Goal: Task Accomplishment & Management: Manage account settings

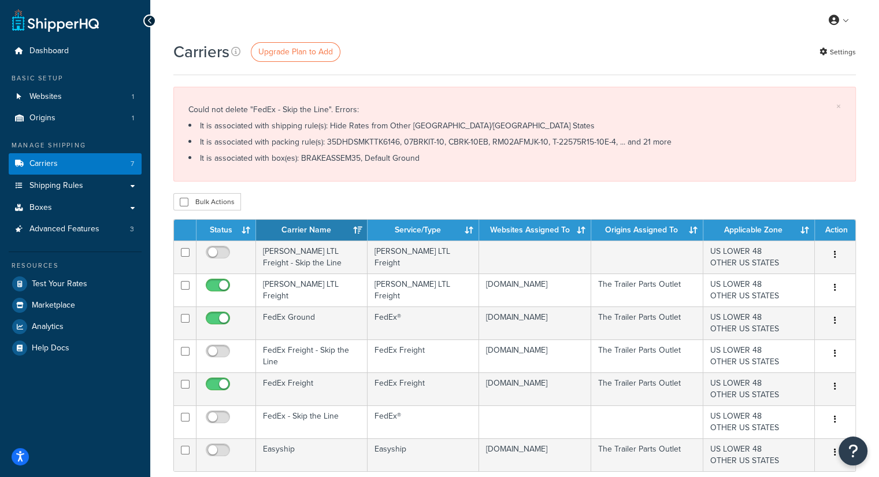
click at [313, 154] on li "It is associated with box(es): BRAKEASSEM35, Default Ground" at bounding box center [514, 158] width 652 height 16
copy li "BRAKEASSEM35"
click at [369, 132] on li "It is associated with shipping rule(s): Hide Rates from Other US/Canada States" at bounding box center [514, 126] width 652 height 16
click at [366, 141] on li "It is associated with packing rule(s): 35DHDSMKTTK6146, 07BRKIT-10, CBRK-10EB, …" at bounding box center [514, 142] width 652 height 16
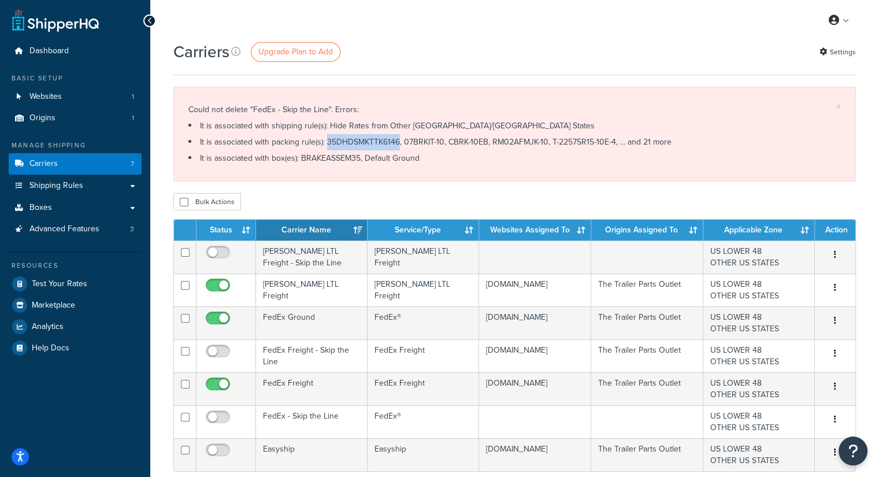
click at [366, 141] on li "It is associated with packing rule(s): 35DHDSMKTTK6146, 07BRKIT-10, CBRK-10EB, …" at bounding box center [514, 142] width 652 height 16
copy li "35DHDSMKTTK6146"
click at [412, 143] on li "It is associated with packing rule(s): 35DHDSMKTTK6146, 07BRKIT-10, CBRK-10EB, …" at bounding box center [514, 142] width 652 height 16
drag, startPoint x: 433, startPoint y: 139, endPoint x: 393, endPoint y: 142, distance: 40.0
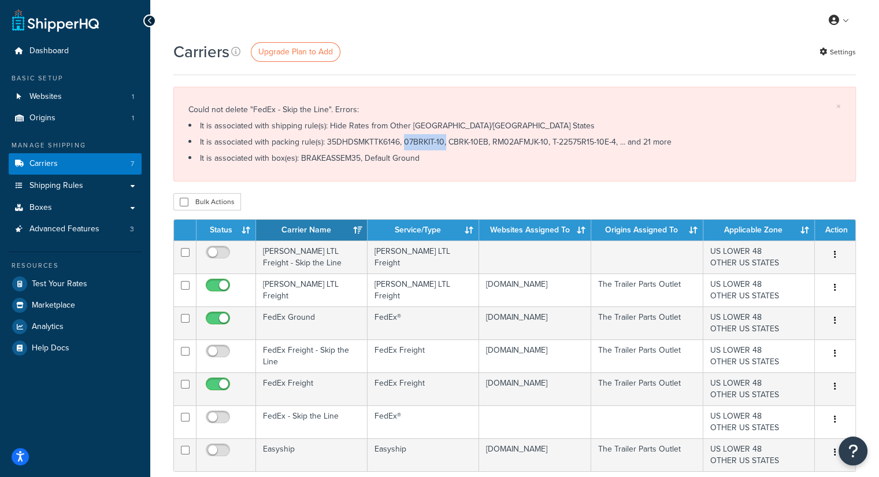
click at [393, 142] on li "It is associated with packing rule(s): 35DHDSMKTTK6146, 07BRKIT-10, CBRK-10EB, …" at bounding box center [514, 142] width 652 height 16
copy li "07BRKIT-10,"
drag, startPoint x: 435, startPoint y: 142, endPoint x: 474, endPoint y: 139, distance: 39.4
click at [474, 139] on li "It is associated with packing rule(s): 35DHDSMKTTK6146, 07BRKIT-10, CBRK-10EB, …" at bounding box center [514, 142] width 652 height 16
copy li "CBRK-10EB"
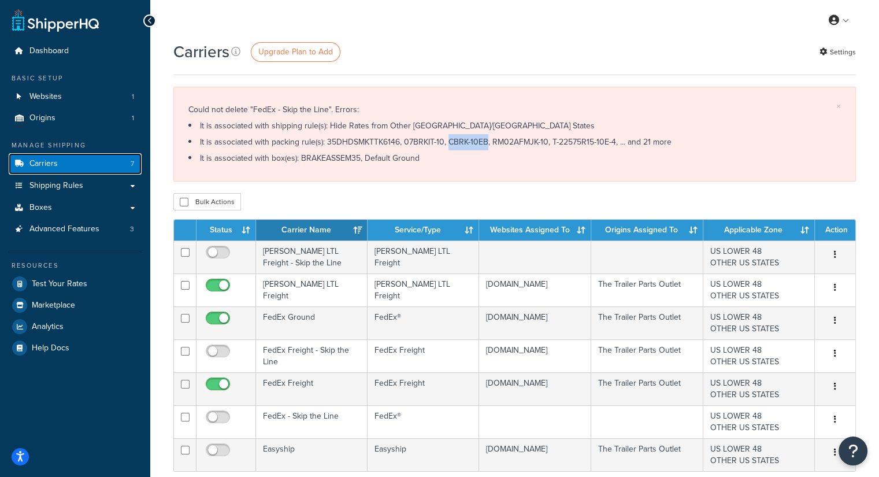
click at [92, 166] on link "Carriers 7" at bounding box center [75, 163] width 133 height 21
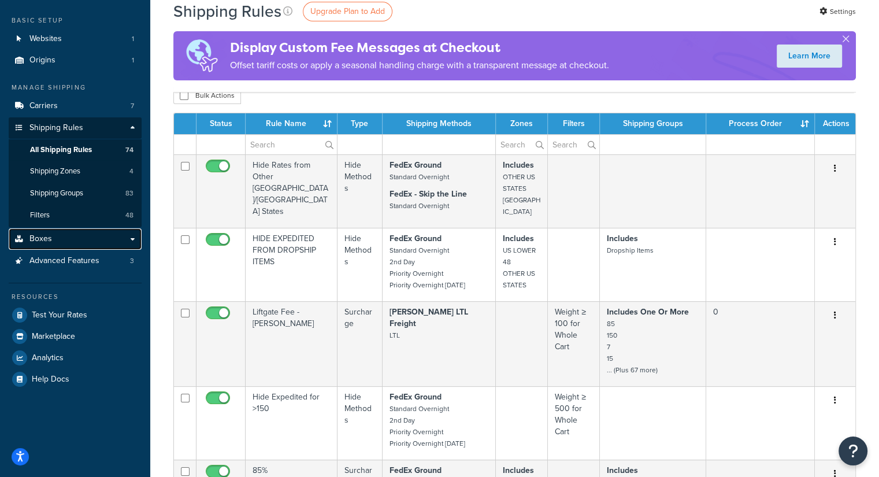
click at [43, 241] on span "Boxes" at bounding box center [40, 239] width 23 height 10
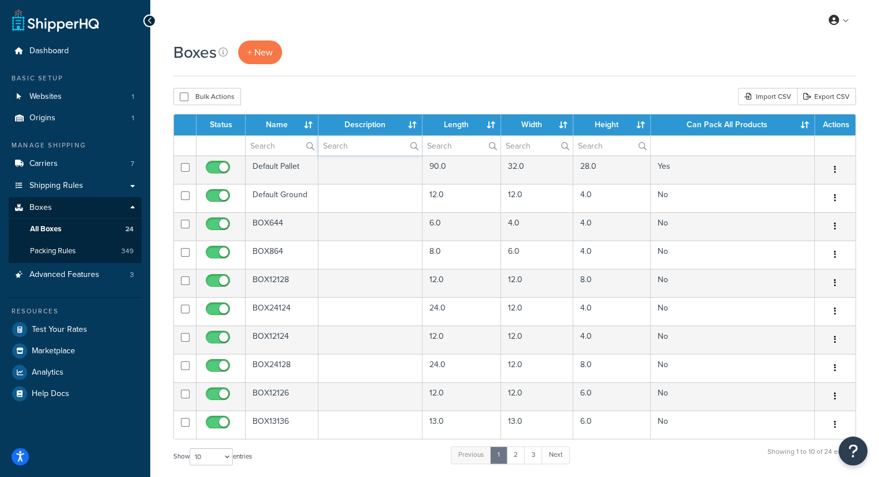
click at [335, 137] on input "text" at bounding box center [369, 146] width 103 height 20
paste input "BRAKEASSEM35"
type input "BRAKEASSEM35"
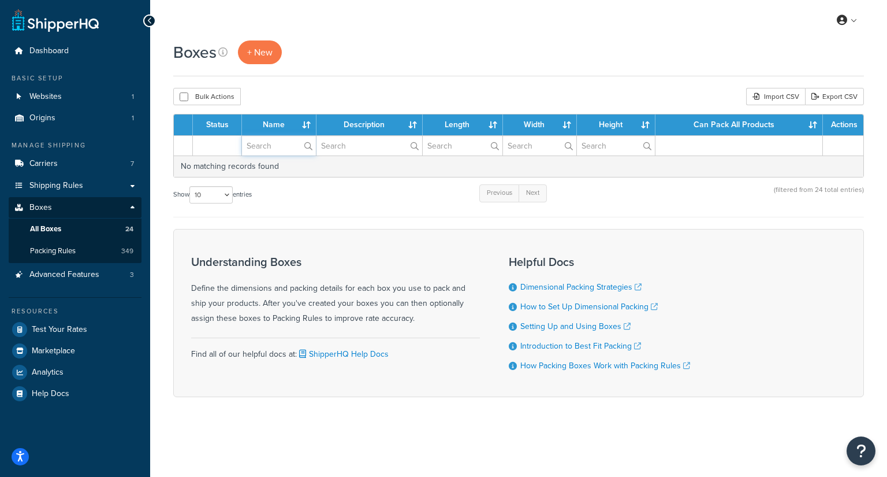
click at [287, 142] on input "text" at bounding box center [279, 146] width 74 height 20
paste input "BRAKEASSEM35"
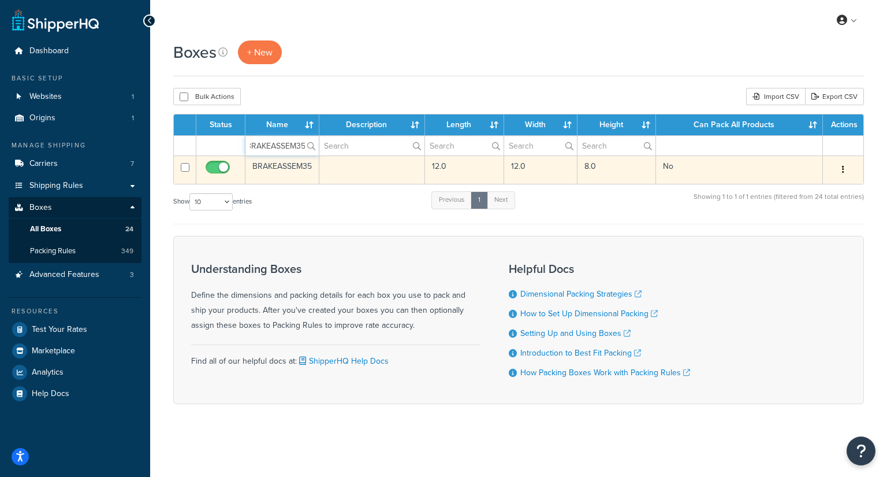
type input "BRAKEASSEM35"
click at [322, 158] on td at bounding box center [372, 169] width 106 height 28
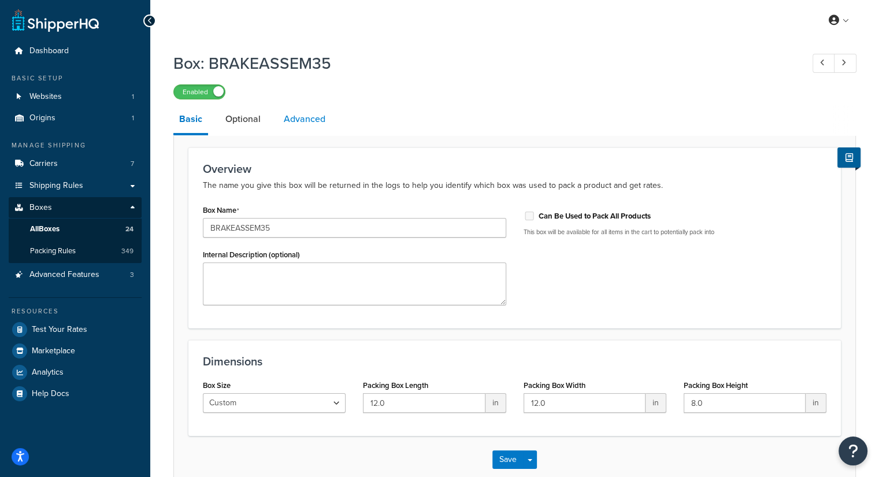
click at [319, 116] on link "Advanced" at bounding box center [304, 119] width 53 height 28
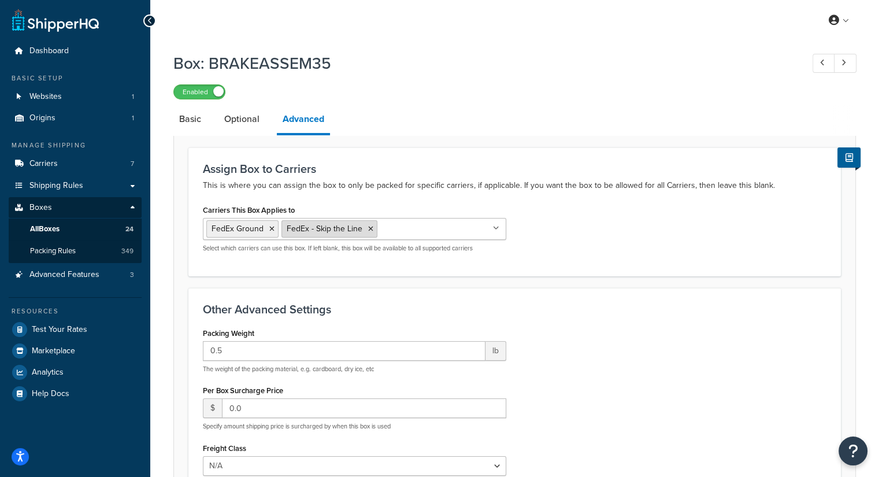
click at [369, 225] on icon at bounding box center [370, 228] width 5 height 7
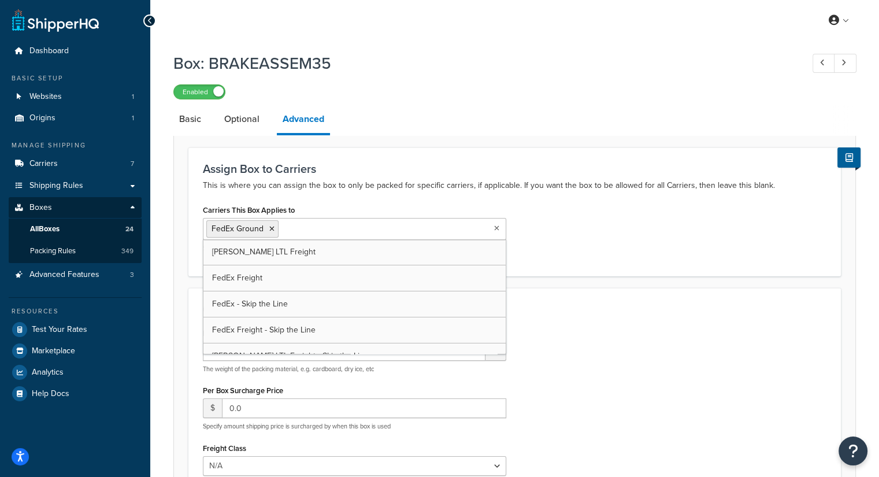
scroll to position [213, 0]
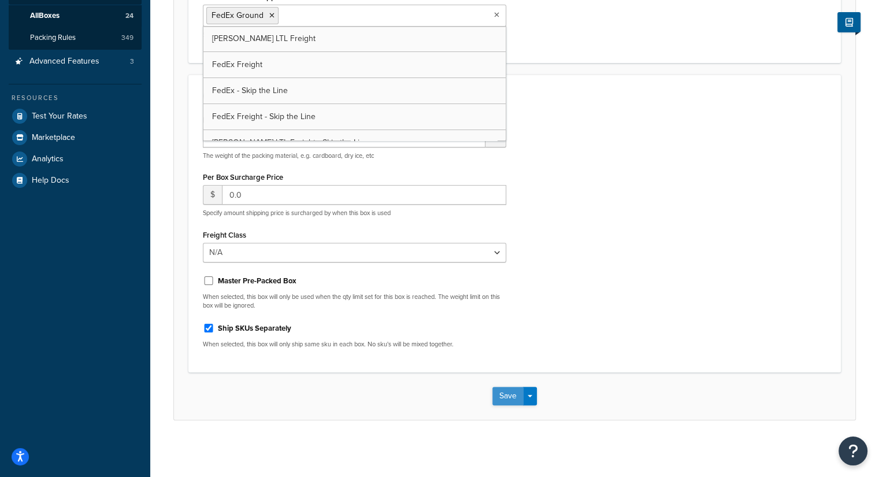
click at [500, 392] on button "Save" at bounding box center [507, 395] width 31 height 18
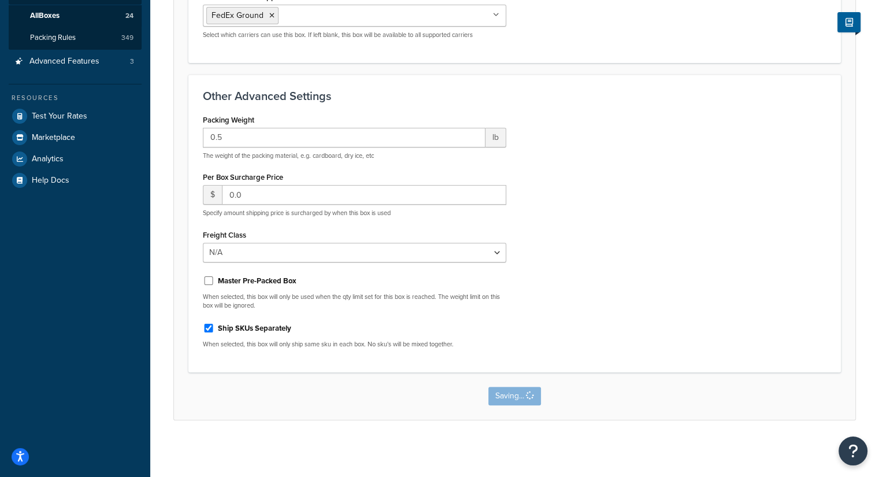
scroll to position [0, 0]
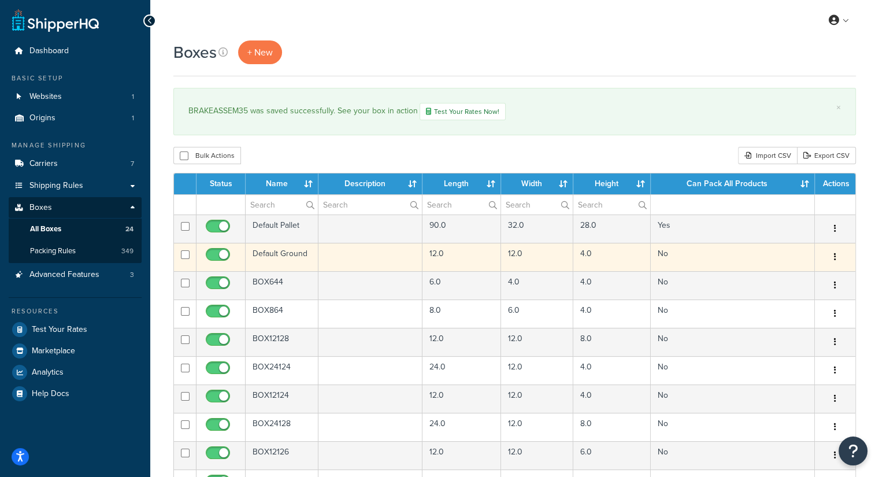
click at [344, 255] on td at bounding box center [370, 257] width 104 height 28
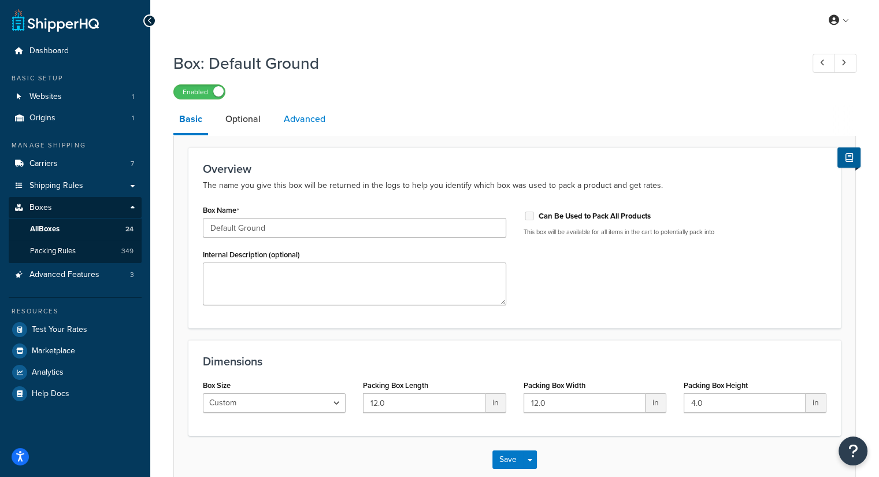
click at [300, 121] on link "Advanced" at bounding box center [304, 119] width 53 height 28
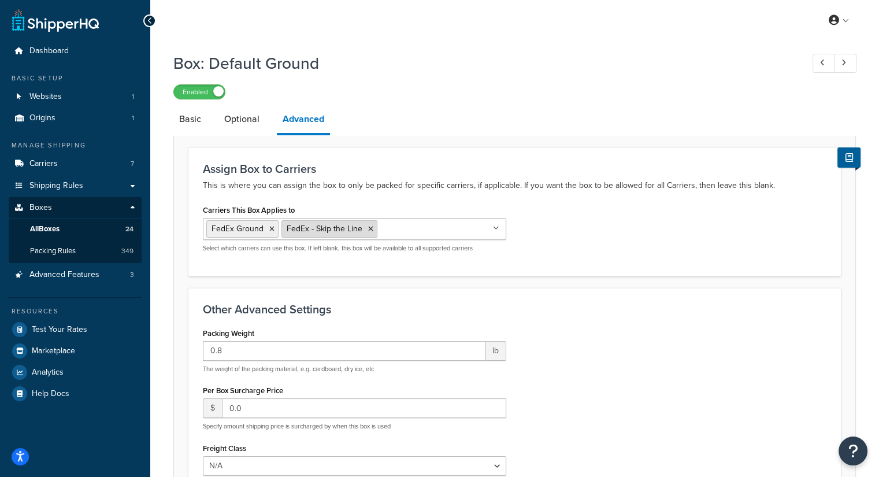
click at [369, 229] on icon at bounding box center [370, 228] width 5 height 7
click at [537, 179] on p "This is where you can assign the box to only be packed for specific carriers, i…" at bounding box center [514, 186] width 623 height 14
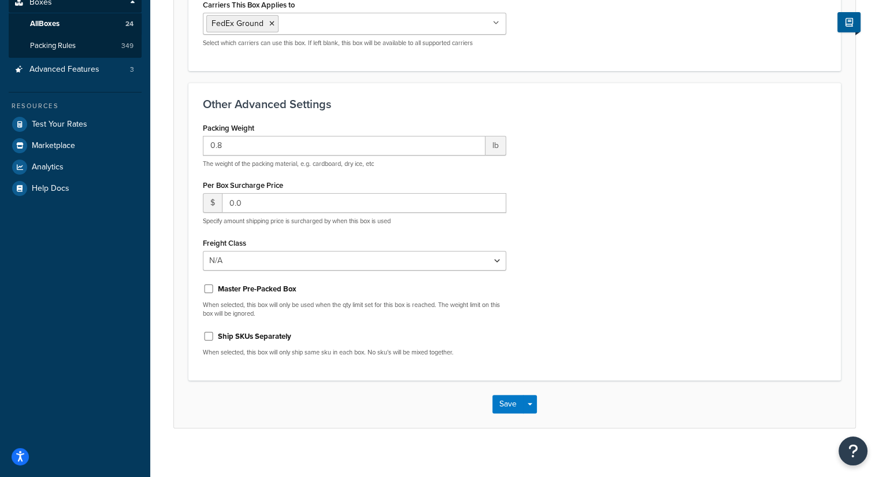
scroll to position [213, 0]
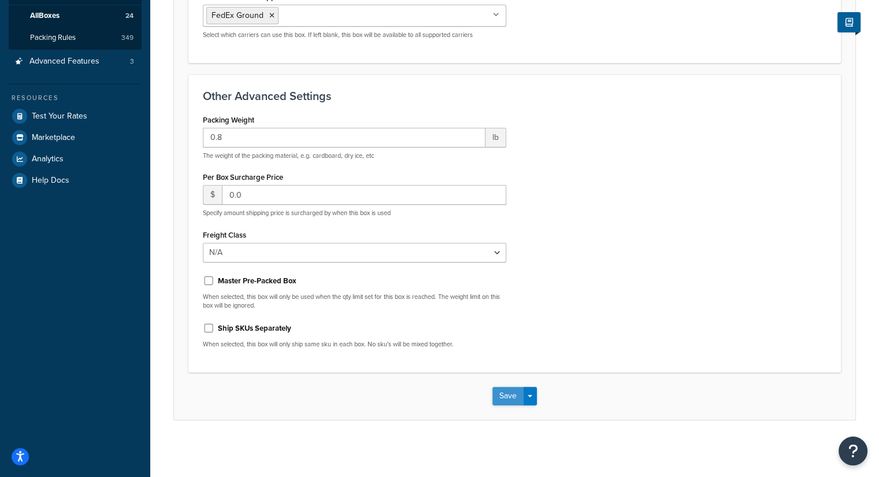
click at [499, 398] on button "Save" at bounding box center [507, 395] width 31 height 18
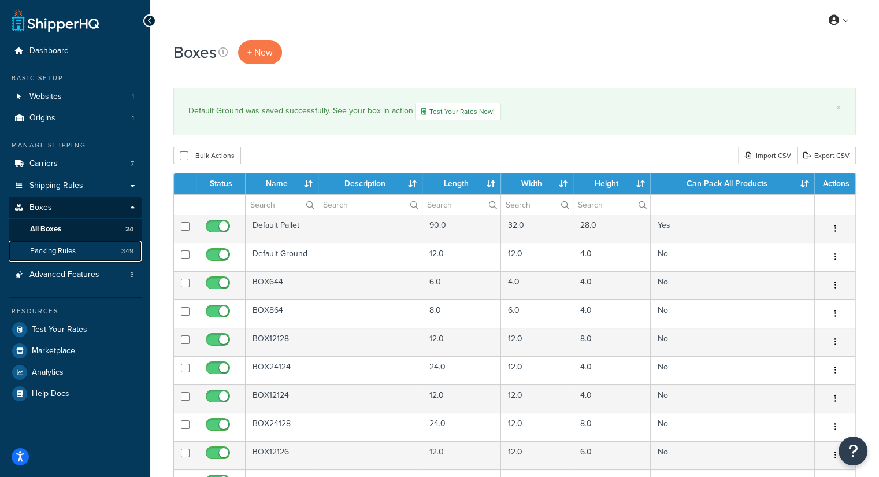
click at [65, 248] on span "Packing Rules" at bounding box center [53, 251] width 46 height 10
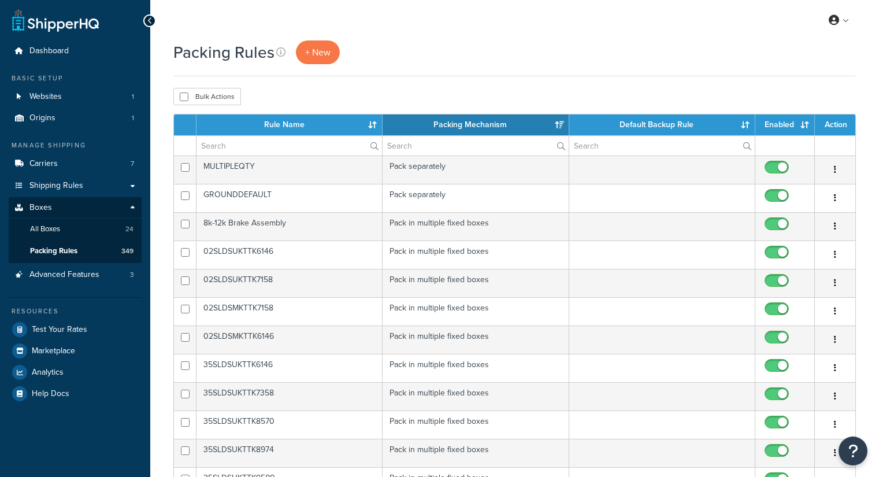
select select "15"
click at [250, 142] on input "text" at bounding box center [288, 146] width 185 height 20
paste input "35DHDSMKTTK6146"
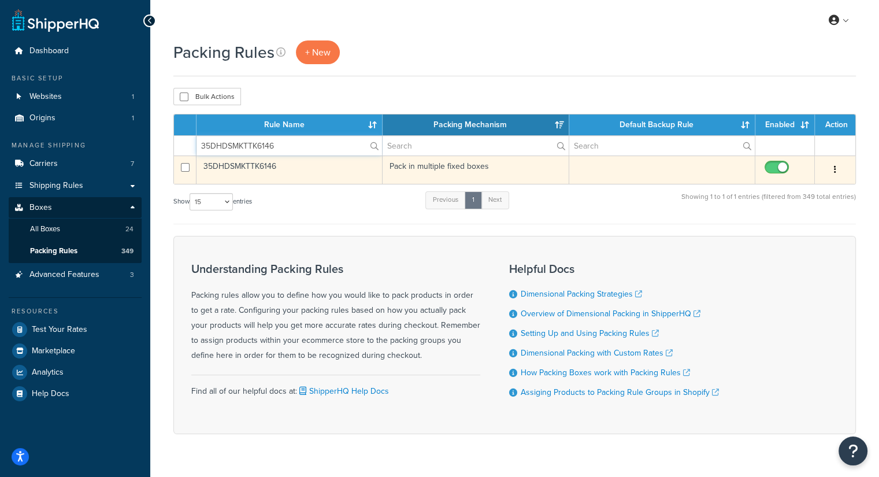
type input "35DHDSMKTTK6146"
click at [229, 161] on td "35DHDSMKTTK6146" at bounding box center [289, 169] width 186 height 28
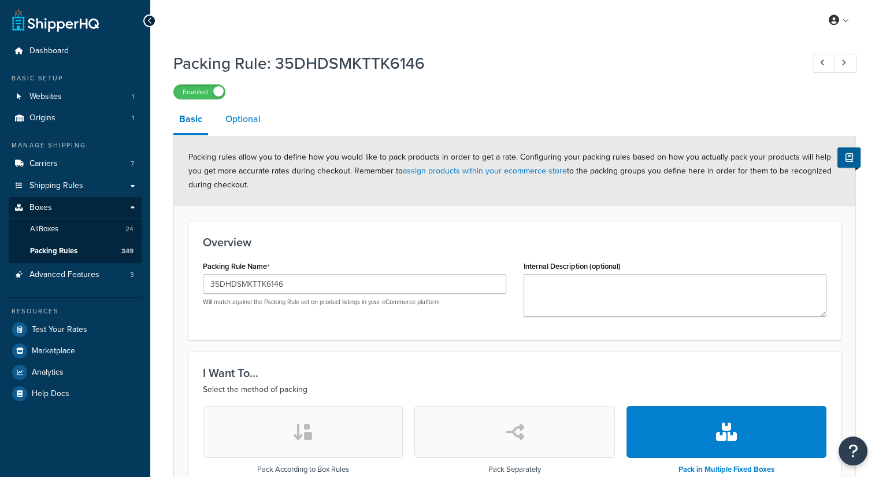
click at [254, 120] on link "Optional" at bounding box center [243, 119] width 47 height 28
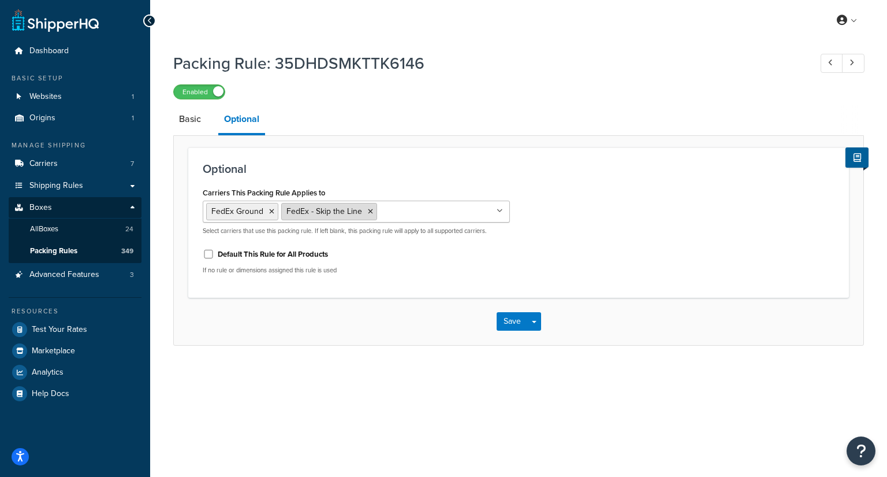
click at [368, 212] on icon at bounding box center [370, 211] width 5 height 7
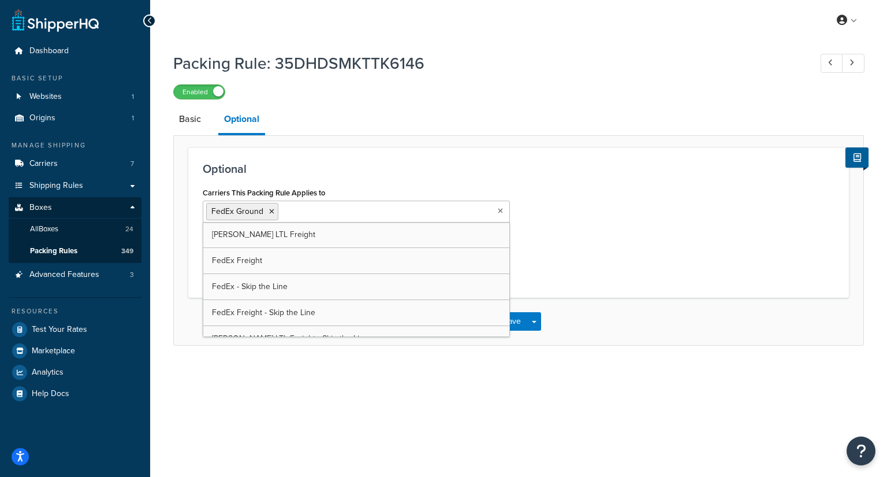
click at [590, 265] on div "Carriers This Packing Rule Applies to FedEx Ground [PERSON_NAME] LTL Freight Fe…" at bounding box center [518, 233] width 649 height 99
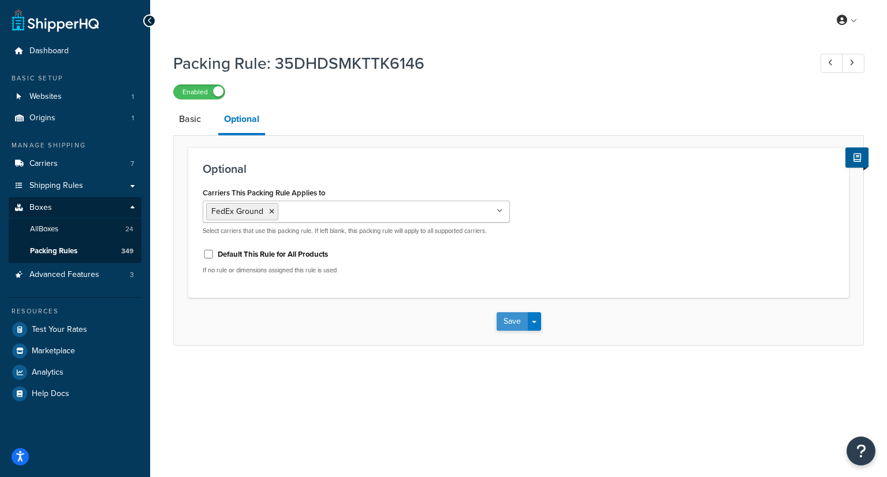
click at [516, 317] on button "Save" at bounding box center [512, 321] width 31 height 18
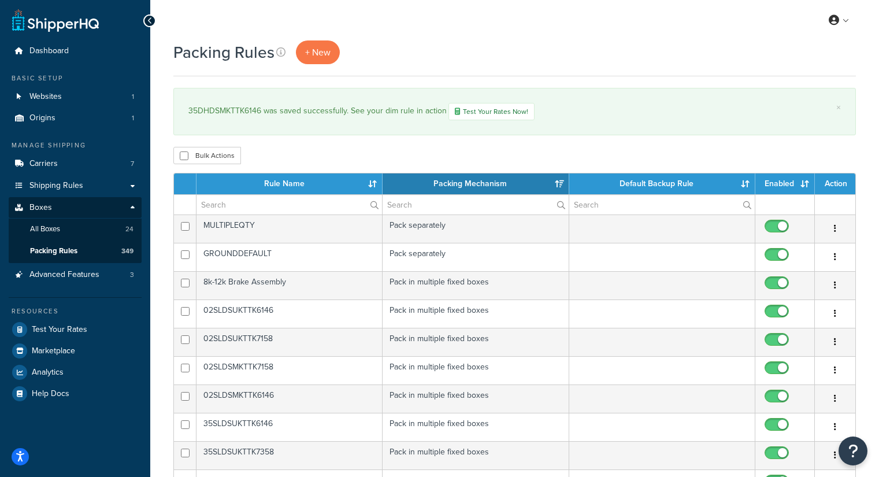
select select "15"
click at [262, 195] on input "text" at bounding box center [288, 205] width 185 height 20
paste input "07BRKIT-10,"
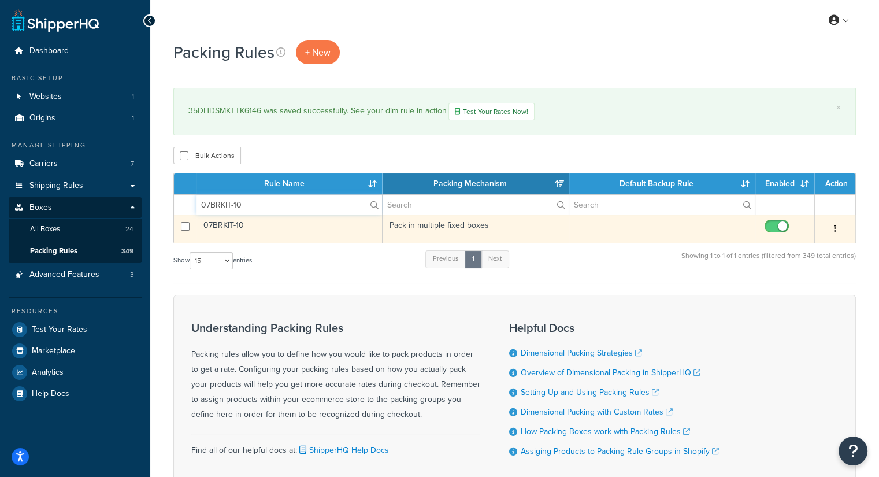
type input "07BRKIT-10"
click at [263, 226] on td "07BRKIT-10" at bounding box center [289, 228] width 186 height 28
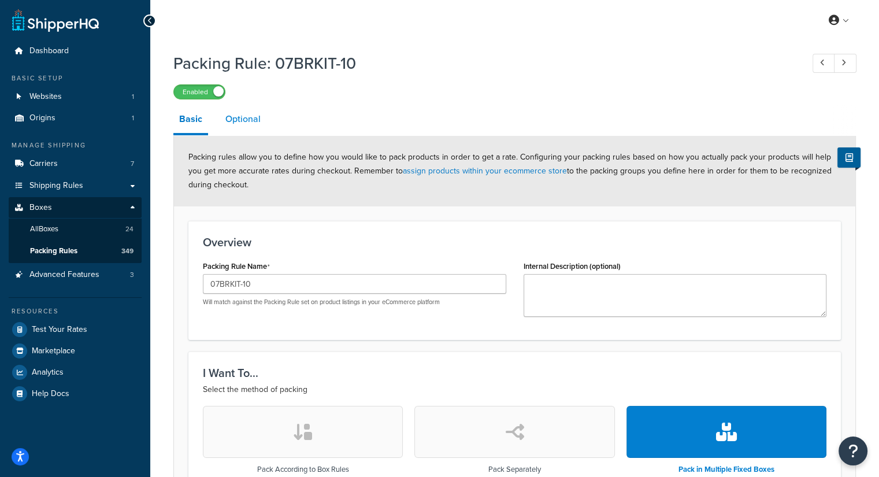
click at [243, 125] on link "Optional" at bounding box center [243, 119] width 47 height 28
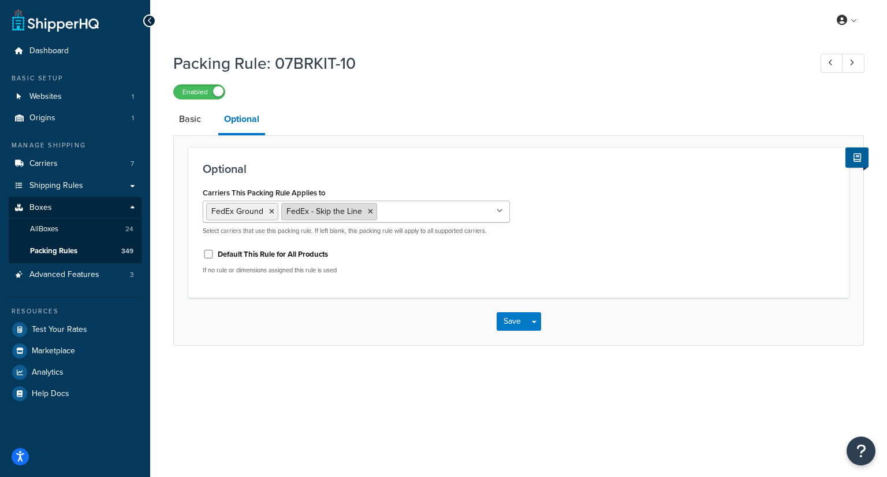
click at [368, 209] on icon at bounding box center [370, 211] width 5 height 7
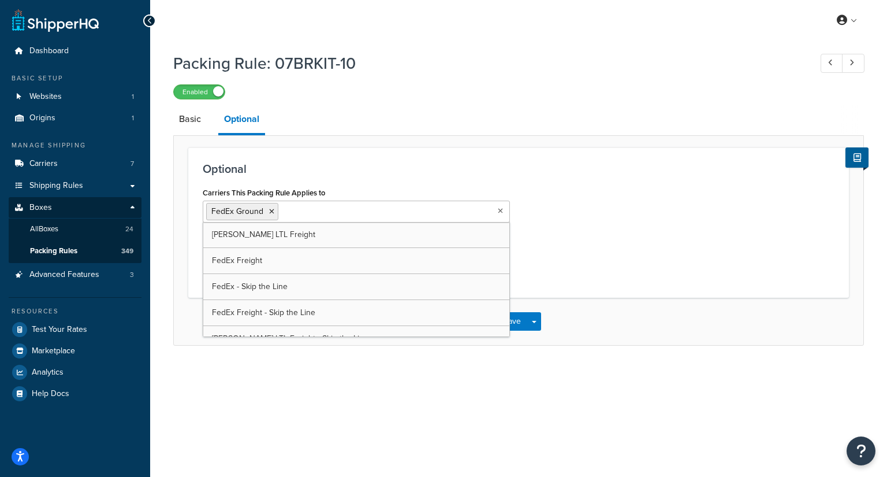
click at [598, 207] on div "Carriers This Packing Rule Applies to FedEx Ground SAIA LTL Freight FedEx Freig…" at bounding box center [518, 233] width 649 height 99
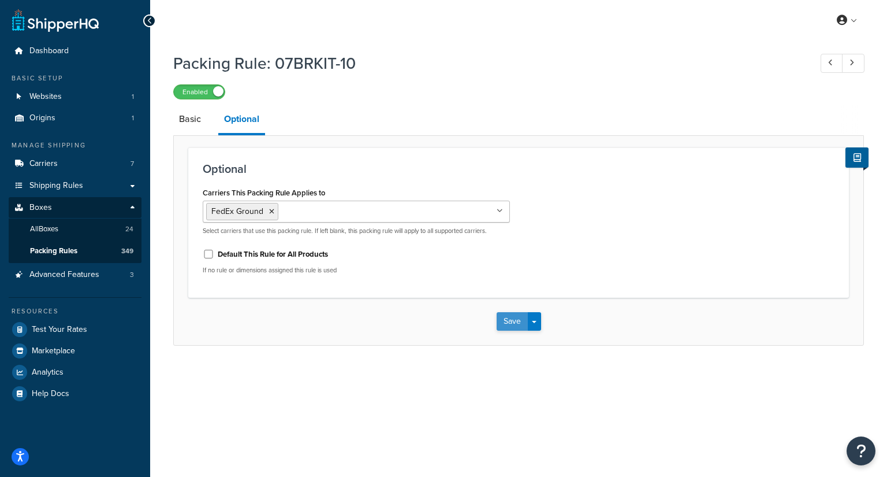
click at [508, 317] on button "Save" at bounding box center [512, 321] width 31 height 18
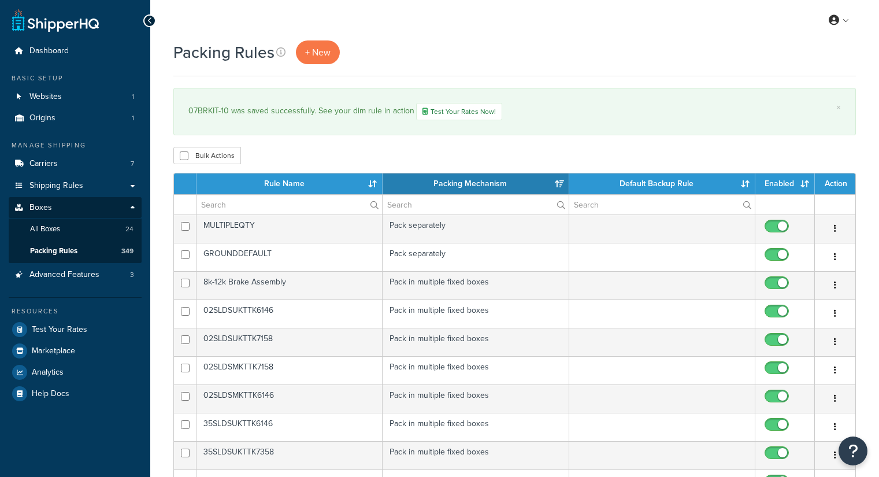
select select "15"
click at [225, 202] on input "text" at bounding box center [288, 205] width 185 height 20
paste input "CBRK-10EB"
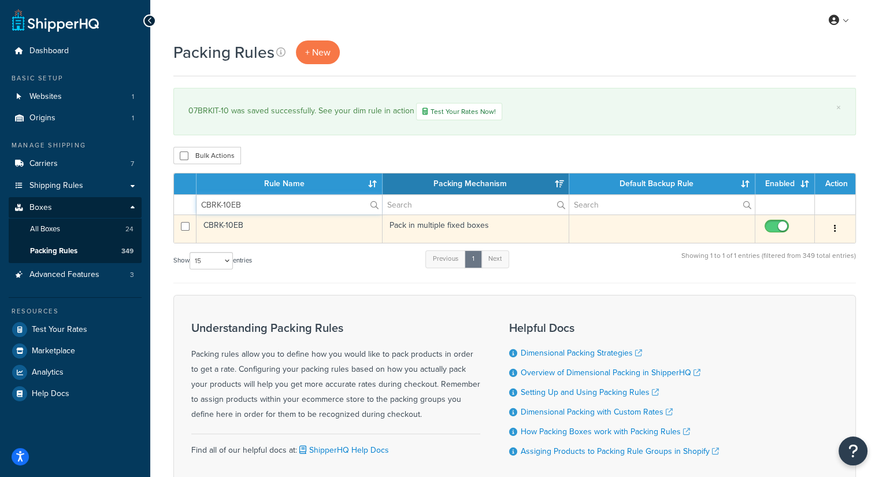
type input "CBRK-10EB"
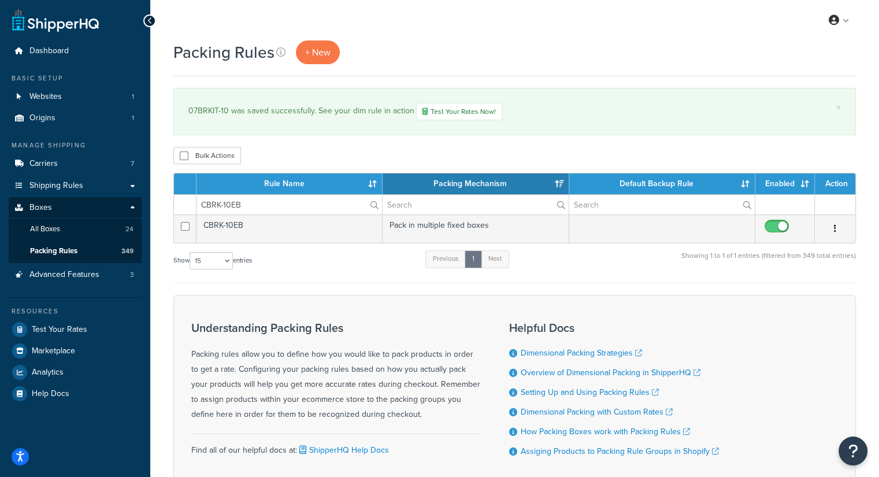
click at [311, 232] on td "CBRK-10EB" at bounding box center [289, 228] width 186 height 28
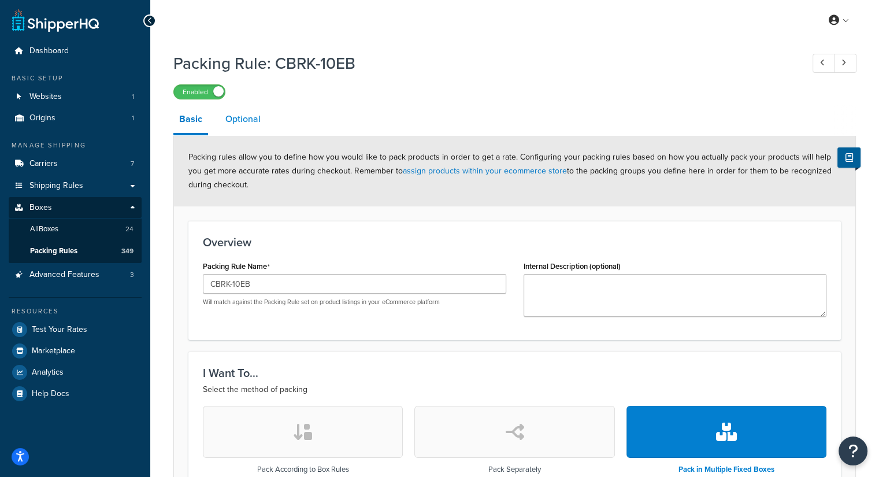
click at [248, 112] on link "Optional" at bounding box center [243, 119] width 47 height 28
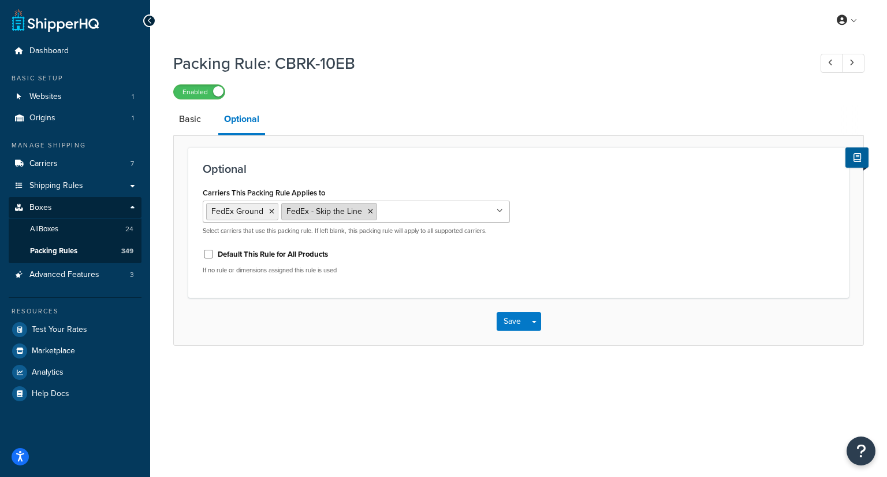
click at [368, 209] on icon at bounding box center [370, 211] width 5 height 7
click at [588, 271] on div "Carriers This Packing Rule Applies to FedEx Ground SAIA LTL Freight FedEx Freig…" at bounding box center [518, 233] width 649 height 99
click at [500, 314] on button "Save" at bounding box center [512, 321] width 31 height 18
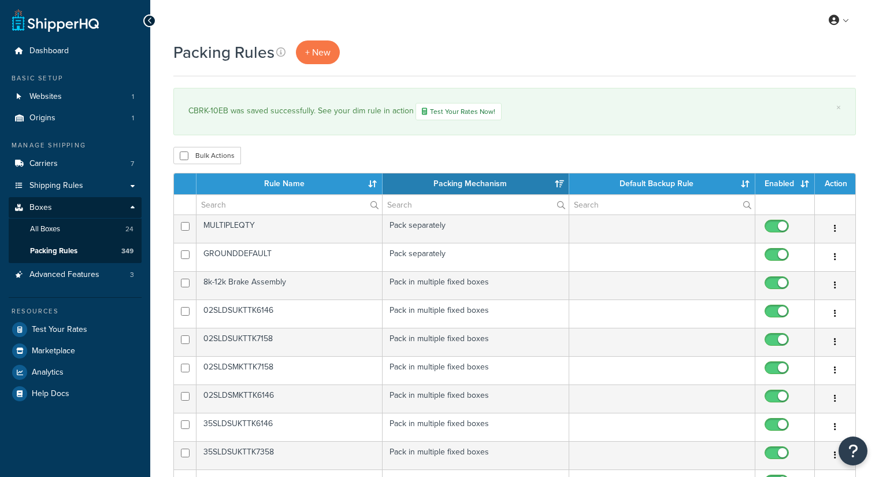
select select "15"
click at [327, 201] on input "text" at bounding box center [288, 205] width 185 height 20
type input "S"
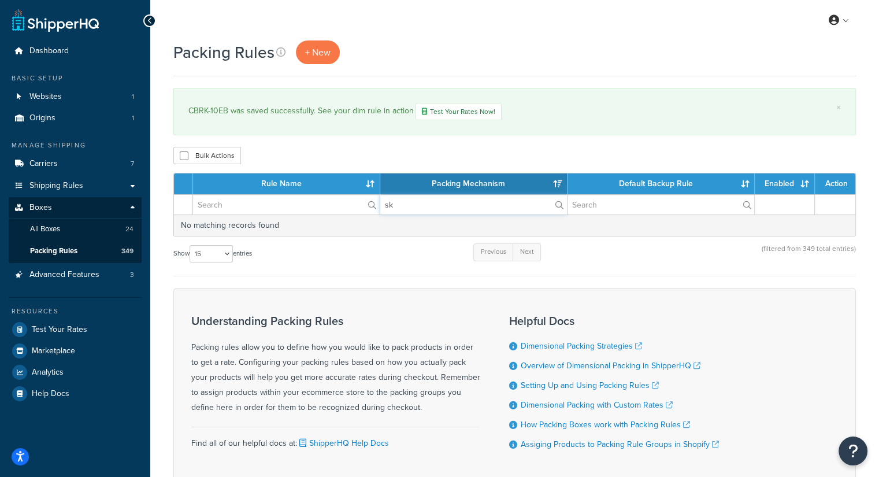
type input "s"
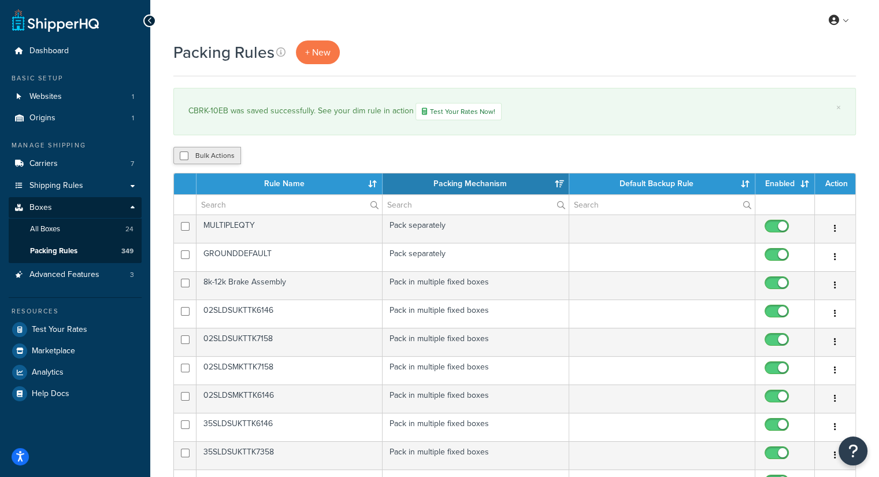
click at [220, 150] on button "Bulk Actions" at bounding box center [207, 155] width 68 height 17
checkbox input "true"
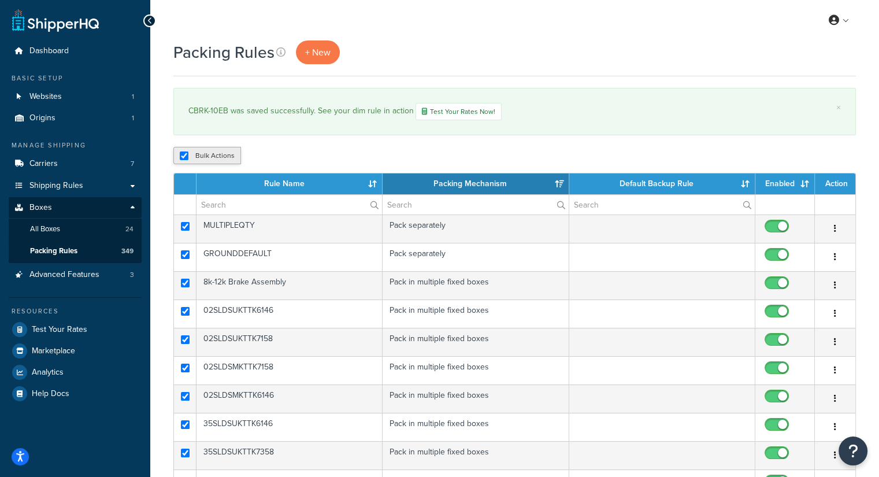
checkbox input "true"
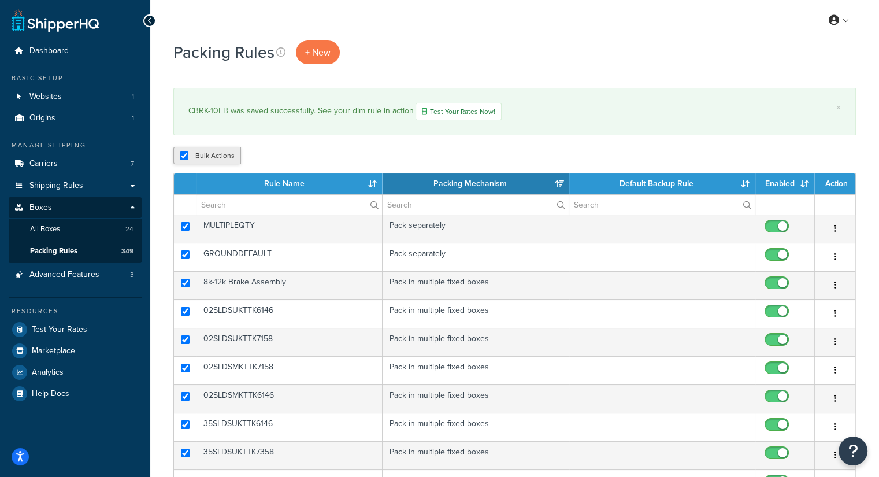
checkbox input "true"
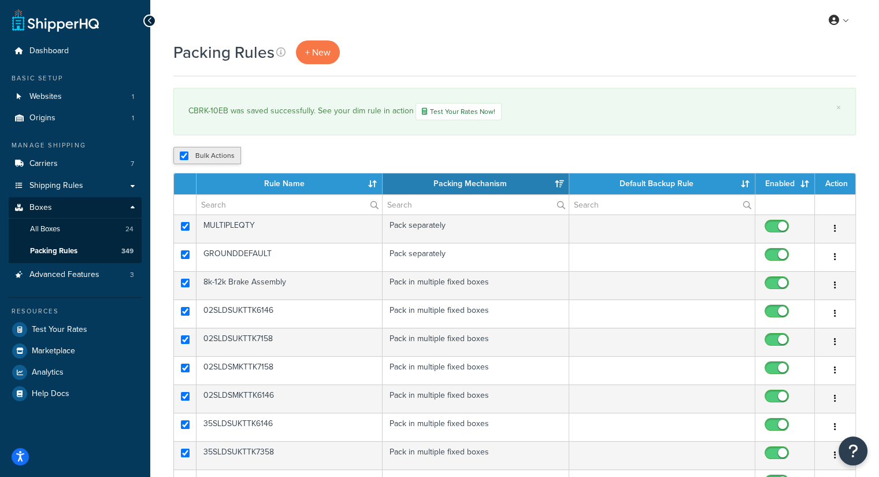
checkbox input "true"
click at [376, 147] on div "Bulk Actions Duplicate Delete" at bounding box center [514, 155] width 682 height 17
click at [183, 152] on input "checkbox" at bounding box center [184, 155] width 9 height 9
checkbox input "false"
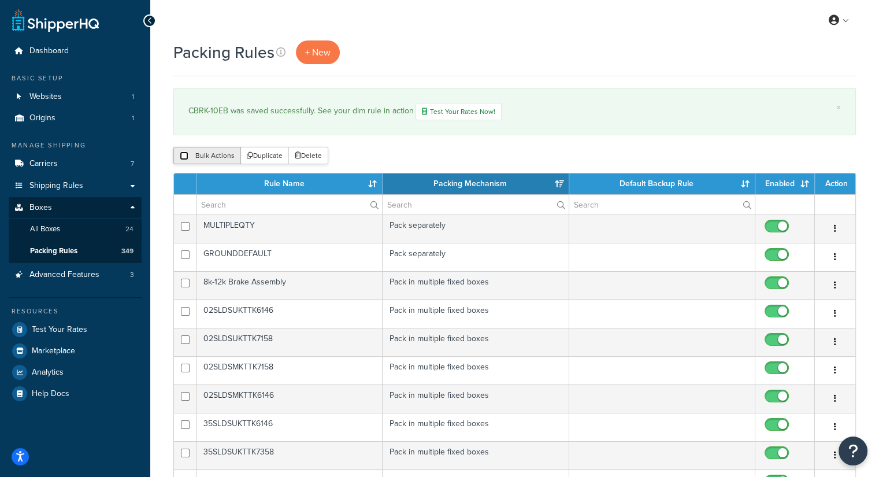
checkbox input "false"
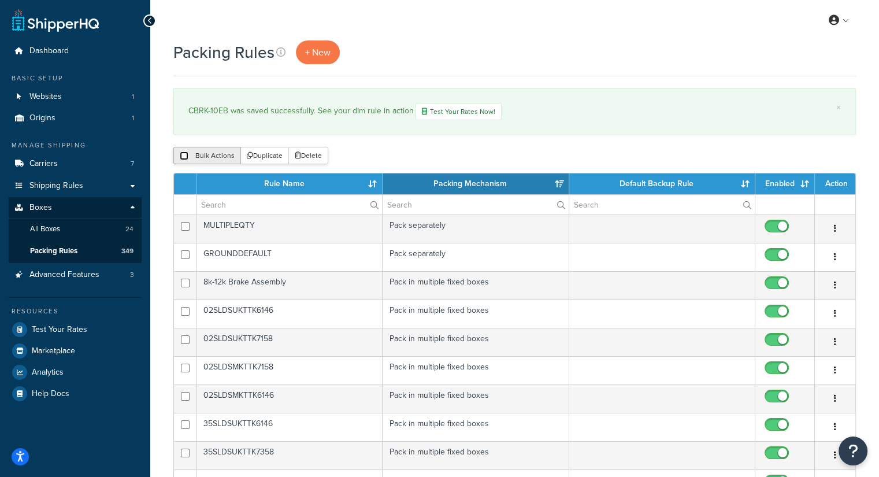
checkbox input "false"
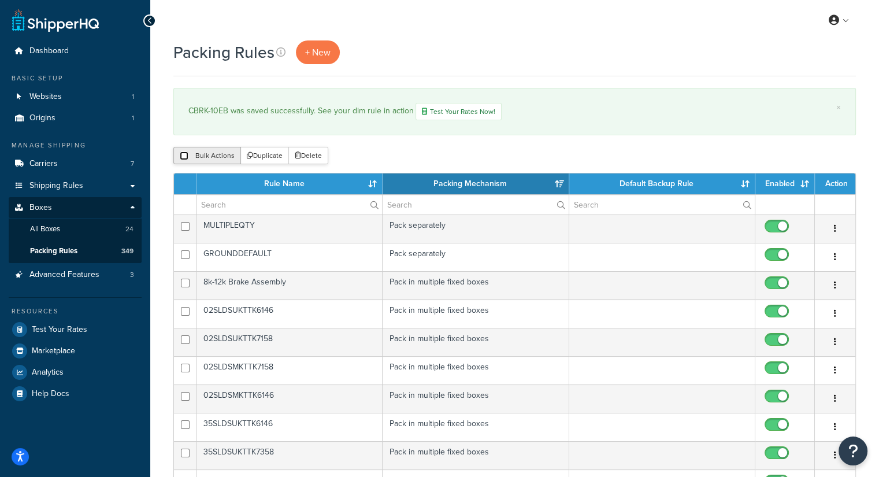
checkbox input "false"
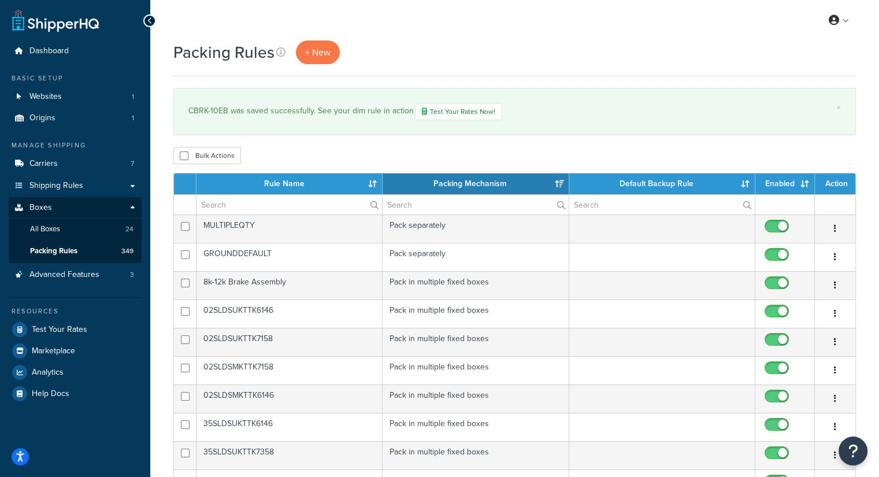
click at [354, 147] on div "Bulk Actions Duplicate Delete" at bounding box center [514, 155] width 682 height 17
click at [91, 179] on link "Shipping Rules" at bounding box center [75, 185] width 133 height 21
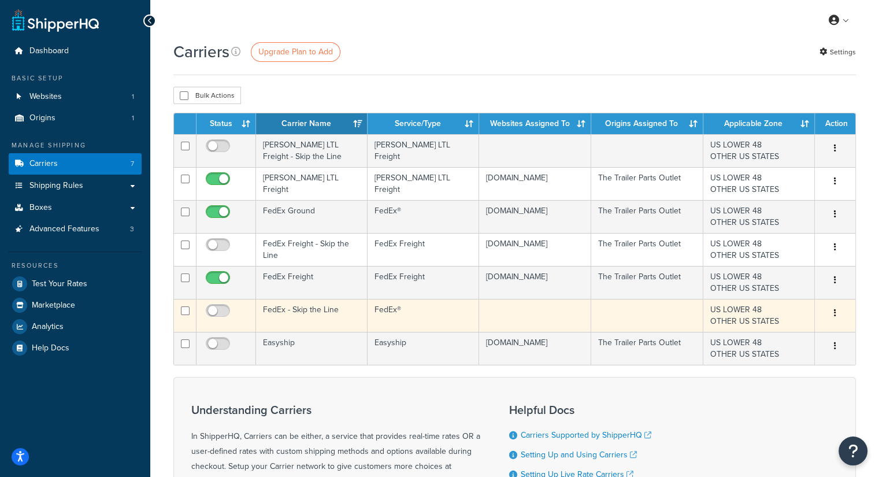
click at [832, 307] on button "button" at bounding box center [835, 313] width 16 height 18
click at [769, 357] on link "Delete" at bounding box center [787, 359] width 91 height 24
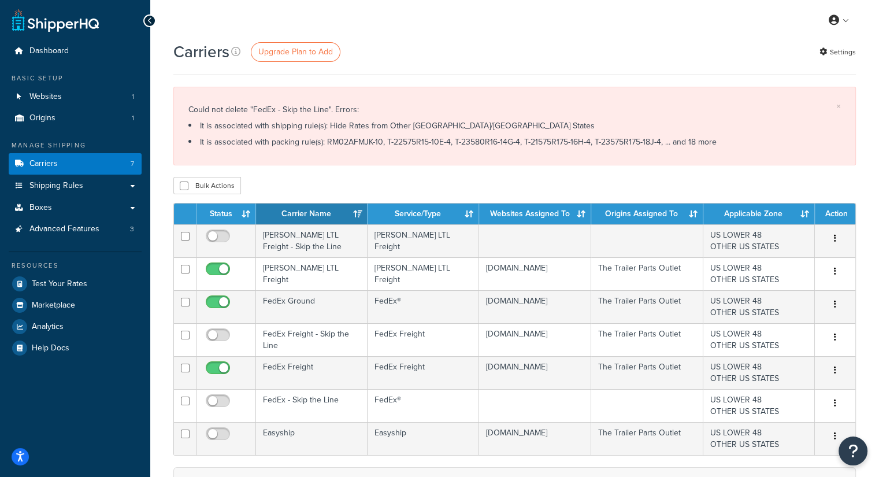
click at [352, 128] on li "It is associated with shipping rule(s): Hide Rates from Other US/Canada States" at bounding box center [514, 126] width 652 height 16
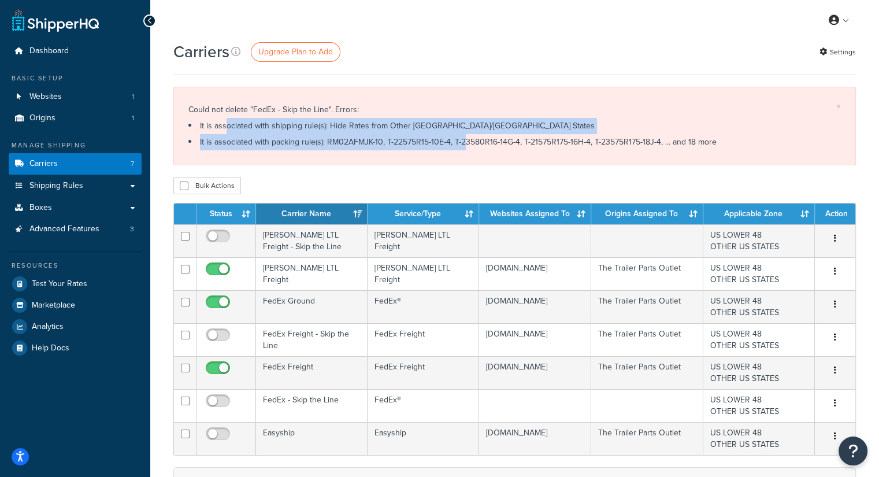
drag, startPoint x: 214, startPoint y: 129, endPoint x: 451, endPoint y: 142, distance: 237.2
click at [451, 142] on div "Could not delete "FedEx - Skip the Line". Errors: It is associated with shippin…" at bounding box center [514, 126] width 652 height 49
click at [451, 142] on li "It is associated with packing rule(s): RM02AFMJK-10, T-22575R15-10E-4, T-23580R…" at bounding box center [514, 142] width 652 height 16
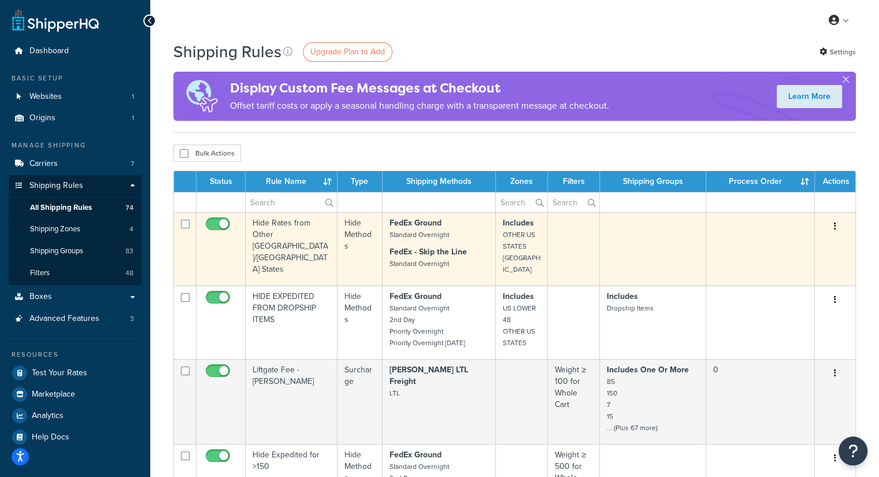
click at [393, 241] on td "FedEx Ground Standard Overnight FedEx - Skip the Line Standard Overnight" at bounding box center [438, 248] width 113 height 73
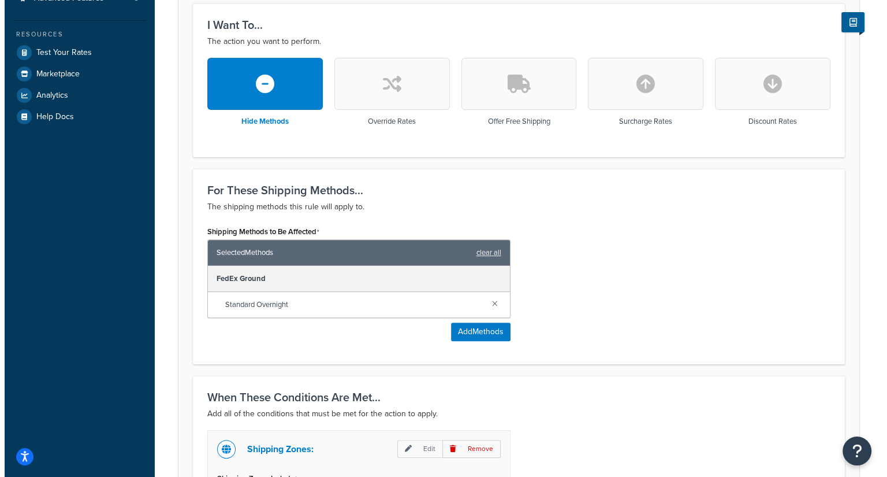
scroll to position [259, 0]
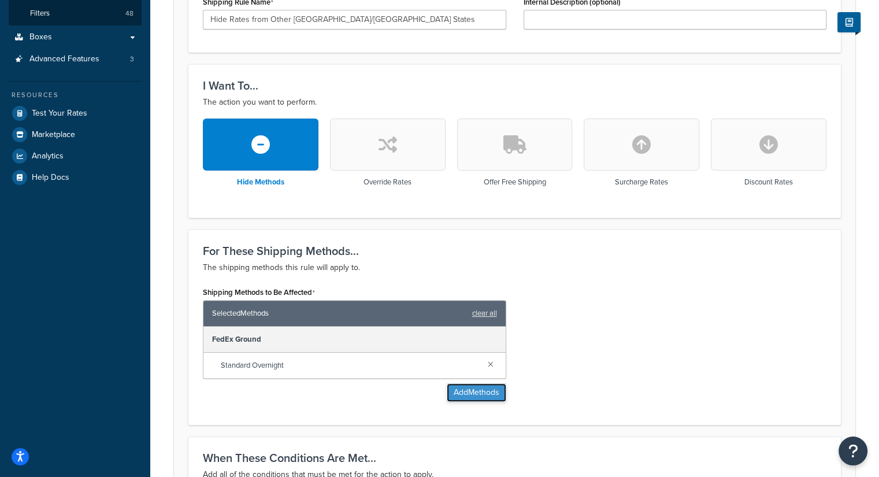
click at [472, 383] on button "Add Methods" at bounding box center [477, 392] width 60 height 18
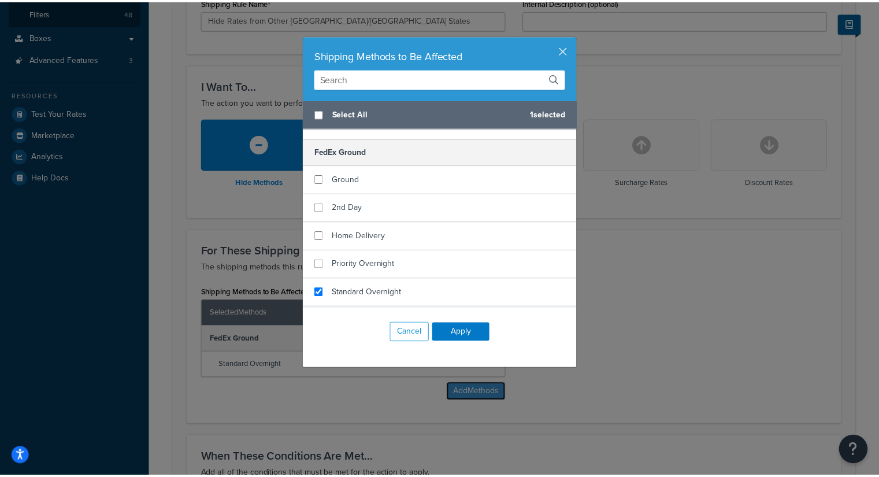
scroll to position [231, 0]
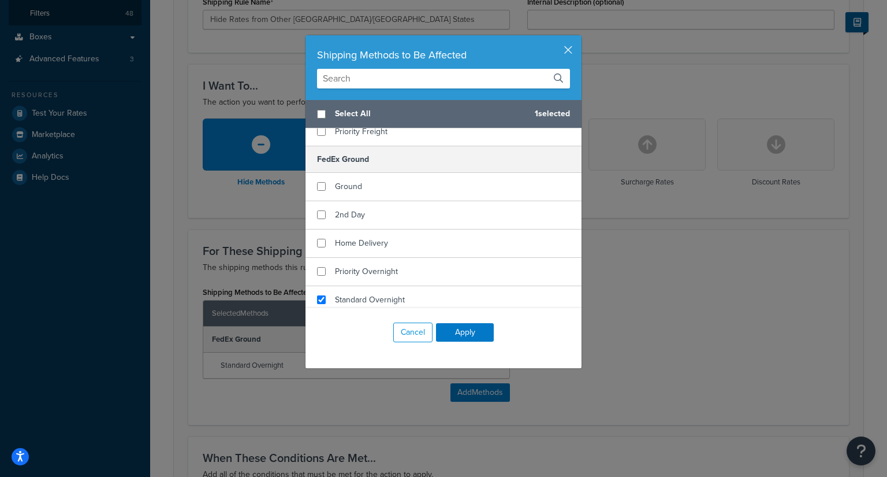
click at [559, 49] on div "Shipping Methods to Be Affected" at bounding box center [443, 55] width 253 height 16
click at [579, 38] on button "button" at bounding box center [580, 36] width 3 height 3
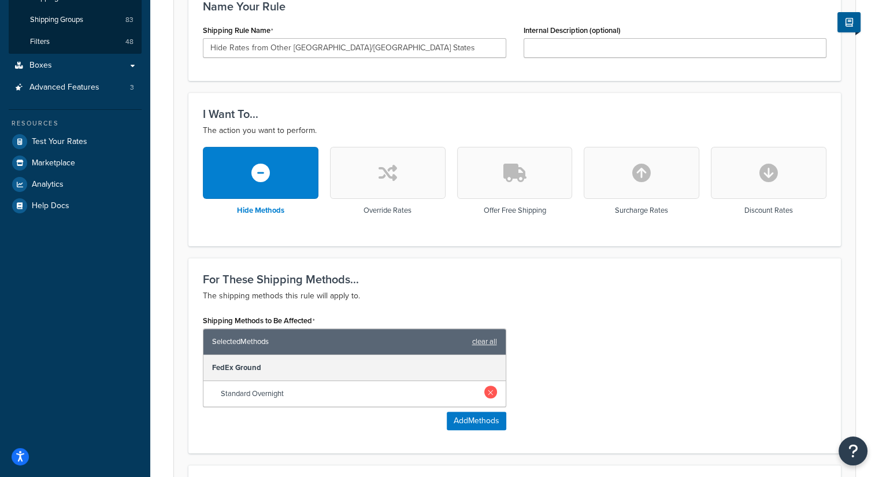
click at [491, 385] on link at bounding box center [490, 391] width 13 height 13
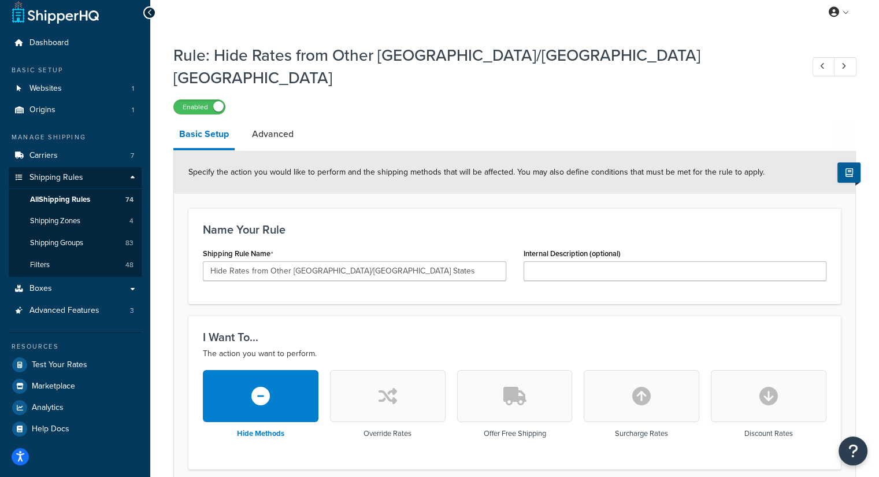
scroll to position [0, 0]
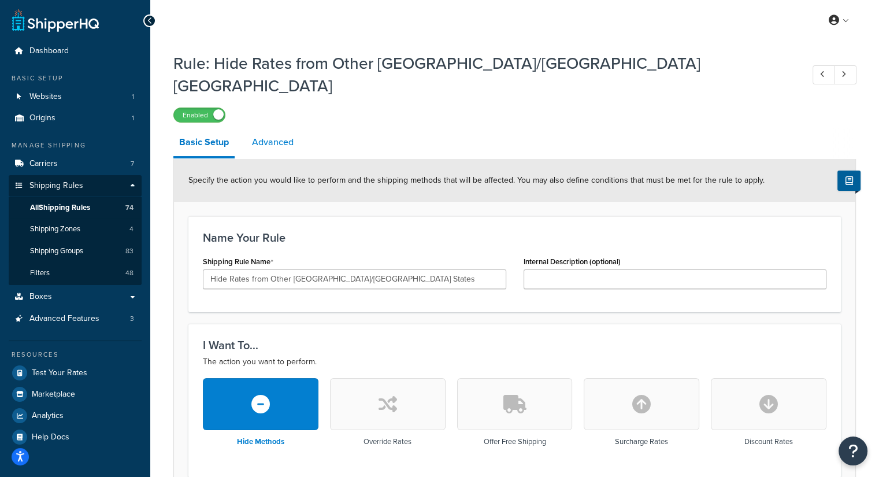
click at [277, 128] on link "Advanced" at bounding box center [272, 142] width 53 height 28
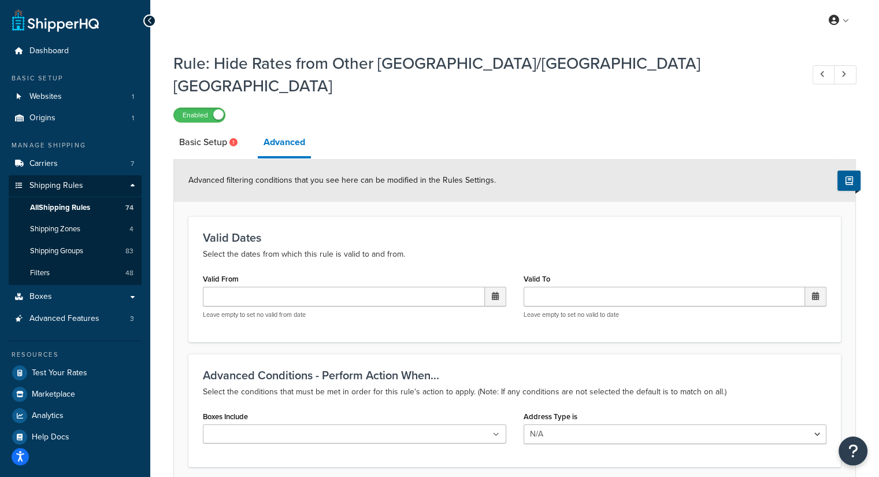
click at [220, 128] on link "Basic Setup" at bounding box center [209, 142] width 73 height 28
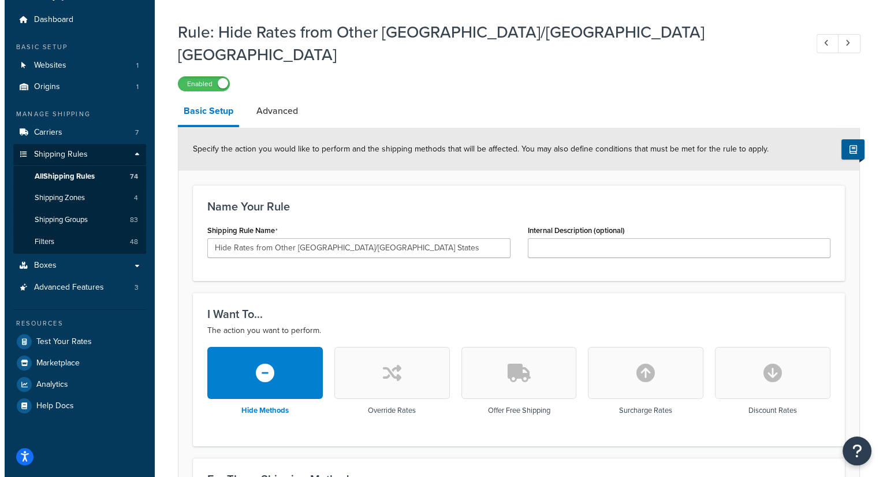
scroll to position [231, 0]
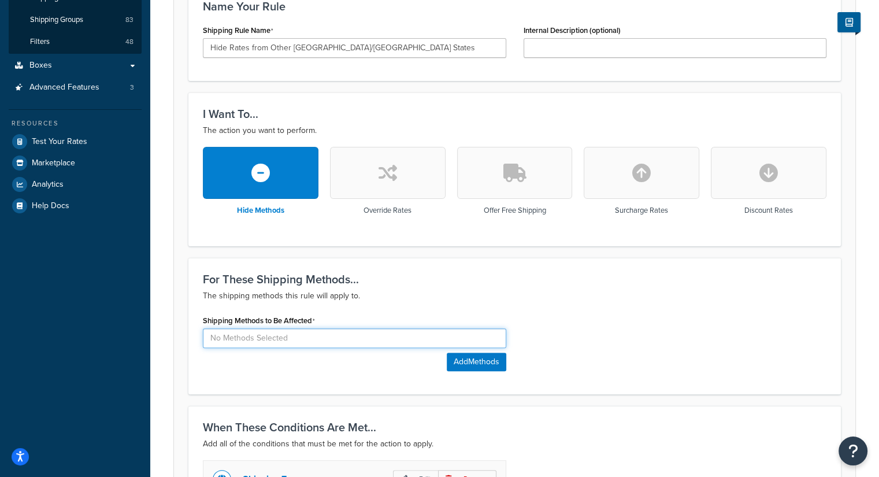
click at [355, 328] on input at bounding box center [354, 338] width 303 height 20
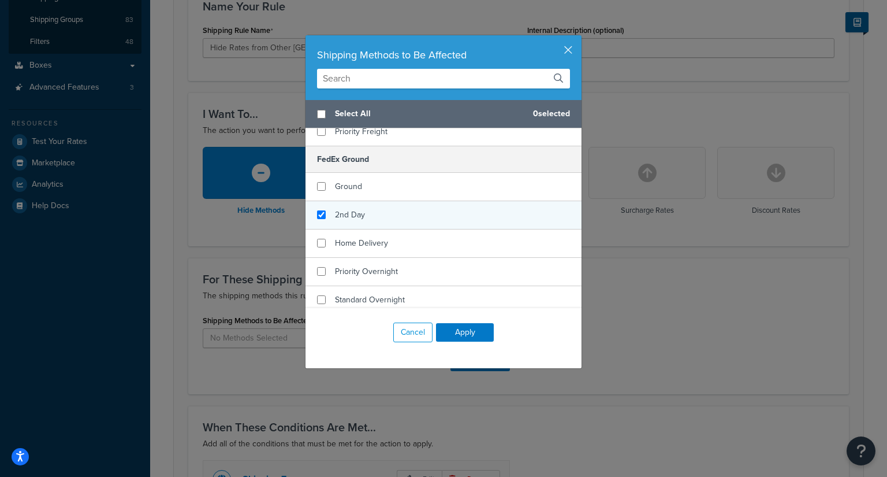
checkbox input "true"
click at [369, 215] on div "2nd Day" at bounding box center [444, 215] width 276 height 28
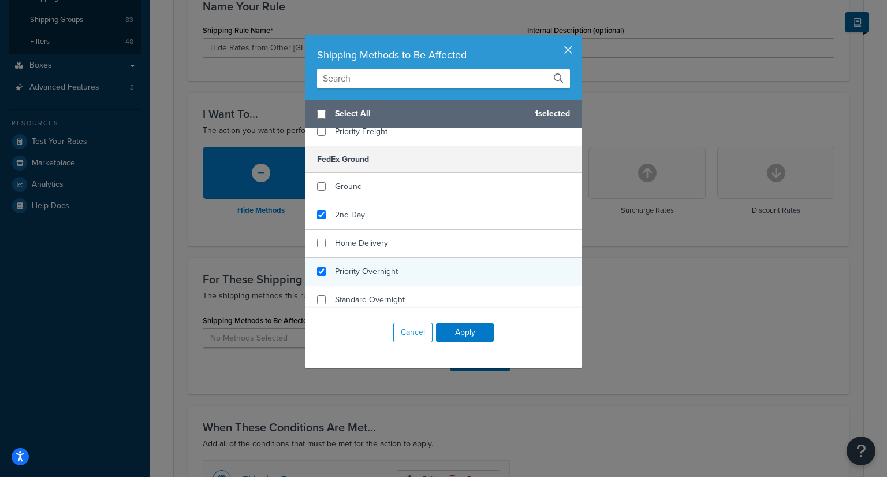
checkbox input "true"
click at [371, 272] on span "Priority Overnight" at bounding box center [366, 271] width 63 height 12
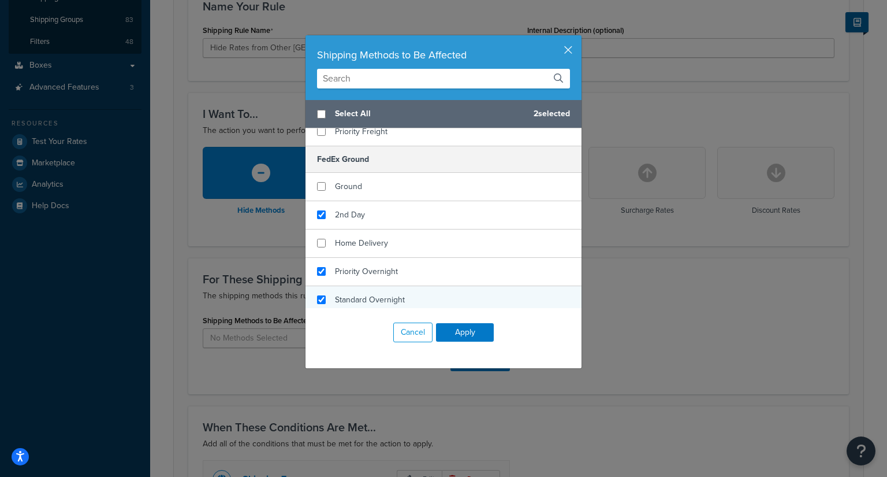
checkbox input "true"
click at [367, 289] on div "Standard Overnight" at bounding box center [444, 300] width 276 height 28
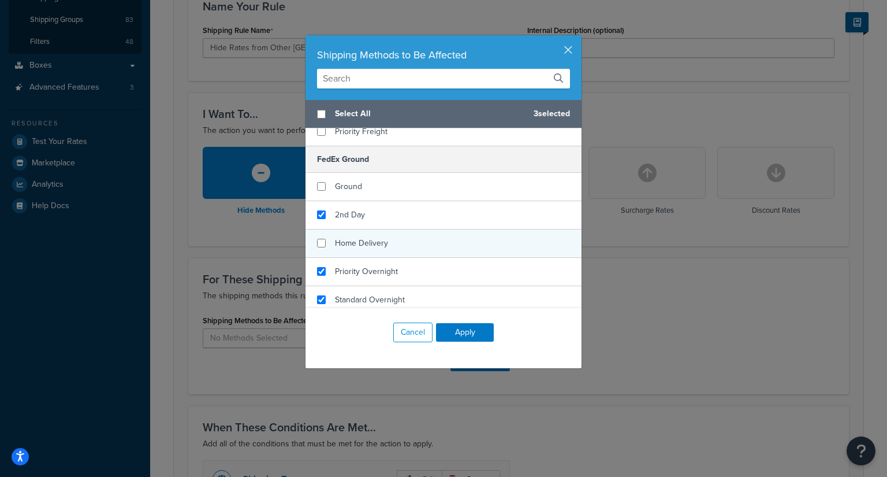
scroll to position [347, 0]
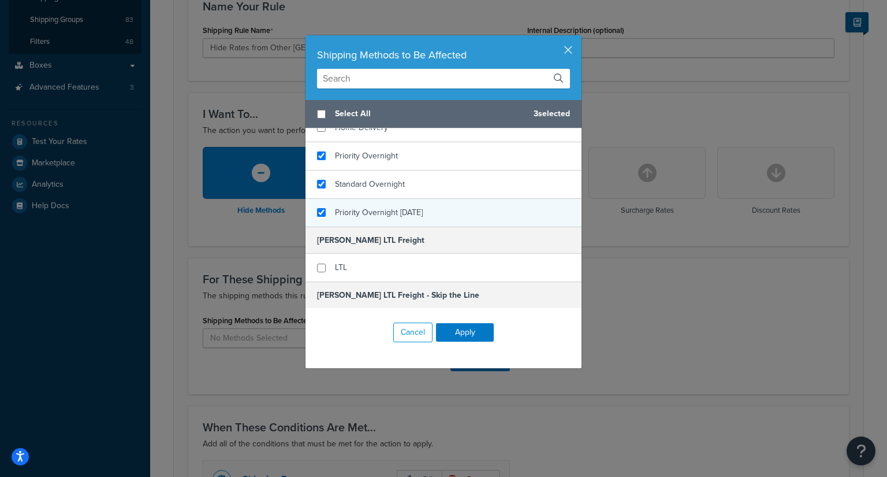
checkbox input "true"
click at [419, 215] on span "Priority Overnight [DATE]" at bounding box center [379, 212] width 88 height 12
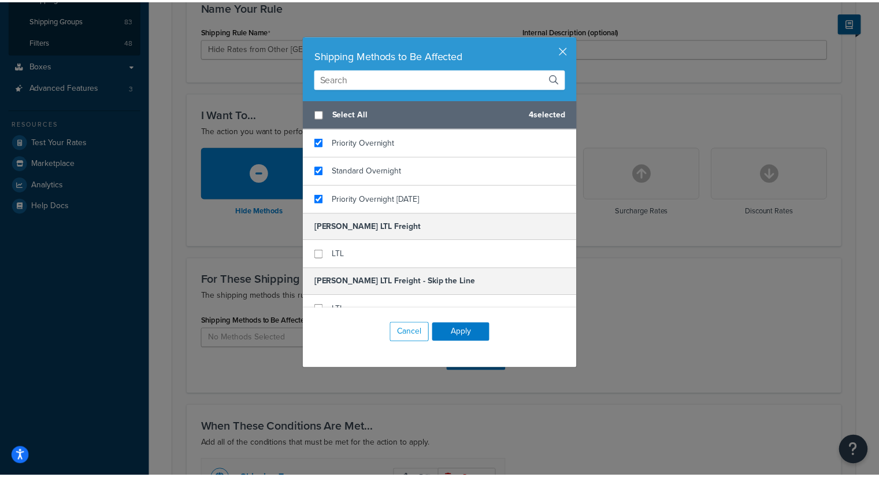
scroll to position [373, 0]
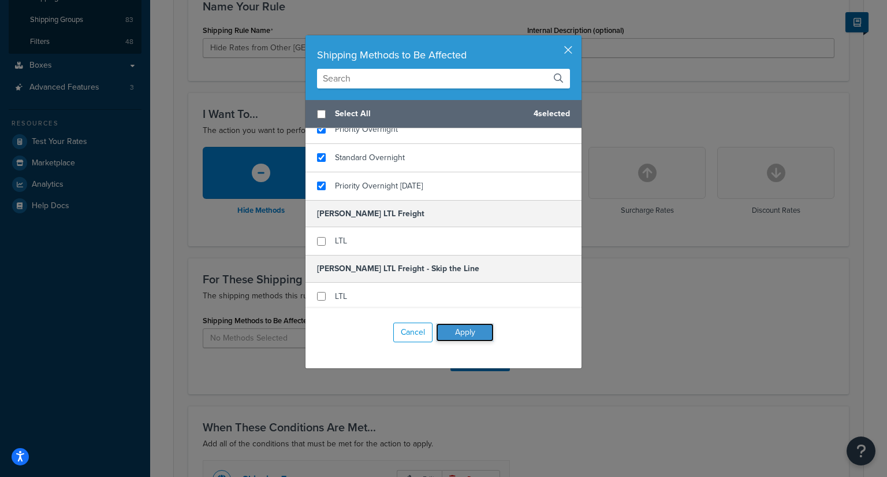
click at [456, 334] on button "Apply" at bounding box center [465, 332] width 58 height 18
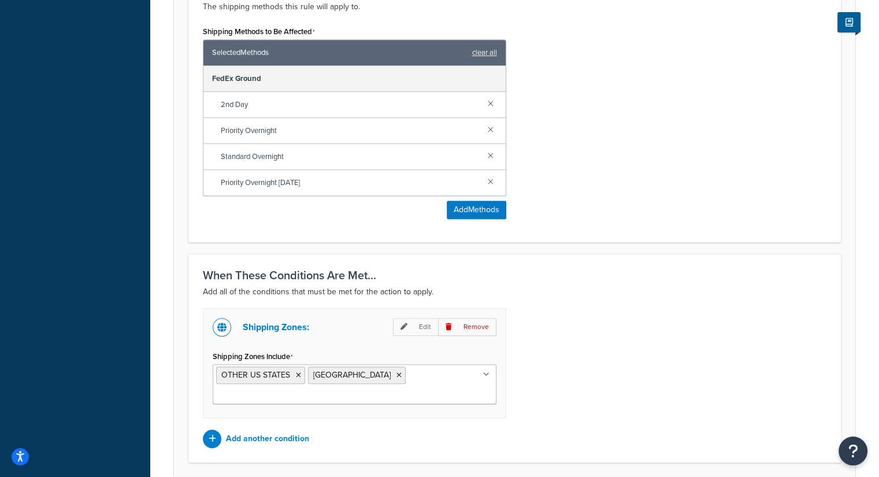
scroll to position [568, 0]
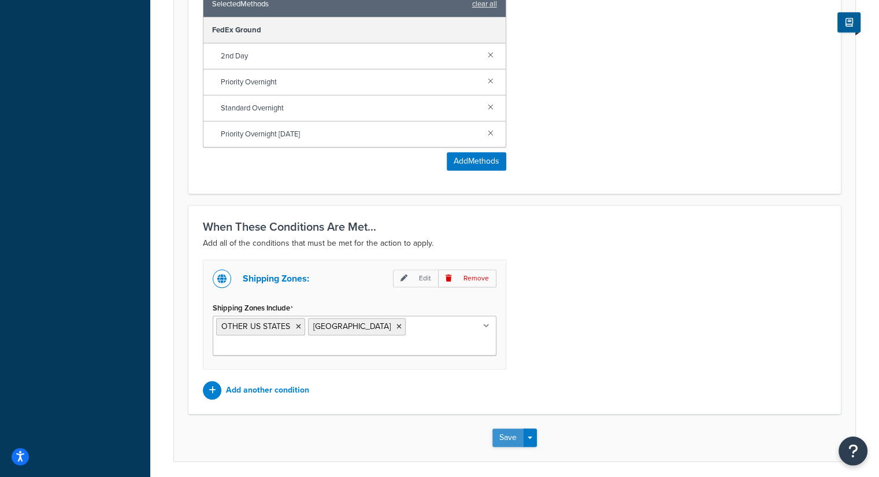
click at [511, 428] on button "Save" at bounding box center [507, 437] width 31 height 18
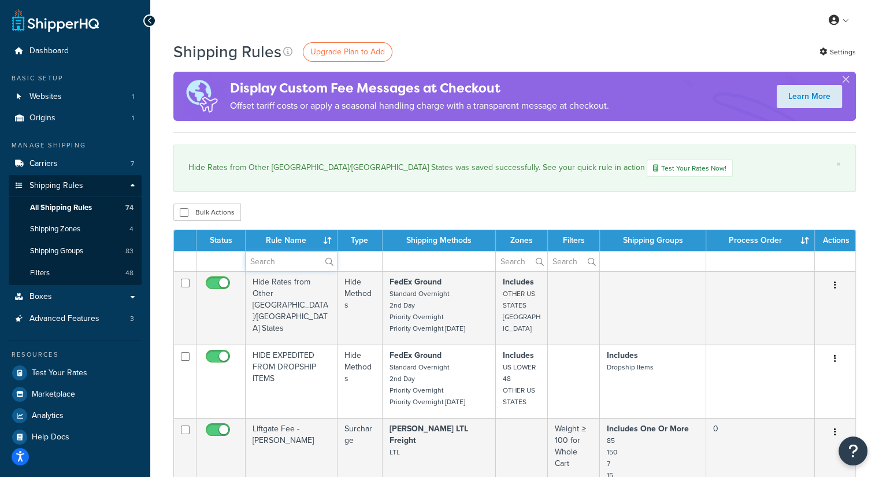
click at [258, 255] on input "text" at bounding box center [291, 261] width 91 height 20
paste input "RM02AFMJK-10"
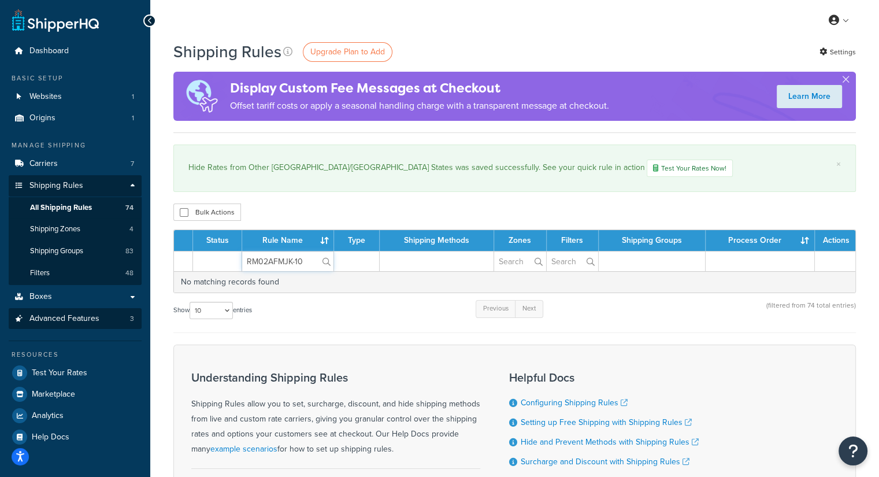
type input "RM02AFMJK-10"
click at [58, 325] on link "Advanced Features 3" at bounding box center [75, 318] width 133 height 21
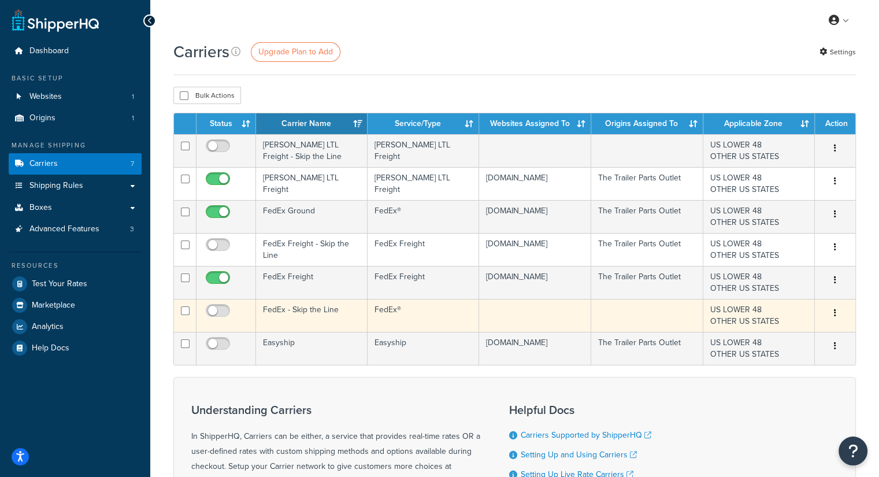
click at [835, 311] on icon "button" at bounding box center [835, 312] width 2 height 8
click at [759, 362] on link "Delete" at bounding box center [787, 359] width 91 height 24
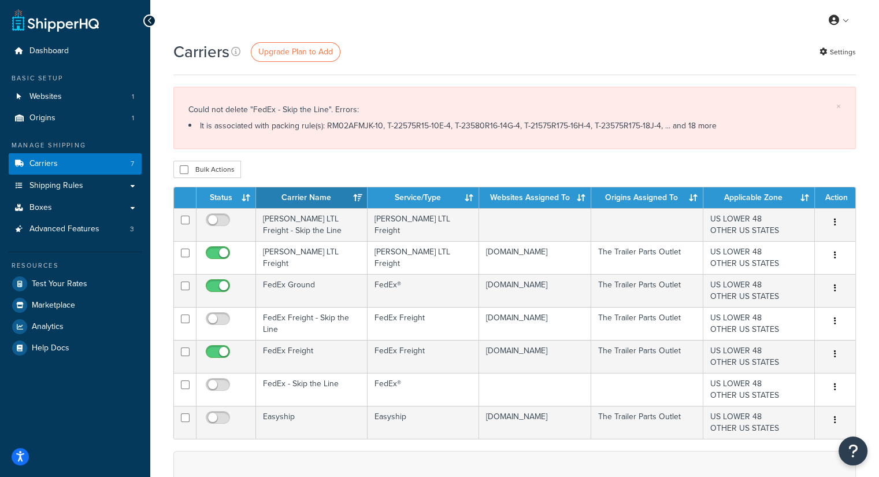
click at [317, 127] on li "It is associated with packing rule(s): RM02AFMJK-10, T-22575R15-10E-4, T-23580R…" at bounding box center [514, 126] width 652 height 16
drag, startPoint x: 318, startPoint y: 125, endPoint x: 362, endPoint y: 131, distance: 44.3
click at [362, 131] on li "It is associated with packing rule(s): RM02AFMJK-10, T-22575R15-10E-4, T-23580R…" at bounding box center [514, 126] width 652 height 16
drag, startPoint x: 371, startPoint y: 125, endPoint x: 328, endPoint y: 120, distance: 43.6
click at [328, 120] on li "It is associated with packing rule(s): RM02AFMJK-10, T-22575R15-10E-4, T-23580R…" at bounding box center [514, 126] width 652 height 16
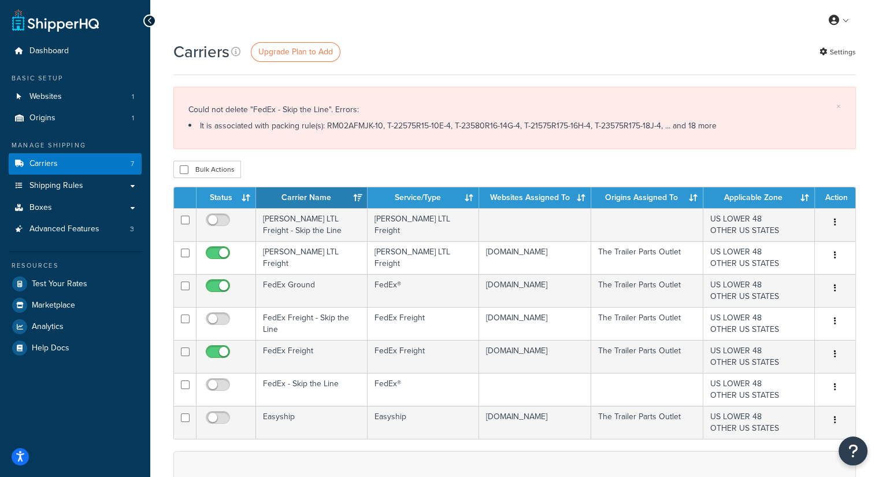
click at [378, 133] on li "It is associated with packing rule(s): RM02AFMJK-10, T-22575R15-10E-4, T-23580R…" at bounding box center [514, 126] width 652 height 16
drag, startPoint x: 368, startPoint y: 128, endPoint x: 314, endPoint y: 129, distance: 54.3
click at [314, 129] on li "It is associated with packing rule(s): RM02AFMJK-10, T-22575R15-10E-4, T-23580R…" at bounding box center [514, 126] width 652 height 16
copy li "RM02AFMJK-10"
drag, startPoint x: 374, startPoint y: 124, endPoint x: 437, endPoint y: 128, distance: 63.1
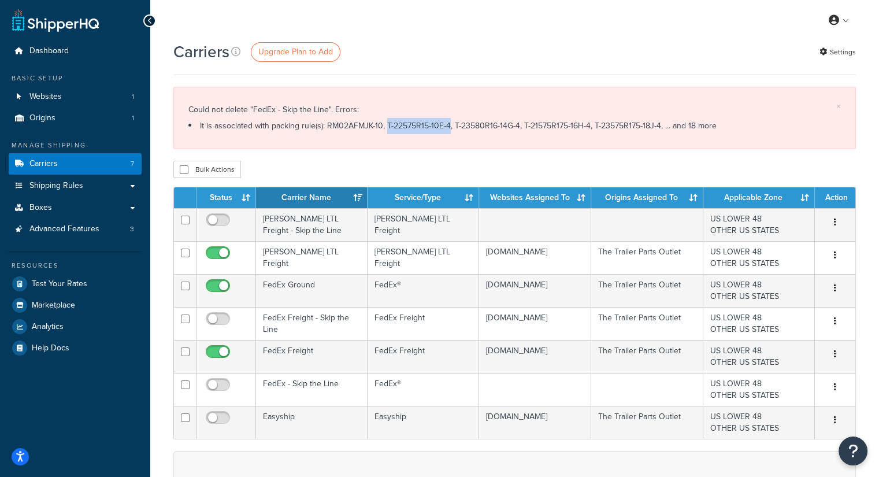
click at [437, 128] on li "It is associated with packing rule(s): RM02AFMJK-10, T-22575R15-10E-4, T-23580R…" at bounding box center [514, 126] width 652 height 16
copy li "T-22575R15-10E-4"
drag, startPoint x: 442, startPoint y: 121, endPoint x: 507, endPoint y: 123, distance: 64.7
click at [507, 123] on li "It is associated with packing rule(s): RM02AFMJK-10, T-22575R15-10E-4, T-23580R…" at bounding box center [514, 126] width 652 height 16
copy li "T-23580R16-14G-4"
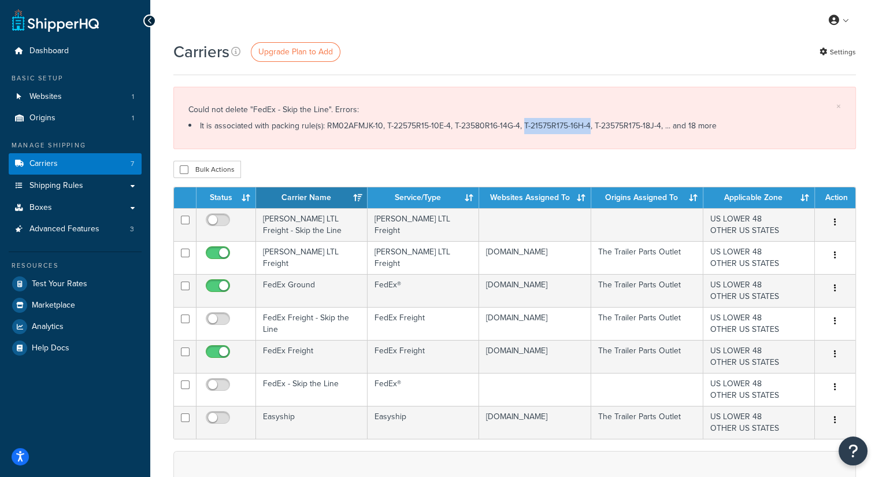
drag, startPoint x: 511, startPoint y: 125, endPoint x: 577, endPoint y: 122, distance: 65.3
click at [577, 122] on li "It is associated with packing rule(s): RM02AFMJK-10, T-22575R15-10E-4, T-23580R…" at bounding box center [514, 126] width 652 height 16
copy li "T-21575R175-16H-4"
drag, startPoint x: 582, startPoint y: 124, endPoint x: 647, endPoint y: 127, distance: 64.8
click at [647, 127] on li "It is associated with packing rule(s): RM02AFMJK-10, T-22575R15-10E-4, T-23580R…" at bounding box center [514, 126] width 652 height 16
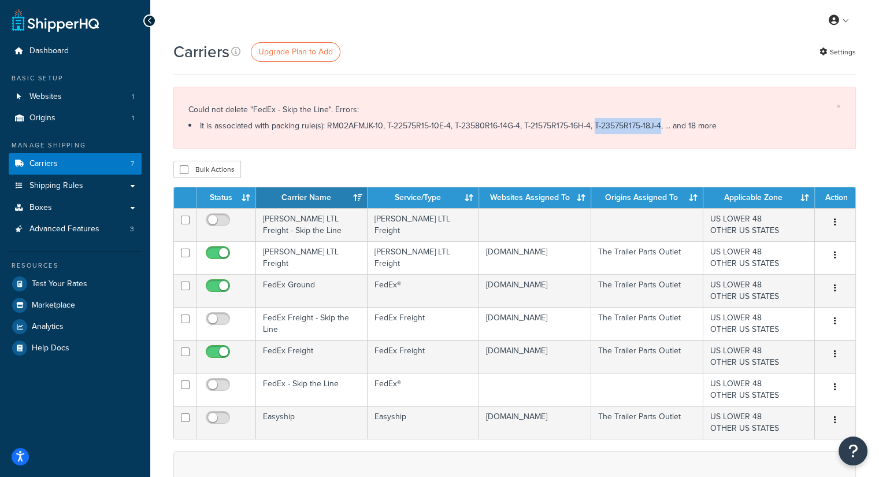
copy li "T-23575R175-18J-4"
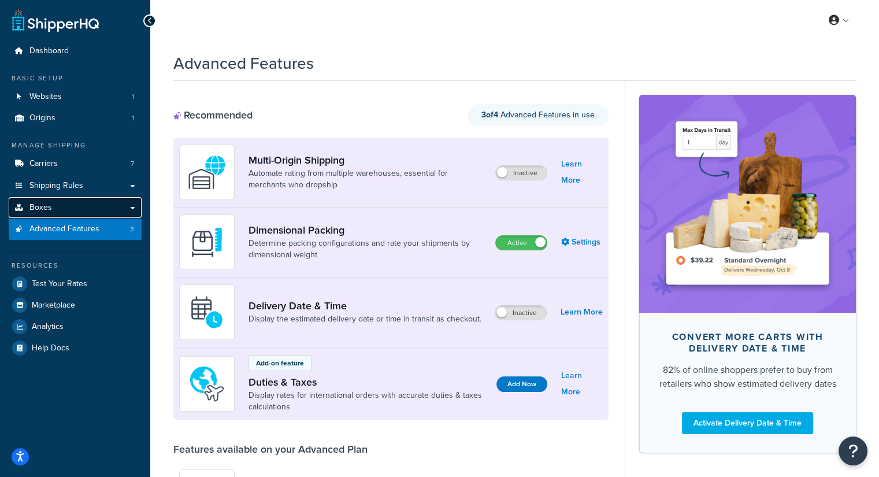
click at [75, 211] on link "Boxes" at bounding box center [75, 207] width 133 height 21
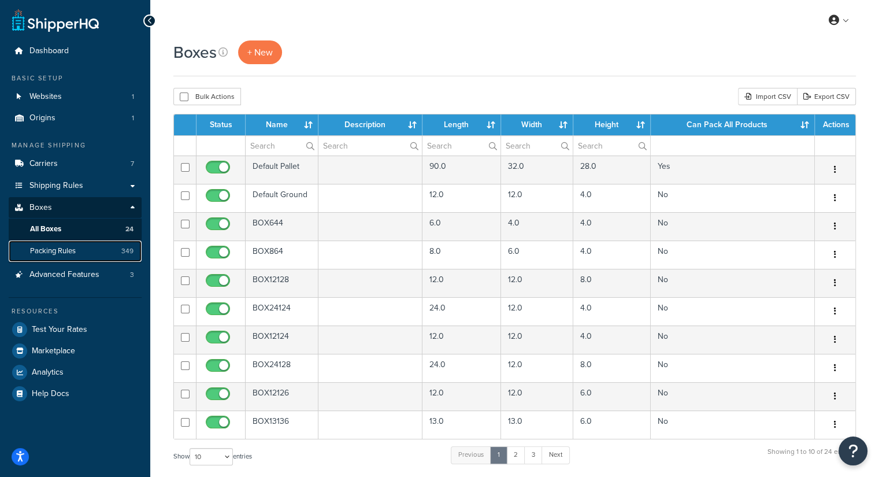
click at [75, 244] on link "Packing Rules 349" at bounding box center [75, 250] width 133 height 21
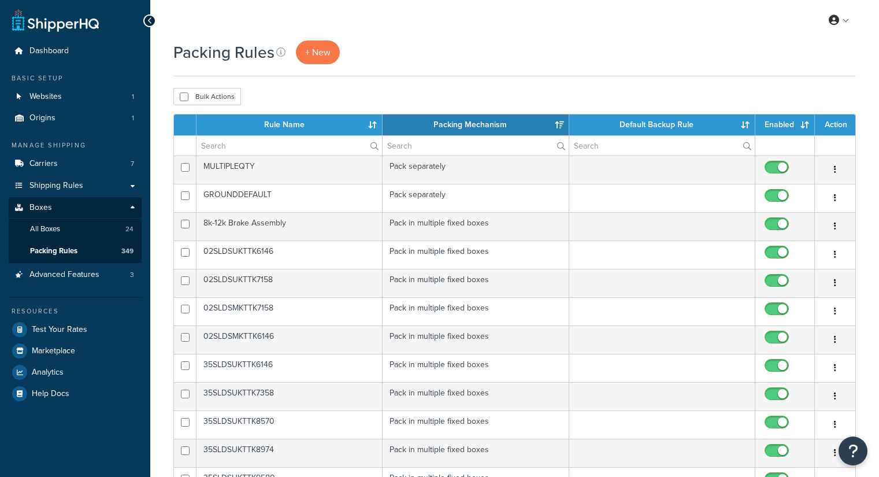
select select "15"
click at [233, 147] on input "text" at bounding box center [288, 146] width 185 height 20
paste input "RM02AFMJK-10"
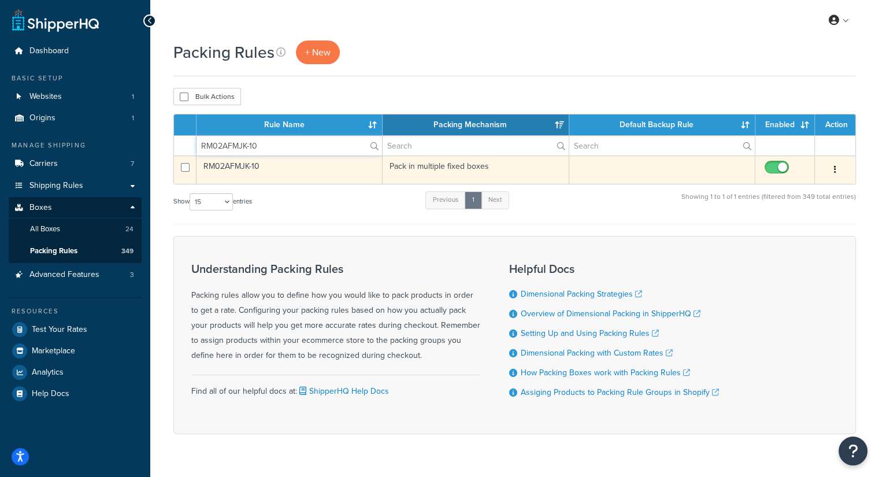
type input "RM02AFMJK-10"
click at [367, 174] on td "RM02AFMJK-10" at bounding box center [289, 169] width 186 height 28
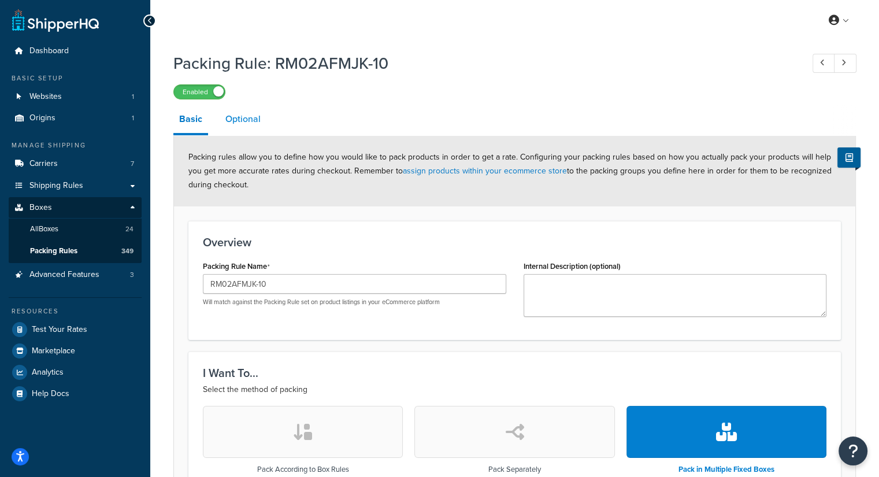
scroll to position [58, 0]
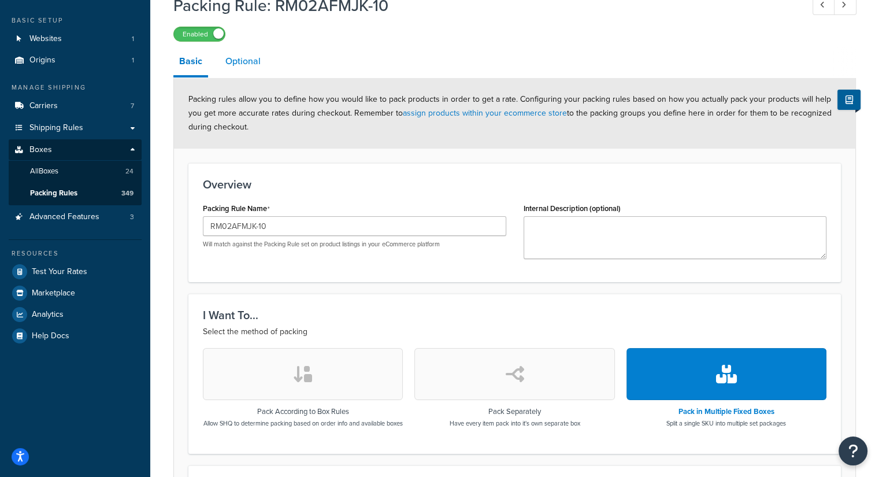
click at [239, 66] on link "Optional" at bounding box center [243, 61] width 47 height 28
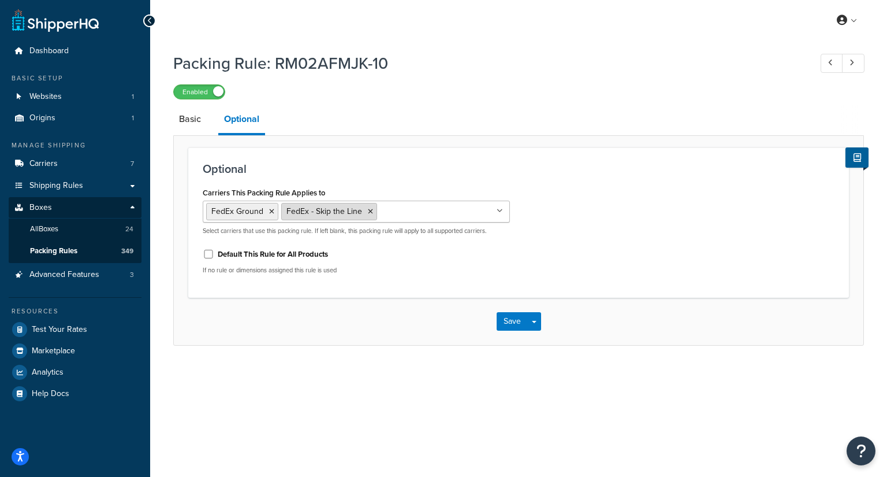
click at [368, 211] on icon at bounding box center [370, 211] width 5 height 7
click at [629, 210] on div "Carriers This Packing Rule Applies to FedEx Ground SAIA LTL Freight FedEx Freig…" at bounding box center [518, 233] width 649 height 99
click at [501, 321] on button "Save" at bounding box center [512, 321] width 31 height 18
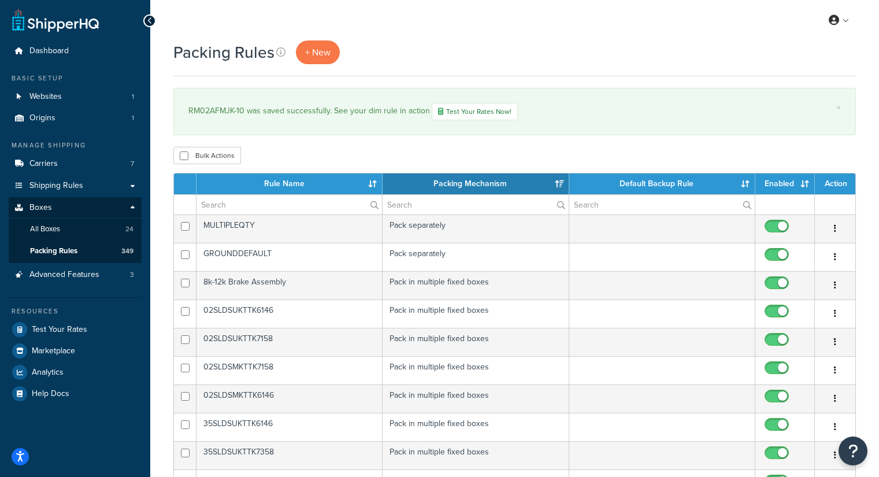
select select "15"
click at [259, 205] on input "text" at bounding box center [288, 205] width 185 height 20
paste input "T-22575R15-10E-4"
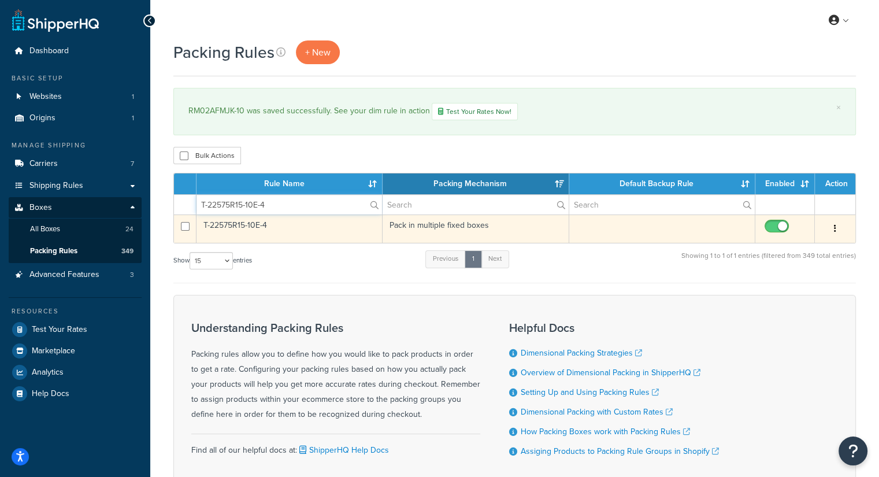
type input "T-22575R15-10E-4"
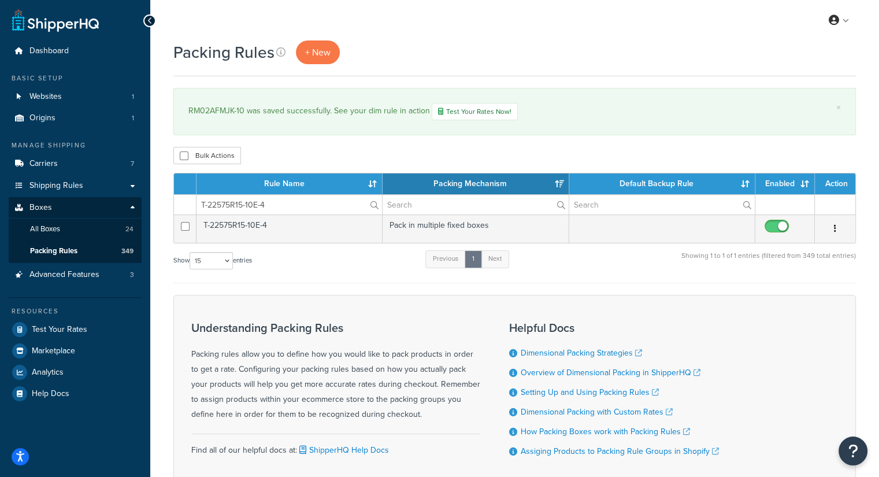
click at [251, 228] on td "T-22575R15-10E-4" at bounding box center [289, 228] width 186 height 28
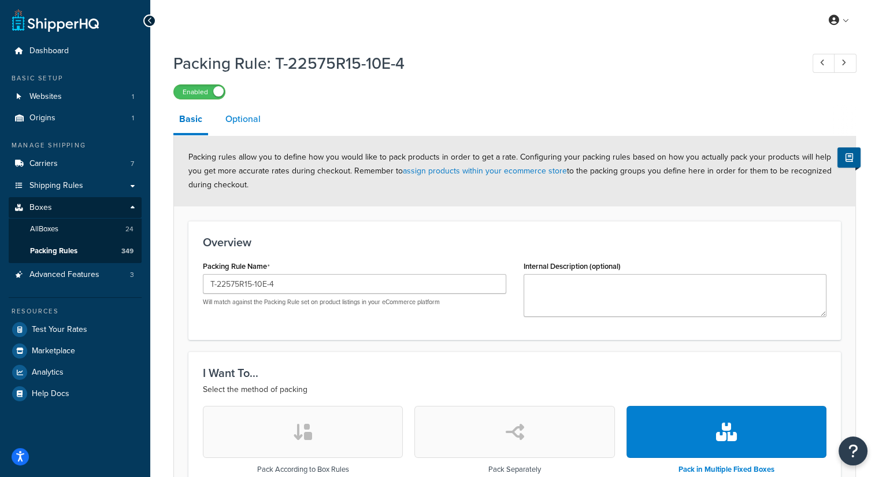
click at [257, 121] on link "Optional" at bounding box center [243, 119] width 47 height 28
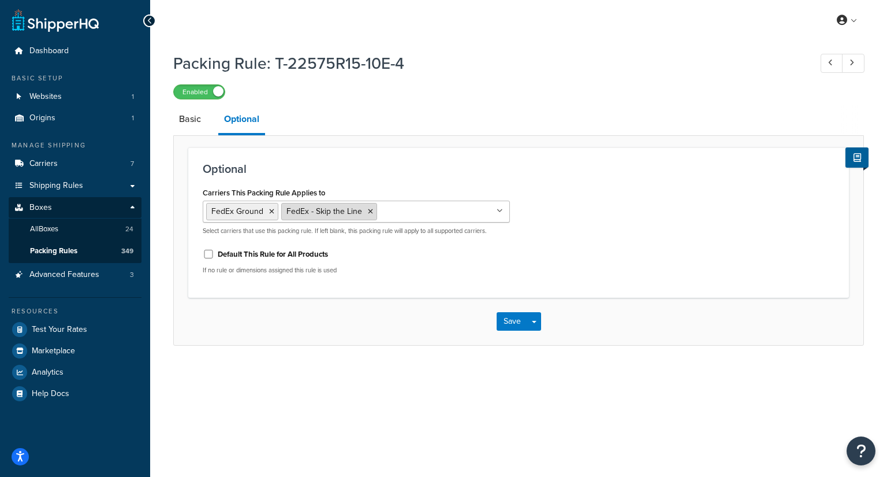
click at [368, 212] on icon at bounding box center [370, 211] width 5 height 7
click at [592, 261] on div "Carriers This Packing Rule Applies to FedEx Ground SAIA LTL Freight FedEx Freig…" at bounding box center [518, 233] width 649 height 99
click at [508, 320] on button "Save" at bounding box center [512, 321] width 31 height 18
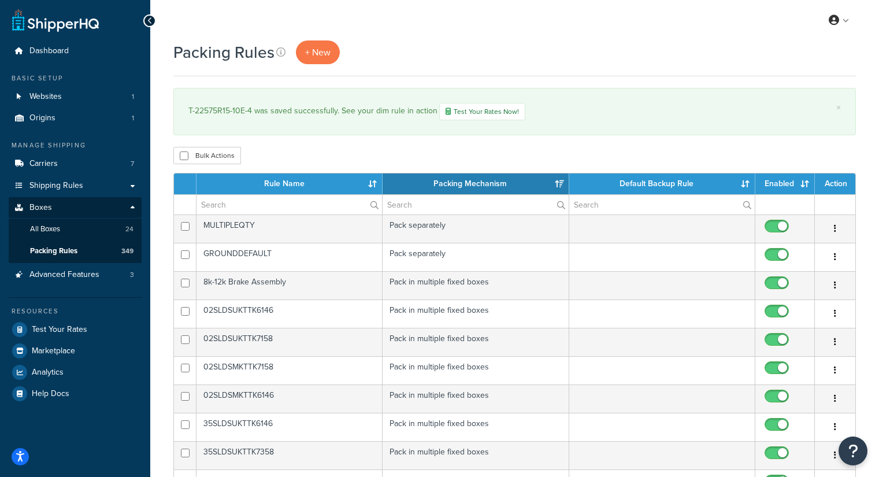
select select "15"
click at [214, 204] on input "text" at bounding box center [288, 205] width 185 height 20
paste input "T-23580R16-14G-4"
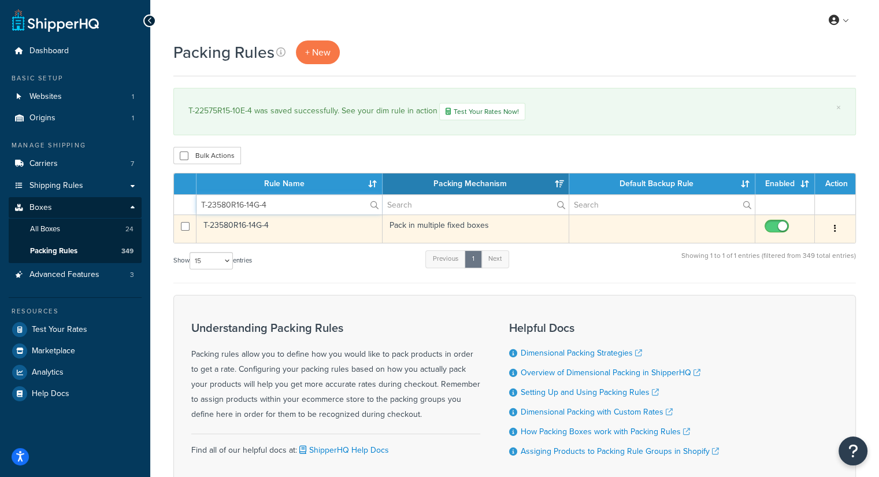
type input "T-23580R16-14G-4"
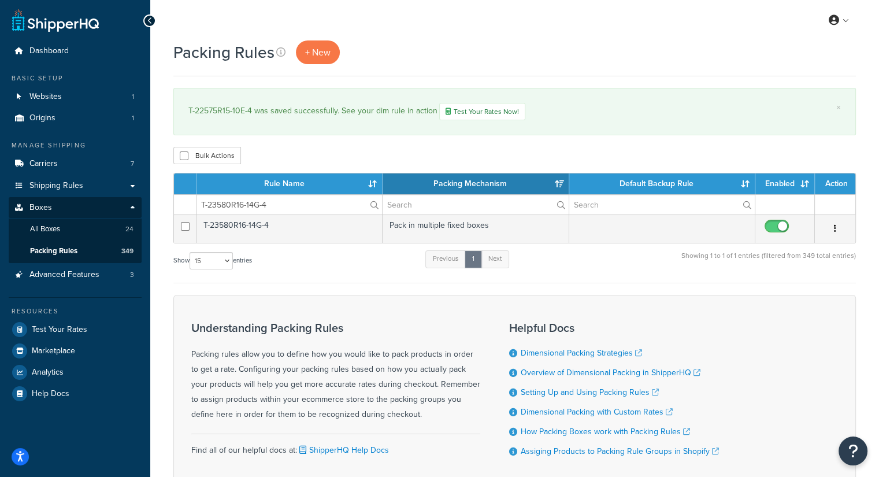
click at [307, 224] on td "T-23580R16-14G-4" at bounding box center [289, 228] width 186 height 28
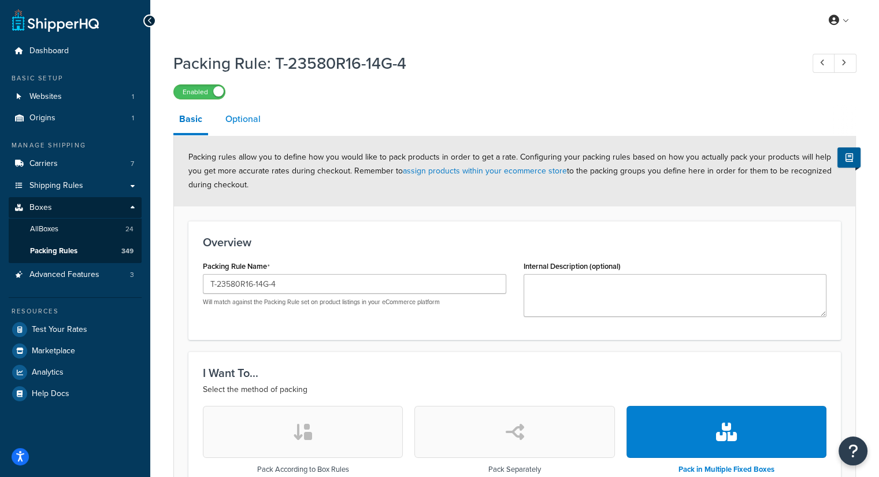
click at [247, 114] on link "Optional" at bounding box center [243, 119] width 47 height 28
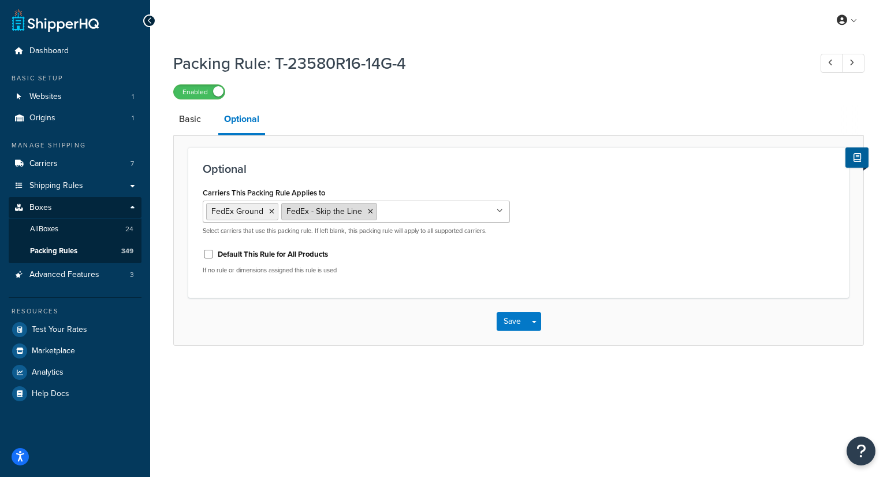
click at [365, 210] on li "FedEx - Skip the Line" at bounding box center [329, 211] width 96 height 17
click at [368, 209] on icon at bounding box center [370, 211] width 5 height 7
click at [577, 264] on div "Carriers This Packing Rule Applies to FedEx Ground SAIA LTL Freight FedEx Freig…" at bounding box center [518, 233] width 649 height 99
click at [501, 316] on button "Save" at bounding box center [512, 321] width 31 height 18
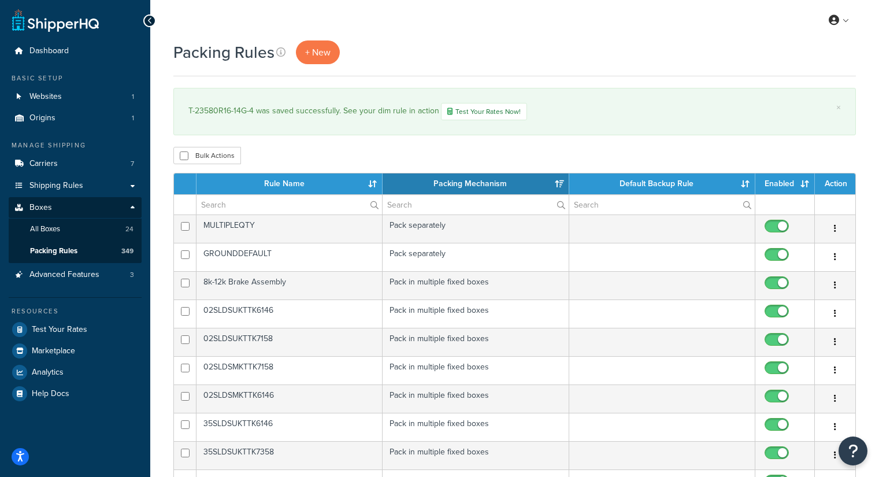
select select "15"
click at [253, 206] on input "text" at bounding box center [288, 205] width 185 height 20
paste input "T-21575R175-16H-4"
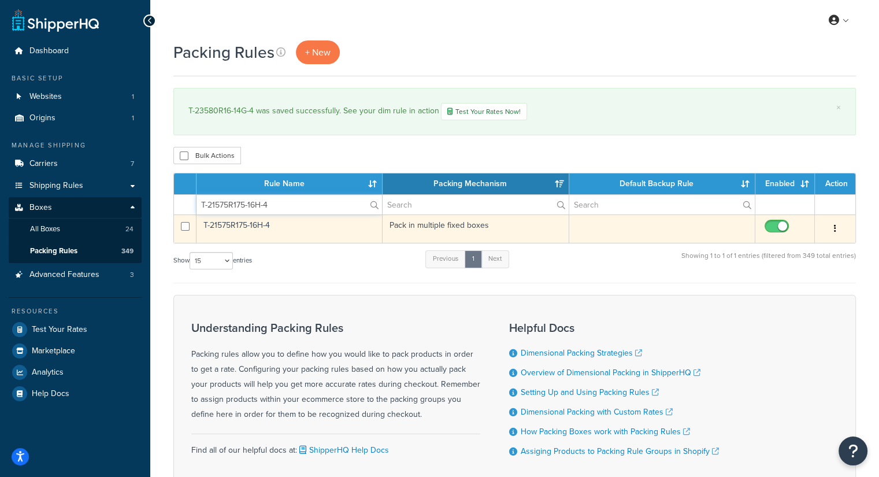
type input "T-21575R175-16H-4"
click at [199, 224] on td "T-21575R175-16H-4" at bounding box center [289, 228] width 186 height 28
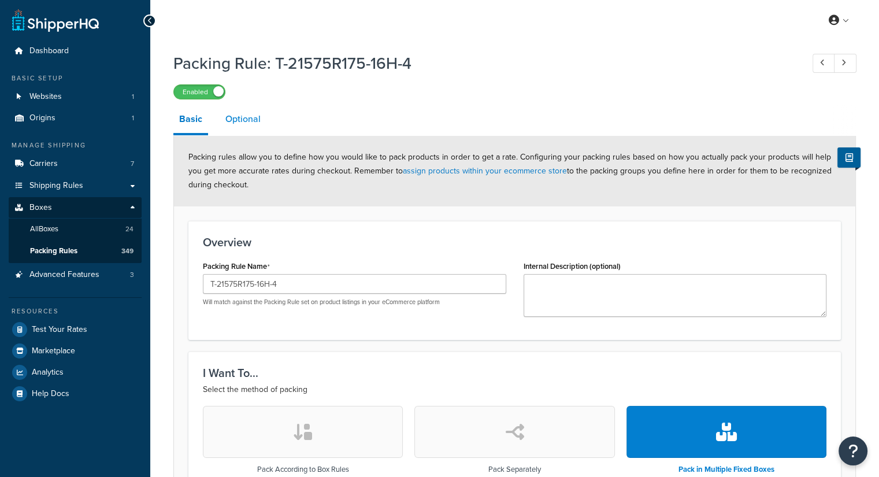
drag, startPoint x: 244, startPoint y: 113, endPoint x: 258, endPoint y: 120, distance: 15.0
click at [244, 113] on link "Optional" at bounding box center [243, 119] width 47 height 28
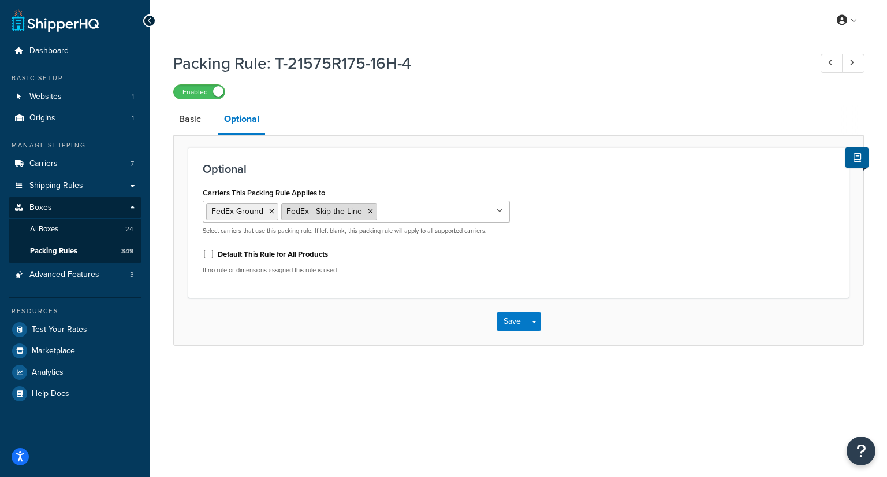
click at [369, 209] on icon at bounding box center [370, 211] width 5 height 7
click at [566, 248] on div "Carriers This Packing Rule Applies to FedEx Ground [PERSON_NAME] LTL Freight Fe…" at bounding box center [518, 233] width 649 height 99
click at [511, 324] on button "Save" at bounding box center [512, 321] width 31 height 18
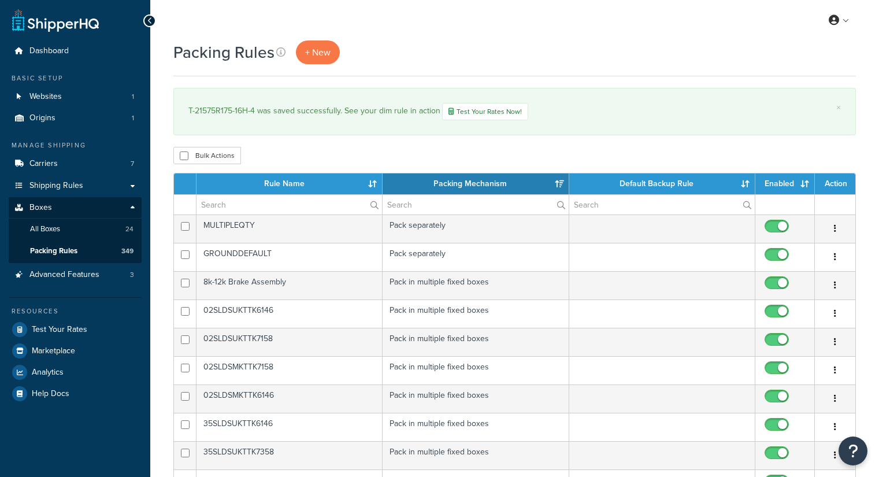
select select "15"
click at [226, 196] on input "text" at bounding box center [288, 205] width 185 height 20
paste input "T-23575R175-18J-4"
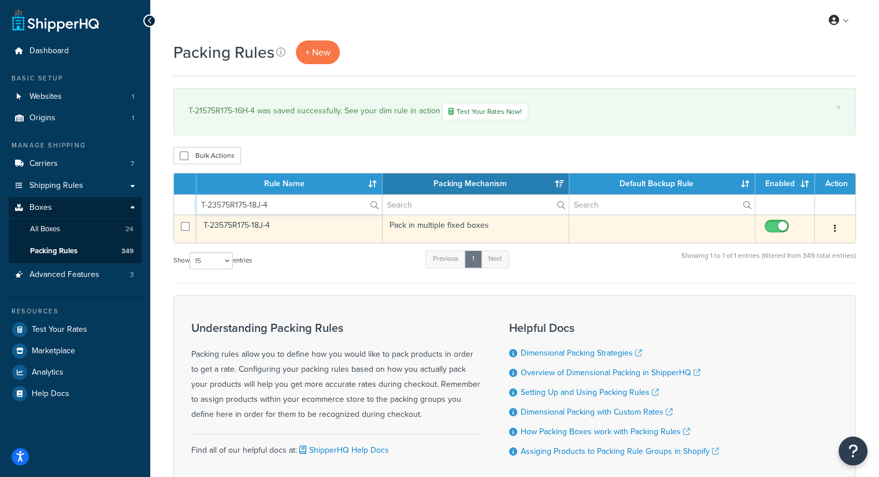
type input "T-23575R175-18J-4"
click at [286, 224] on td "T-23575R175-18J-4" at bounding box center [289, 228] width 186 height 28
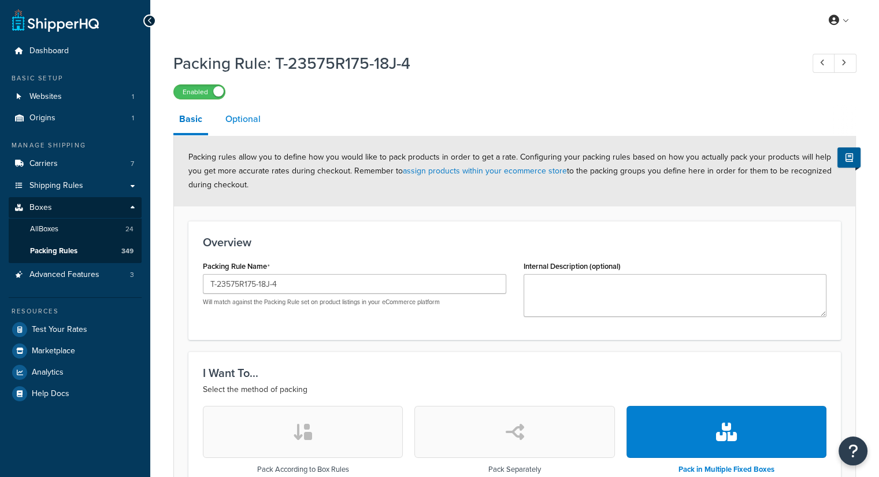
click at [252, 117] on link "Optional" at bounding box center [243, 119] width 47 height 28
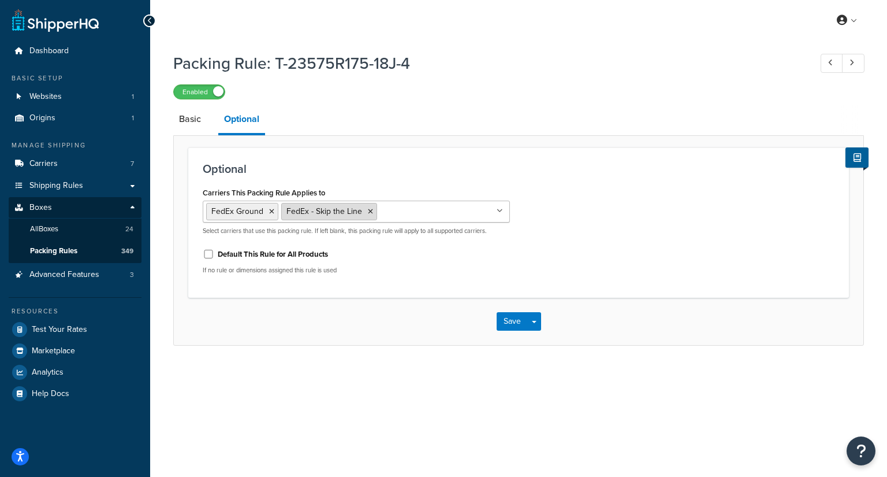
click at [368, 209] on icon at bounding box center [370, 211] width 5 height 7
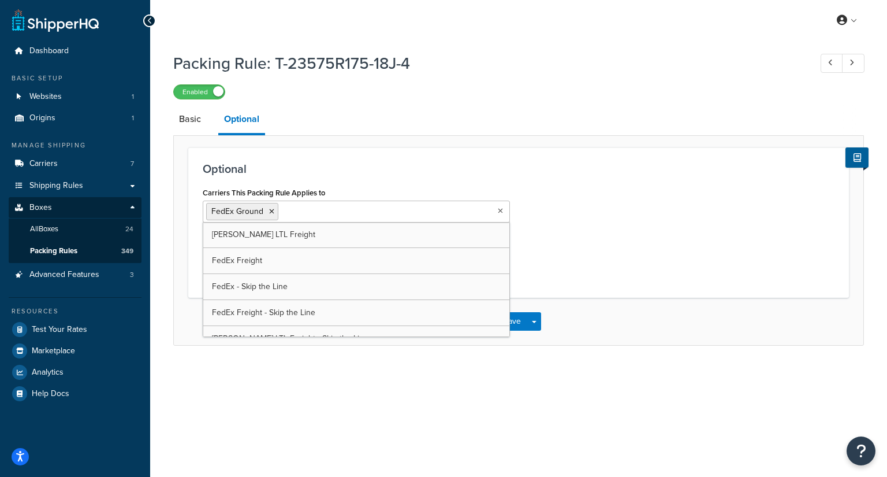
click at [551, 237] on div "Carriers This Packing Rule Applies to FedEx Ground [PERSON_NAME] LTL Freight Fe…" at bounding box center [518, 233] width 649 height 99
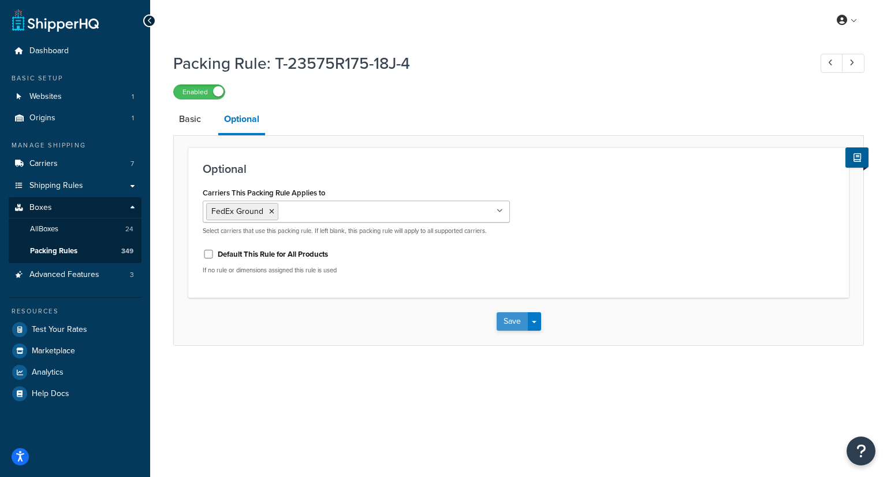
click at [511, 317] on button "Save" at bounding box center [512, 321] width 31 height 18
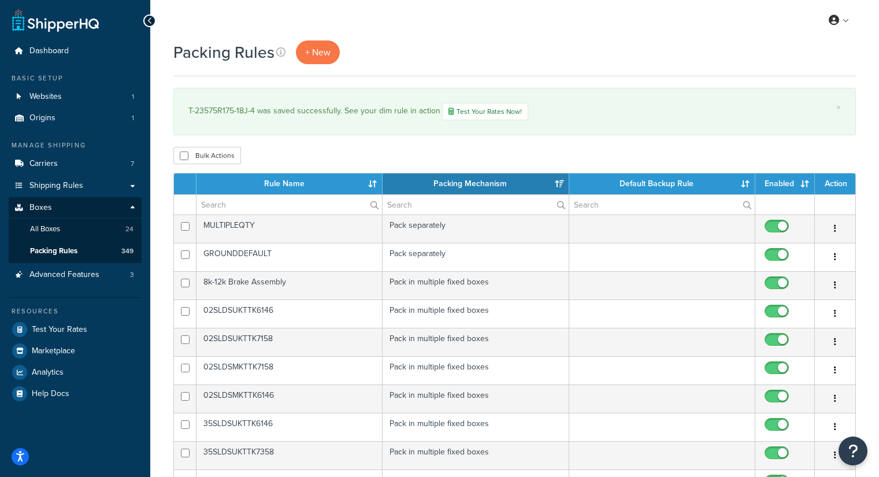
select select "15"
click at [243, 196] on input "text" at bounding box center [288, 205] width 185 height 20
paste input "TW-20575D15-6SM545-2"
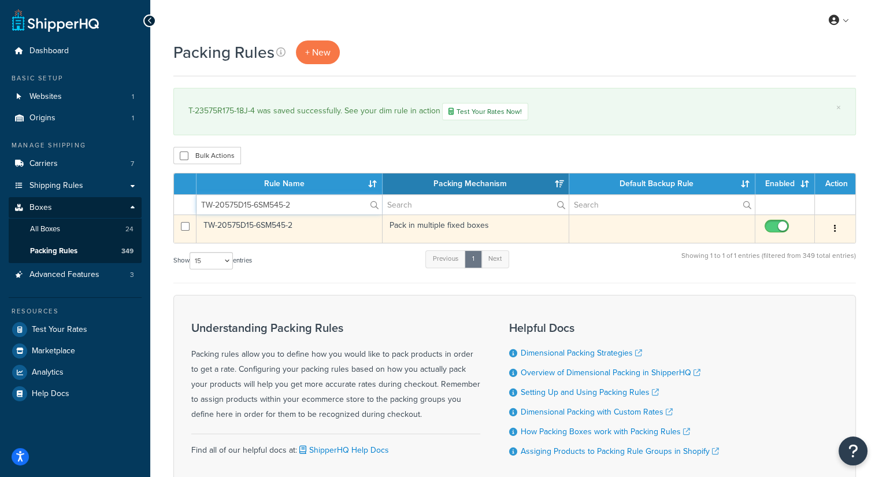
type input "TW-20575D15-6SM545-2"
click at [296, 228] on td "TW-20575D15-6SM545-2" at bounding box center [289, 228] width 186 height 28
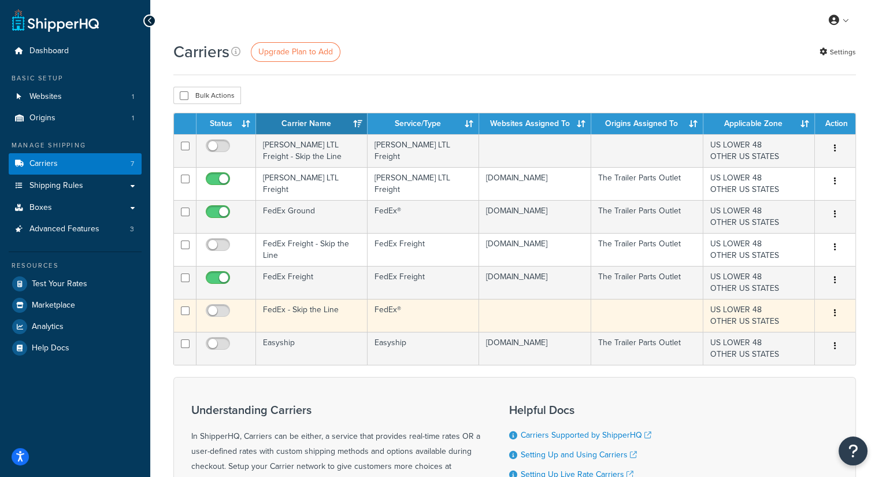
click at [832, 314] on button "button" at bounding box center [835, 313] width 16 height 18
click at [776, 355] on link "Delete" at bounding box center [787, 359] width 91 height 24
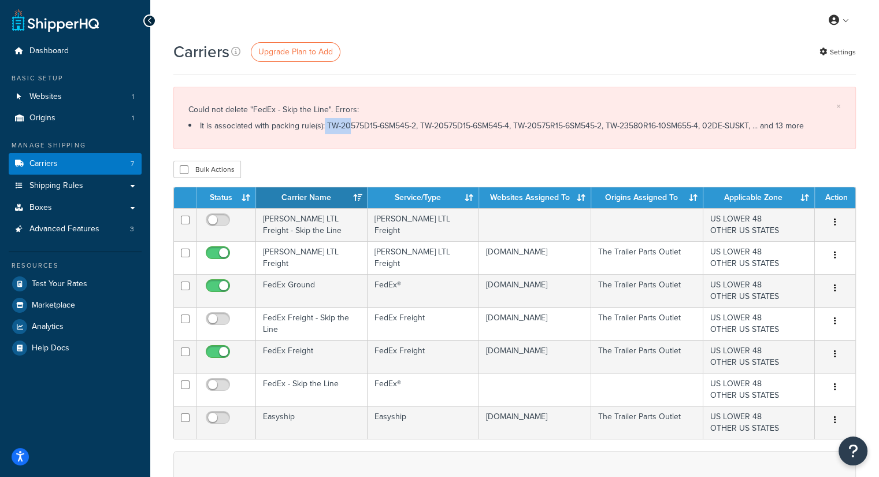
drag, startPoint x: 313, startPoint y: 129, endPoint x: 337, endPoint y: 128, distance: 23.7
click at [337, 128] on li "It is associated with packing rule(s): TW-20575D15-6SM545-2, TW-20575D15-6SM545…" at bounding box center [514, 126] width 652 height 16
drag, startPoint x: 316, startPoint y: 127, endPoint x: 404, endPoint y: 126, distance: 88.4
click at [404, 126] on li "It is associated with packing rule(s): TW-20575D15-6SM545-2, TW-20575D15-6SM545…" at bounding box center [514, 126] width 652 height 16
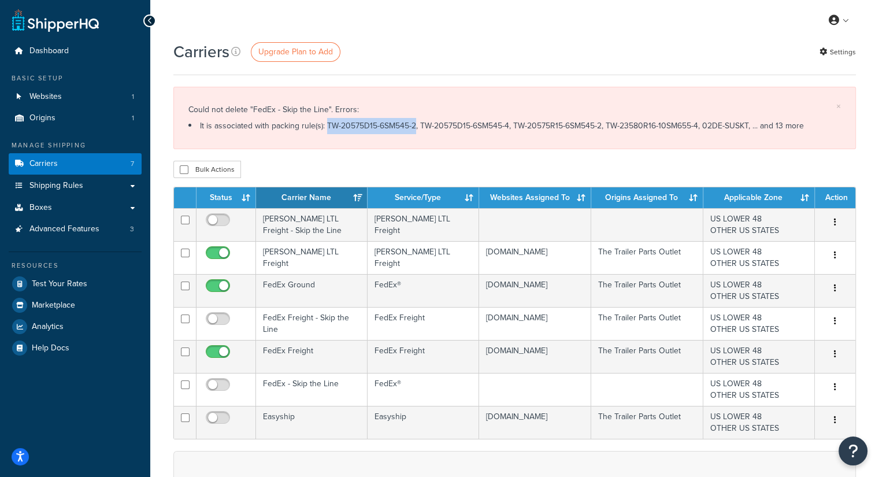
copy li "TW-20575D15-6SM545-2"
drag, startPoint x: 410, startPoint y: 120, endPoint x: 498, endPoint y: 128, distance: 88.1
click at [498, 128] on li "It is associated with packing rule(s): TW-20575D15-6SM545-2, TW-20575D15-6SM545…" at bounding box center [514, 126] width 652 height 16
copy li "TW-20575D15-6SM545-4"
drag, startPoint x: 503, startPoint y: 125, endPoint x: 593, endPoint y: 127, distance: 90.1
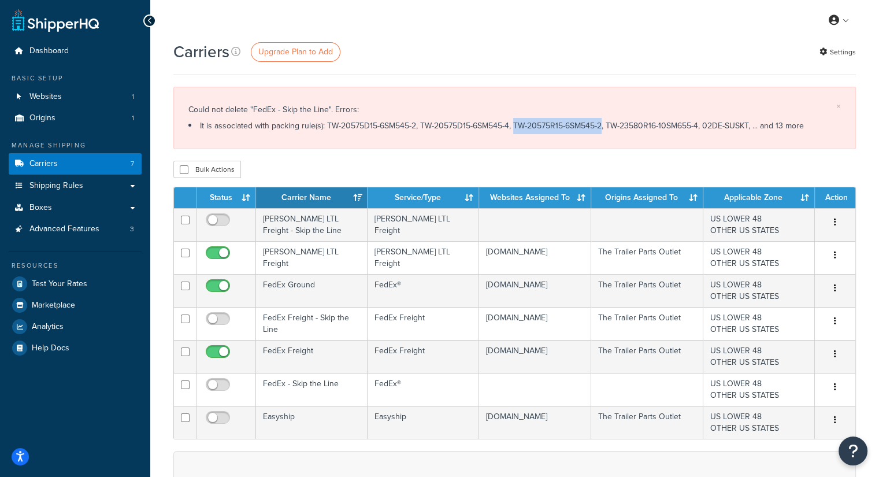
click at [593, 127] on li "It is associated with packing rule(s): TW-20575D15-6SM545-2, TW-20575D15-6SM545…" at bounding box center [514, 126] width 652 height 16
copy li "TW-20575R15-6SM545-2"
drag, startPoint x: 597, startPoint y: 122, endPoint x: 689, endPoint y: 126, distance: 91.4
click at [689, 126] on li "It is associated with packing rule(s): TW-20575D15-6SM545-2, TW-20575D15-6SM545…" at bounding box center [514, 126] width 652 height 16
copy li "TW-23580R16-10SM655-4"
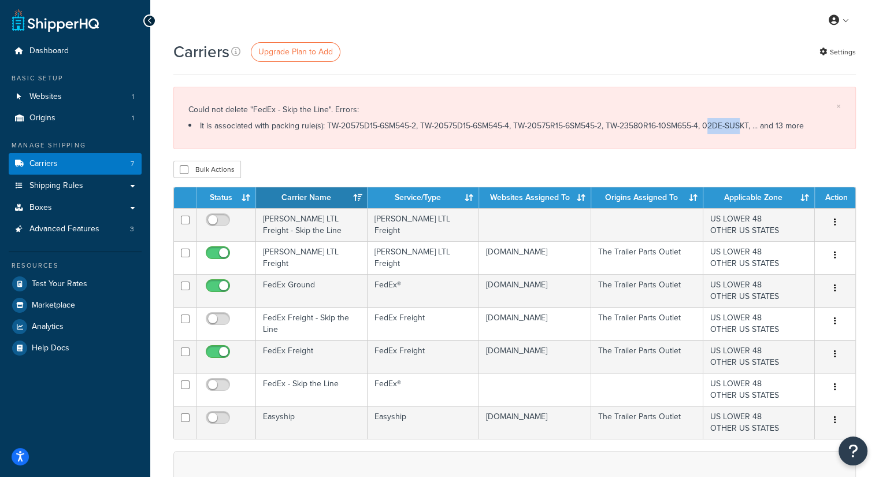
drag, startPoint x: 696, startPoint y: 127, endPoint x: 702, endPoint y: 132, distance: 9.0
click at [730, 129] on li "It is associated with packing rule(s): TW-20575D15-6SM545-2, TW-20575D15-6SM545…" at bounding box center [514, 126] width 652 height 16
drag, startPoint x: 694, startPoint y: 128, endPoint x: 739, endPoint y: 122, distance: 45.4
click at [739, 122] on li "It is associated with packing rule(s): TW-20575D15-6SM545-2, TW-20575D15-6SM545…" at bounding box center [514, 126] width 652 height 16
copy li "02DE-SUSKT"
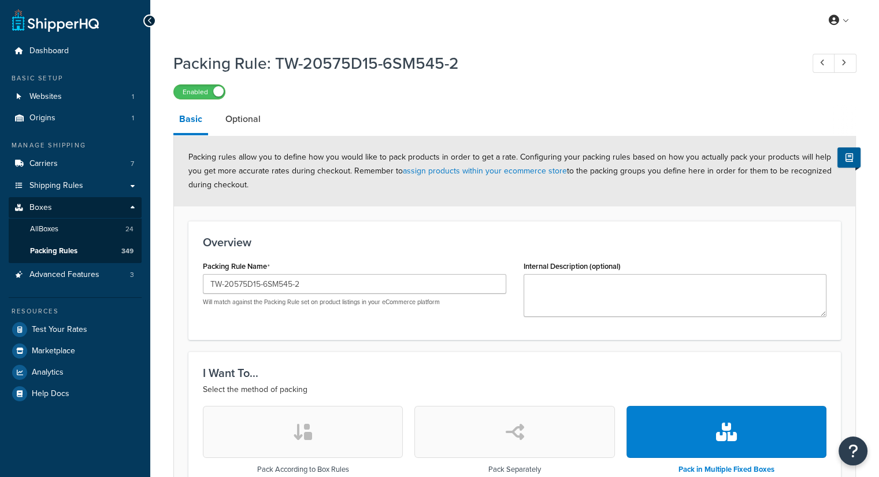
click at [258, 116] on link "Optional" at bounding box center [243, 119] width 47 height 28
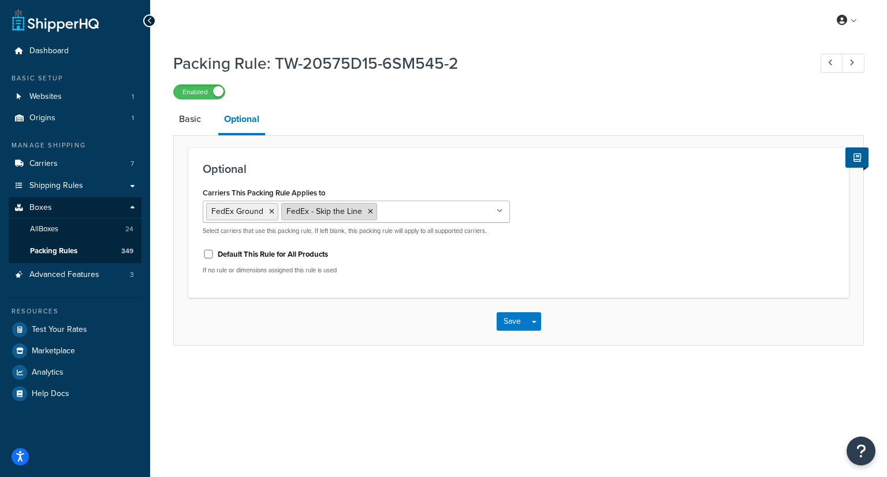
click at [369, 210] on icon at bounding box center [370, 211] width 5 height 7
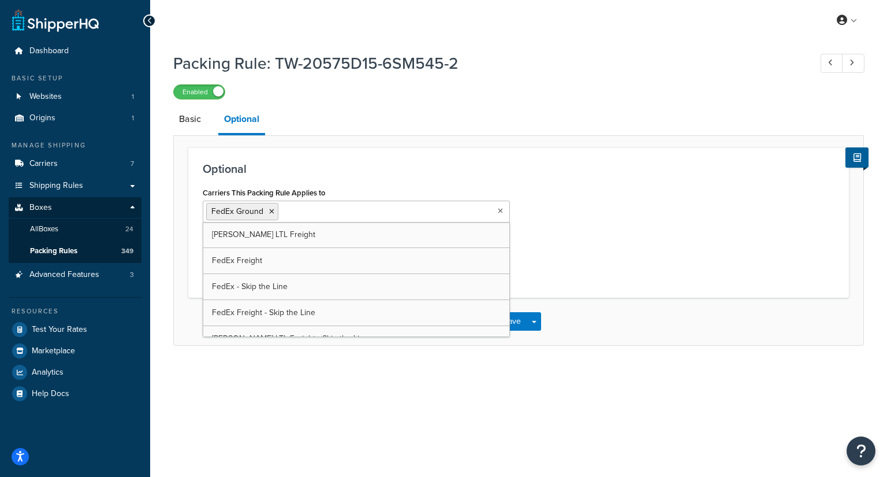
click at [632, 298] on div "Save Save Dropdown Save and Edit Save and Duplicate Save and Create New" at bounding box center [519, 321] width 690 height 47
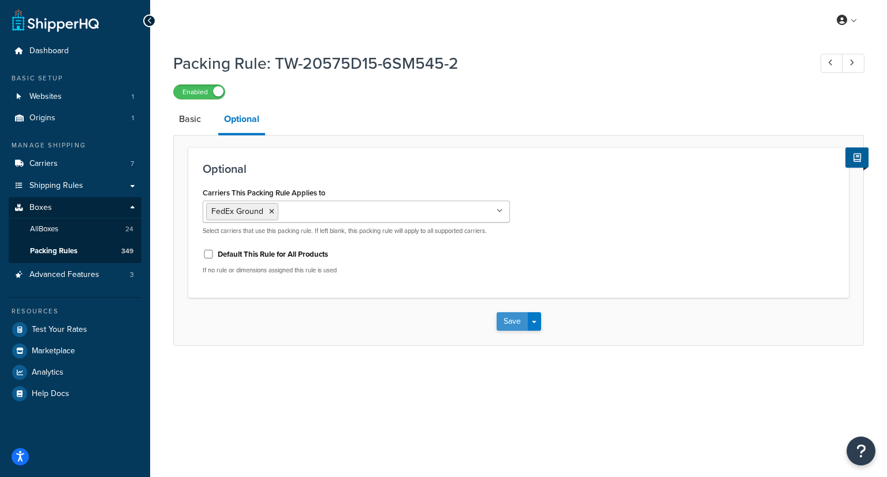
click at [508, 318] on button "Save" at bounding box center [512, 321] width 31 height 18
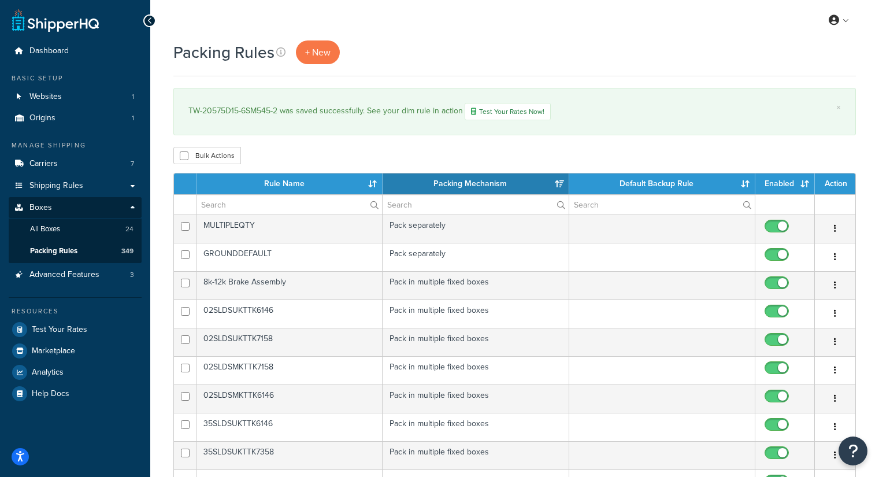
select select "15"
click at [246, 207] on input "text" at bounding box center [288, 205] width 185 height 20
paste input "TW-20575D15-6SM545-4"
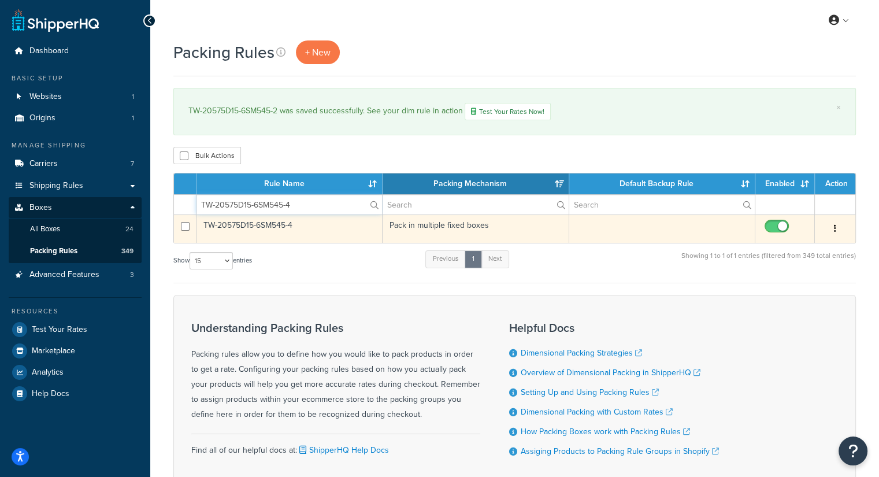
type input "TW-20575D15-6SM545-4"
click at [295, 232] on td "TW-20575D15-6SM545-4" at bounding box center [289, 228] width 186 height 28
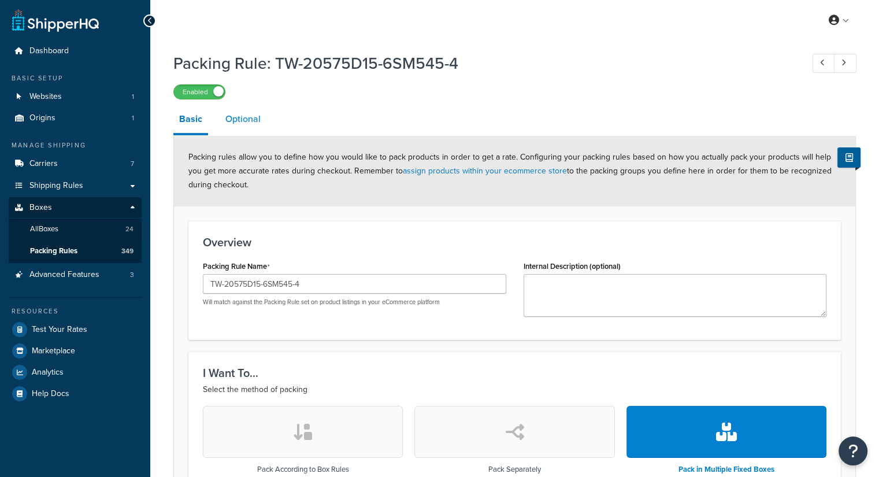
click at [264, 116] on link "Optional" at bounding box center [243, 119] width 47 height 28
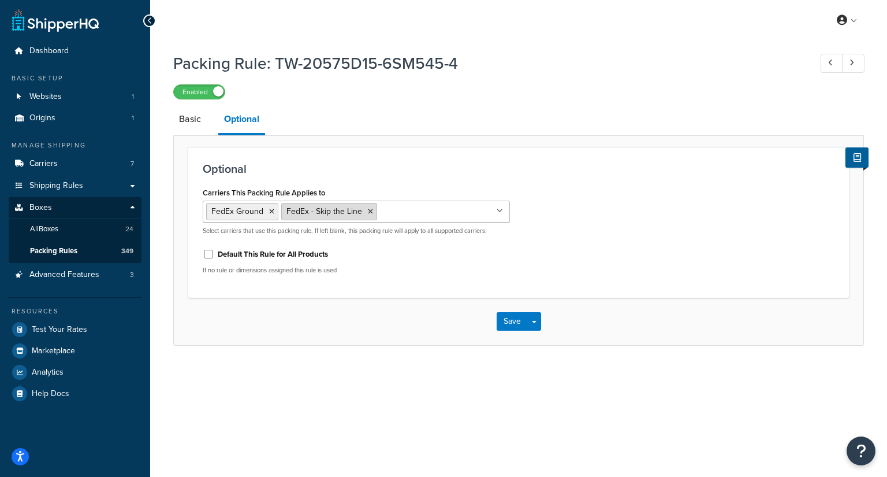
click at [370, 206] on li "FedEx - Skip the Line" at bounding box center [329, 211] width 96 height 17
click at [364, 212] on li "FedEx - Skip the Line" at bounding box center [329, 211] width 96 height 17
click at [368, 212] on icon at bounding box center [370, 211] width 5 height 7
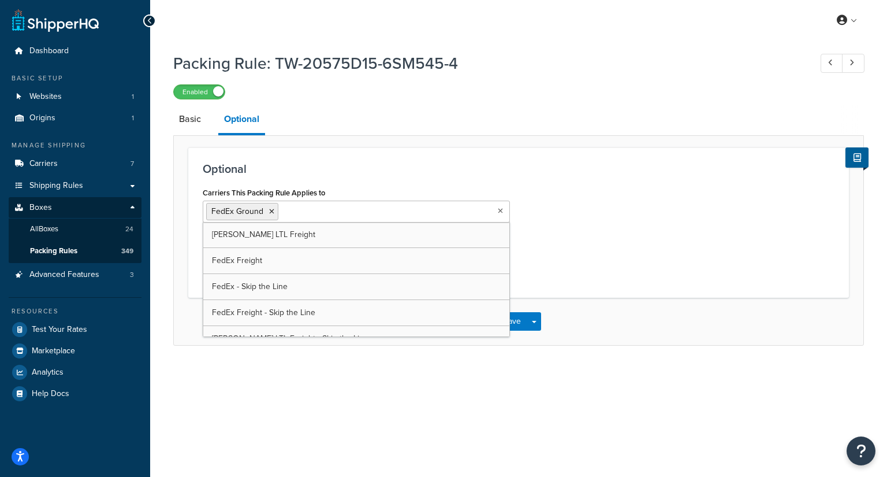
click at [635, 189] on div "Carriers This Packing Rule Applies to FedEx Ground SAIA LTL Freight FedEx Freig…" at bounding box center [518, 233] width 649 height 99
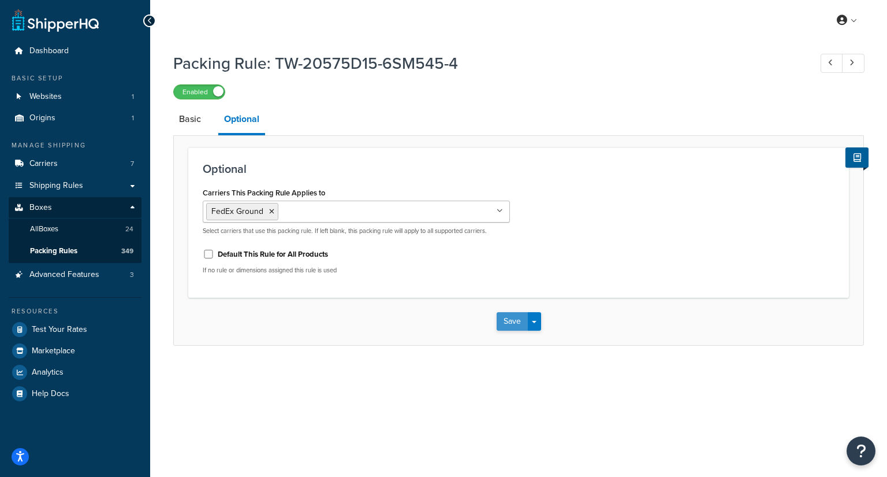
click at [507, 321] on button "Save" at bounding box center [512, 321] width 31 height 18
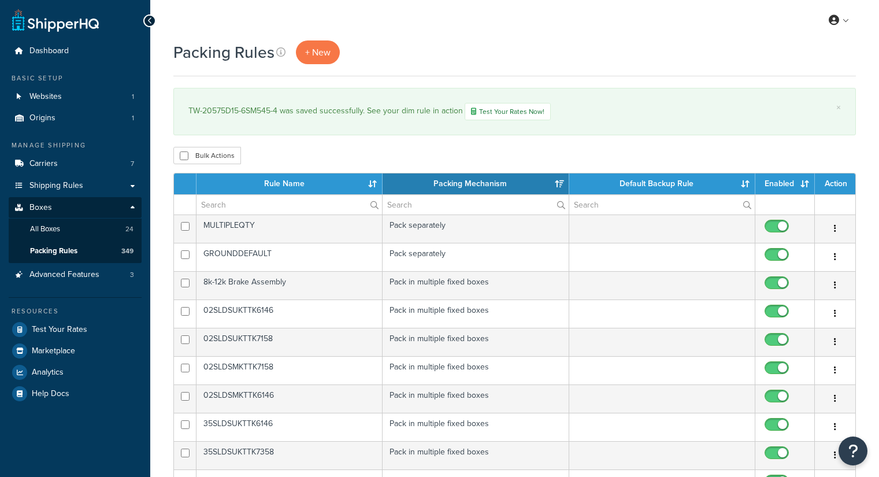
select select "15"
click at [241, 198] on input "text" at bounding box center [288, 205] width 185 height 20
paste input "TW-20575R15-6SM545-2"
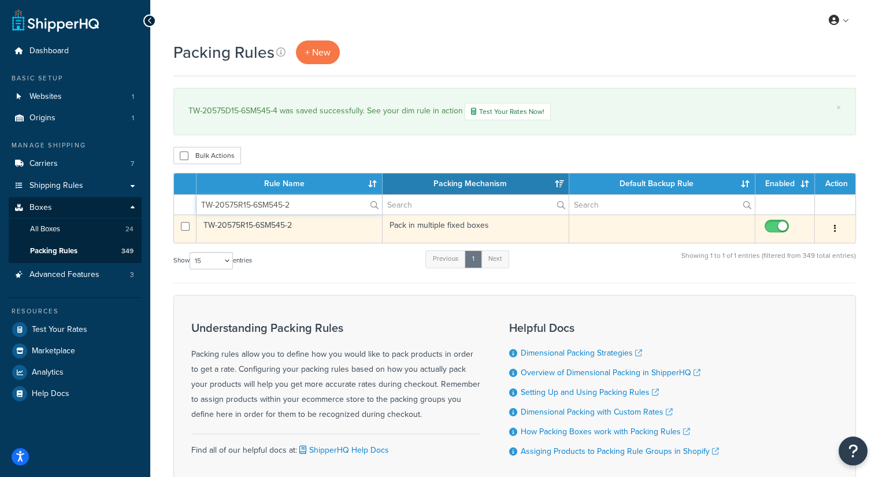
type input "TW-20575R15-6SM545-2"
click at [347, 228] on td "TW-20575R15-6SM545-2" at bounding box center [289, 228] width 186 height 28
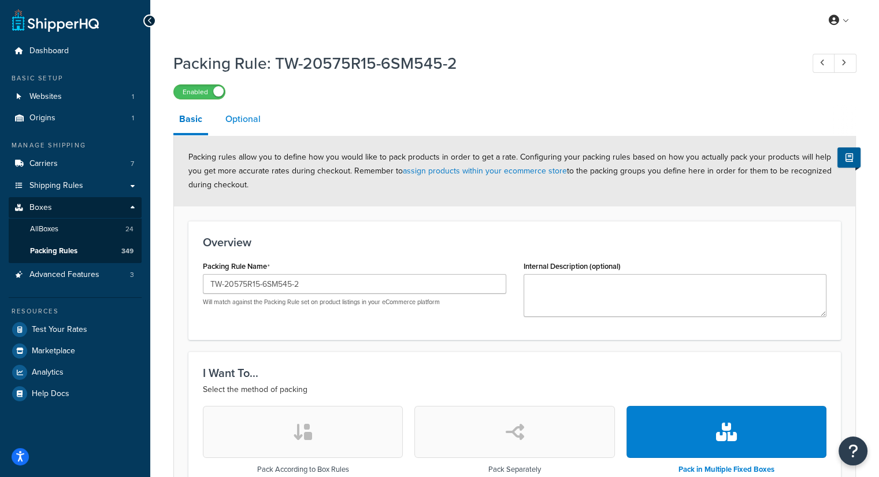
click at [245, 119] on link "Optional" at bounding box center [243, 119] width 47 height 28
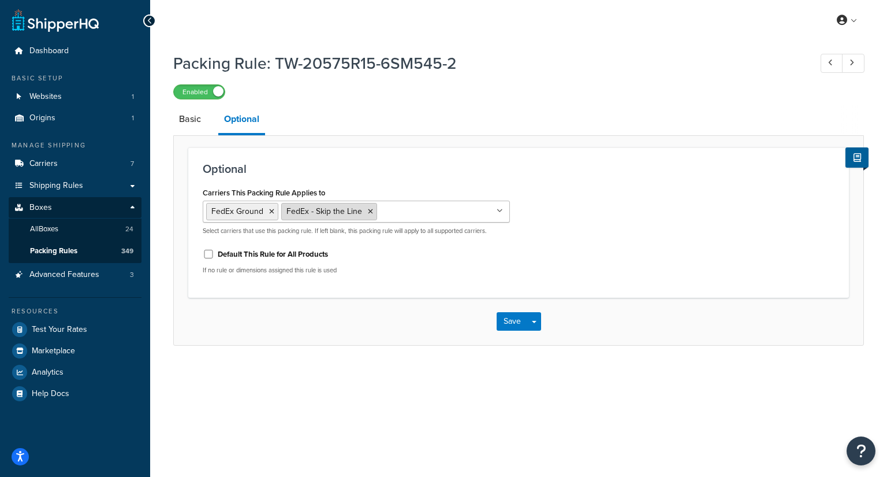
click at [368, 210] on icon at bounding box center [370, 211] width 5 height 7
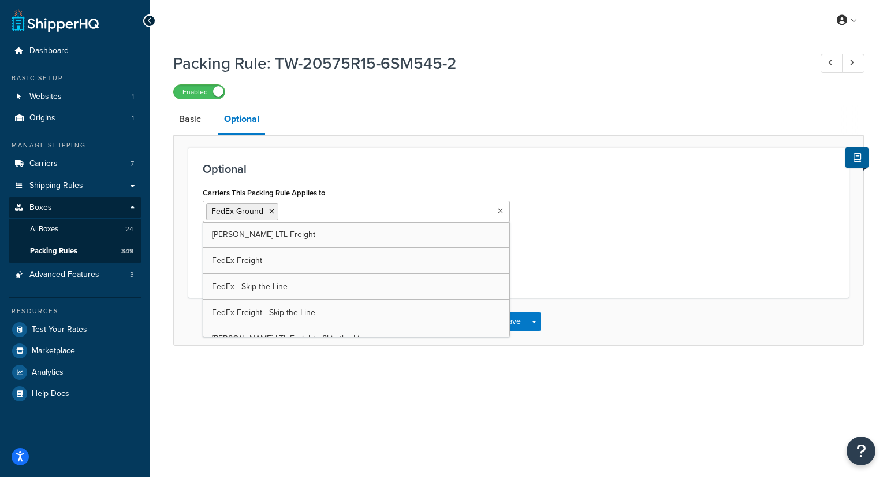
click at [582, 256] on div "Carriers This Packing Rule Applies to FedEx Ground SAIA LTL Freight FedEx Freig…" at bounding box center [518, 233] width 649 height 99
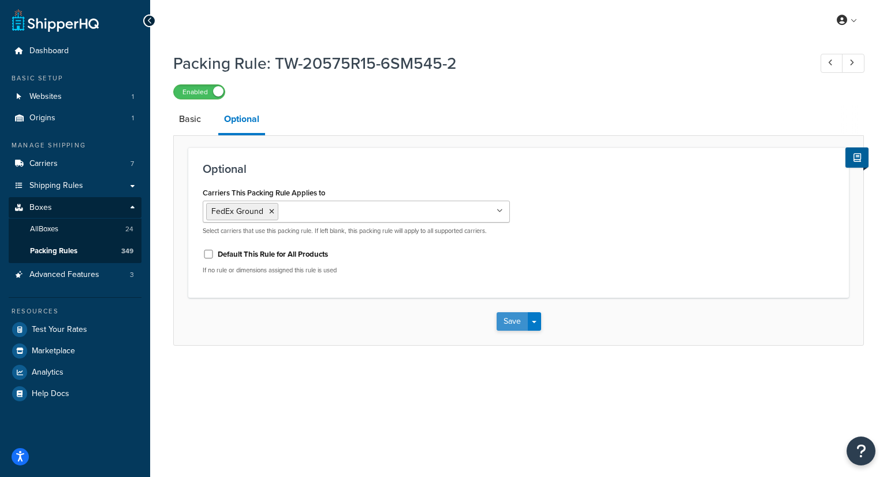
click at [504, 315] on button "Save" at bounding box center [512, 321] width 31 height 18
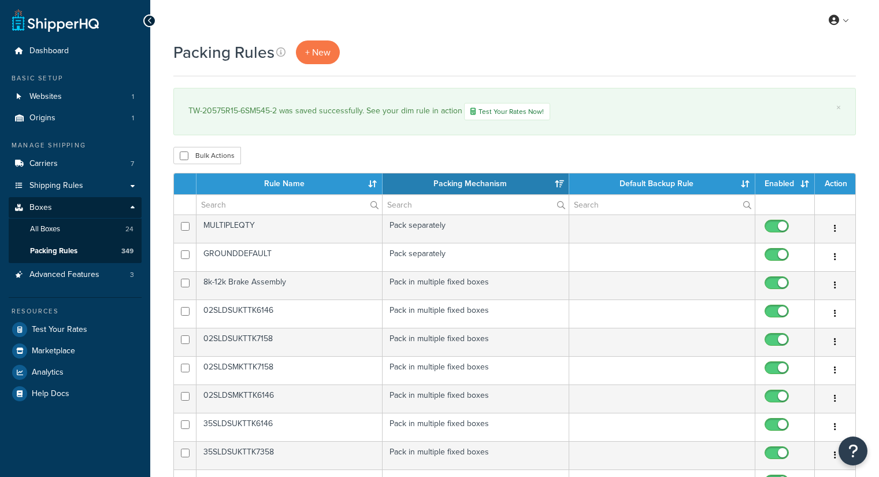
select select "15"
click at [213, 207] on input "text" at bounding box center [288, 205] width 185 height 20
paste input "TW-23580R16-10SM655-4"
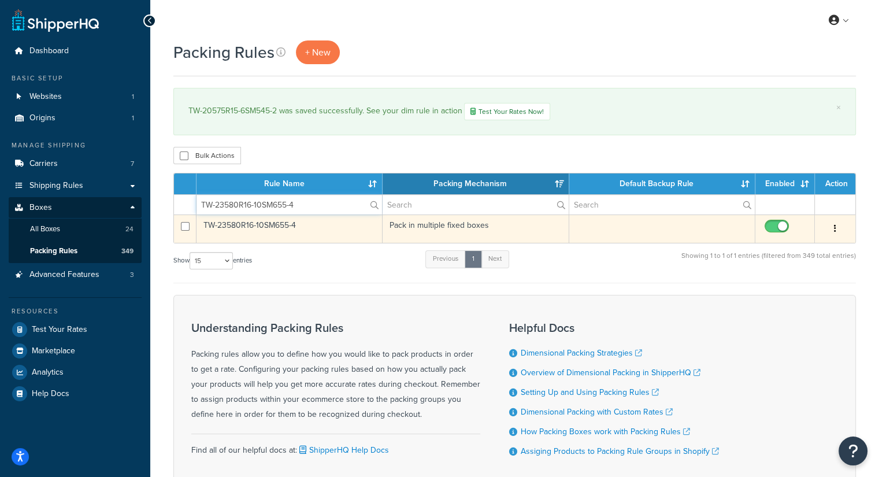
type input "TW-23580R16-10SM655-4"
click at [299, 232] on td "TW-23580R16-10SM655-4" at bounding box center [289, 228] width 186 height 28
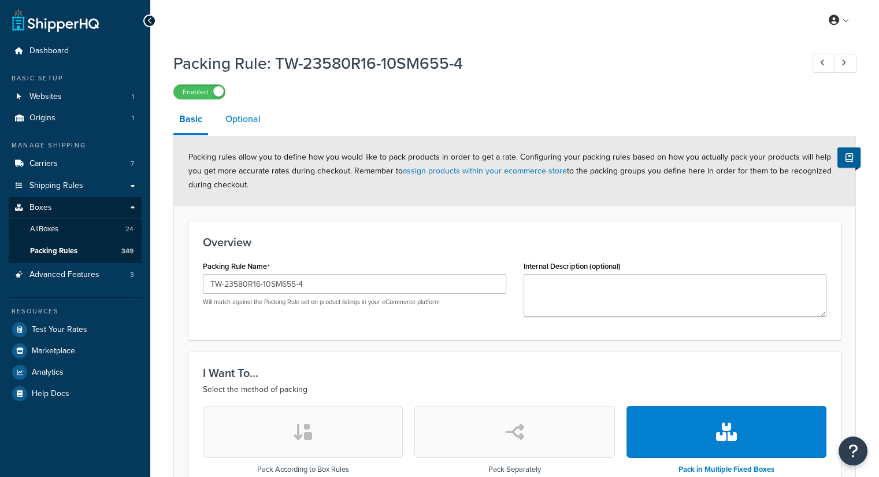
click at [235, 118] on link "Optional" at bounding box center [243, 119] width 47 height 28
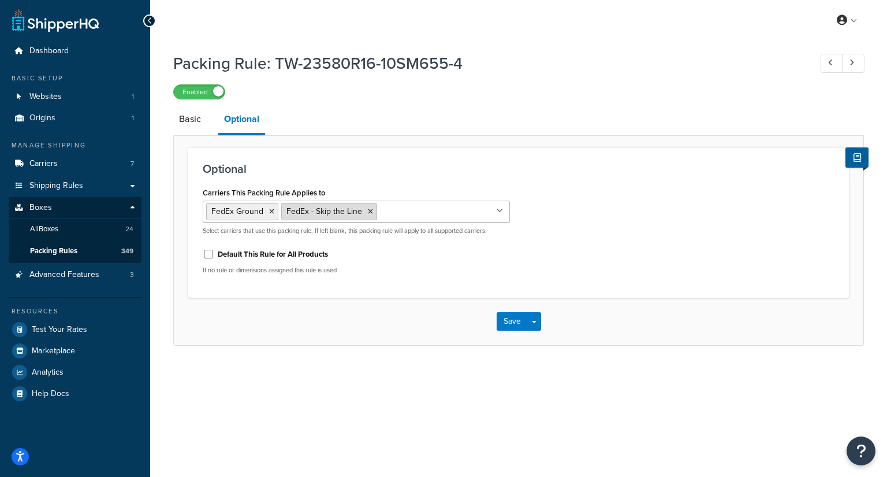
click at [368, 210] on icon at bounding box center [370, 211] width 5 height 7
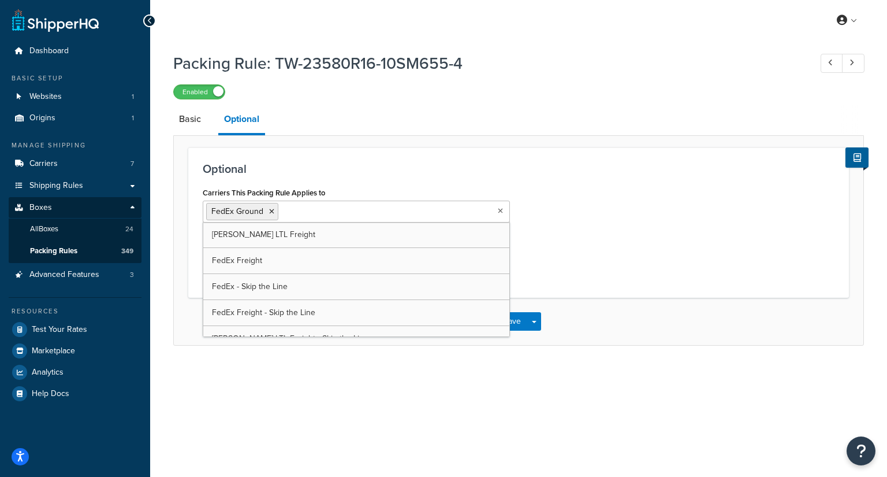
click at [567, 263] on div "Carriers This Packing Rule Applies to FedEx Ground SAIA LTL Freight FedEx Freig…" at bounding box center [518, 233] width 649 height 99
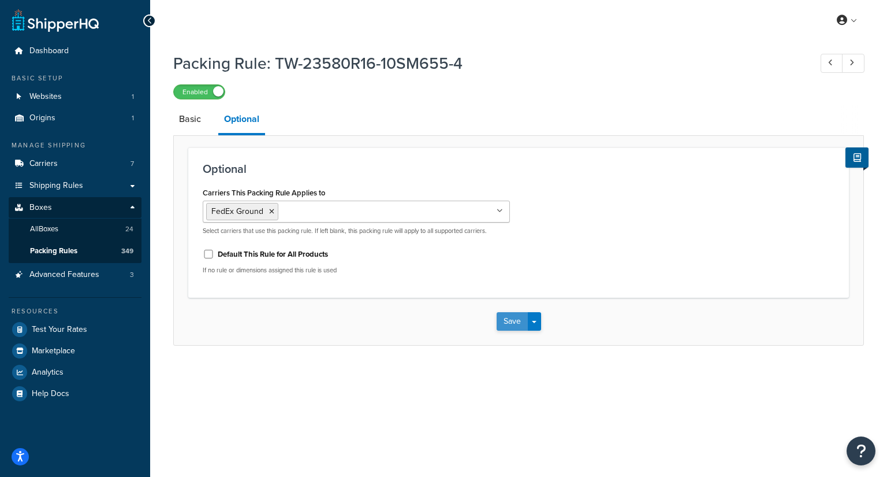
click at [509, 320] on button "Save" at bounding box center [512, 321] width 31 height 18
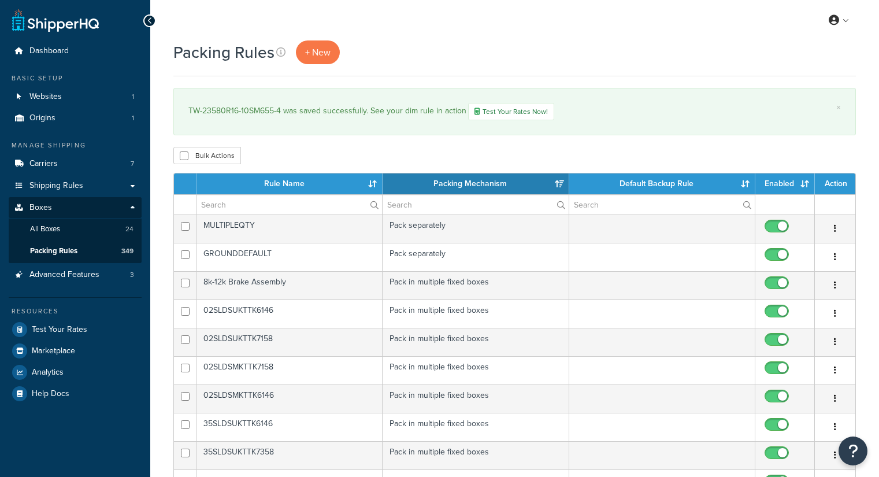
select select "15"
click at [211, 202] on input "text" at bounding box center [288, 205] width 185 height 20
paste input "02DE-SUSKT"
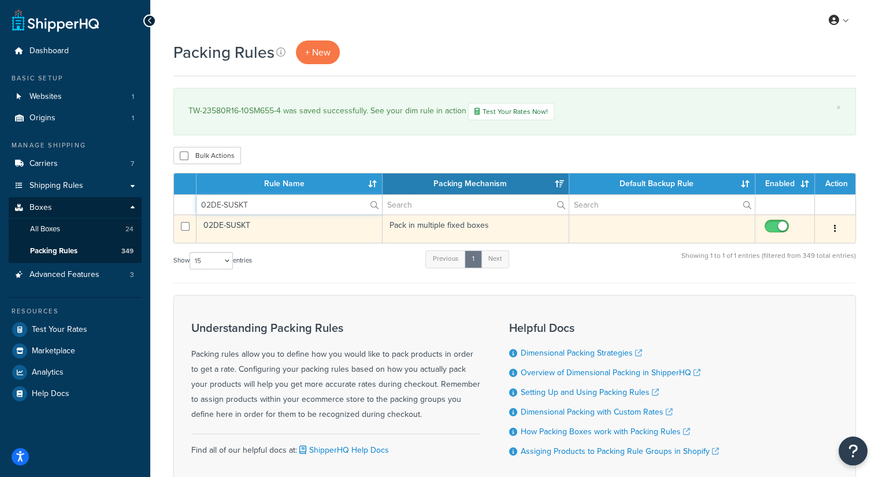
type input "02DE-SUSKT"
click at [241, 228] on td "02DE-SUSKT" at bounding box center [289, 228] width 186 height 28
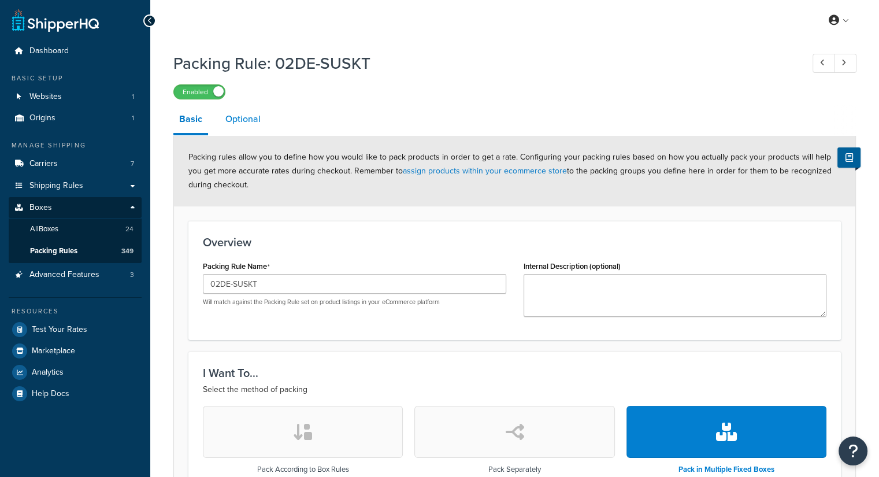
click at [255, 121] on link "Optional" at bounding box center [243, 119] width 47 height 28
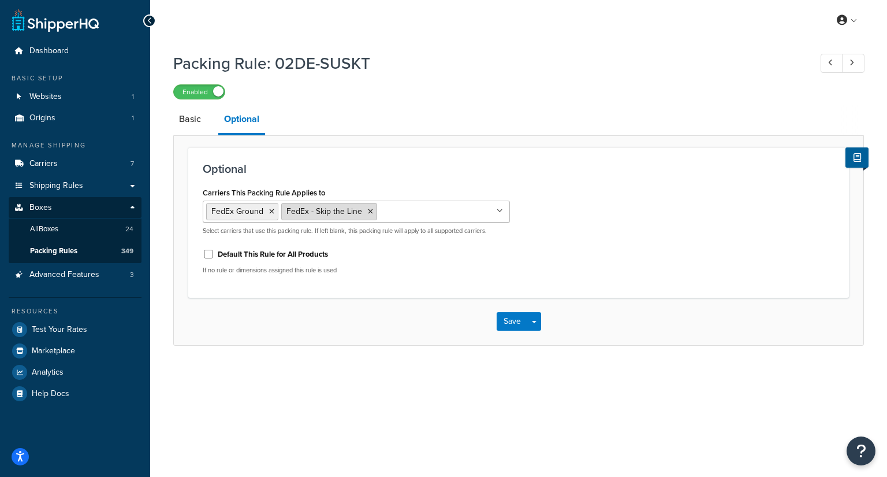
click at [368, 208] on icon at bounding box center [370, 211] width 5 height 7
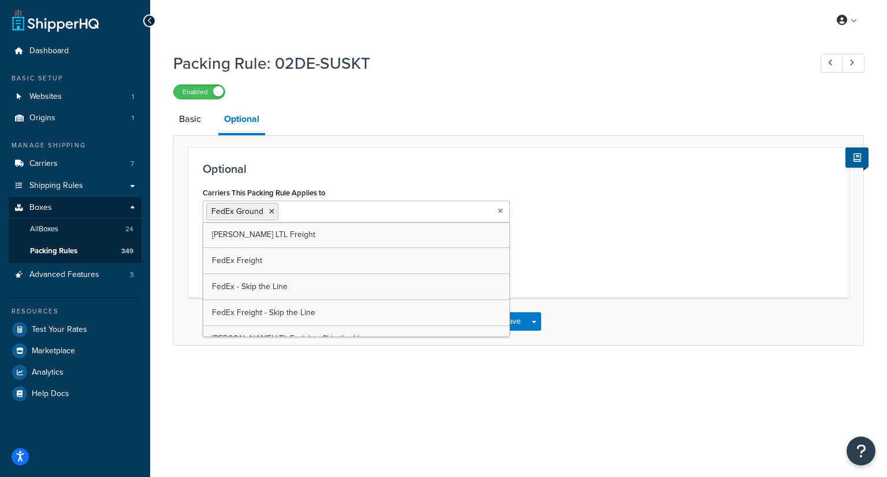
click at [577, 262] on div "Carriers This Packing Rule Applies to FedEx Ground SAIA LTL Freight FedEx Freig…" at bounding box center [518, 233] width 649 height 99
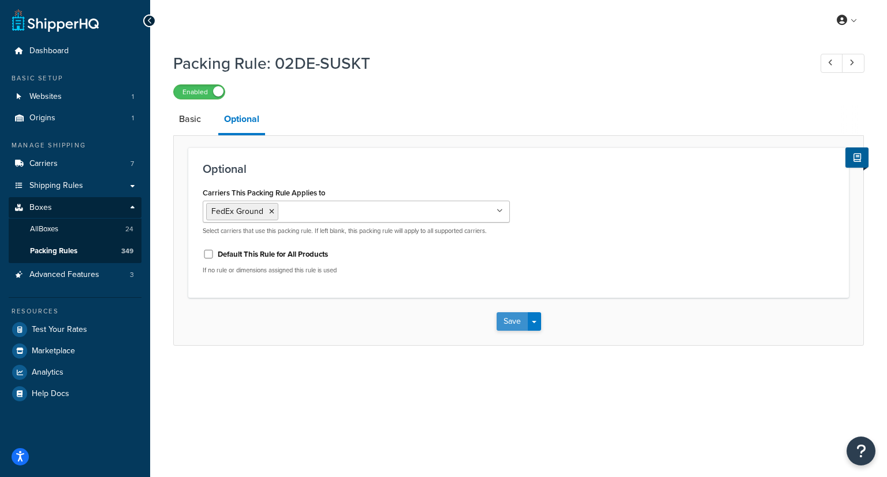
click at [514, 322] on button "Save" at bounding box center [512, 321] width 31 height 18
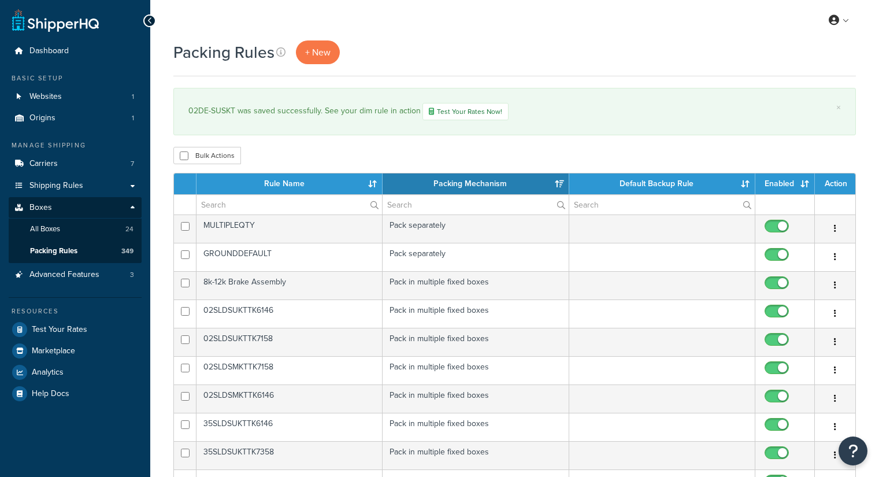
select select "15"
click at [209, 199] on input "text" at bounding box center [288, 205] width 185 height 20
paste input "9X72 PAIR FENDER KIT"
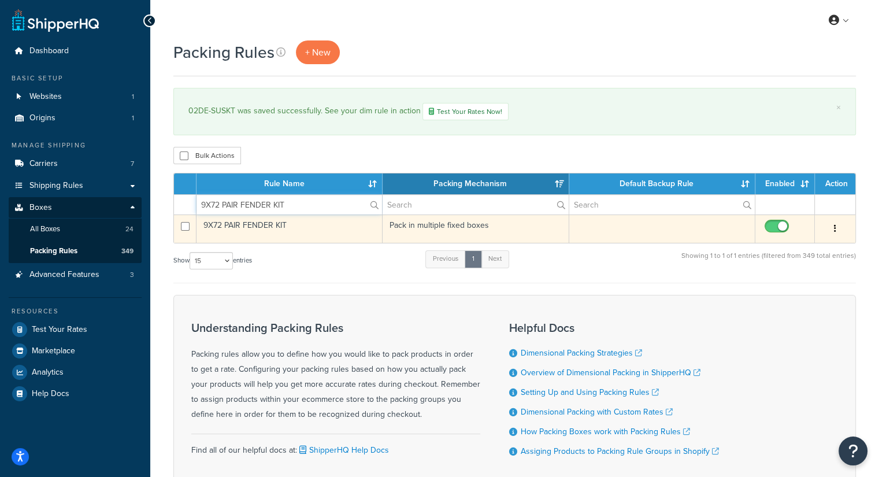
type input "9X72 PAIR FENDER KIT"
click at [836, 228] on button "button" at bounding box center [835, 229] width 16 height 18
click at [791, 243] on link "Edit" at bounding box center [787, 251] width 91 height 24
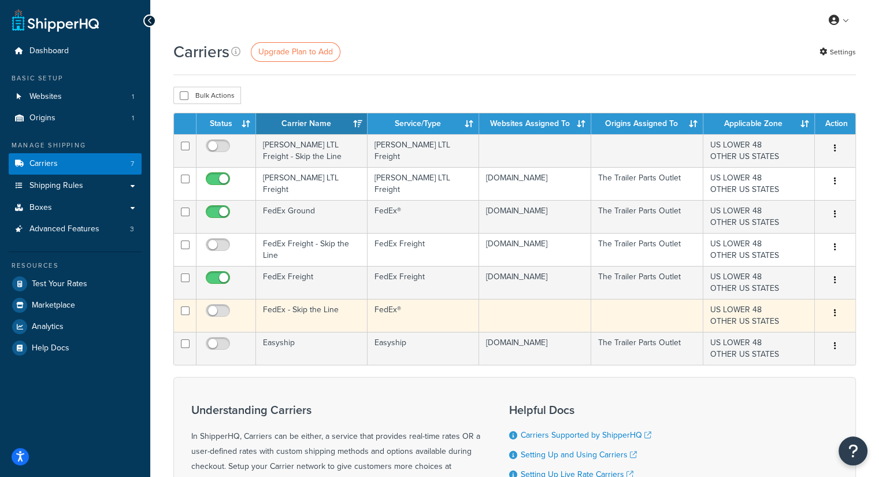
click at [638, 306] on td at bounding box center [647, 315] width 112 height 33
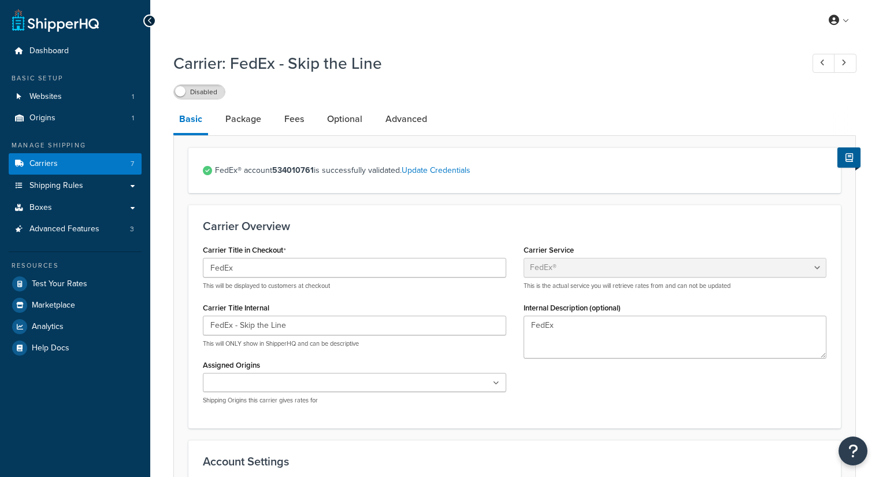
select select "fedEx"
select select "REGULAR_PICKUP"
select select "YOUR_PACKAGING"
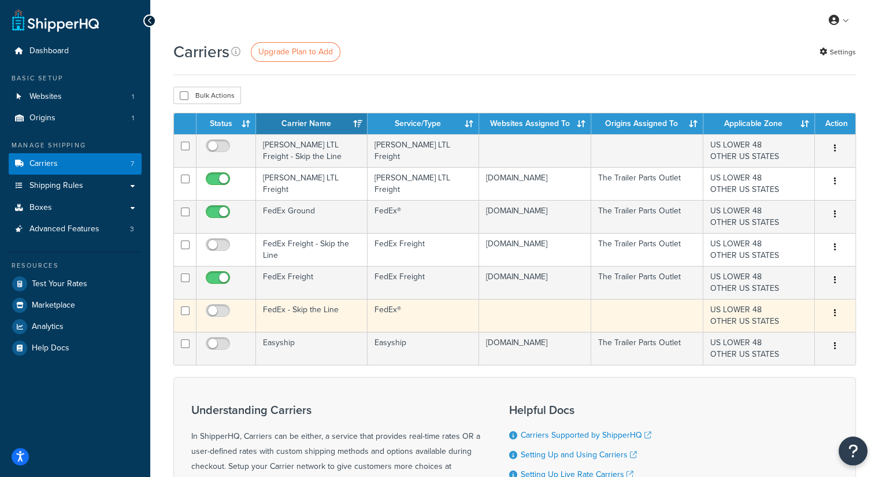
click at [831, 310] on button "button" at bounding box center [835, 313] width 16 height 18
click at [783, 354] on link "Delete" at bounding box center [787, 359] width 91 height 24
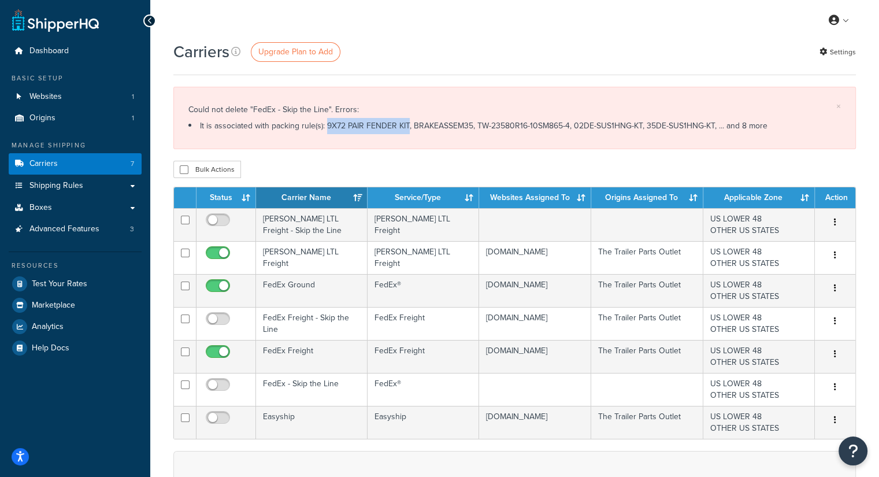
drag, startPoint x: 317, startPoint y: 125, endPoint x: 395, endPoint y: 117, distance: 78.9
click at [395, 118] on li "It is associated with packing rule(s): 9X72 PAIR FENDER KIT, BRAKEASSEM35, TW-2…" at bounding box center [514, 126] width 652 height 16
copy li "9X72 PAIR FENDER KIT"
click at [428, 126] on li "It is associated with packing rule(s): 9X72 PAIR FENDER KIT, BRAKEASSEM35, TW-2…" at bounding box center [514, 126] width 652 height 16
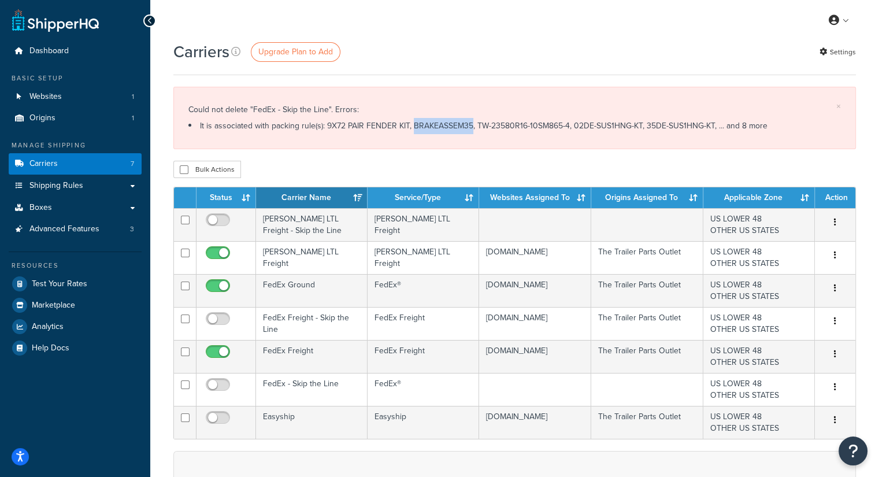
copy li "BRAKEASSEM35"
drag, startPoint x: 466, startPoint y: 124, endPoint x: 558, endPoint y: 132, distance: 92.2
click at [558, 132] on li "It is associated with packing rule(s): 9X72 PAIR FENDER KIT, BRAKEASSEM35, TW-2…" at bounding box center [514, 126] width 652 height 16
click at [510, 125] on li "It is associated with packing rule(s): 9X72 PAIR FENDER KIT, BRAKEASSEM35, TW-2…" at bounding box center [514, 126] width 652 height 16
drag, startPoint x: 466, startPoint y: 123, endPoint x: 555, endPoint y: 125, distance: 89.0
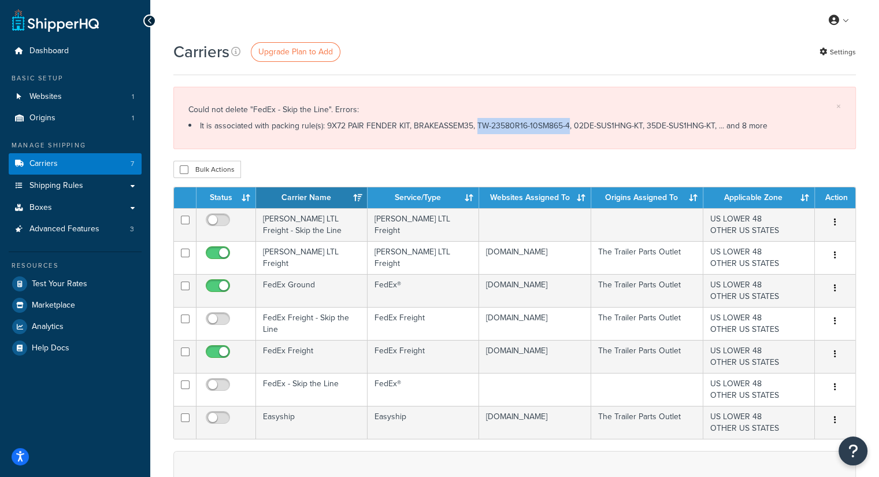
click at [555, 125] on li "It is associated with packing rule(s): 9X72 PAIR FENDER KIT, BRAKEASSEM35, TW-2…" at bounding box center [514, 126] width 652 height 16
copy li "TW-23580R16-10SM865-4"
drag, startPoint x: 560, startPoint y: 124, endPoint x: 628, endPoint y: 122, distance: 67.6
click at [628, 122] on li "It is associated with packing rule(s): 9X72 PAIR FENDER KIT, BRAKEASSEM35, TW-2…" at bounding box center [514, 126] width 652 height 16
copy li "02DE-SUS1HNG-KT"
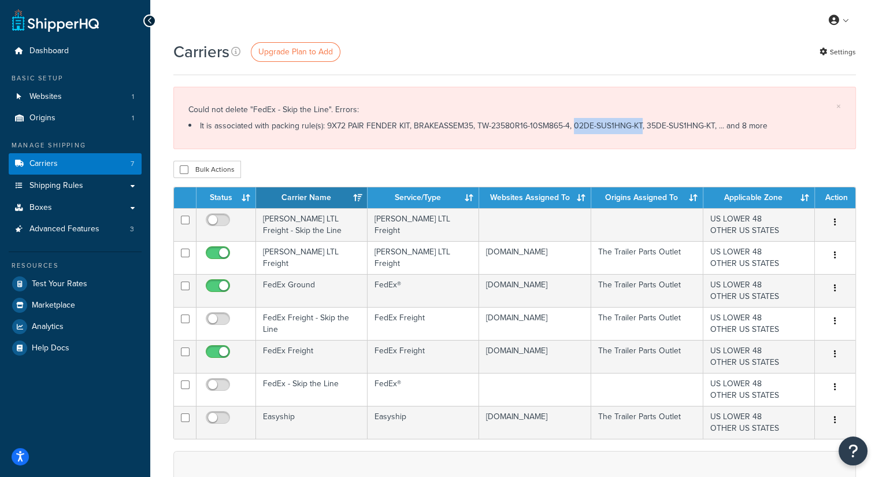
copy li "02DE-SUS1HNG-KT"
click at [639, 127] on li "It is associated with packing rule(s): 9X72 PAIR FENDER KIT, BRAKEASSEM35, TW-2…" at bounding box center [514, 126] width 652 height 16
drag, startPoint x: 635, startPoint y: 127, endPoint x: 704, endPoint y: 120, distance: 68.5
click at [704, 120] on li "It is associated with packing rule(s): 9X72 PAIR FENDER KIT, BRAKEASSEM35, TW-2…" at bounding box center [514, 126] width 652 height 16
copy li "35DE-SUS1HNG-KT,"
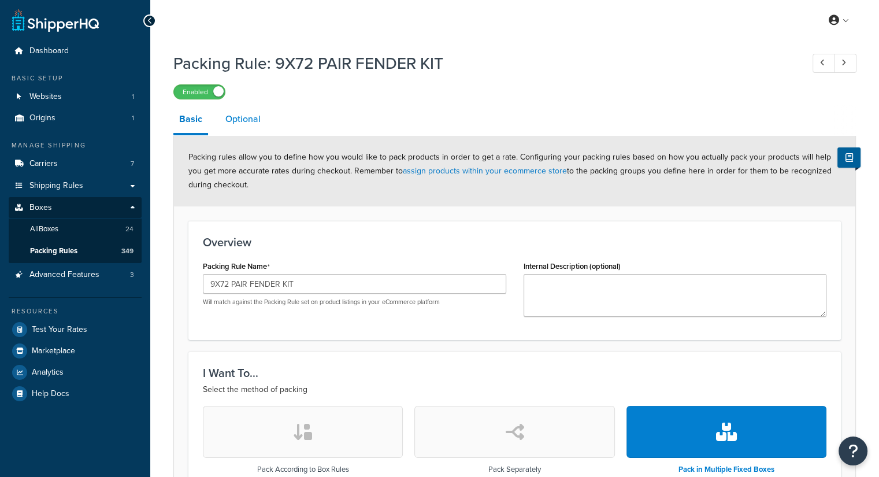
click at [255, 127] on link "Optional" at bounding box center [243, 119] width 47 height 28
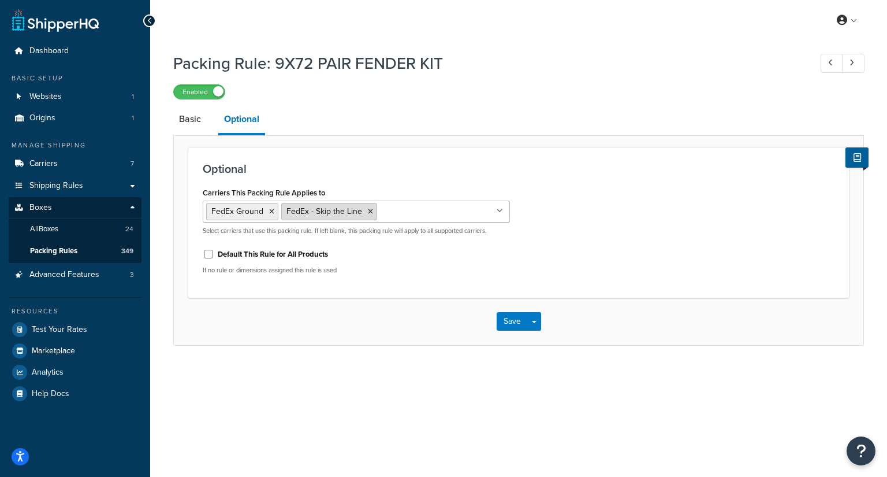
click at [368, 209] on icon at bounding box center [370, 211] width 5 height 7
click at [601, 280] on div "Carriers This Packing Rule Applies to FedEx Ground [PERSON_NAME] LTL Freight Fe…" at bounding box center [518, 233] width 649 height 99
click at [507, 317] on button "Save" at bounding box center [512, 321] width 31 height 18
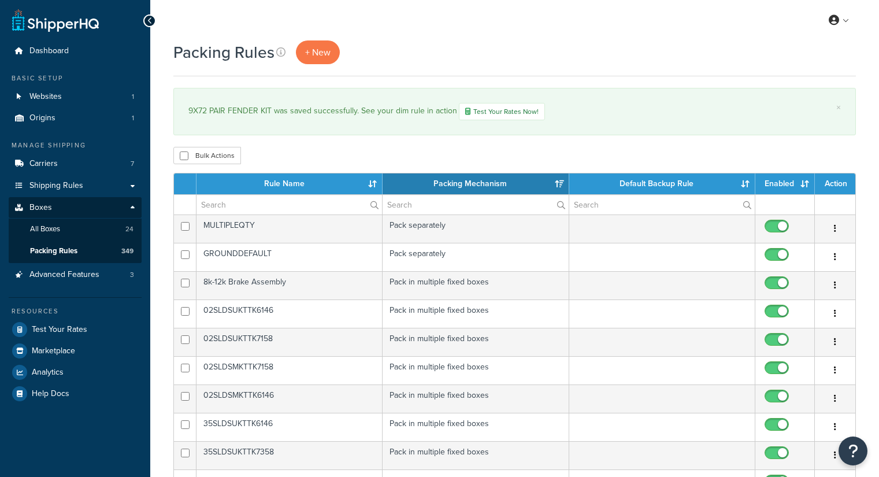
select select "15"
click at [235, 197] on input "text" at bounding box center [288, 205] width 185 height 20
paste input "BRAKEASSEM35"
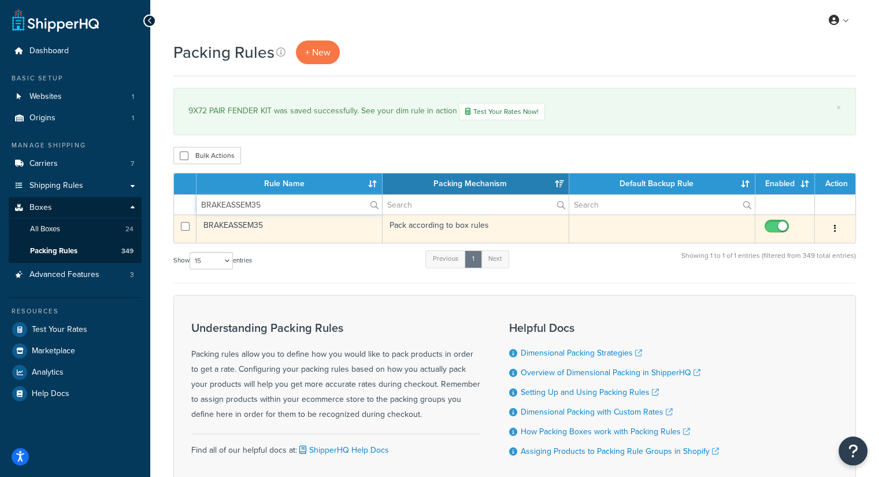
type input "BRAKEASSEM35"
click at [832, 229] on button "button" at bounding box center [835, 229] width 16 height 18
click at [806, 248] on link "Edit" at bounding box center [787, 251] width 91 height 24
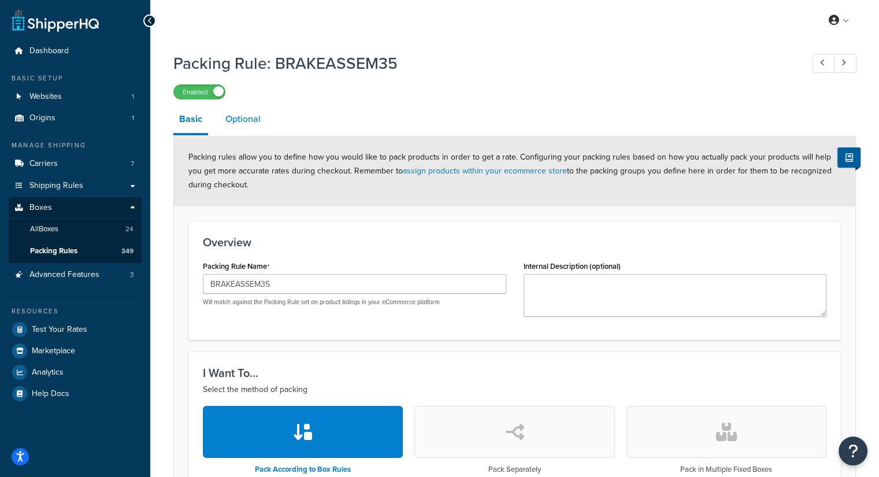
click at [237, 115] on link "Optional" at bounding box center [243, 119] width 47 height 28
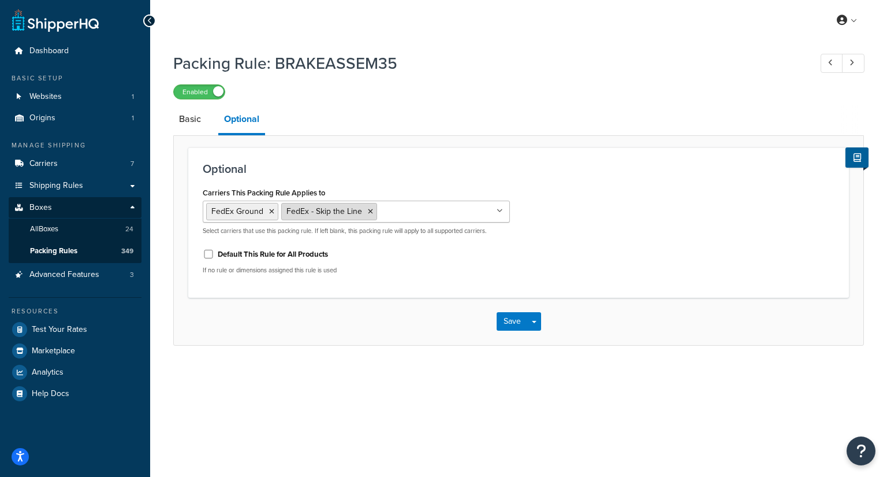
click at [369, 209] on icon at bounding box center [370, 211] width 5 height 7
click at [594, 258] on div "Carriers This Packing Rule Applies to FedEx Ground SAIA LTL Freight FedEx Freig…" at bounding box center [518, 233] width 649 height 99
click at [506, 317] on button "Save" at bounding box center [512, 321] width 31 height 18
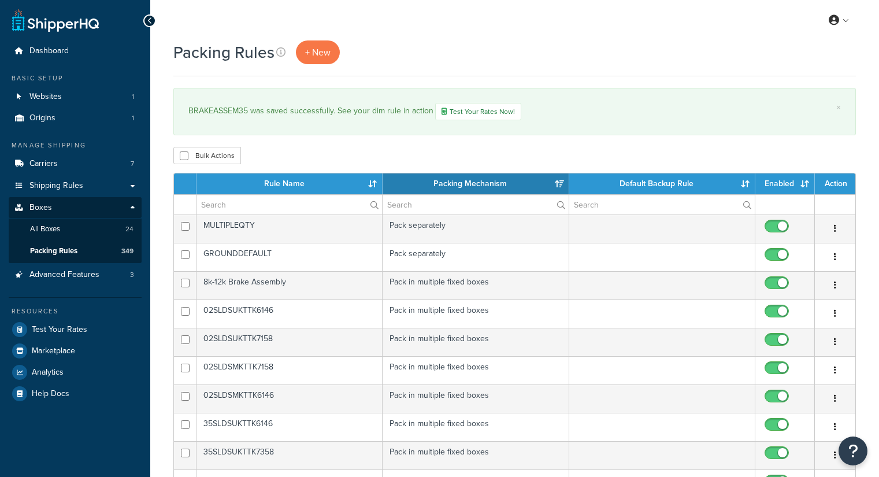
select select "15"
click at [261, 199] on input "text" at bounding box center [288, 205] width 185 height 20
paste input "TW-23580R16-10SM865-4"
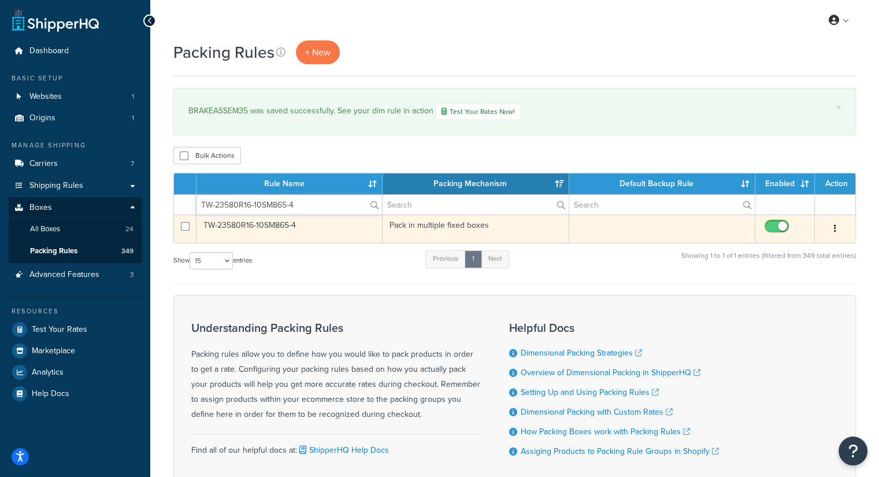
type input "TW-23580R16-10SM865-4"
click at [836, 225] on button "button" at bounding box center [835, 229] width 16 height 18
click at [776, 250] on link "Edit" at bounding box center [787, 251] width 91 height 24
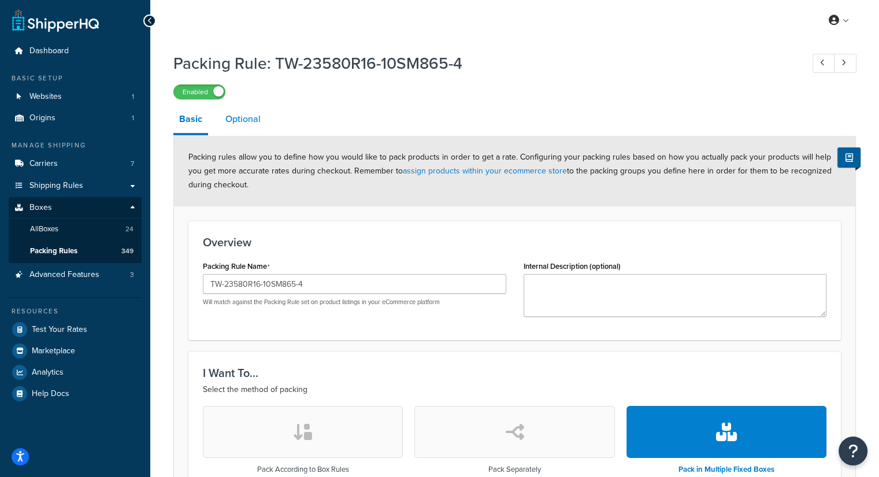
click at [242, 122] on link "Optional" at bounding box center [243, 119] width 47 height 28
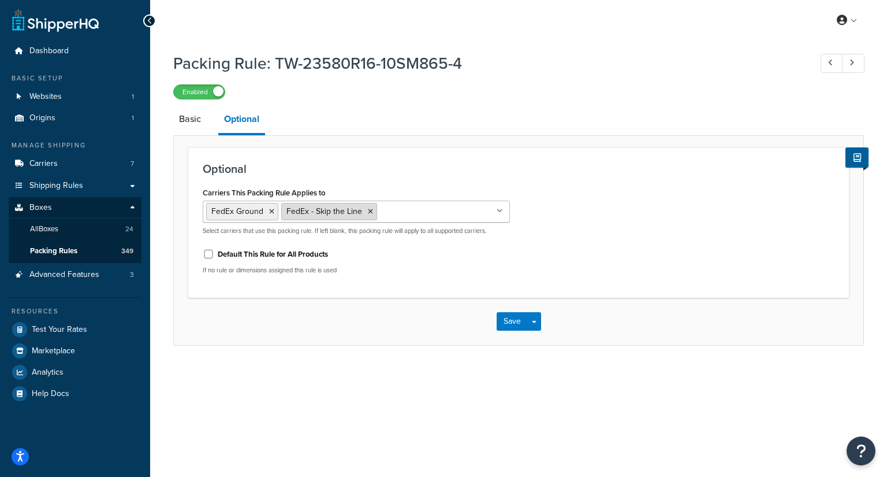
click at [368, 210] on icon at bounding box center [370, 211] width 5 height 7
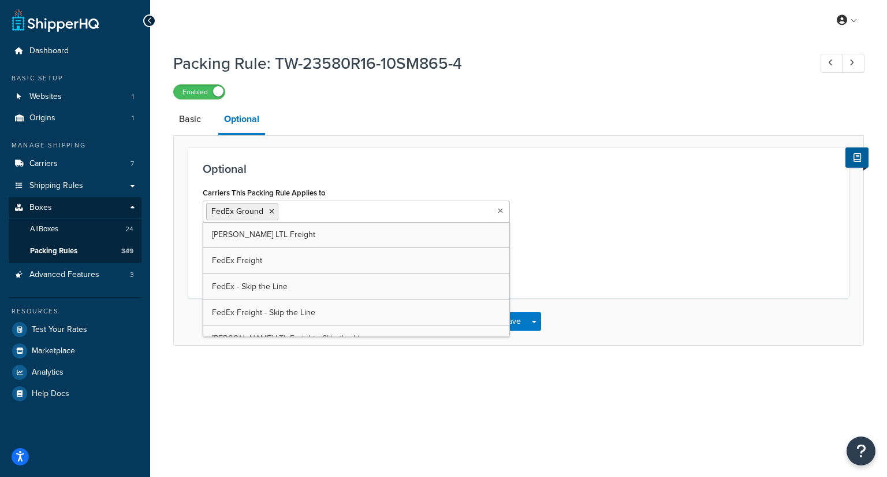
click at [571, 274] on div "Carriers This Packing Rule Applies to FedEx Ground [PERSON_NAME] LTL Freight Fe…" at bounding box center [518, 233] width 649 height 99
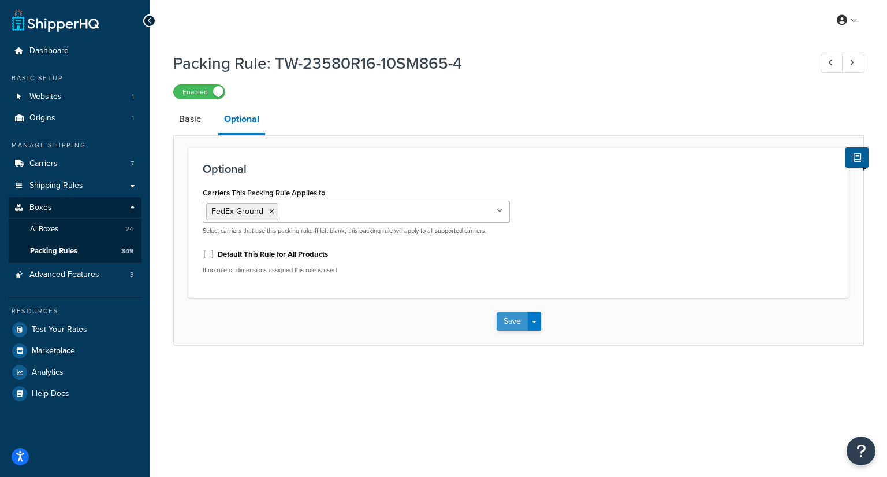
click at [510, 325] on button "Save" at bounding box center [512, 321] width 31 height 18
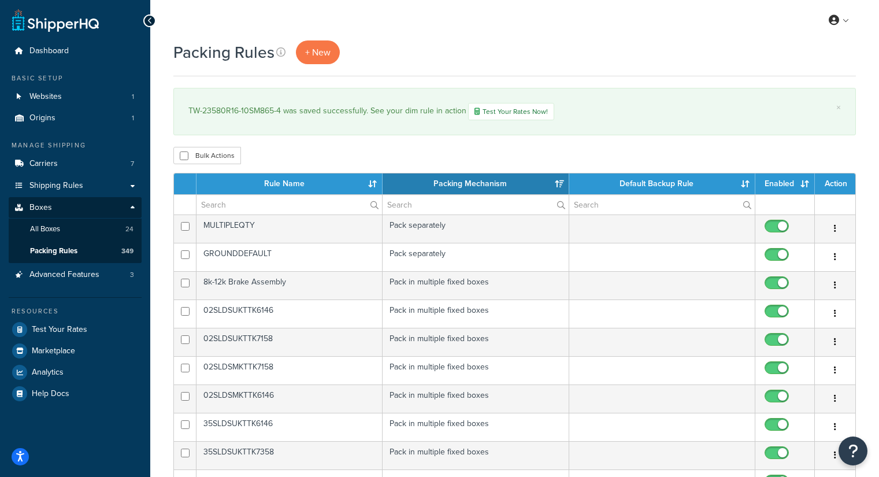
select select "15"
click at [247, 203] on input "text" at bounding box center [288, 205] width 185 height 20
paste input "02DE-SUS1HNG-KT"
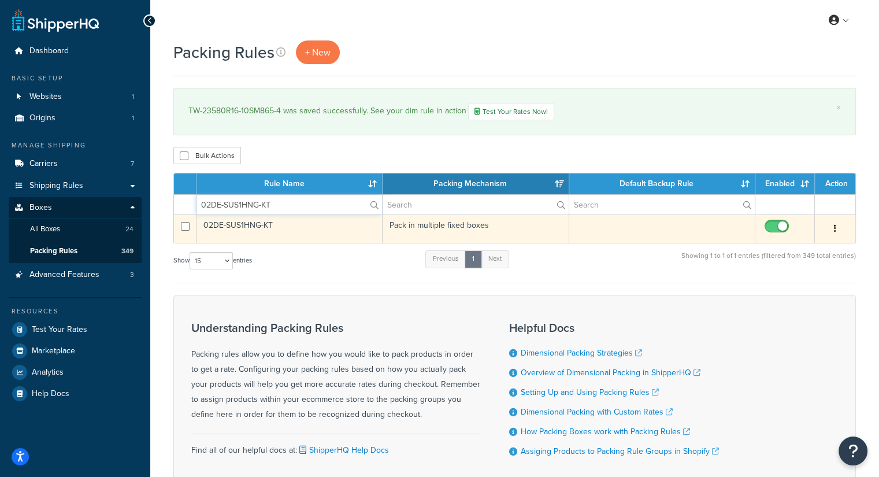
type input "02DE-SUS1HNG-KT"
click at [314, 229] on td "02DE-SUS1HNG-KT" at bounding box center [289, 228] width 186 height 28
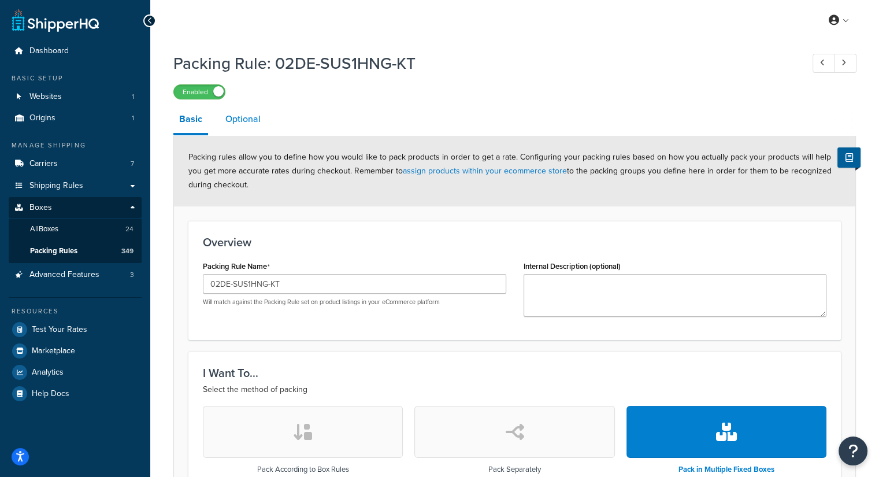
click at [233, 107] on link "Optional" at bounding box center [243, 119] width 47 height 28
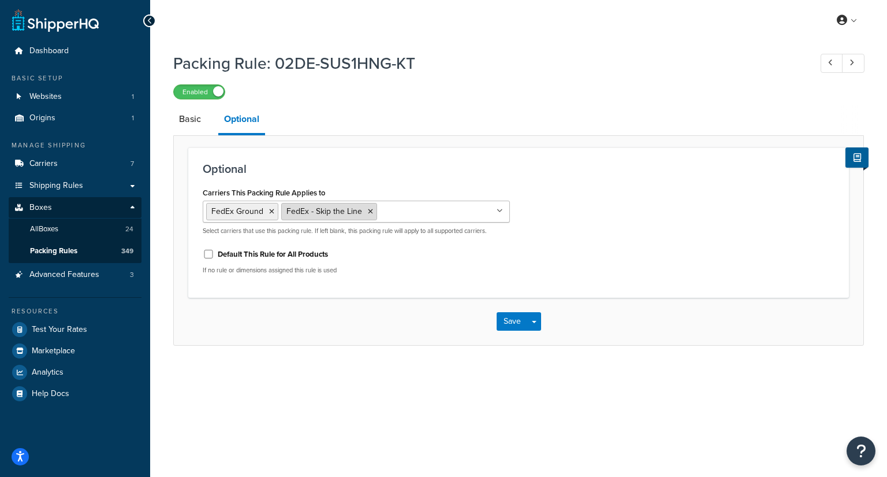
click at [368, 211] on icon at bounding box center [370, 211] width 5 height 7
click at [617, 268] on div "Carriers This Packing Rule Applies to FedEx Ground [PERSON_NAME] LTL Freight Fe…" at bounding box center [518, 233] width 649 height 99
click at [509, 321] on button "Save" at bounding box center [512, 321] width 31 height 18
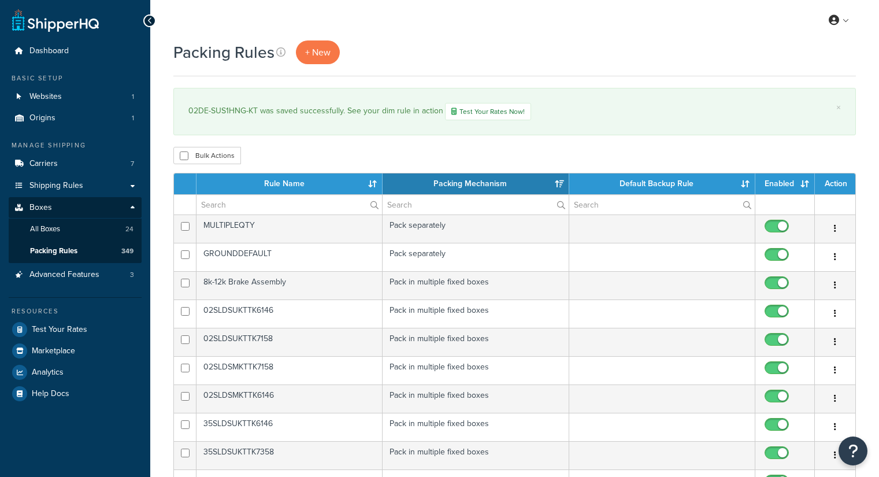
select select "15"
click at [214, 206] on input "text" at bounding box center [288, 205] width 185 height 20
paste input "35DE-SUS1HNG-KT,"
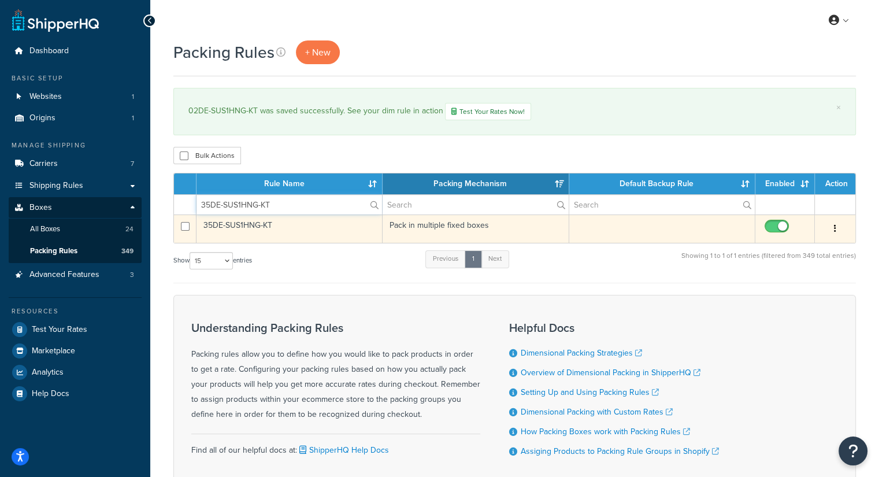
type input "35DE-SUS1HNG-KT"
click at [347, 228] on td "35DE-SUS1HNG-KT" at bounding box center [289, 228] width 186 height 28
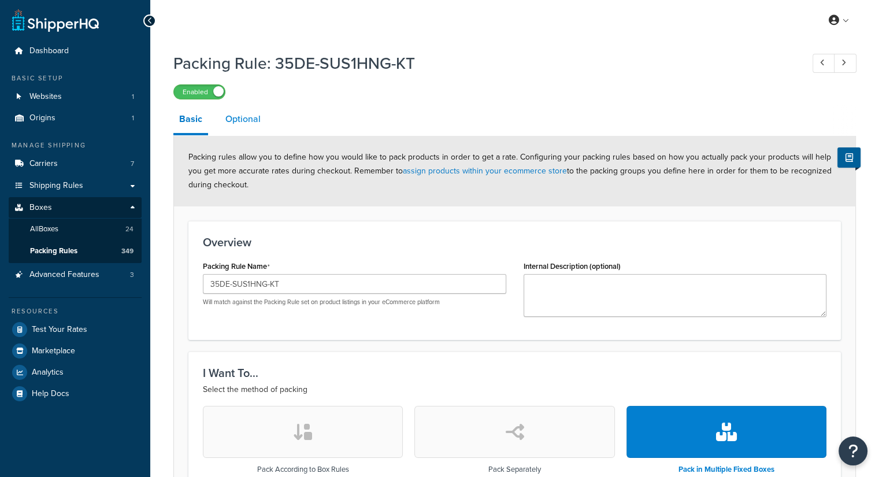
drag, startPoint x: 252, startPoint y: 111, endPoint x: 255, endPoint y: 121, distance: 10.2
click at [252, 111] on link "Optional" at bounding box center [243, 119] width 47 height 28
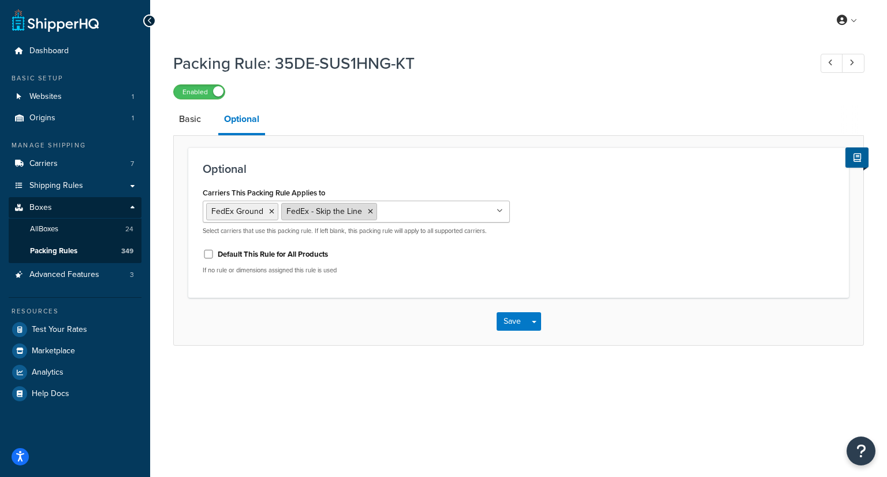
click at [368, 213] on icon at bounding box center [370, 211] width 5 height 7
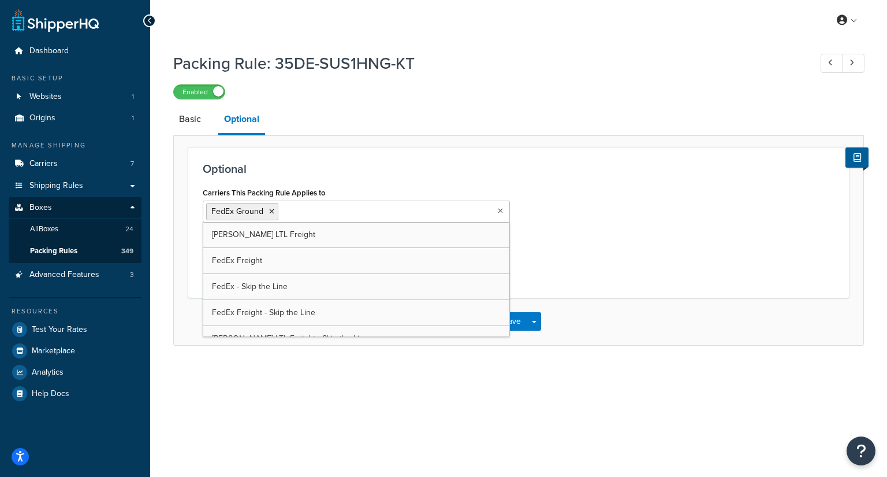
click at [624, 225] on div "Carriers This Packing Rule Applies to FedEx Ground [PERSON_NAME] LTL Freight Fe…" at bounding box center [518, 233] width 649 height 99
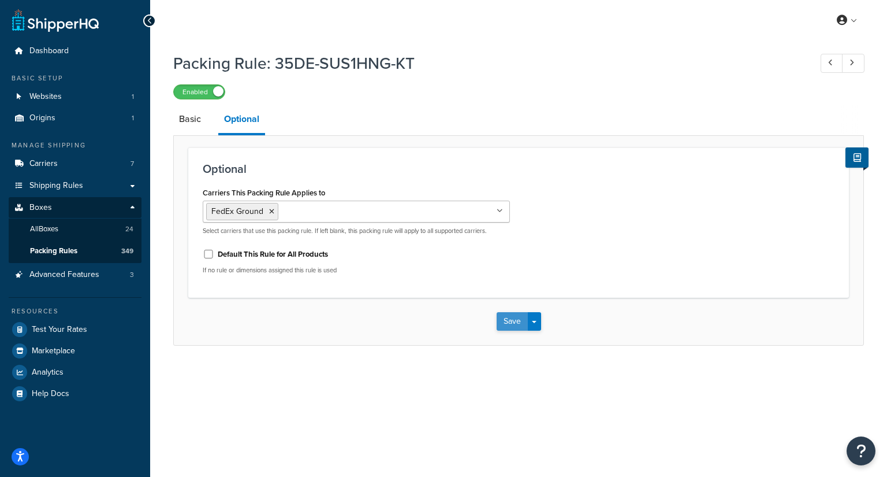
click at [500, 319] on button "Save" at bounding box center [512, 321] width 31 height 18
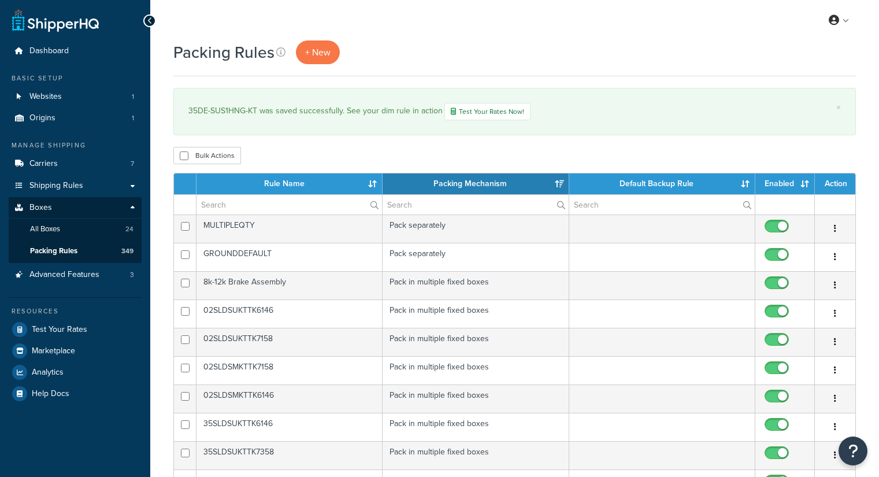
select select "15"
click at [222, 202] on input "text" at bounding box center [288, 205] width 185 height 20
paste input "35DE-SUS2HNG-KT"
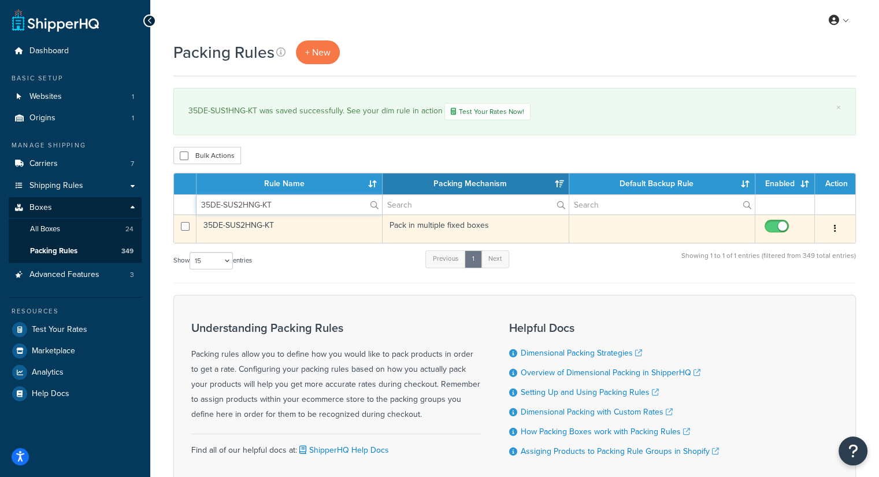
type input "35DE-SUS2HNG-KT"
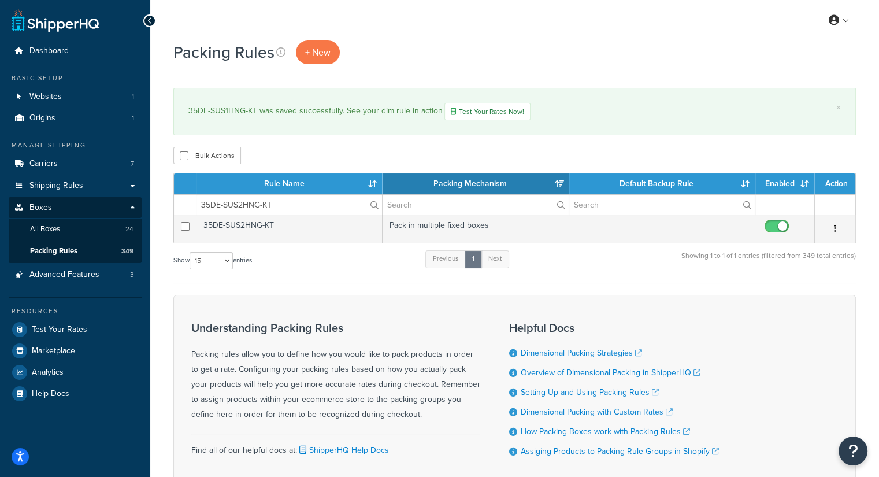
click at [298, 226] on td "35DE-SUS2HNG-KT" at bounding box center [289, 228] width 186 height 28
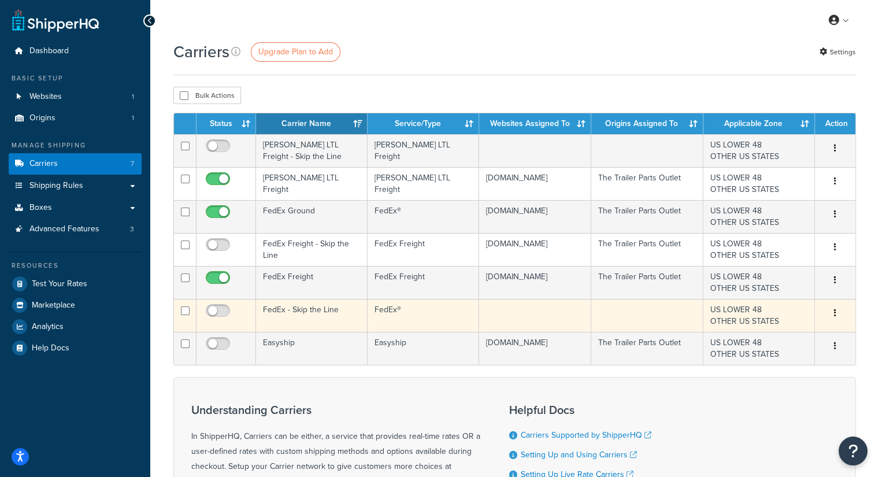
click at [837, 310] on button "button" at bounding box center [835, 313] width 16 height 18
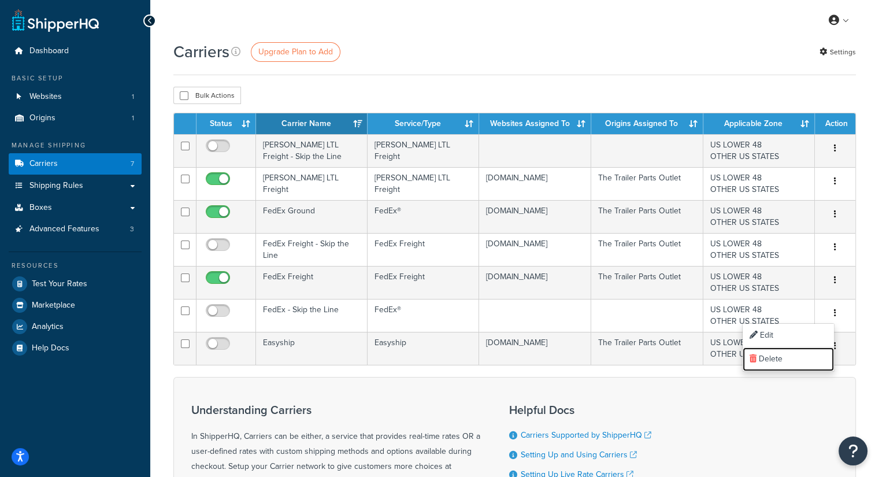
drag, startPoint x: 789, startPoint y: 362, endPoint x: 498, endPoint y: 63, distance: 417.5
click at [789, 362] on link "Delete" at bounding box center [787, 359] width 91 height 24
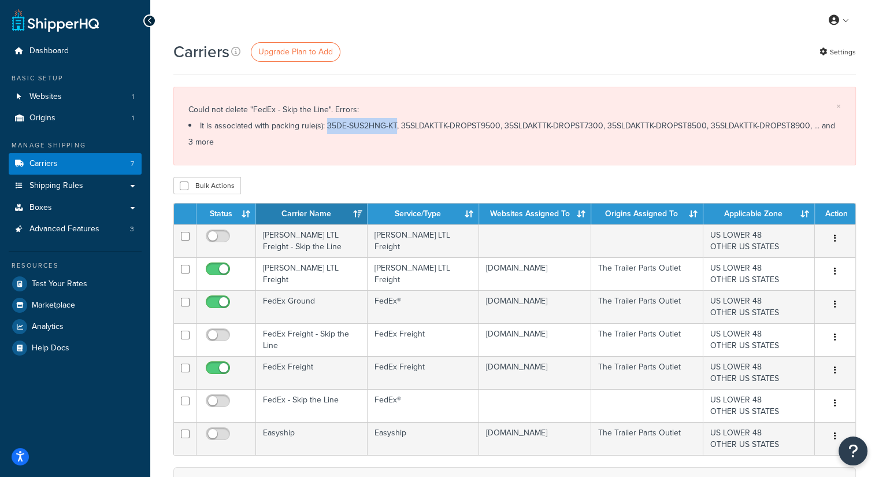
drag, startPoint x: 316, startPoint y: 125, endPoint x: 384, endPoint y: 122, distance: 67.7
click at [384, 122] on li "It is associated with packing rule(s): 35DE-SUS2HNG-KT, 35SLDAKTTK-DROPST9500, …" at bounding box center [514, 134] width 652 height 32
copy li "35DE-SUS2HNG-KT"
drag, startPoint x: 389, startPoint y: 121, endPoint x: 486, endPoint y: 124, distance: 97.1
click at [486, 124] on li "It is associated with packing rule(s): 35DE-SUS2HNG-KT, 35SLDAKTTK-DROPST9500, …" at bounding box center [514, 134] width 652 height 32
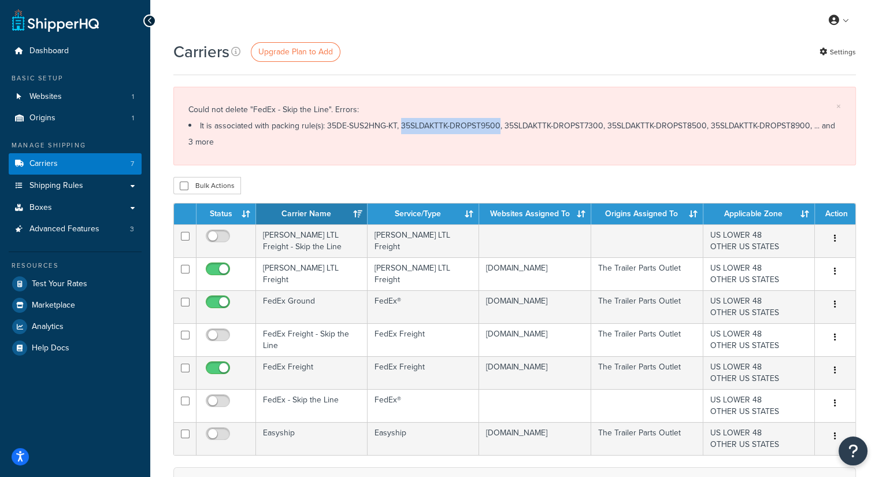
copy li "35SLDAKTTK-DROPST9500"
drag, startPoint x: 495, startPoint y: 124, endPoint x: 505, endPoint y: 124, distance: 11.0
click at [505, 124] on li "It is associated with packing rule(s): 35DE-SUS2HNG-KT, 35SLDAKTTK-DROPST9500, …" at bounding box center [514, 134] width 652 height 32
drag, startPoint x: 493, startPoint y: 130, endPoint x: 590, endPoint y: 127, distance: 97.7
click at [590, 127] on li "It is associated with packing rule(s): 35DE-SUS2HNG-KT, 35SLDAKTTK-DROPST9500, …" at bounding box center [514, 134] width 652 height 32
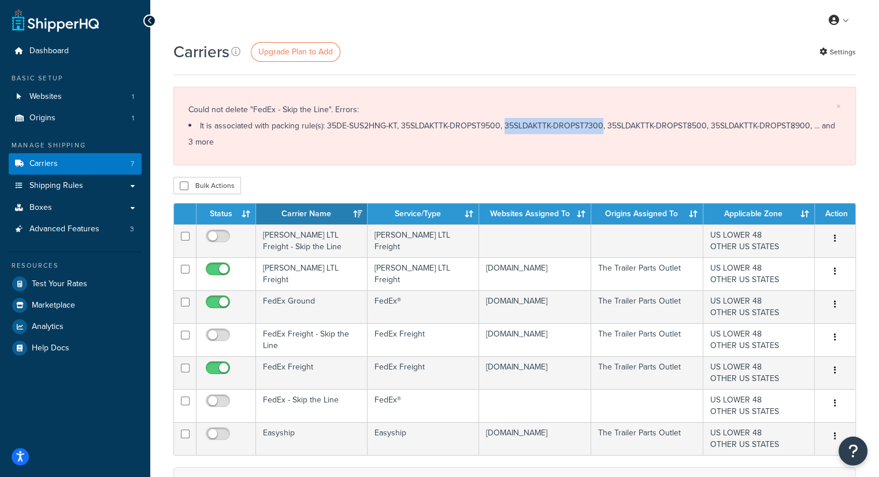
copy li "35SLDAKTTK-DROPST7300"
click at [597, 123] on li "It is associated with packing rule(s): 35DE-SUS2HNG-KT, 35SLDAKTTK-DROPST9500, …" at bounding box center [514, 134] width 652 height 32
drag, startPoint x: 596, startPoint y: 123, endPoint x: 696, endPoint y: 129, distance: 99.5
click at [696, 129] on li "It is associated with packing rule(s): 35DE-SUS2HNG-KT, 35SLDAKTTK-DROPST9500, …" at bounding box center [514, 134] width 652 height 32
copy li "35SLDAKTTK-DROPST8500"
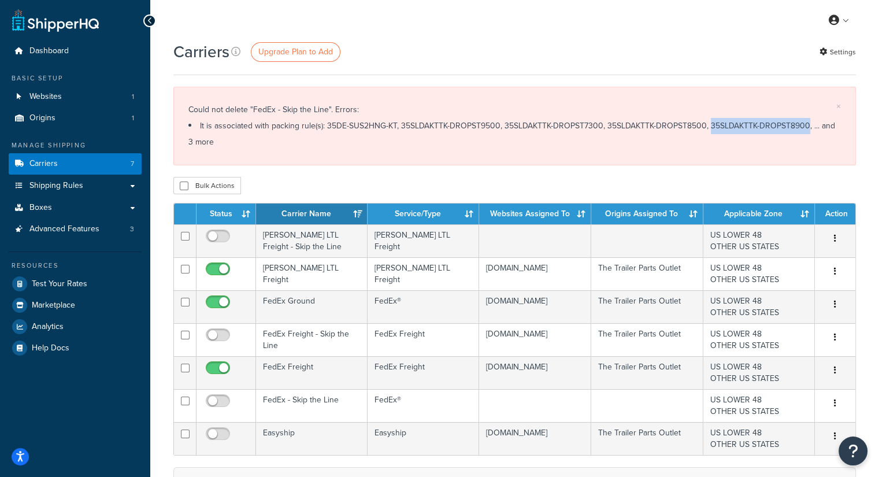
drag, startPoint x: 700, startPoint y: 125, endPoint x: 798, endPoint y: 118, distance: 97.9
click at [798, 118] on li "It is associated with packing rule(s): 35DE-SUS2HNG-KT, 35SLDAKTTK-DROPST9500, …" at bounding box center [514, 134] width 652 height 32
copy li "35SLDAKTTK-DROPST8900"
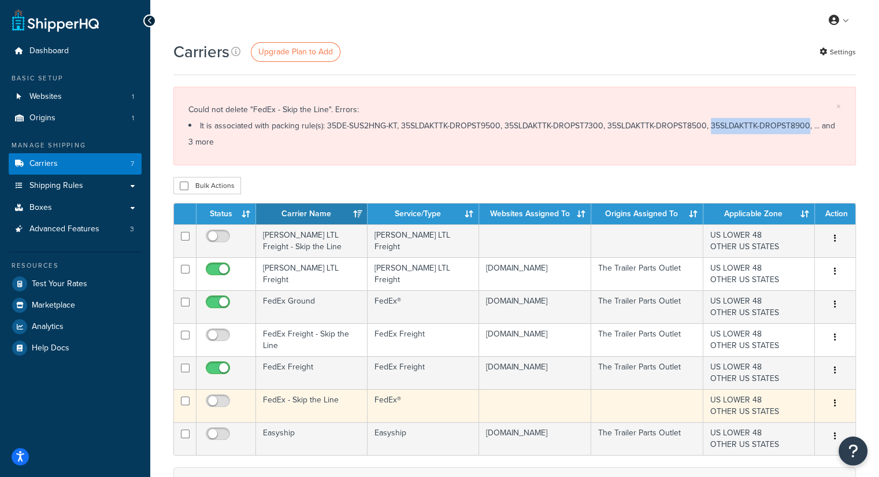
click at [839, 397] on button "button" at bounding box center [835, 403] width 16 height 18
click at [772, 444] on link "Delete" at bounding box center [787, 449] width 91 height 24
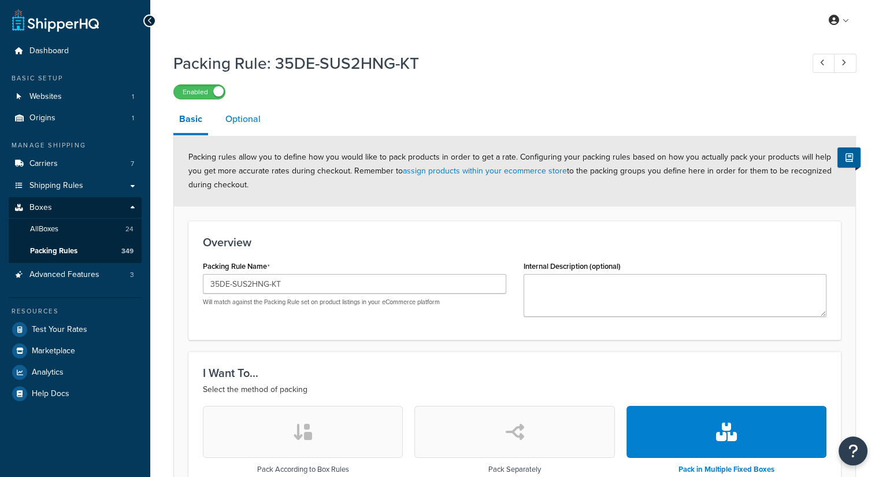
click at [263, 117] on link "Optional" at bounding box center [243, 119] width 47 height 28
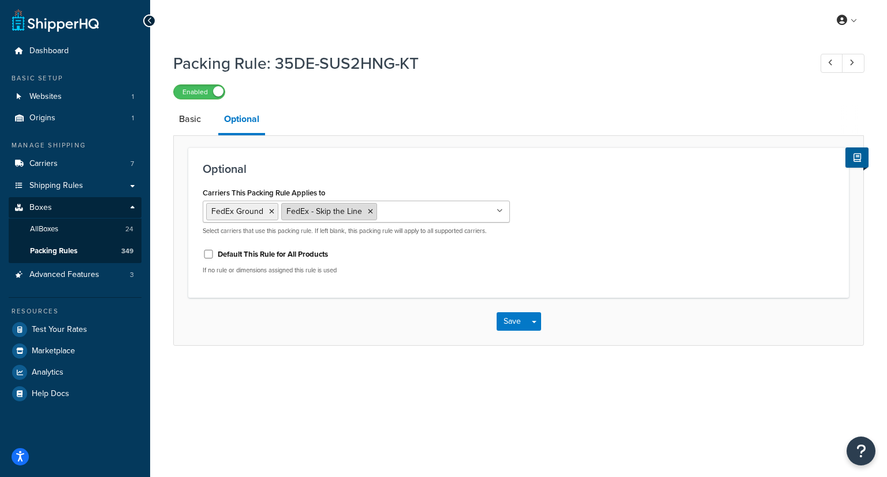
click at [368, 209] on icon at bounding box center [370, 211] width 5 height 7
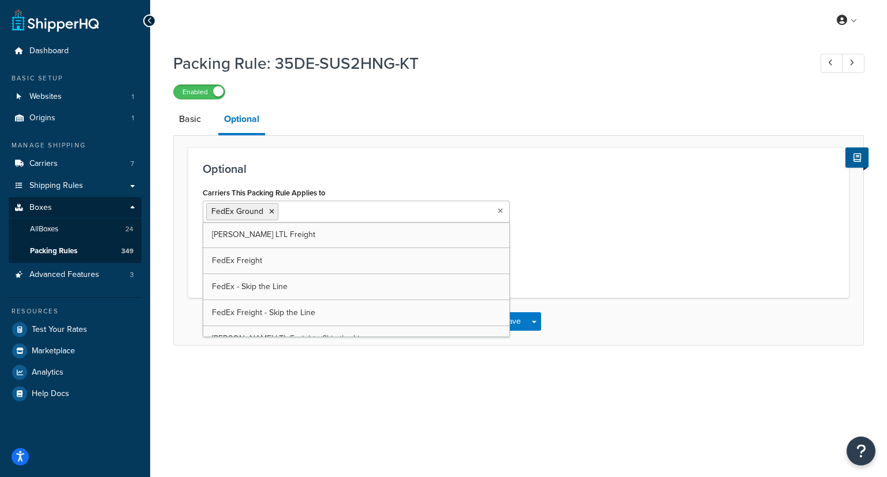
click at [614, 252] on div "Carriers This Packing Rule Applies to FedEx Ground [PERSON_NAME] LTL Freight Fe…" at bounding box center [518, 233] width 649 height 99
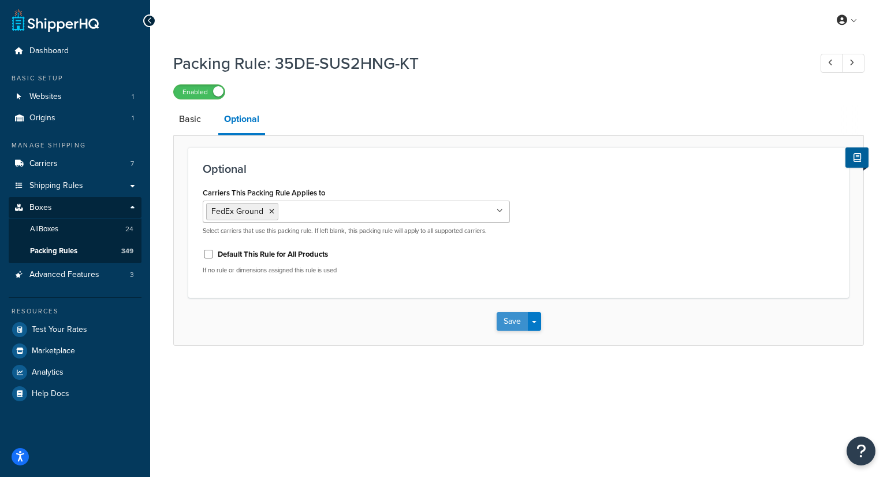
click at [513, 319] on button "Save" at bounding box center [512, 321] width 31 height 18
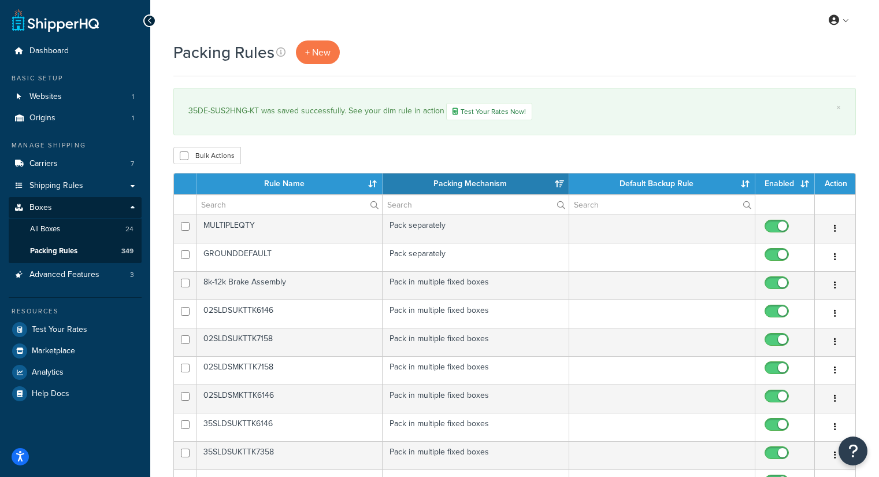
select select "15"
click at [232, 204] on input "text" at bounding box center [288, 205] width 185 height 20
paste input "35SLDAKTTK-DROPST9500"
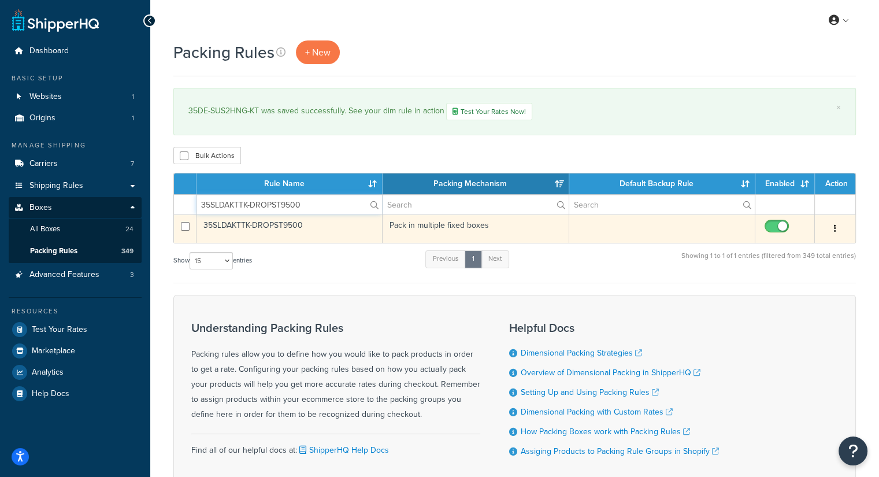
type input "35SLDAKTTK-DROPST9500"
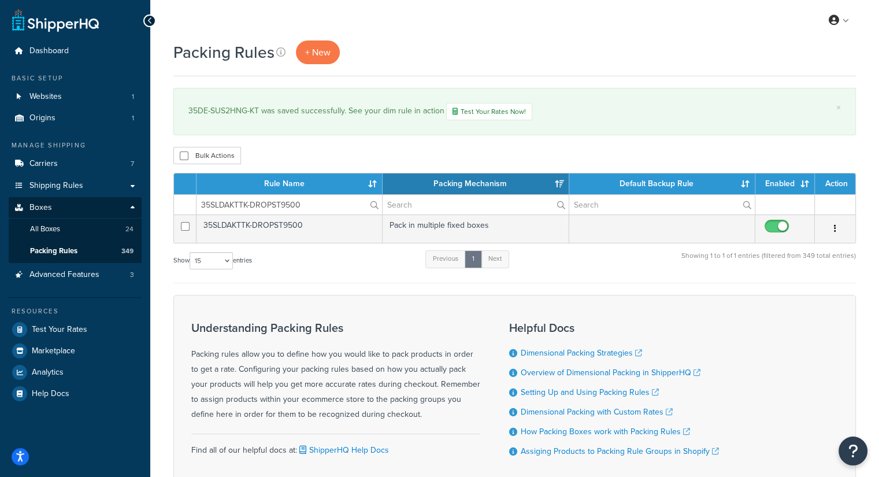
click at [330, 227] on td "35SLDAKTTK-DROPST9500" at bounding box center [289, 228] width 186 height 28
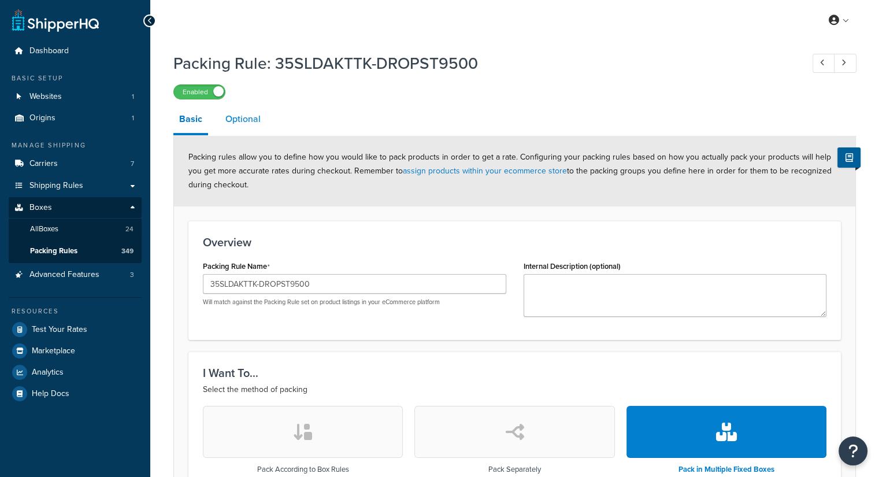
drag, startPoint x: 250, startPoint y: 122, endPoint x: 253, endPoint y: 128, distance: 6.5
click at [250, 122] on link "Optional" at bounding box center [243, 119] width 47 height 28
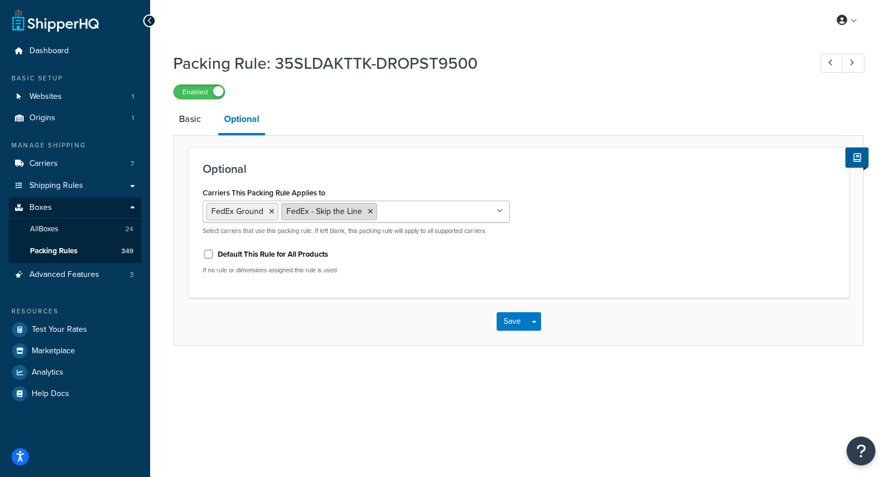
click at [371, 214] on li "FedEx - Skip the Line" at bounding box center [329, 211] width 96 height 17
click at [368, 211] on icon at bounding box center [370, 211] width 5 height 7
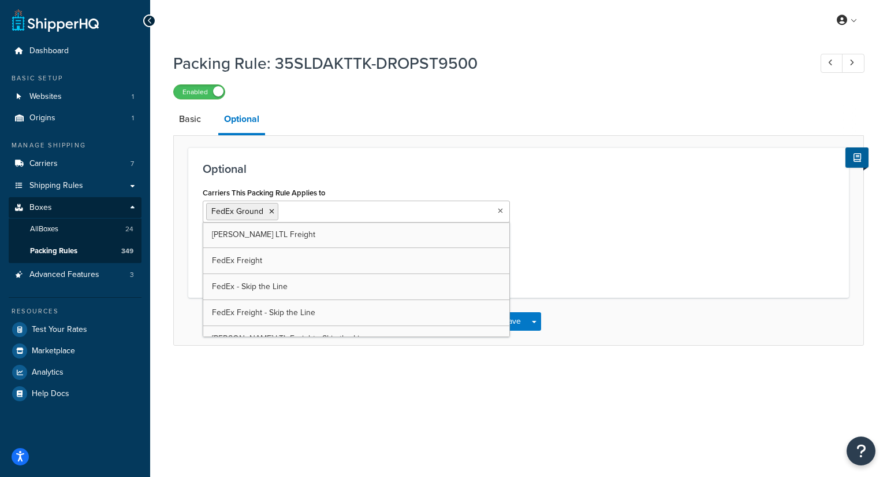
click at [479, 163] on h3 "Optional" at bounding box center [519, 168] width 632 height 13
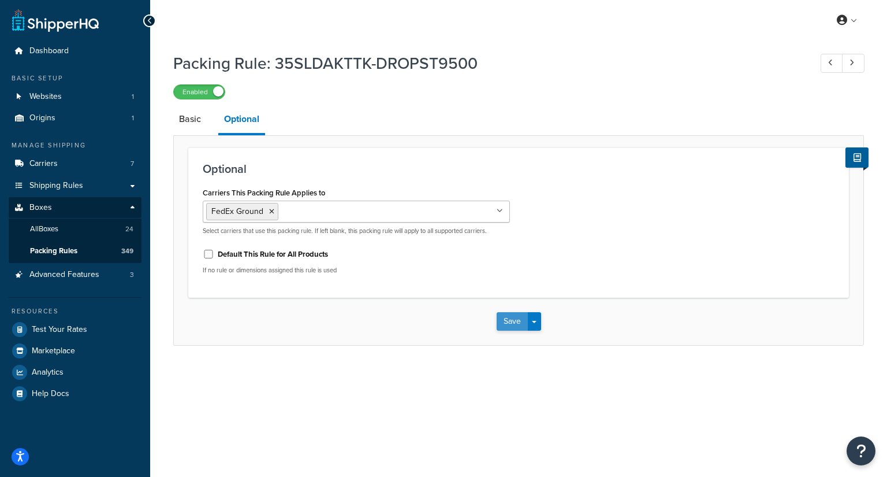
click at [503, 314] on button "Save" at bounding box center [512, 321] width 31 height 18
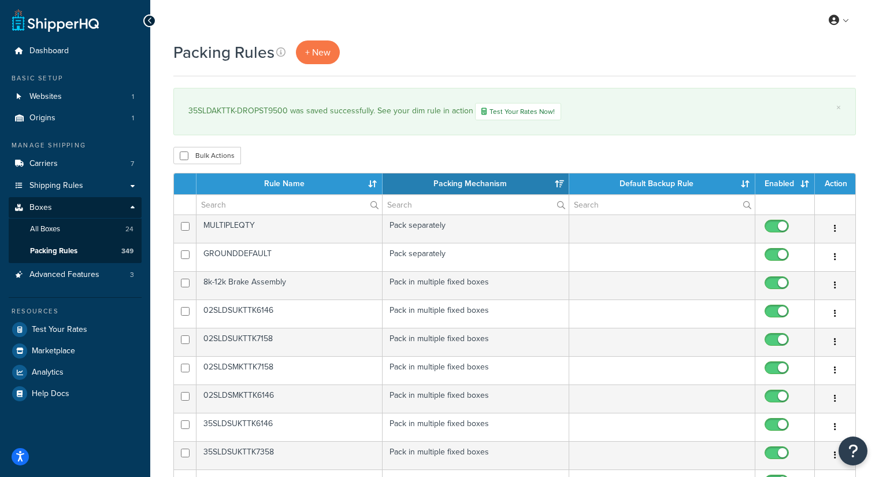
select select "15"
click at [210, 200] on input "text" at bounding box center [288, 205] width 185 height 20
paste input "35SLDAKTTK-DROPST7300"
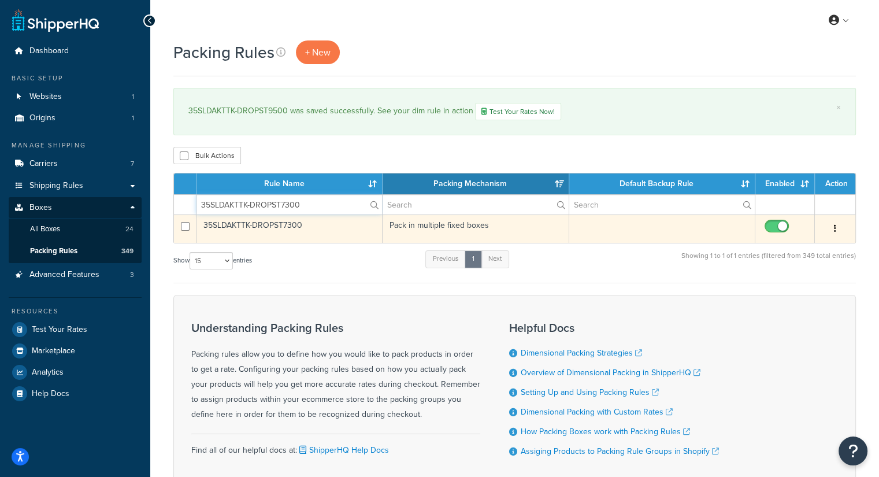
type input "35SLDAKTTK-DROPST7300"
click at [293, 227] on td "35SLDAKTTK-DROPST7300" at bounding box center [289, 228] width 186 height 28
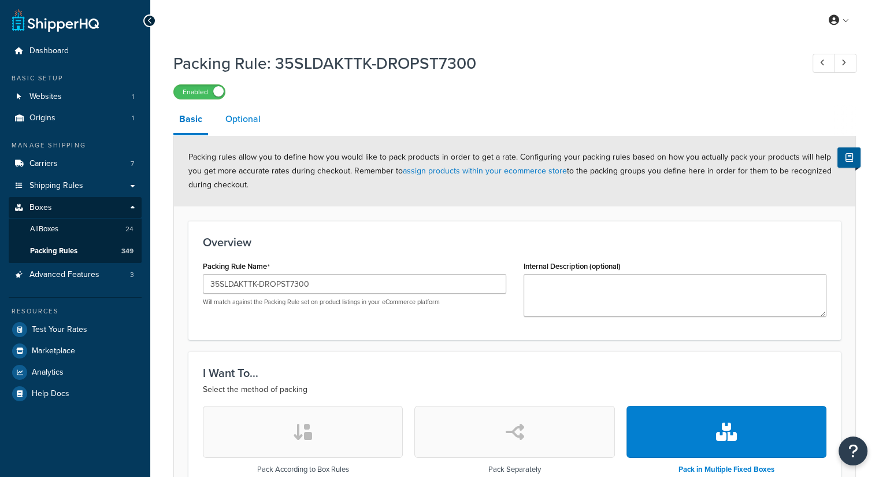
click at [250, 115] on link "Optional" at bounding box center [243, 119] width 47 height 28
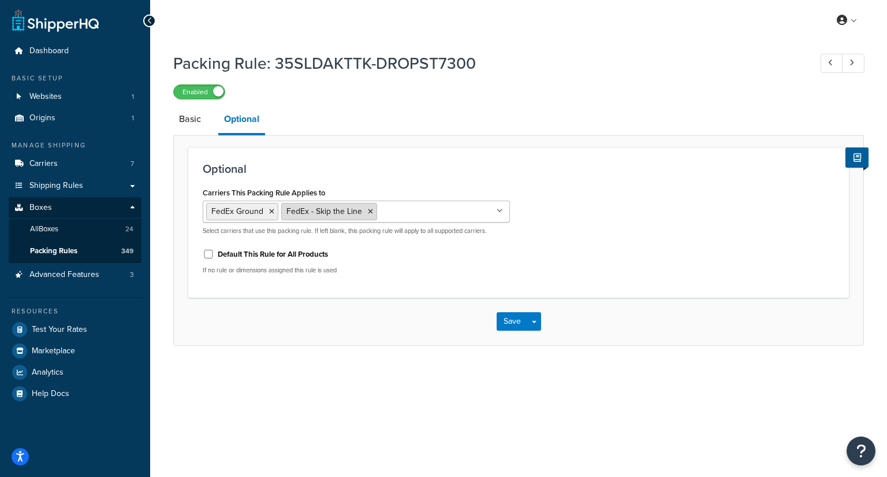
click at [368, 213] on icon at bounding box center [370, 211] width 5 height 7
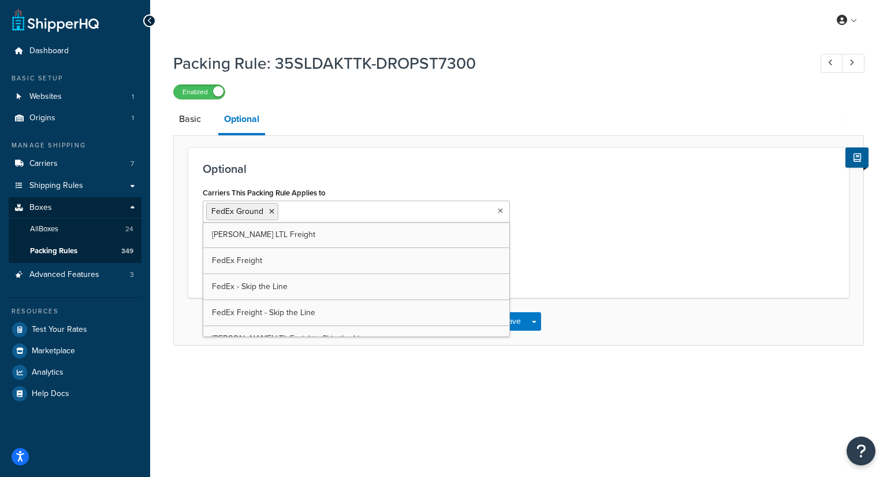
click at [551, 162] on h3 "Optional" at bounding box center [519, 168] width 632 height 13
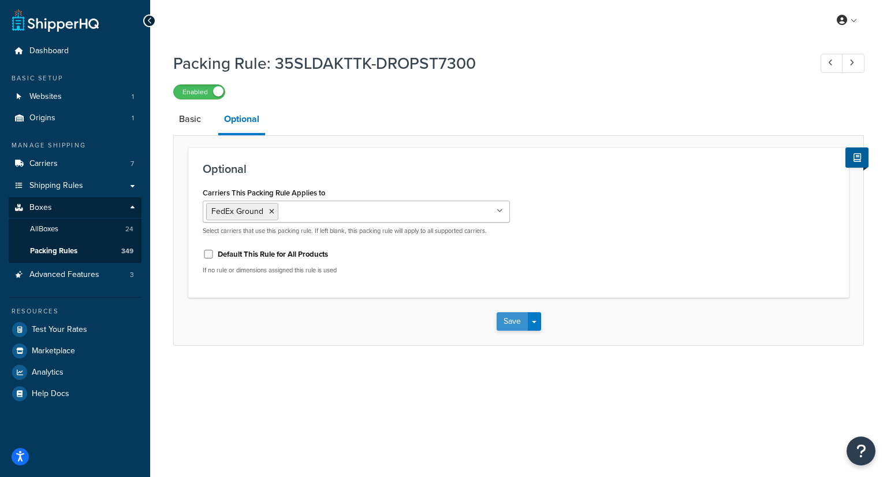
click at [503, 322] on button "Save" at bounding box center [512, 321] width 31 height 18
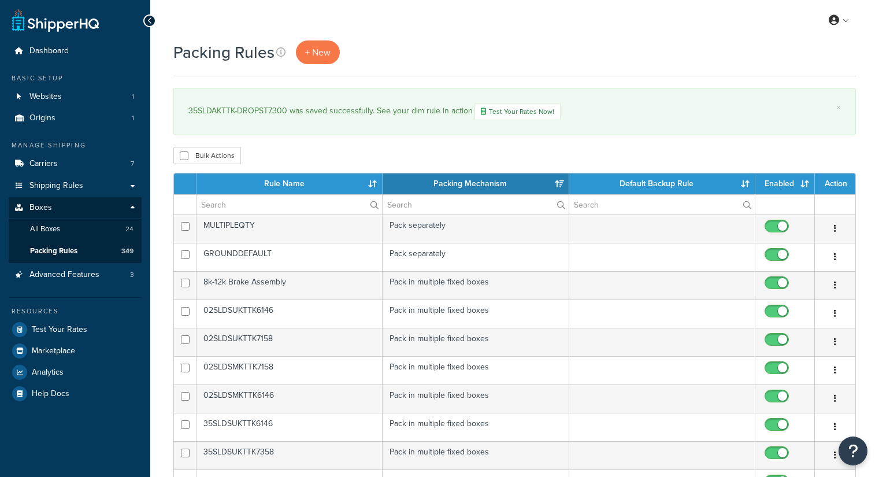
select select "15"
click at [220, 199] on input "text" at bounding box center [288, 205] width 185 height 20
paste input "35SLDAKTTK-DROPST8500"
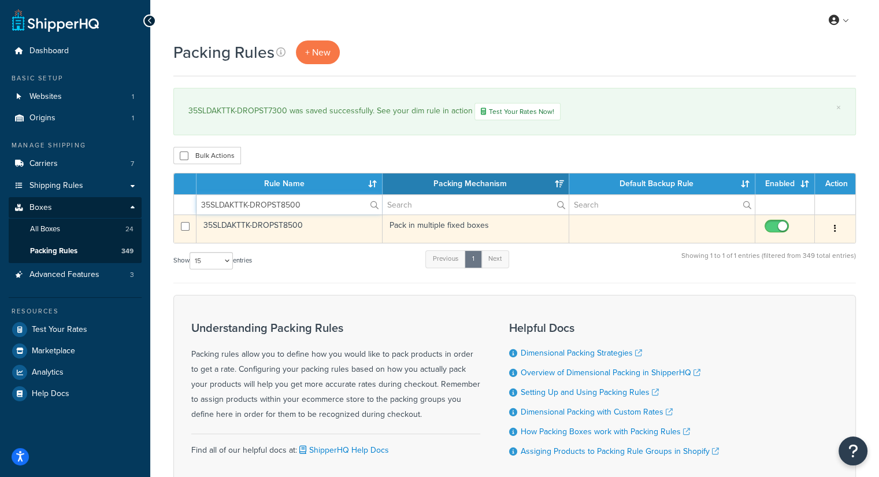
type input "35SLDAKTTK-DROPST8500"
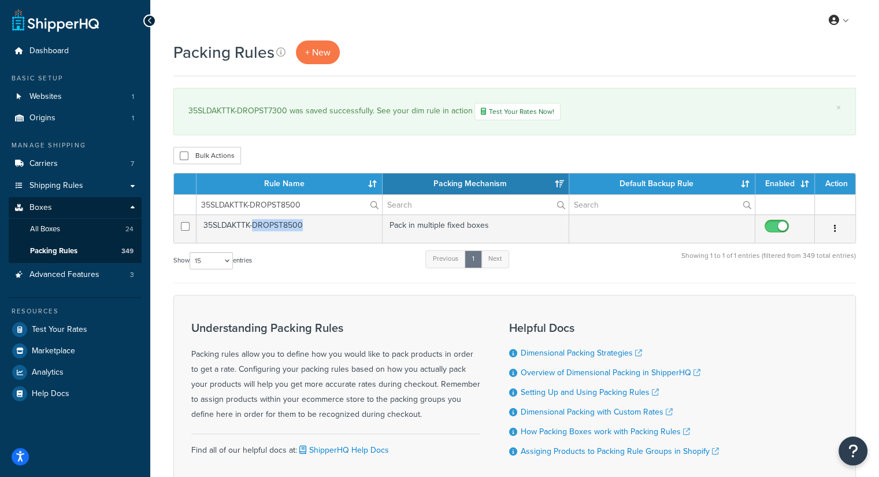
click at [287, 228] on td "35SLDAKTTK-DROPST8500" at bounding box center [289, 228] width 186 height 28
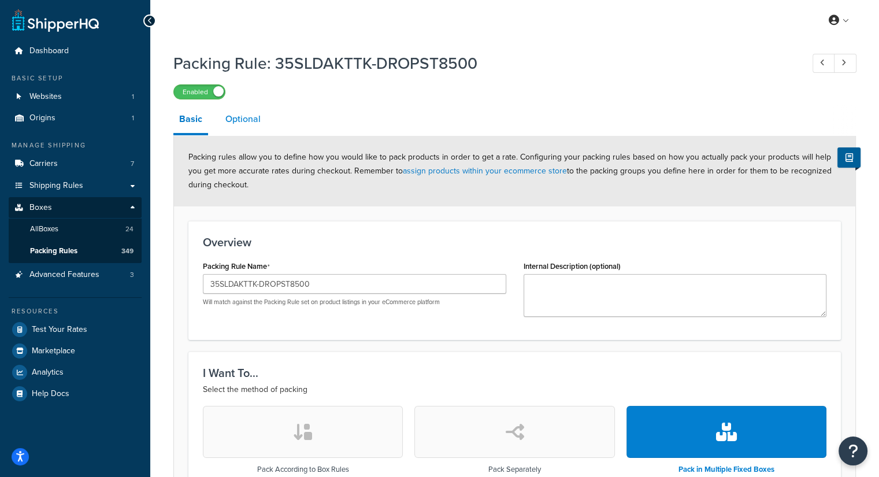
click at [254, 121] on link "Optional" at bounding box center [243, 119] width 47 height 28
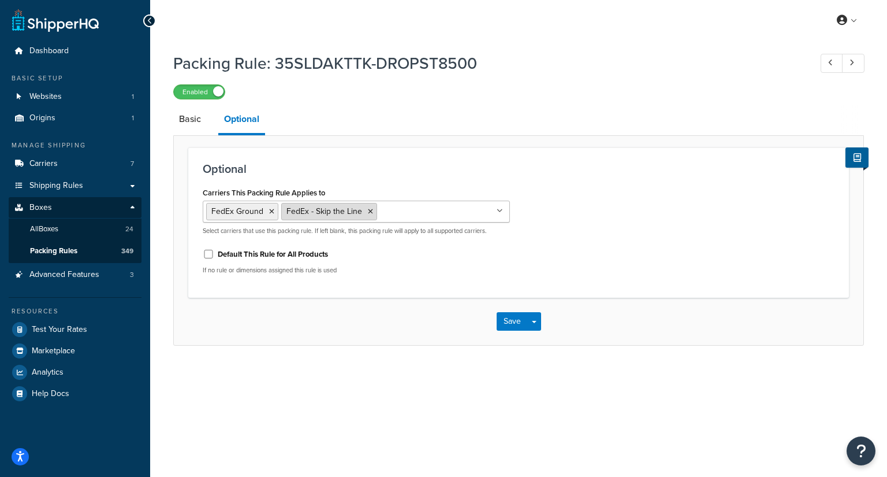
click at [368, 210] on icon at bounding box center [370, 211] width 5 height 7
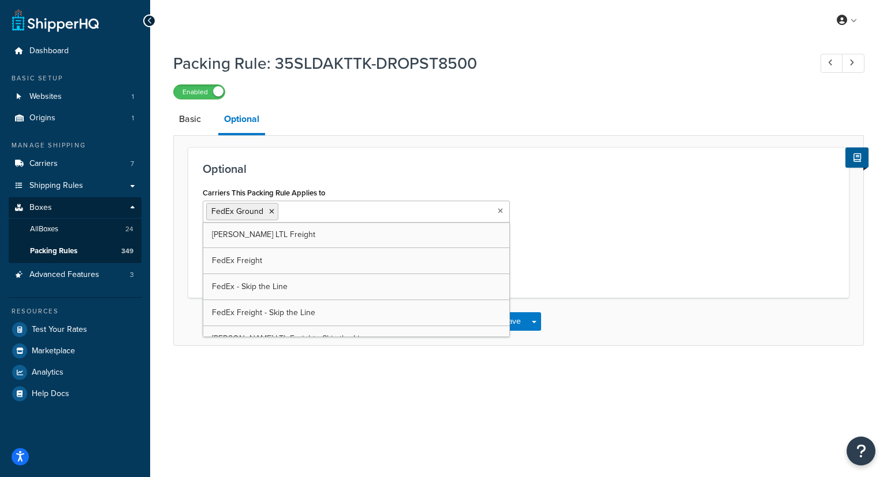
click at [602, 203] on div "Carriers This Packing Rule Applies to FedEx Ground SAIA LTL Freight FedEx Freig…" at bounding box center [518, 233] width 649 height 99
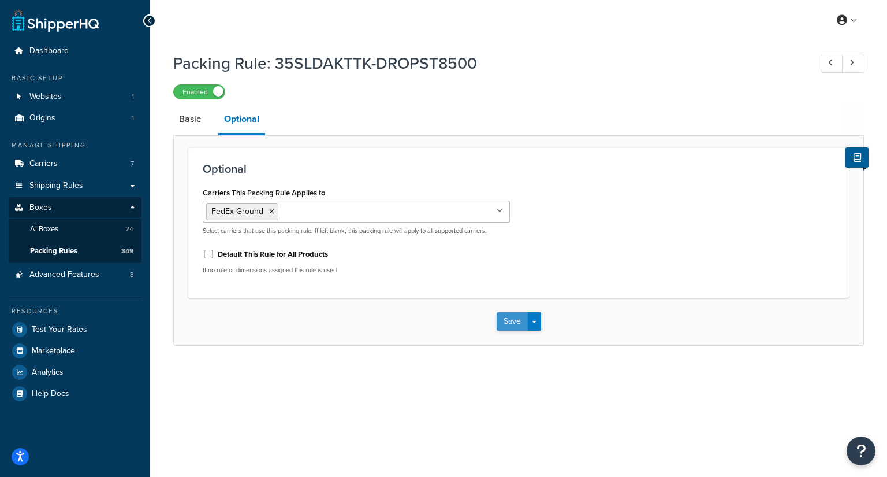
click at [508, 323] on button "Save" at bounding box center [512, 321] width 31 height 18
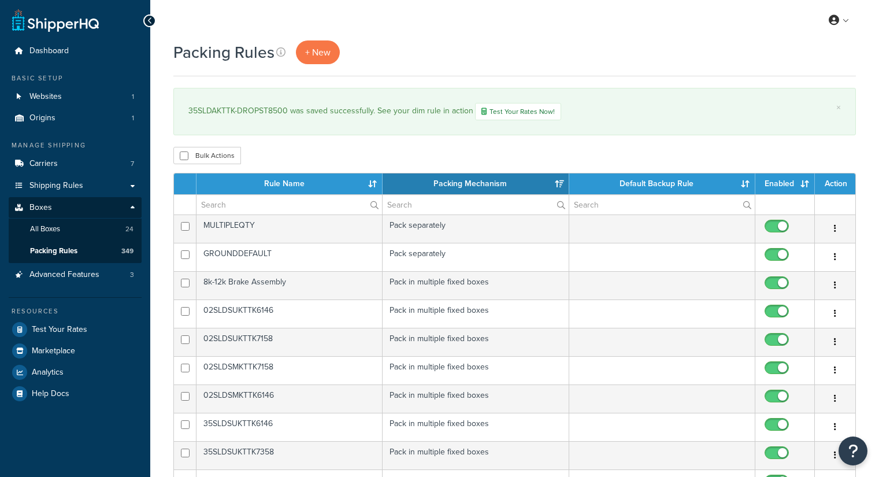
select select "15"
click at [257, 199] on input "text" at bounding box center [288, 205] width 185 height 20
paste input "35SLDAKTTK-DROPST8900"
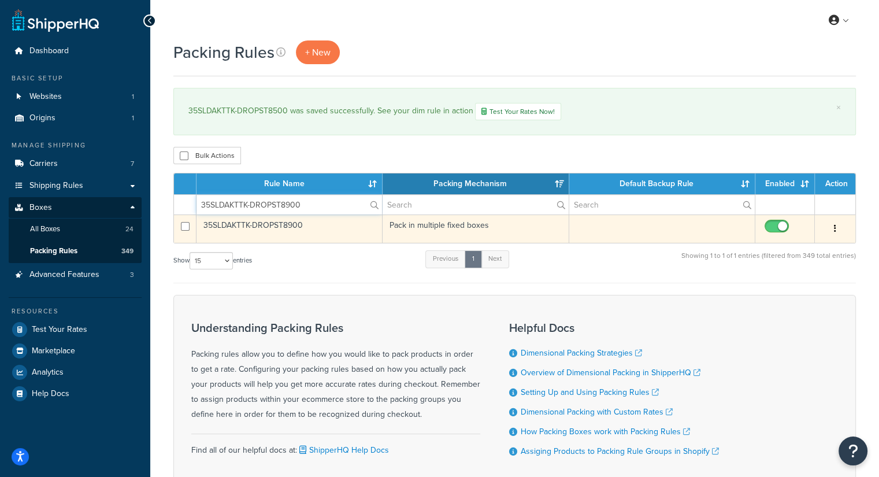
type input "35SLDAKTTK-DROPST8900"
click at [292, 225] on td "35SLDAKTTK-DROPST8900" at bounding box center [289, 228] width 186 height 28
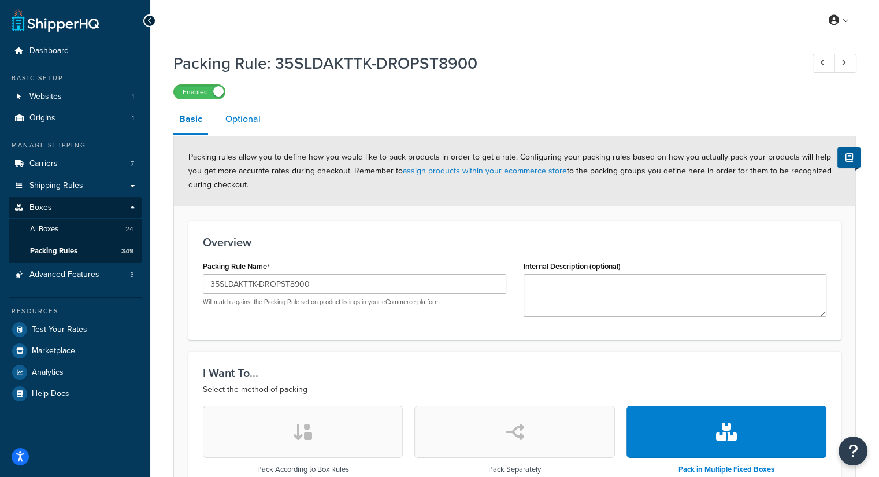
click at [240, 121] on link "Optional" at bounding box center [243, 119] width 47 height 28
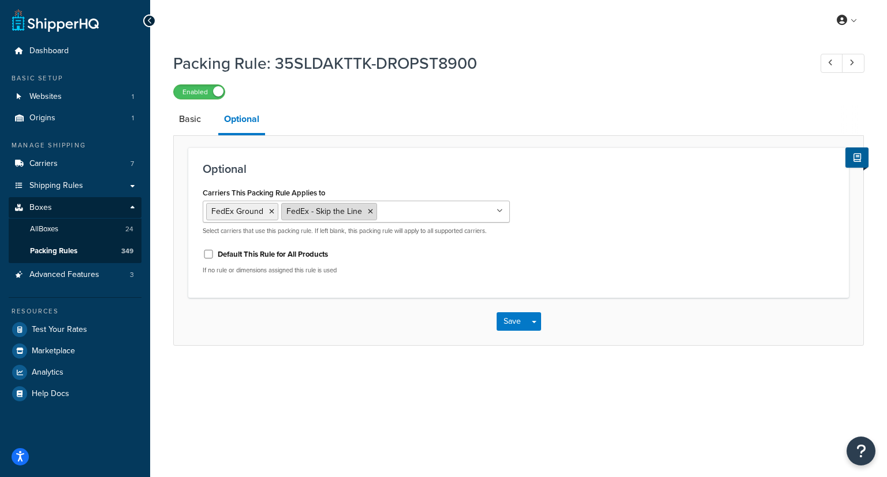
click at [368, 209] on icon at bounding box center [370, 211] width 5 height 7
click at [625, 263] on div "Carriers This Packing Rule Applies to FedEx Ground SAIA LTL Freight FedEx Freig…" at bounding box center [518, 233] width 649 height 99
click at [514, 316] on button "Save" at bounding box center [512, 321] width 31 height 18
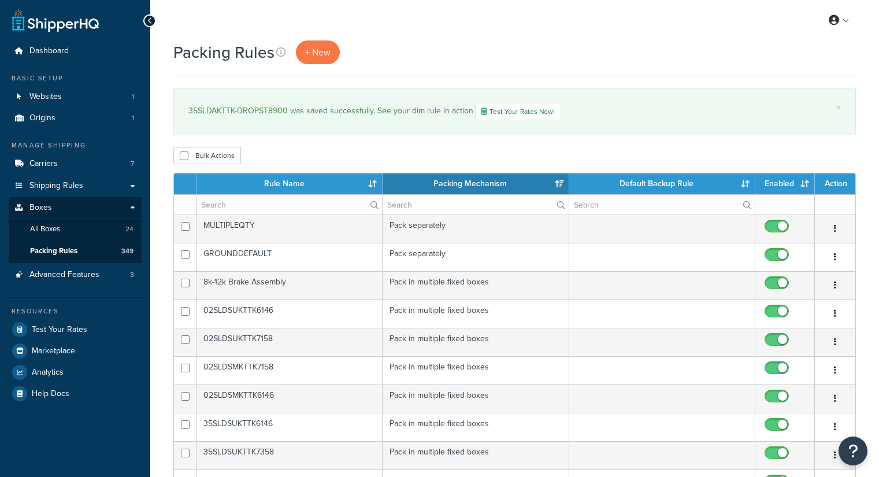
select select "15"
click at [284, 200] on input "text" at bounding box center [288, 205] width 185 height 20
paste input "06HUBDRUM655PRGTK"
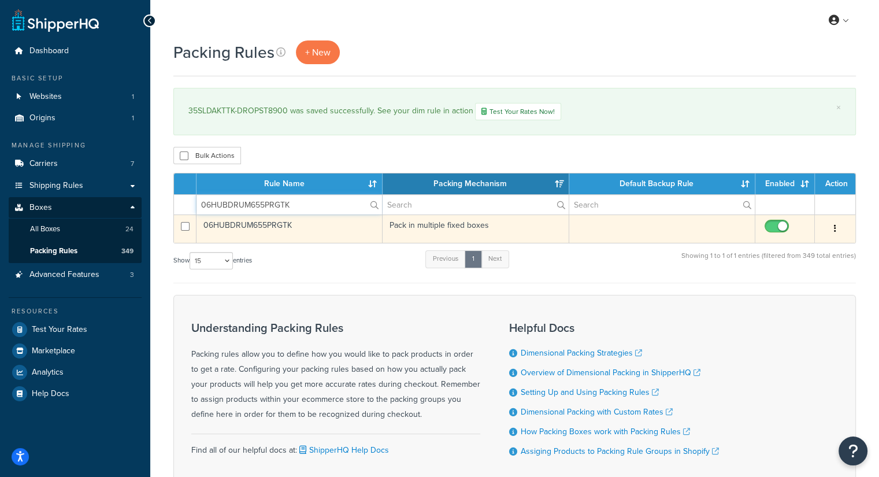
type input "06HUBDRUM655PRGTK"
click at [836, 225] on button "button" at bounding box center [835, 229] width 16 height 18
click at [794, 248] on link "Edit" at bounding box center [787, 251] width 91 height 24
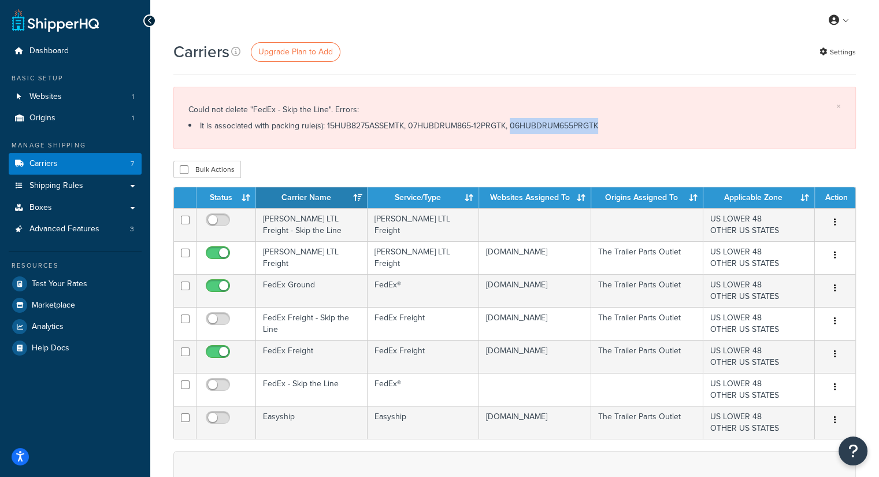
drag, startPoint x: 498, startPoint y: 123, endPoint x: 592, endPoint y: 118, distance: 93.7
click at [592, 118] on li "It is associated with packing rule(s): 15HUB8275ASSEMTK, 07HUBDRUM865-12PRGTK, …" at bounding box center [514, 126] width 652 height 16
copy li "06HUBDRUM655PRGTK"
click at [456, 121] on li "It is associated with packing rule(s): 15HUB8275ASSEMTK, 07HUBDRUM865-12PRGTK, …" at bounding box center [514, 126] width 652 height 16
drag, startPoint x: 492, startPoint y: 121, endPoint x: 396, endPoint y: 128, distance: 96.7
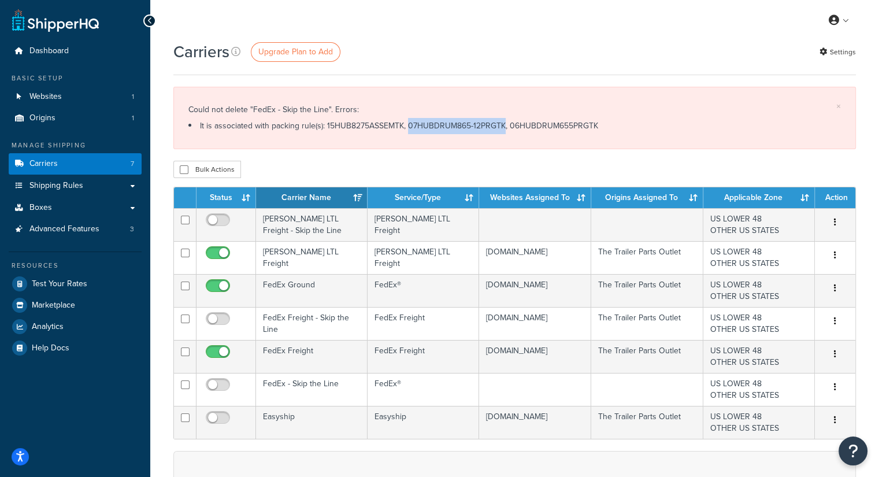
click at [396, 128] on li "It is associated with packing rule(s): 15HUB8275ASSEMTK, 07HUBDRUM865-12PRGTK, …" at bounding box center [514, 126] width 652 height 16
copy li "07HUBDRUM865-12PRGTK"
click at [327, 127] on li "It is associated with packing rule(s): 15HUB8275ASSEMTK, 07HUBDRUM865-12PRGTK, …" at bounding box center [514, 126] width 652 height 16
copy li "15HUB8275ASSEMTK"
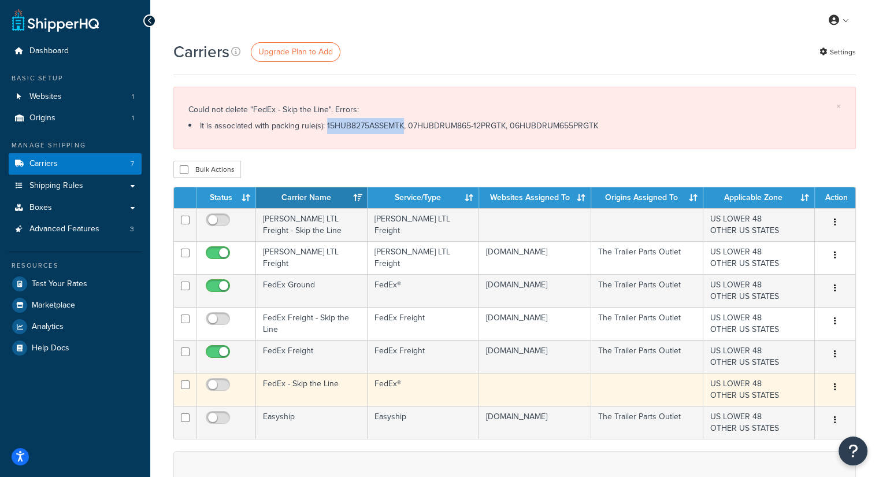
click at [838, 383] on button "button" at bounding box center [835, 387] width 16 height 18
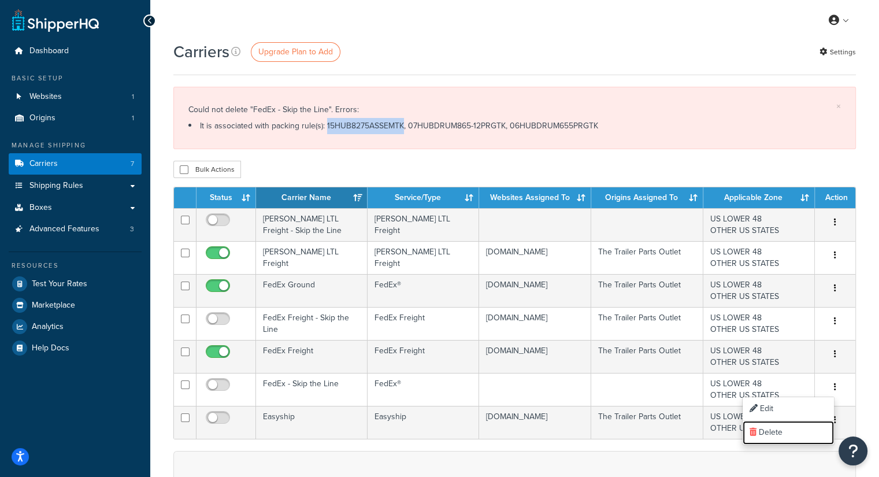
drag, startPoint x: 767, startPoint y: 435, endPoint x: 500, endPoint y: 65, distance: 456.1
click at [767, 435] on link "Delete" at bounding box center [787, 433] width 91 height 24
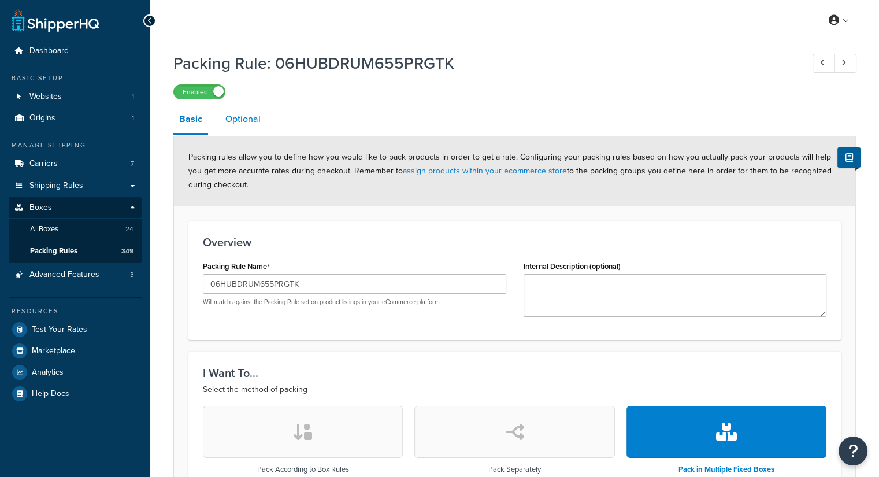
click at [242, 123] on link "Optional" at bounding box center [243, 119] width 47 height 28
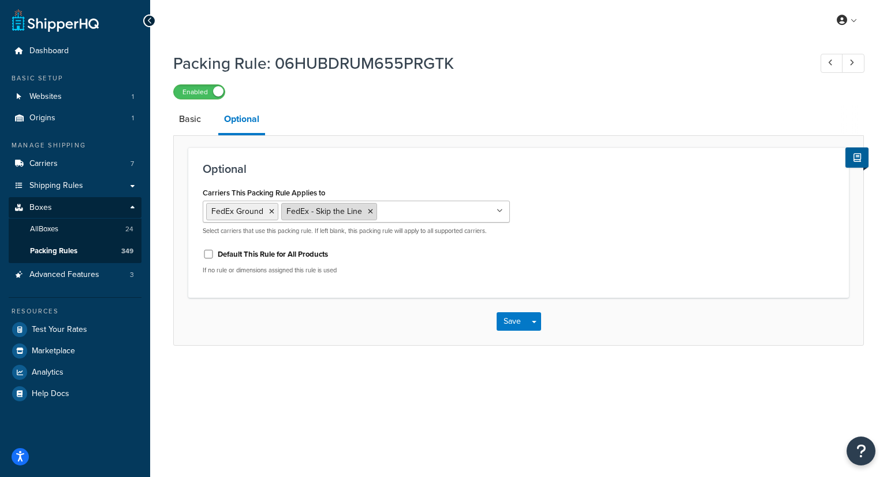
click at [368, 209] on icon at bounding box center [370, 211] width 5 height 7
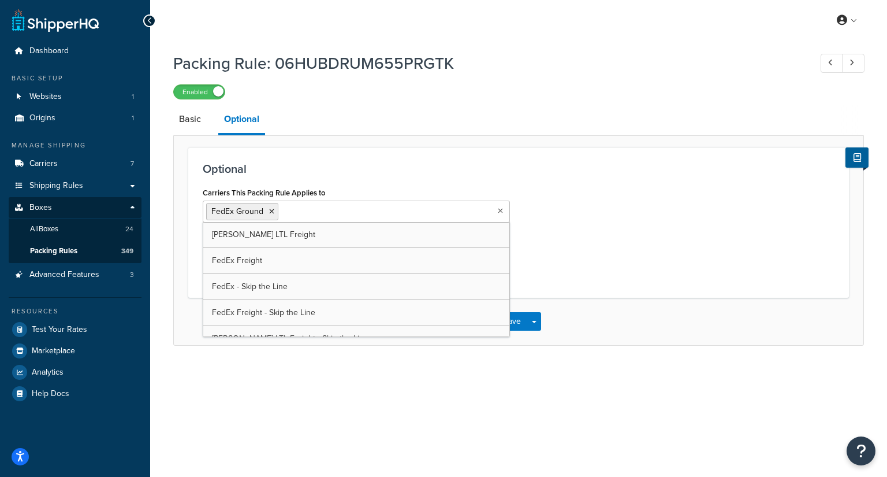
click at [664, 209] on div "Carriers This Packing Rule Applies to FedEx Ground SAIA LTL Freight FedEx Freig…" at bounding box center [518, 233] width 649 height 99
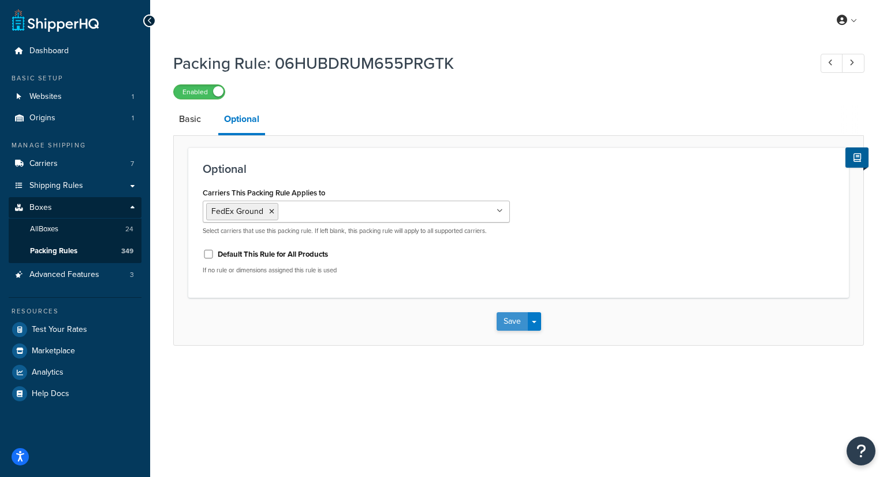
click at [508, 328] on button "Save" at bounding box center [512, 321] width 31 height 18
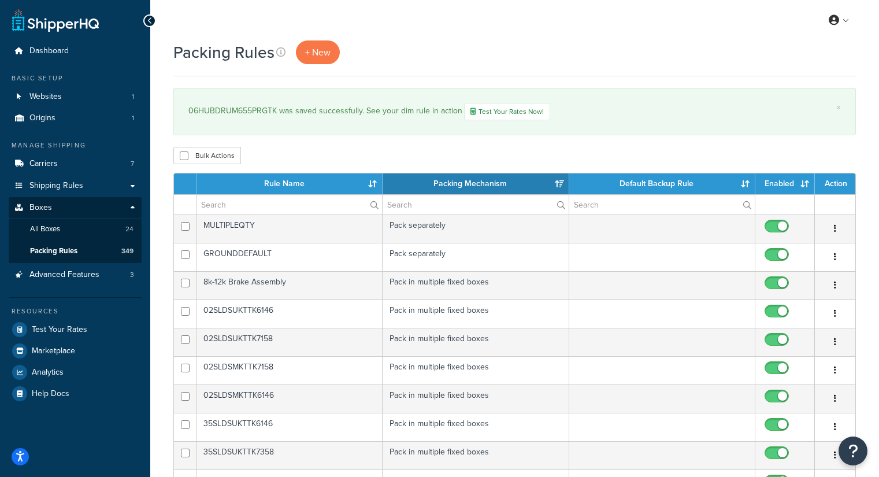
select select "15"
click at [232, 207] on input "text" at bounding box center [288, 205] width 185 height 20
paste input "07HUBDRUM865-12PRGTK"
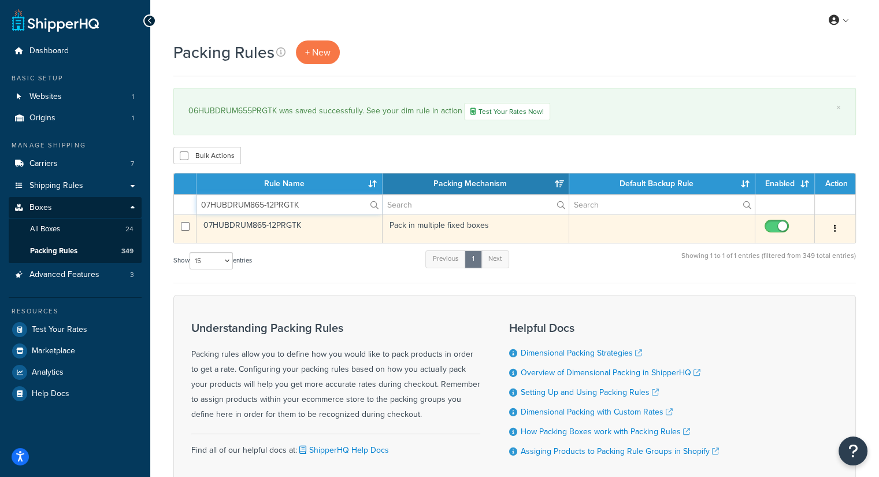
type input "07HUBDRUM865-12PRGTK"
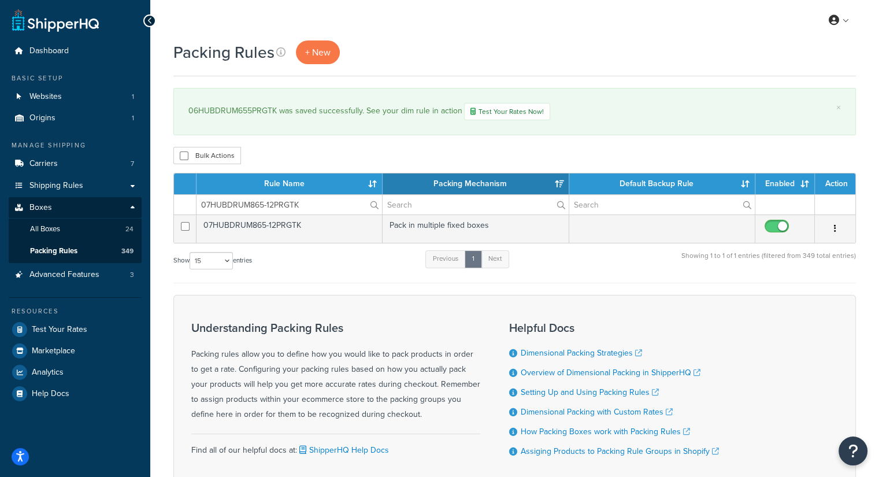
click at [248, 222] on td "07HUBDRUM865-12PRGTK" at bounding box center [289, 228] width 186 height 28
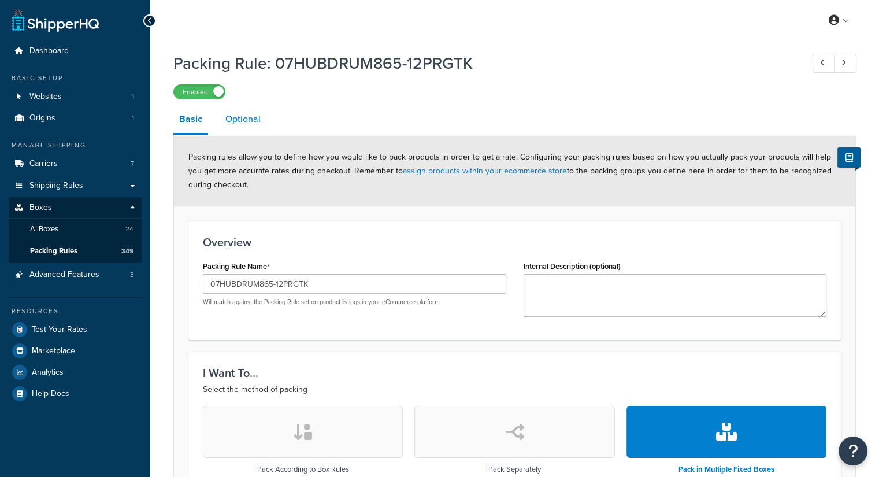
click at [244, 121] on link "Optional" at bounding box center [243, 119] width 47 height 28
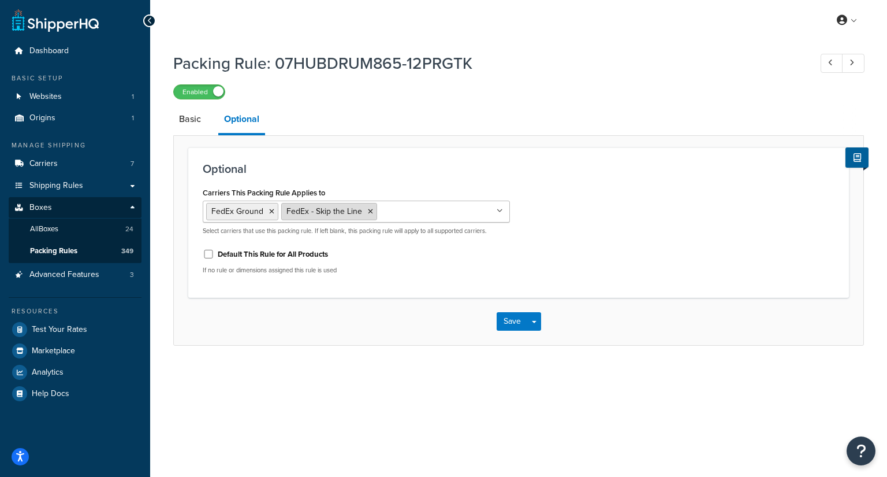
click at [368, 214] on icon at bounding box center [370, 211] width 5 height 7
click at [654, 230] on div "Carriers This Packing Rule Applies to FedEx Ground SAIA LTL Freight FedEx Freig…" at bounding box center [518, 233] width 649 height 99
click at [504, 321] on button "Save" at bounding box center [512, 321] width 31 height 18
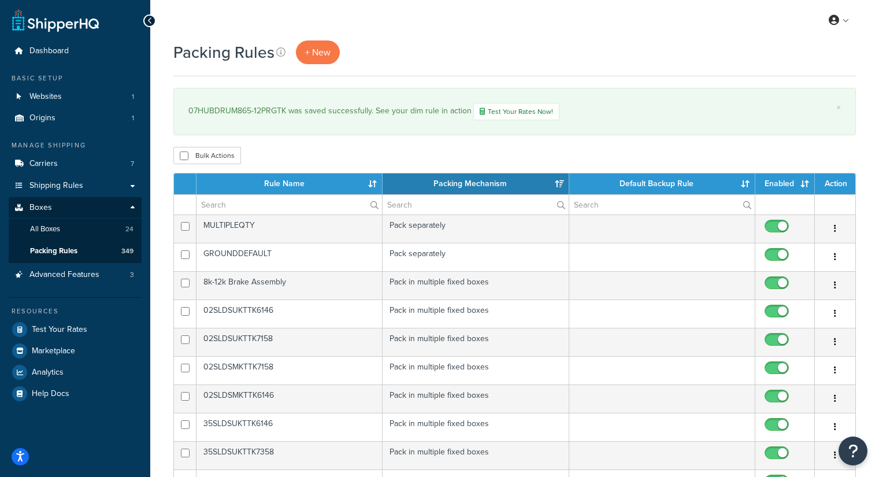
select select "15"
click at [256, 204] on input "text" at bounding box center [288, 205] width 185 height 20
paste input "15HUB8275ASSEMTK"
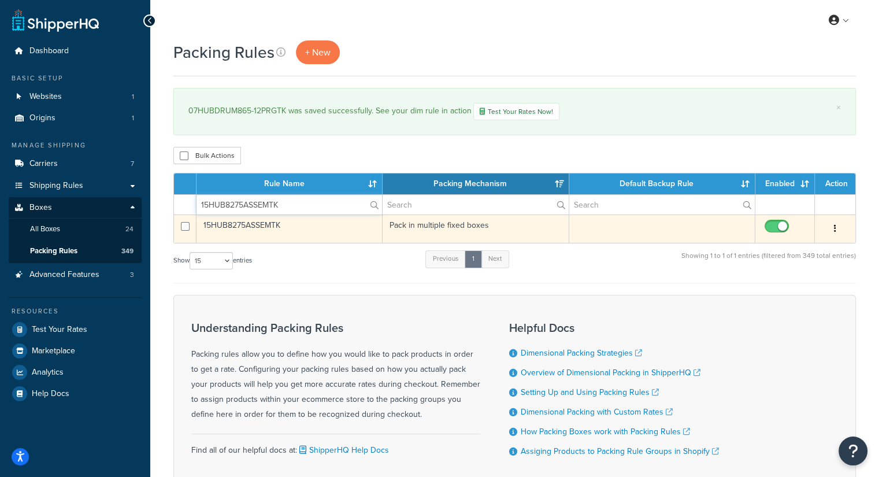
type input "15HUB8275ASSEMTK"
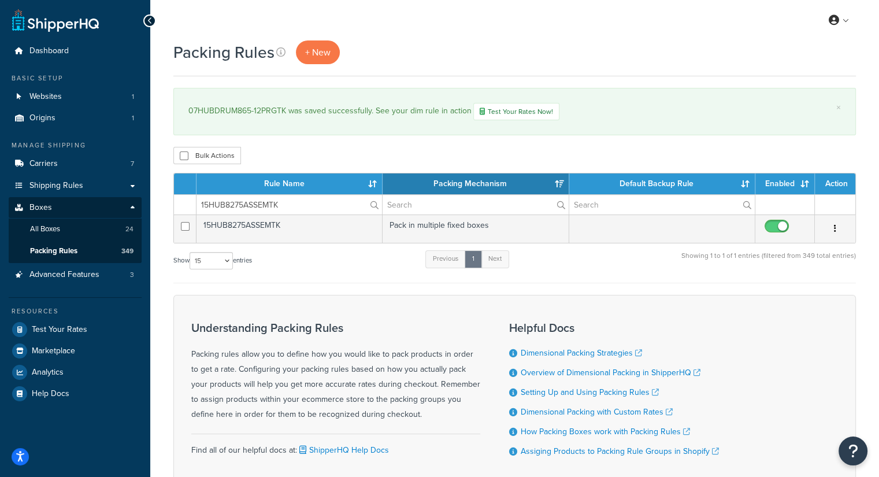
click at [289, 227] on td "15HUB8275ASSEMTK" at bounding box center [289, 228] width 186 height 28
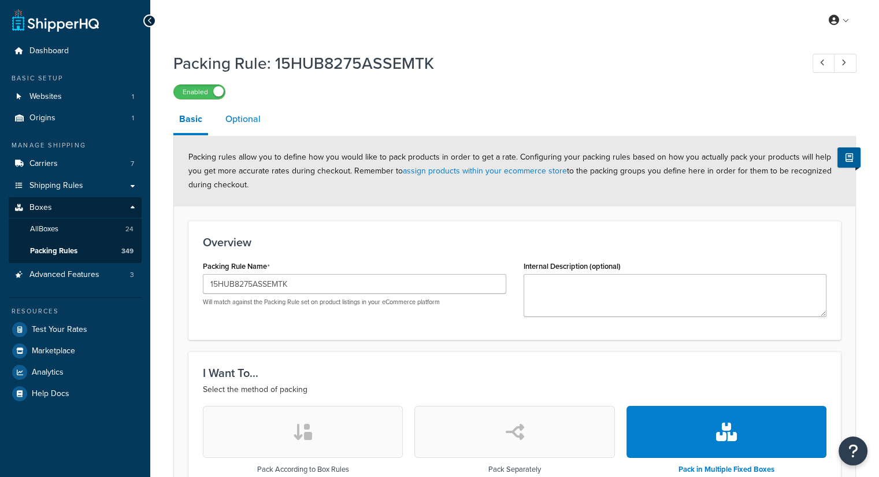
click at [246, 121] on link "Optional" at bounding box center [243, 119] width 47 height 28
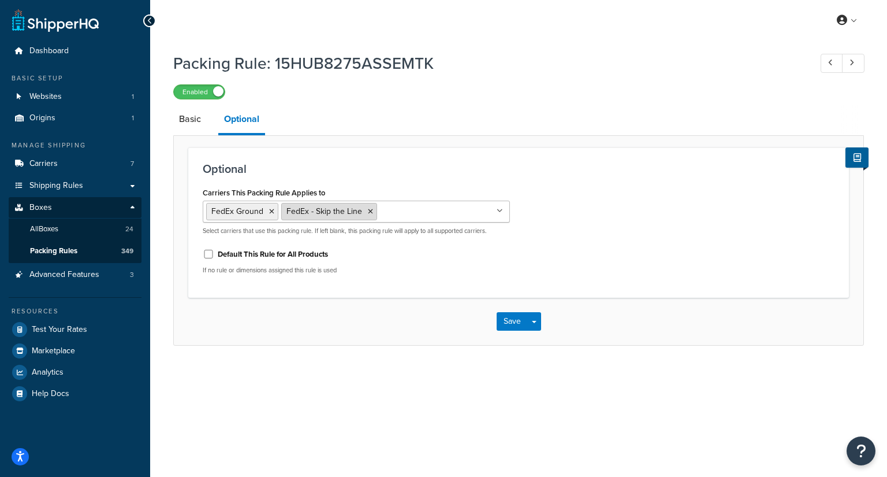
click at [368, 208] on icon at bounding box center [370, 211] width 5 height 7
click at [673, 209] on div "Carriers This Packing Rule Applies to FedEx Ground [PERSON_NAME] LTL Freight Fe…" at bounding box center [518, 233] width 649 height 99
click at [499, 317] on button "Save" at bounding box center [512, 321] width 31 height 18
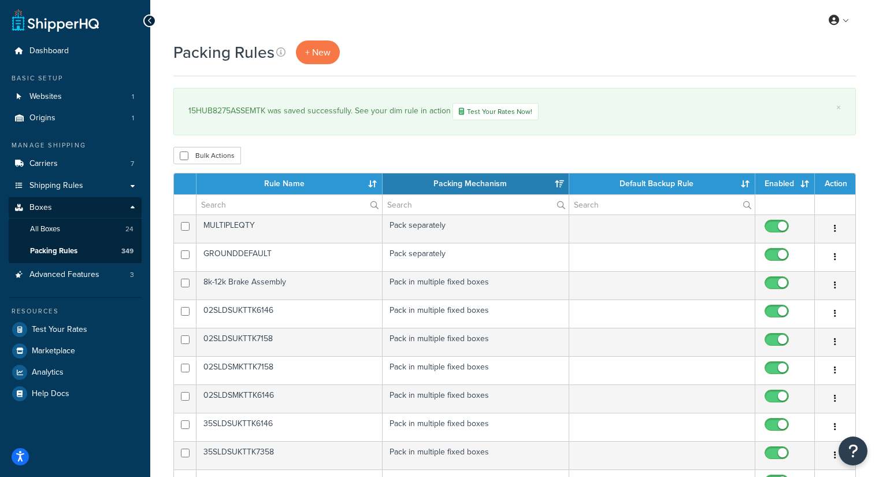
select select "15"
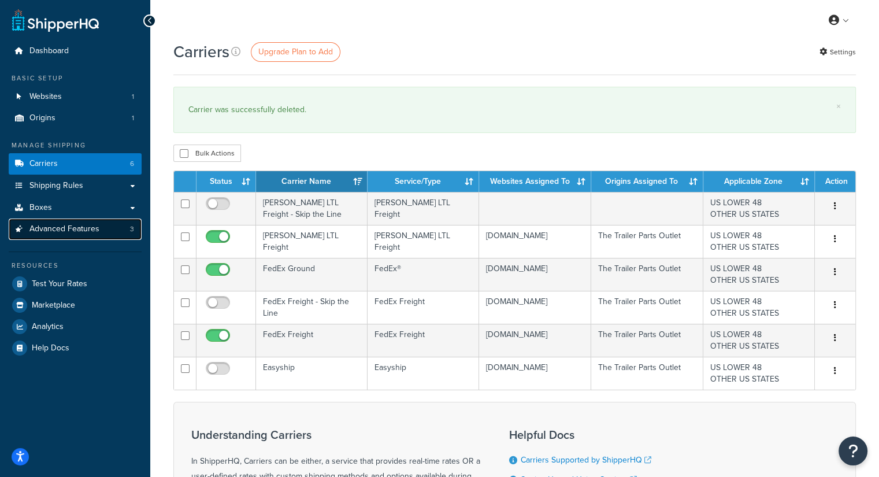
click at [44, 237] on link "Advanced Features 3" at bounding box center [75, 228] width 133 height 21
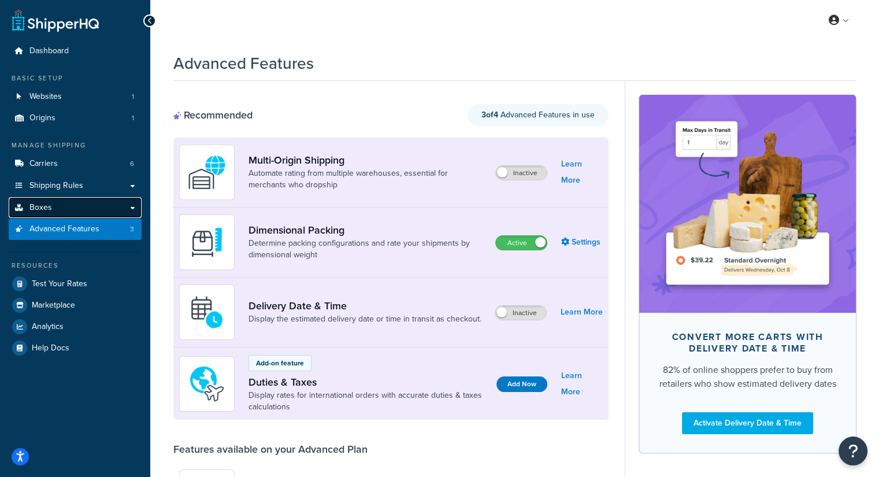
click at [45, 208] on span "Boxes" at bounding box center [40, 208] width 23 height 10
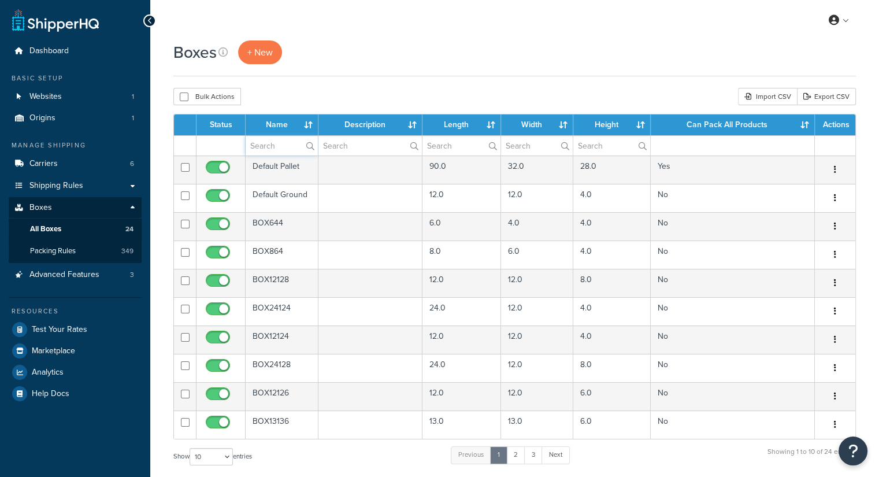
click at [258, 144] on input "text" at bounding box center [282, 146] width 72 height 20
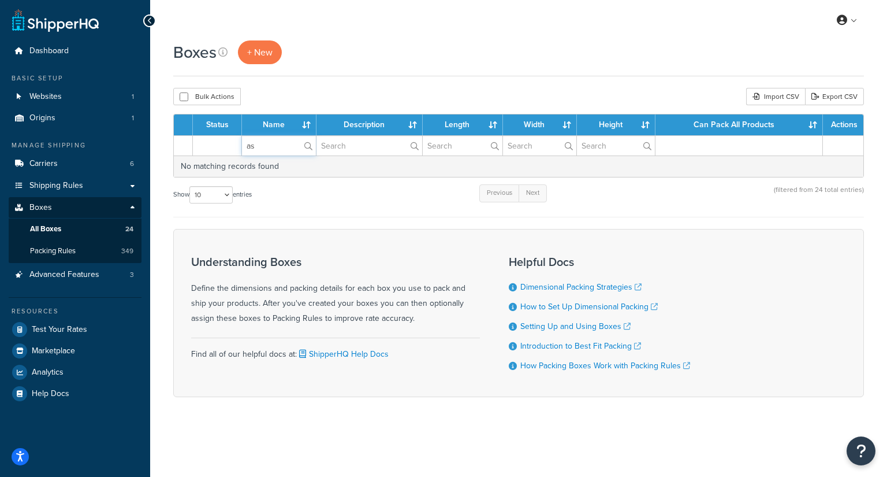
type input "a"
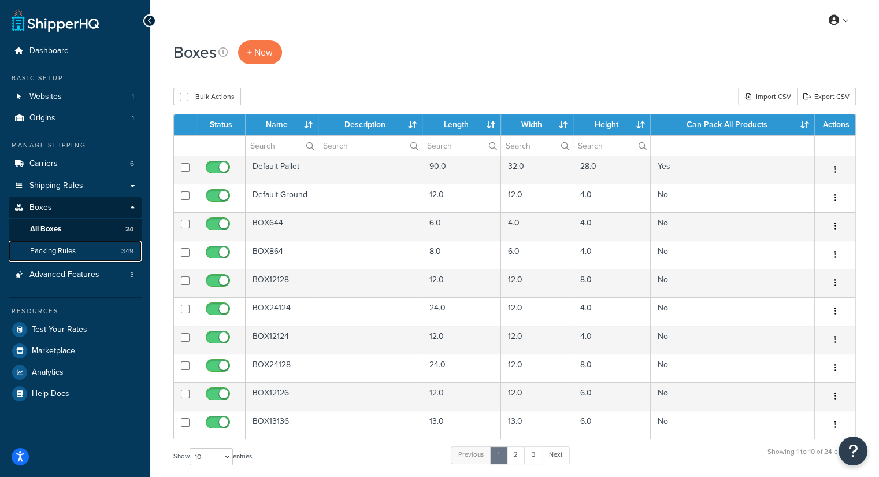
click at [35, 248] on span "Packing Rules" at bounding box center [53, 251] width 46 height 10
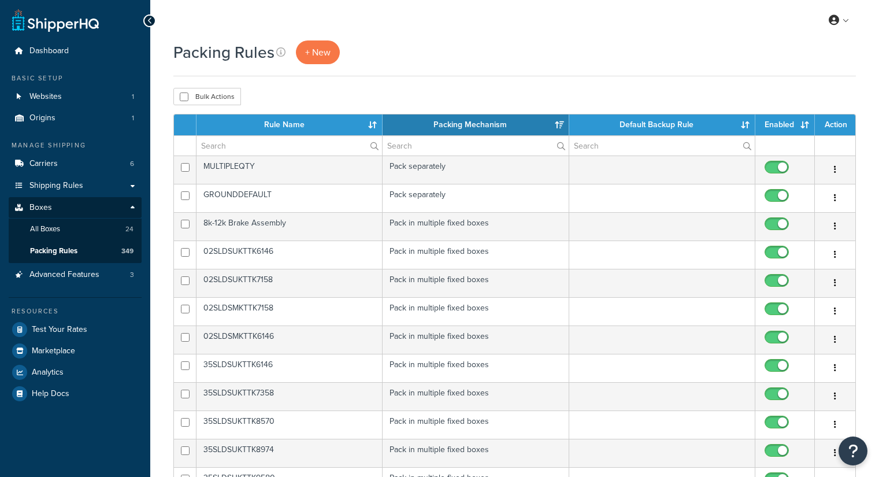
select select "15"
click at [219, 153] on input "text" at bounding box center [288, 146] width 185 height 20
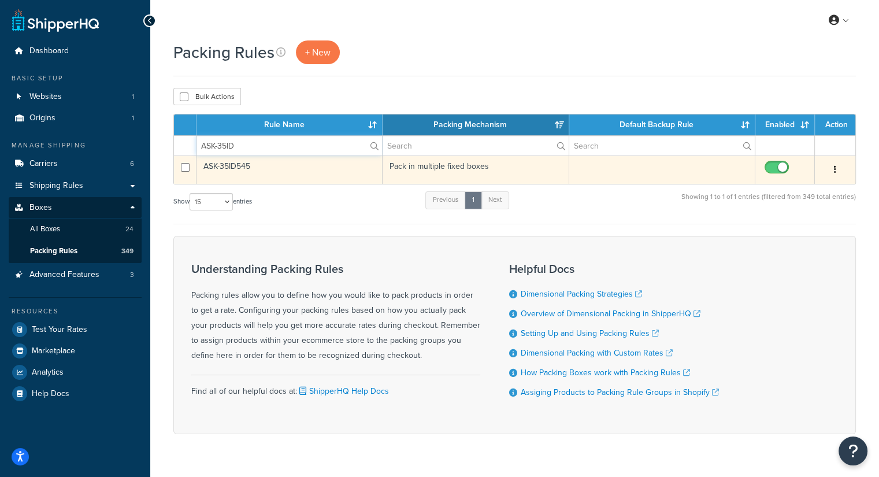
type input "ASK-35ID"
click at [228, 163] on td "ASK-35ID545" at bounding box center [289, 169] width 186 height 28
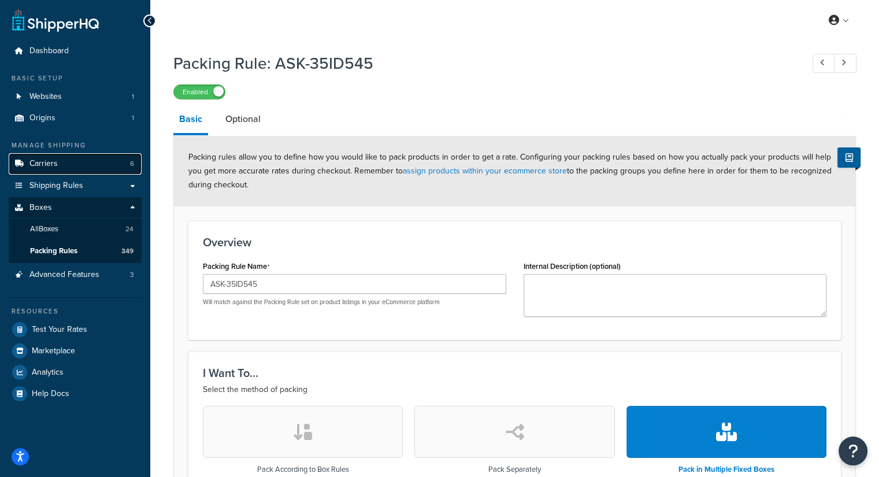
click at [87, 166] on link "Carriers 6" at bounding box center [75, 163] width 133 height 21
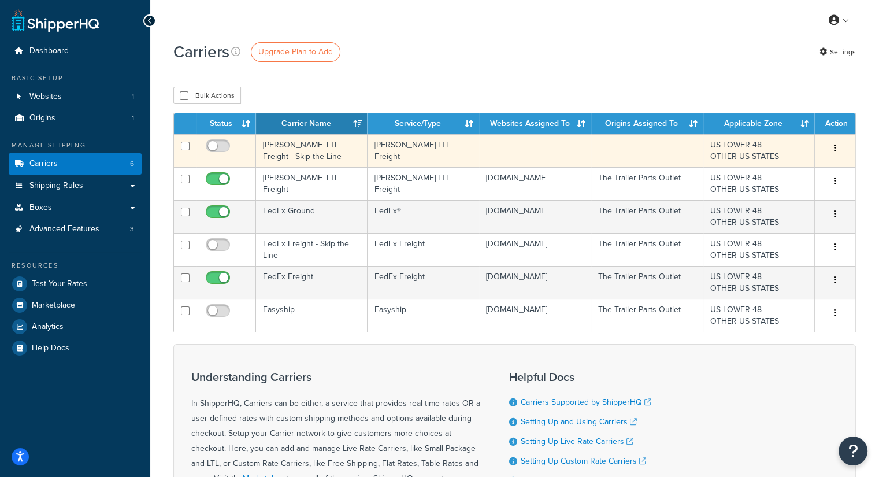
click at [839, 153] on button "button" at bounding box center [835, 148] width 16 height 18
click at [769, 189] on link "Delete" at bounding box center [787, 195] width 91 height 24
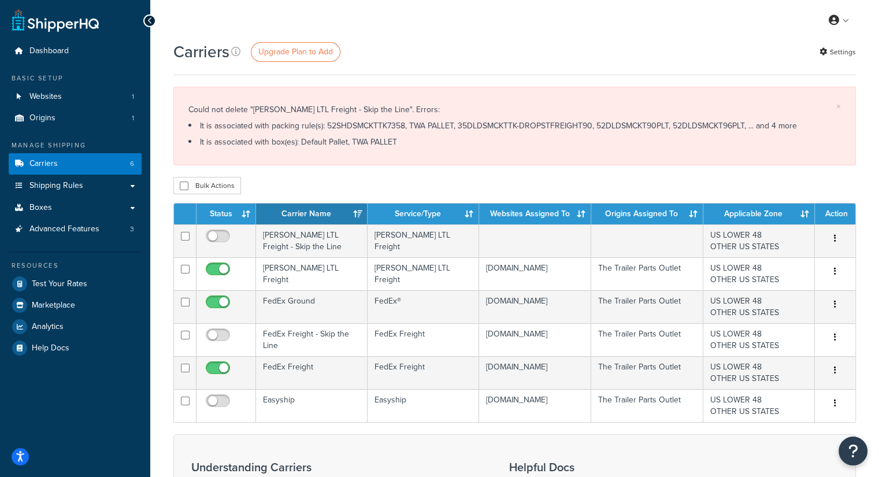
click at [319, 126] on li "It is associated with packing rule(s): 52SHDSMCKTTK7358, TWA PALLET, 35DLDSMCKT…" at bounding box center [514, 126] width 652 height 16
copy li "52SHDSMCKTTK7358"
click at [423, 127] on li "It is associated with packing rule(s): 52SHDSMCKTTK7358, TWA PALLET, 35DLDSMCKT…" at bounding box center [514, 126] width 652 height 16
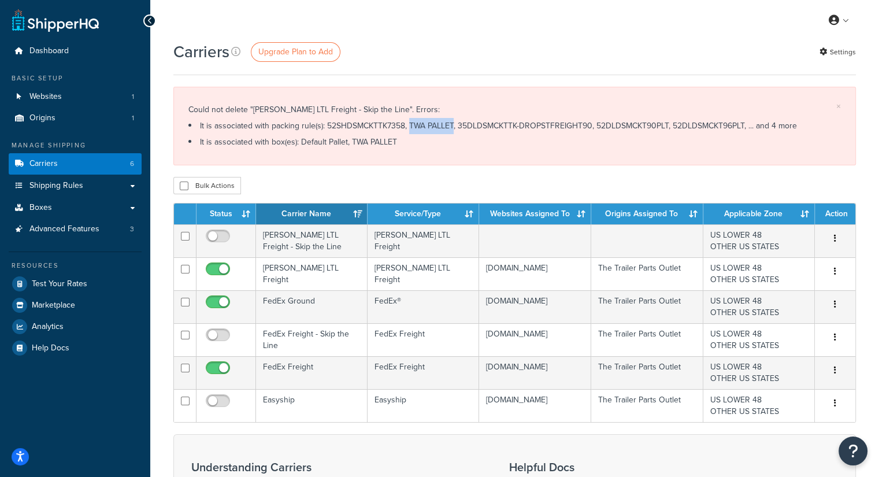
drag, startPoint x: 399, startPoint y: 120, endPoint x: 441, endPoint y: 120, distance: 42.2
click at [441, 120] on li "It is associated with packing rule(s): 52SHDSMCKTTK7358, TWA PALLET, 35DLDSMCKT…" at bounding box center [514, 126] width 652 height 16
copy li "TWA PALLET"
drag, startPoint x: 447, startPoint y: 125, endPoint x: 581, endPoint y: 121, distance: 134.1
click at [581, 121] on li "It is associated with packing rule(s): 52SHDSMCKTTK7358, TWA PALLET, 35DLDSMCKT…" at bounding box center [514, 126] width 652 height 16
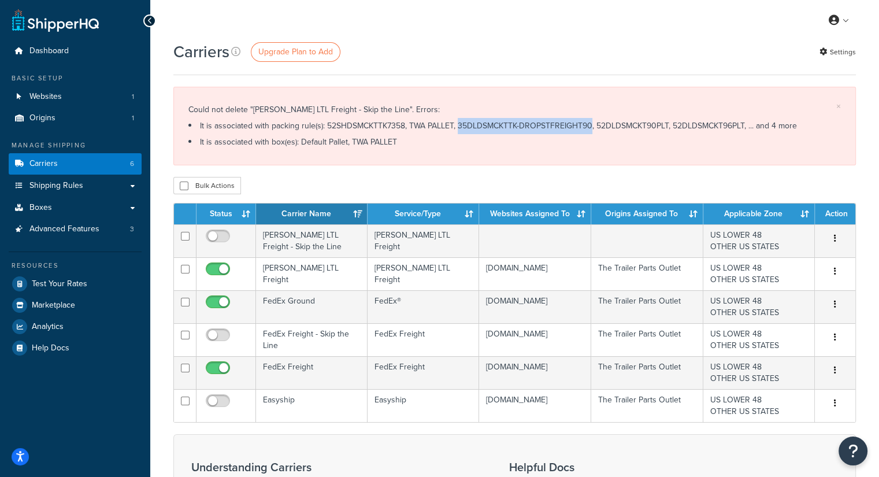
copy li "35DLDSMCKTTK-DROPSTFREIGHT90"
drag, startPoint x: 586, startPoint y: 124, endPoint x: 659, endPoint y: 126, distance: 72.2
click at [659, 126] on li "It is associated with packing rule(s): 52SHDSMCKTTK7358, TWA PALLET, 35DLDSMCKT…" at bounding box center [514, 126] width 652 height 16
copy li "52DLDSMCKT90PLT"
click at [676, 127] on li "It is associated with packing rule(s): 52SHDSMCKTTK7358, TWA PALLET, 35DLDSMCKT…" at bounding box center [514, 126] width 652 height 16
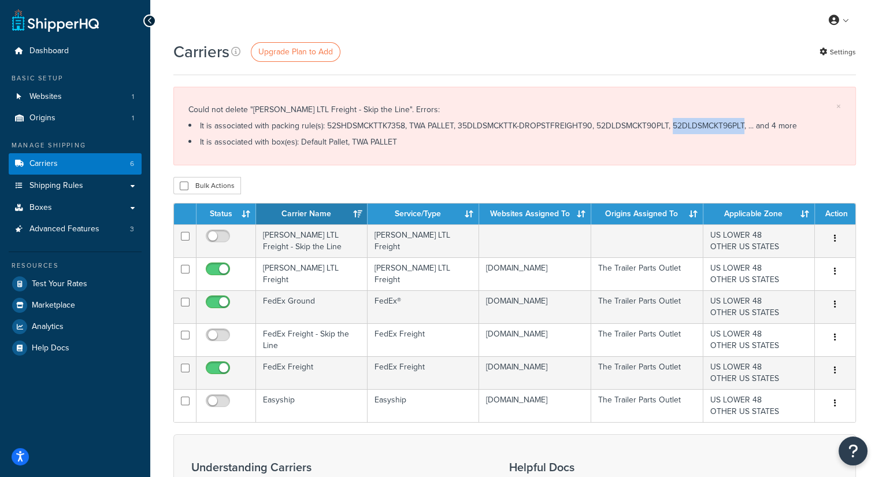
click at [676, 127] on li "It is associated with packing rule(s): 52SHDSMCKTTK7358, TWA PALLET, 35DLDSMCKT…" at bounding box center [514, 126] width 652 height 16
copy li "52DLDSMCKT96PLT"
drag, startPoint x: 342, startPoint y: 144, endPoint x: 417, endPoint y: 152, distance: 75.0
click at [417, 152] on div "× Could not delete "SAIA LTL Freight - Skip the Line". Errors: It is associated…" at bounding box center [514, 126] width 682 height 79
click at [377, 140] on li "It is associated with box(es): Default Pallet, TWA PALLET" at bounding box center [514, 142] width 652 height 16
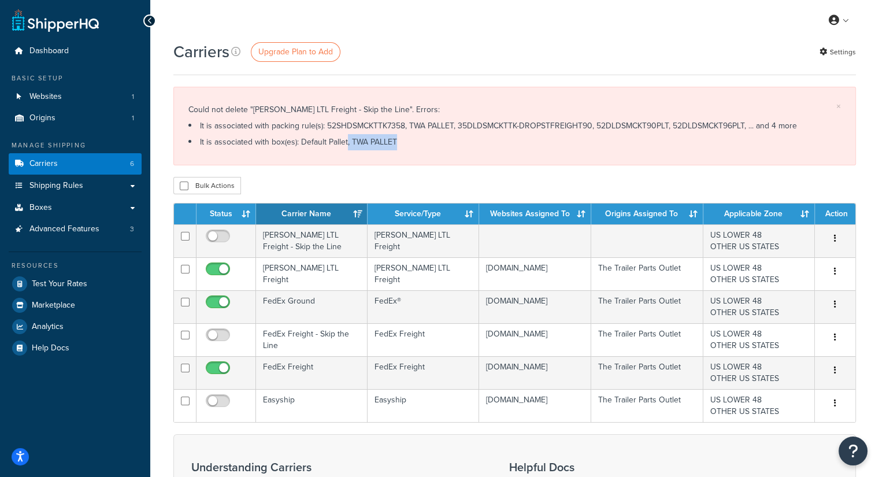
drag, startPoint x: 397, startPoint y: 142, endPoint x: 336, endPoint y: 141, distance: 61.8
click at [336, 141] on li "It is associated with box(es): Default Pallet, TWA PALLET" at bounding box center [514, 142] width 652 height 16
click at [339, 141] on li "It is associated with box(es): Default Pallet, TWA PALLET" at bounding box center [514, 142] width 652 height 16
drag, startPoint x: 339, startPoint y: 140, endPoint x: 393, endPoint y: 138, distance: 54.4
click at [393, 138] on li "It is associated with box(es): Default Pallet, TWA PALLET" at bounding box center [514, 142] width 652 height 16
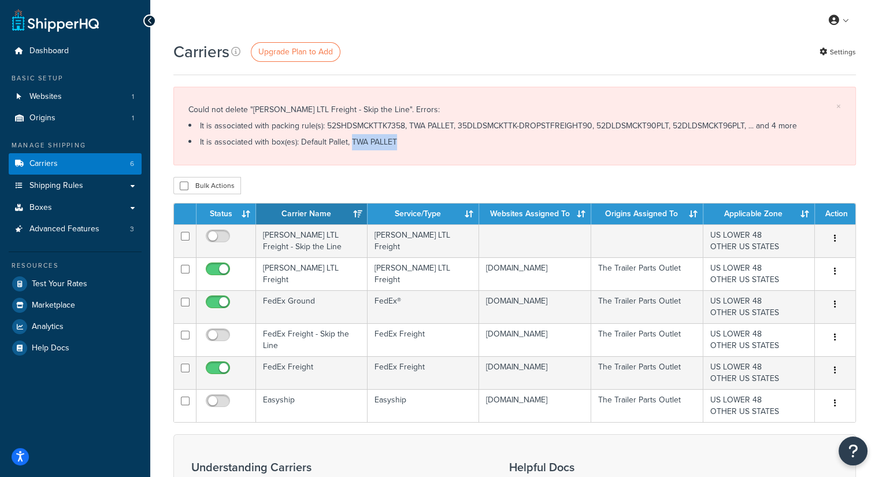
copy li "TWA PALLET"
drag, startPoint x: 291, startPoint y: 143, endPoint x: 297, endPoint y: 142, distance: 6.6
click at [297, 142] on li "It is associated with box(es): Default Pallet, TWA PALLET" at bounding box center [514, 142] width 652 height 16
click at [299, 141] on li "It is associated with box(es): Default Pallet, TWA PALLET" at bounding box center [514, 142] width 652 height 16
drag, startPoint x: 291, startPoint y: 144, endPoint x: 308, endPoint y: 139, distance: 17.9
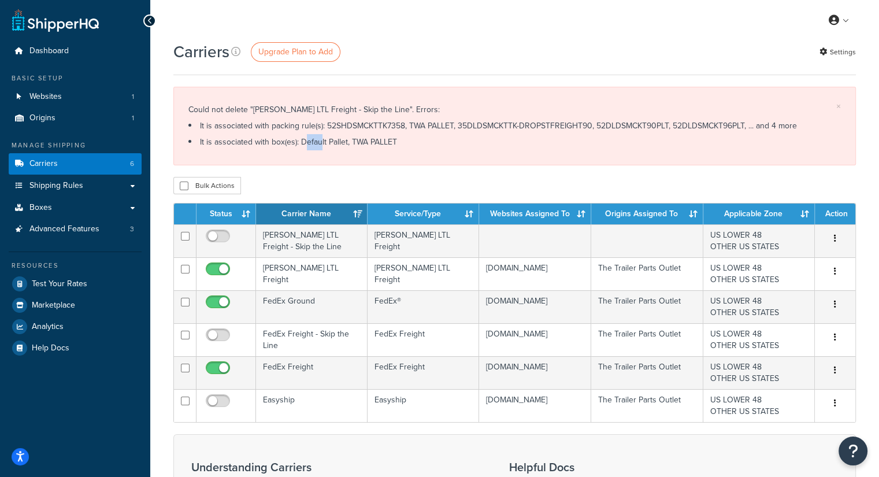
click at [308, 139] on li "It is associated with box(es): Default Pallet, TWA PALLET" at bounding box center [514, 142] width 652 height 16
drag, startPoint x: 289, startPoint y: 142, endPoint x: 335, endPoint y: 135, distance: 46.3
click at [335, 135] on li "It is associated with box(es): Default Pallet, TWA PALLET" at bounding box center [514, 142] width 652 height 16
copy li "Default Pallet"
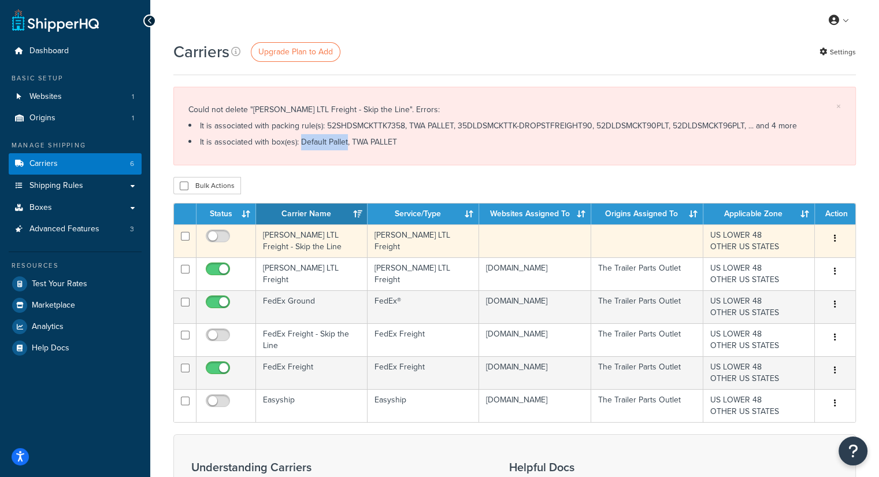
click at [831, 240] on button "button" at bounding box center [835, 238] width 16 height 18
click at [769, 281] on link "Delete" at bounding box center [787, 285] width 91 height 24
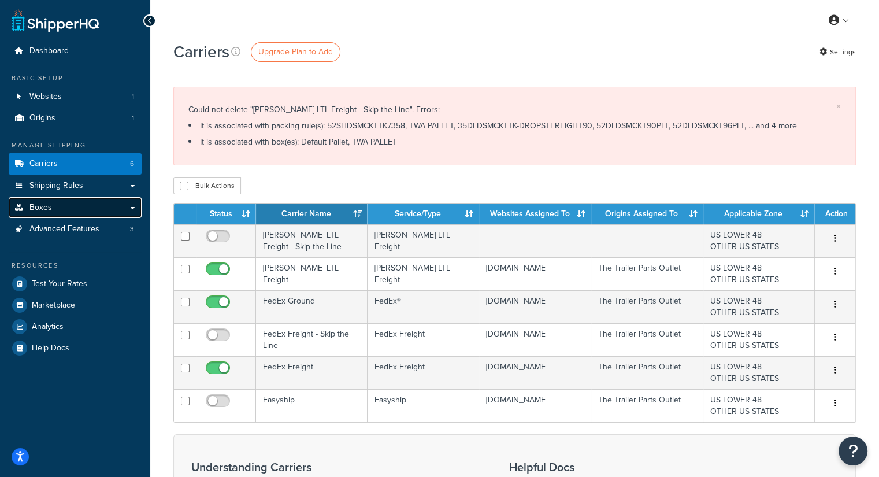
click at [58, 215] on link "Boxes" at bounding box center [75, 207] width 133 height 21
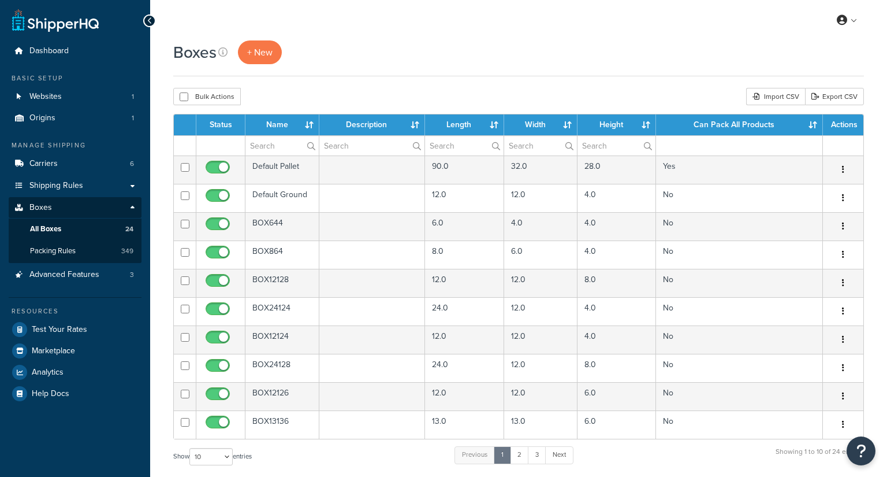
click at [54, 251] on span "Packing Rules" at bounding box center [53, 251] width 46 height 10
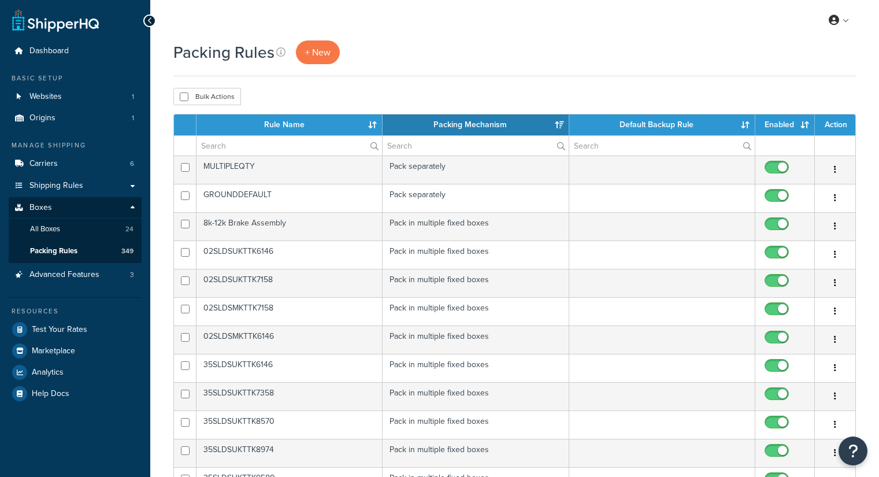
select select "15"
click at [220, 141] on input "text" at bounding box center [288, 146] width 185 height 20
paste input "52SHDSMCKTTK7358"
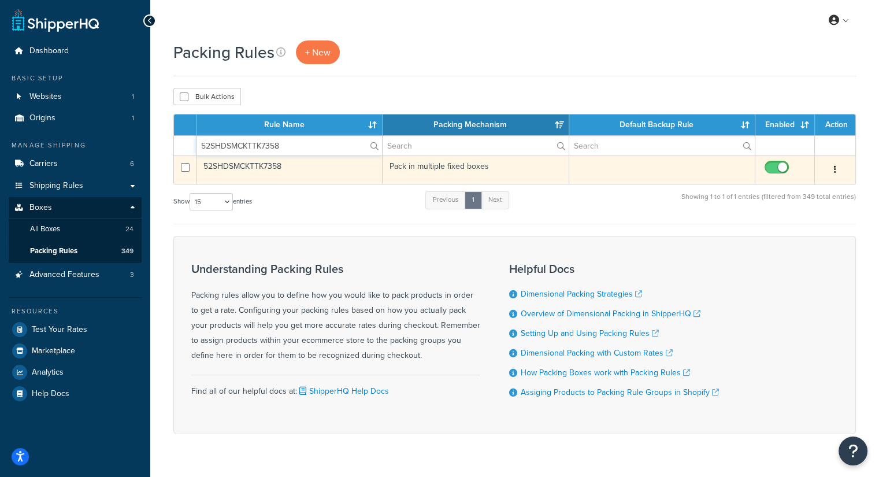
type input "52SHDSMCKTTK7358"
click at [834, 168] on icon "button" at bounding box center [835, 169] width 2 height 8
click at [790, 187] on link "Edit" at bounding box center [787, 193] width 91 height 24
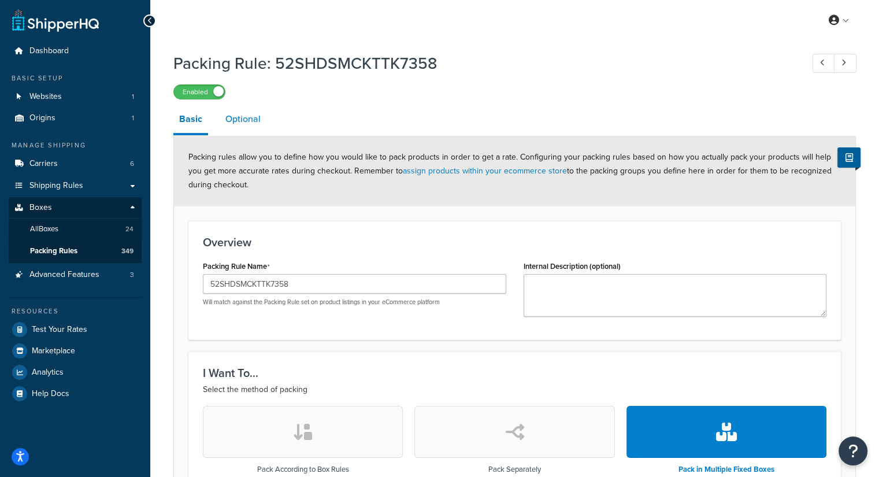
click at [261, 124] on link "Optional" at bounding box center [243, 119] width 47 height 28
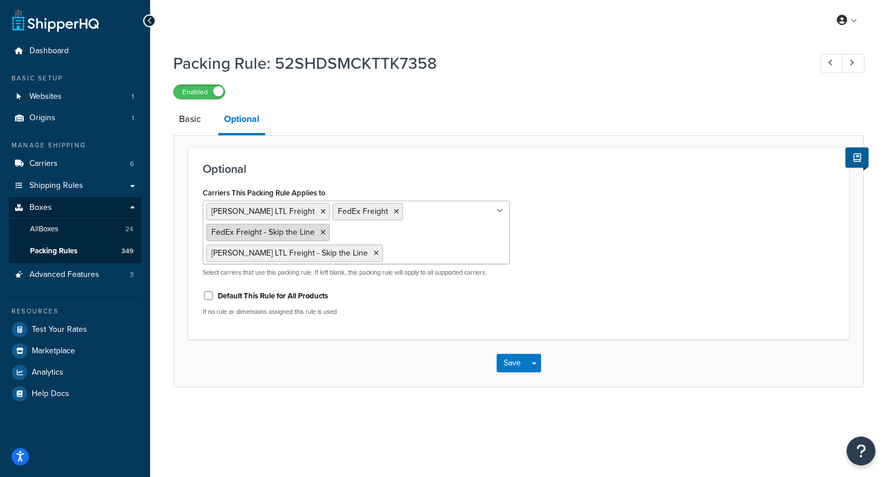
click at [326, 229] on icon at bounding box center [323, 232] width 5 height 7
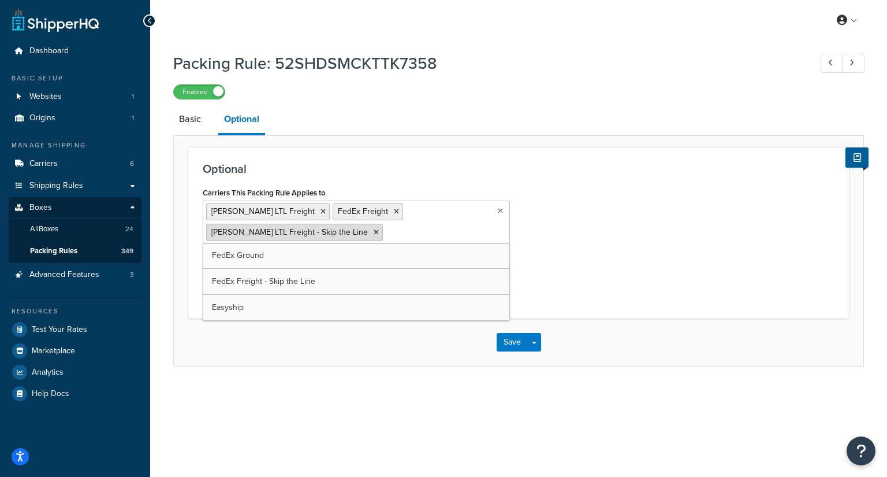
click at [374, 233] on icon at bounding box center [376, 232] width 5 height 7
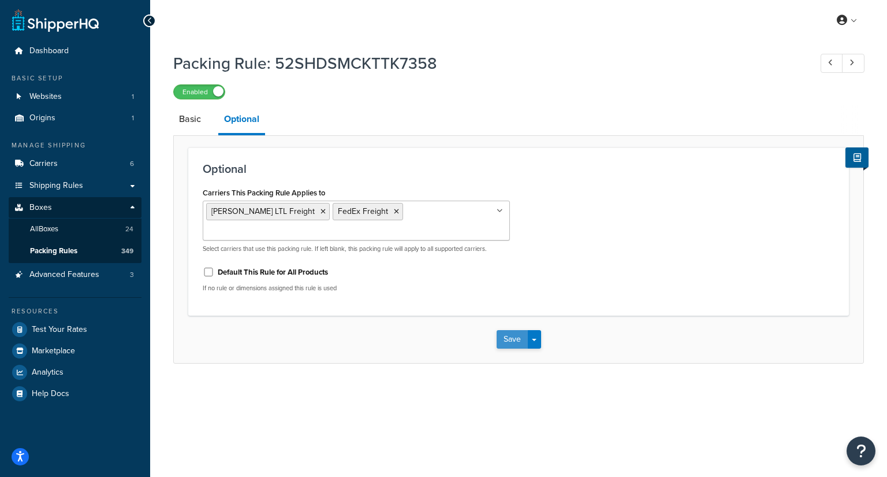
click at [503, 330] on button "Save" at bounding box center [512, 339] width 31 height 18
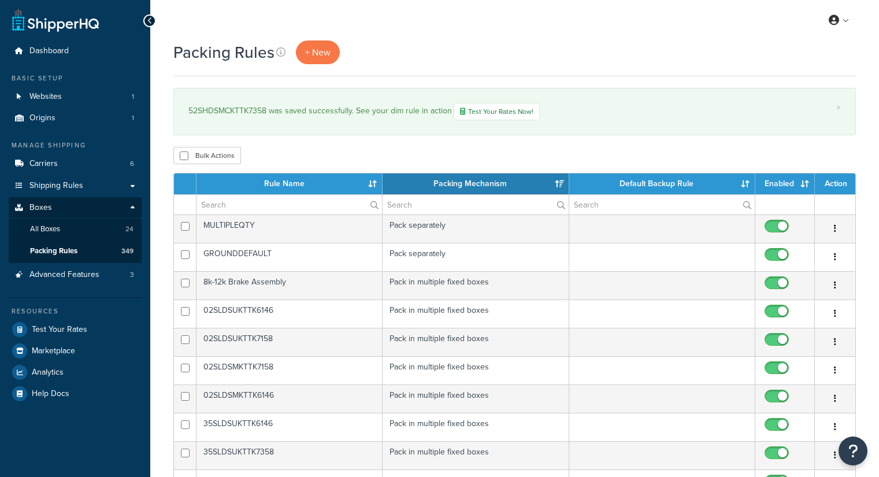
select select "15"
click at [292, 210] on input "text" at bounding box center [288, 205] width 185 height 20
paste input "TWA PALLET"
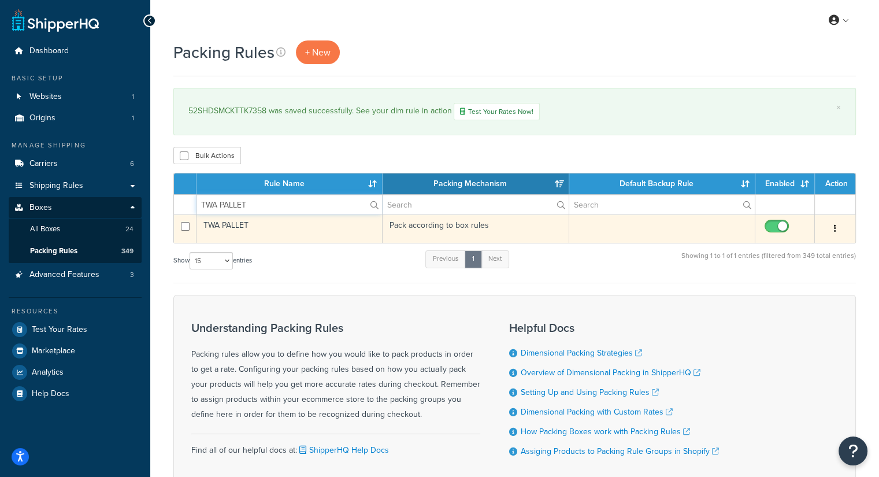
type input "TWA PALLET"
click at [838, 226] on button "button" at bounding box center [835, 229] width 16 height 18
click at [813, 244] on link "Edit" at bounding box center [787, 251] width 91 height 24
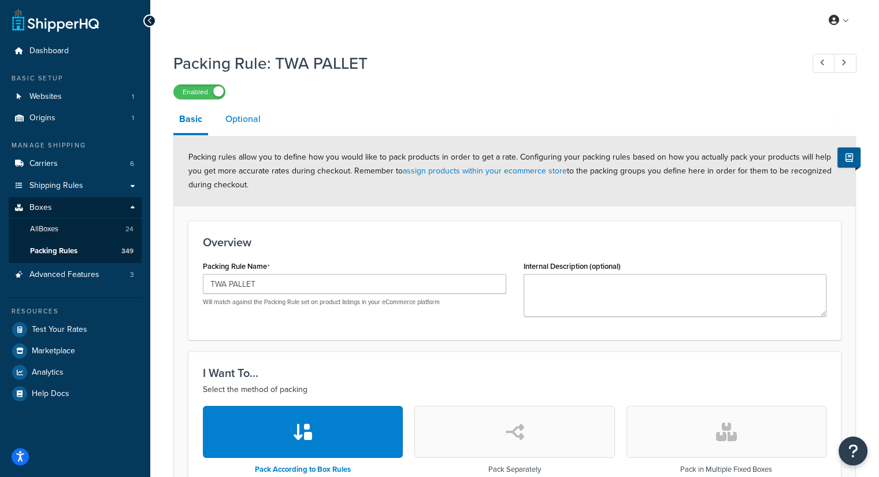
click at [229, 125] on link "Optional" at bounding box center [243, 119] width 47 height 28
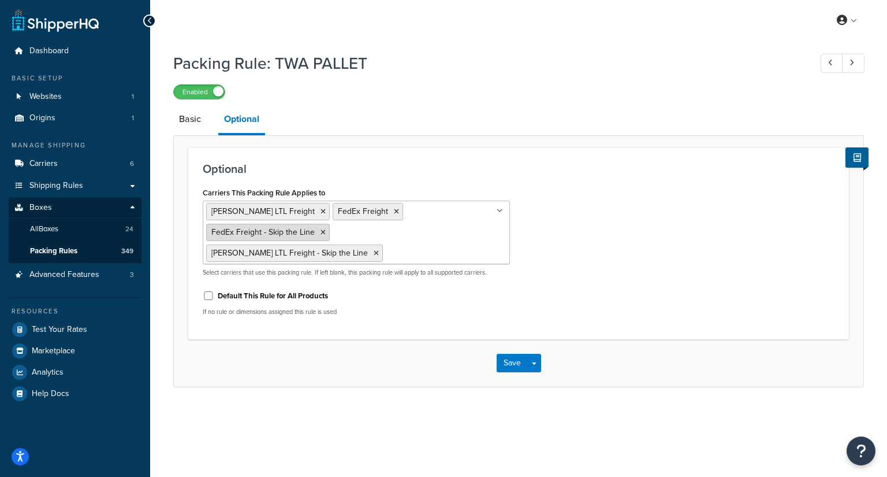
click at [326, 229] on icon at bounding box center [323, 232] width 5 height 7
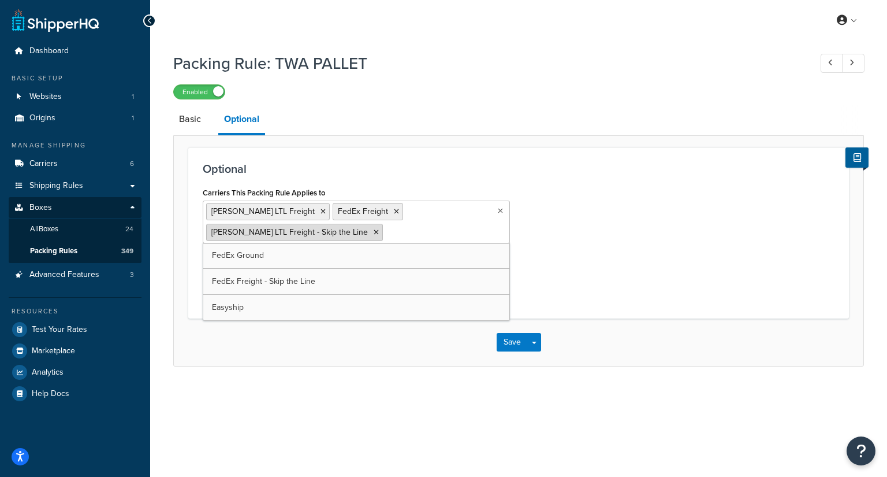
click at [374, 232] on icon at bounding box center [376, 232] width 5 height 7
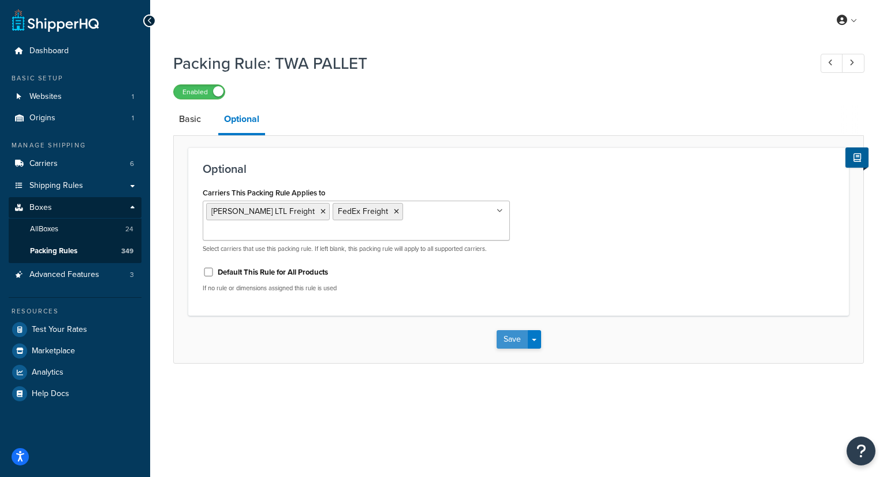
click at [505, 330] on button "Save" at bounding box center [512, 339] width 31 height 18
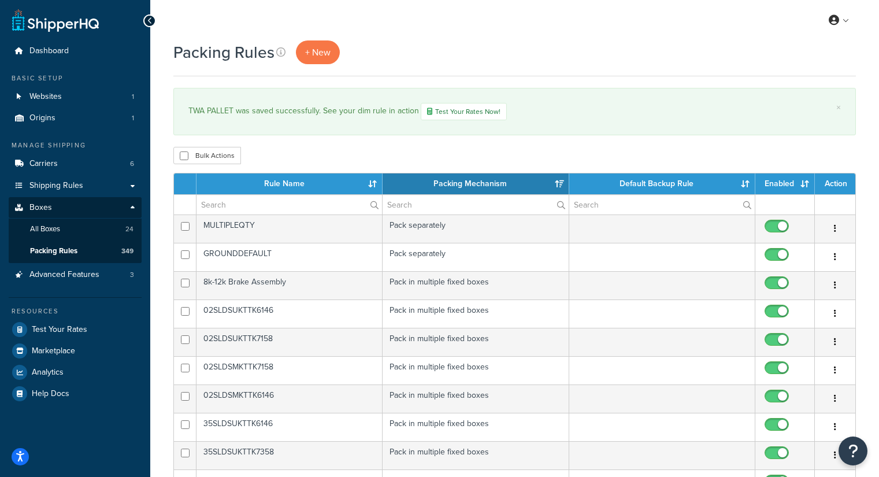
select select "15"
click at [254, 203] on input "text" at bounding box center [288, 205] width 185 height 20
paste input "35DLDSMCKTTK-DROPSTFREIGHT90"
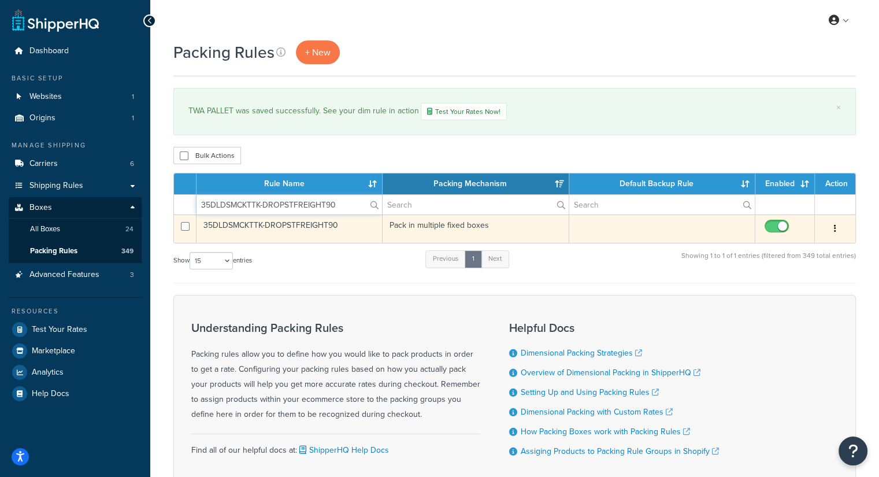
type input "35DLDSMCKTTK-DROPSTFREIGHT90"
click at [835, 229] on button "button" at bounding box center [835, 229] width 16 height 18
click at [812, 243] on link "Edit" at bounding box center [787, 251] width 91 height 24
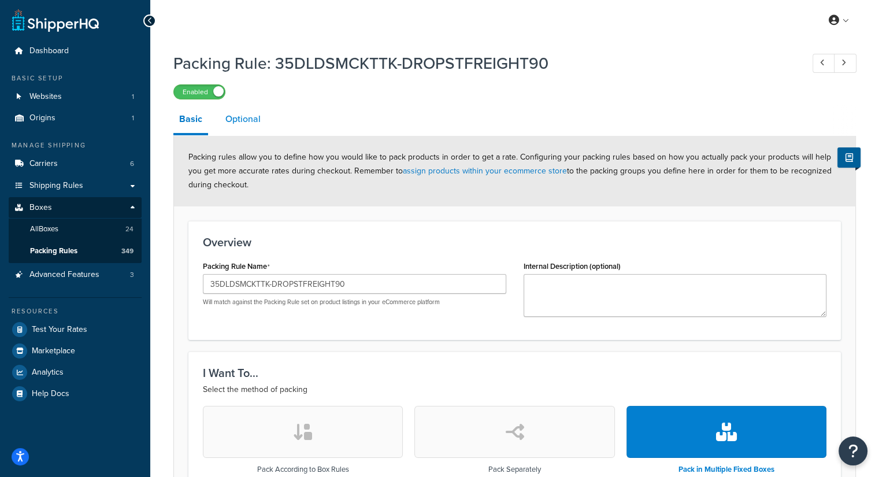
click at [243, 113] on link "Optional" at bounding box center [243, 119] width 47 height 28
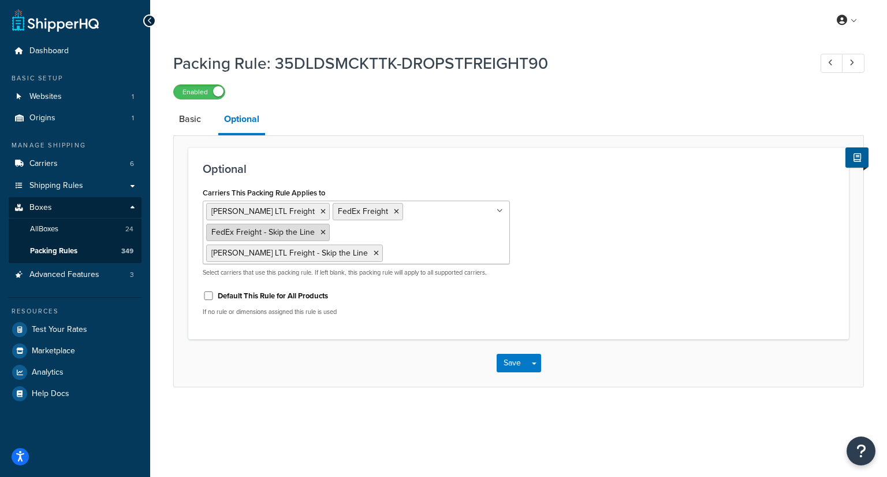
click at [326, 229] on icon at bounding box center [323, 232] width 5 height 7
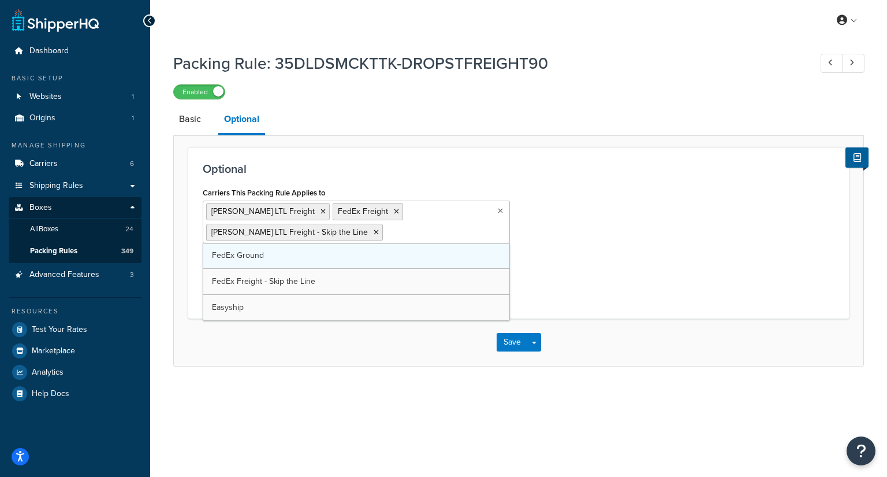
click at [374, 232] on icon at bounding box center [376, 232] width 5 height 7
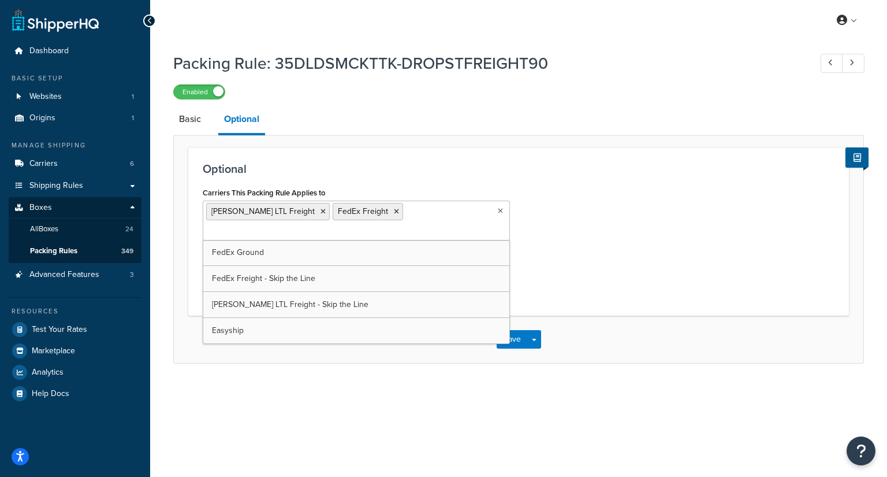
click at [395, 147] on div "Optional Carriers This Packing Rule Applies to SAIA LTL Freight FedEx Freight F…" at bounding box center [518, 231] width 661 height 168
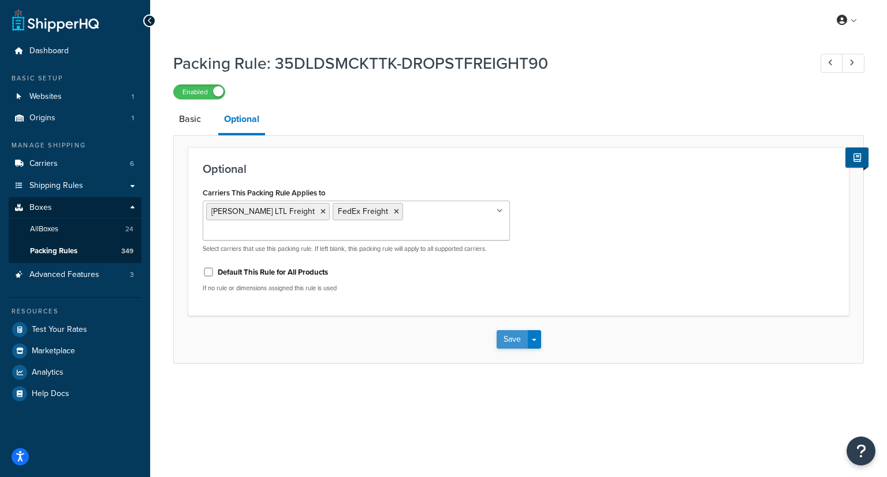
click at [511, 330] on button "Save" at bounding box center [512, 339] width 31 height 18
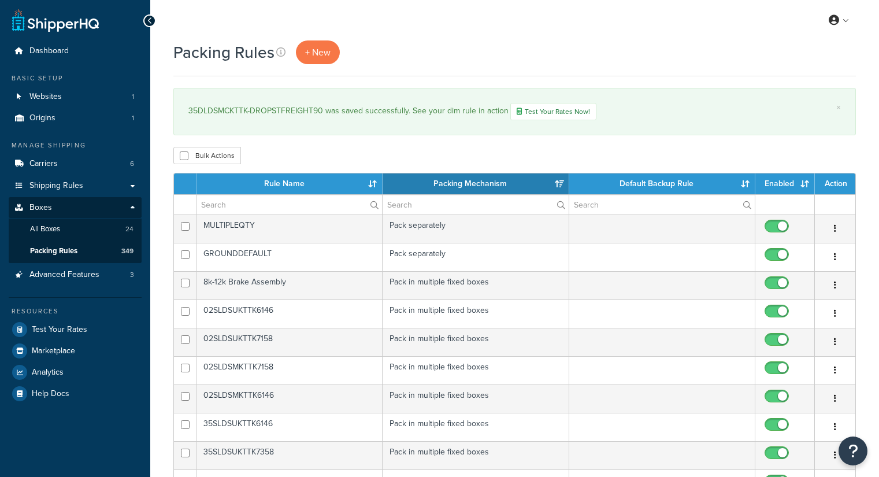
select select "15"
click at [210, 208] on input "text" at bounding box center [288, 205] width 185 height 20
paste input "52DLDSMCKT90PLT"
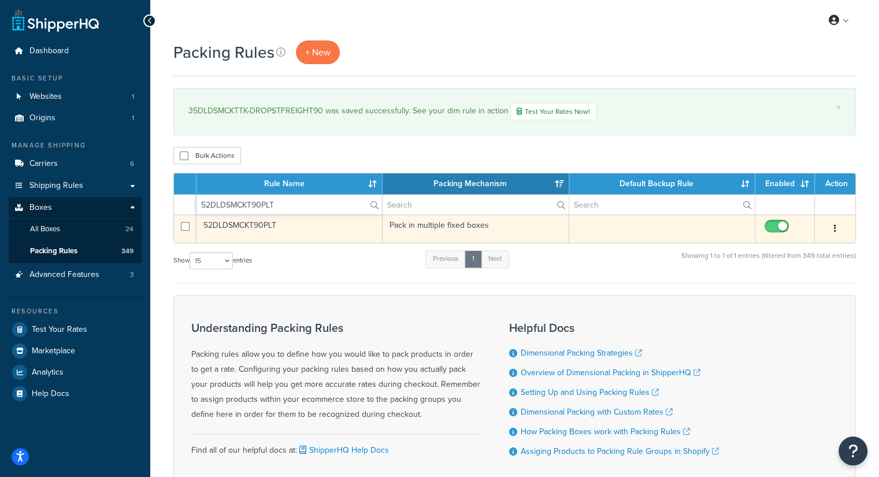
type input "52DLDSMCKT90PLT"
click at [832, 227] on button "button" at bounding box center [835, 229] width 16 height 18
click at [819, 247] on link "Edit" at bounding box center [787, 251] width 91 height 24
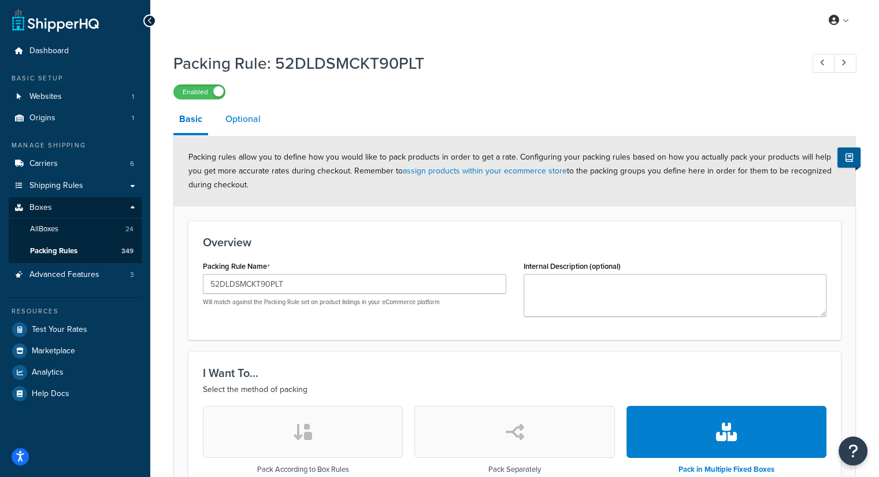
click at [258, 129] on link "Optional" at bounding box center [243, 119] width 47 height 28
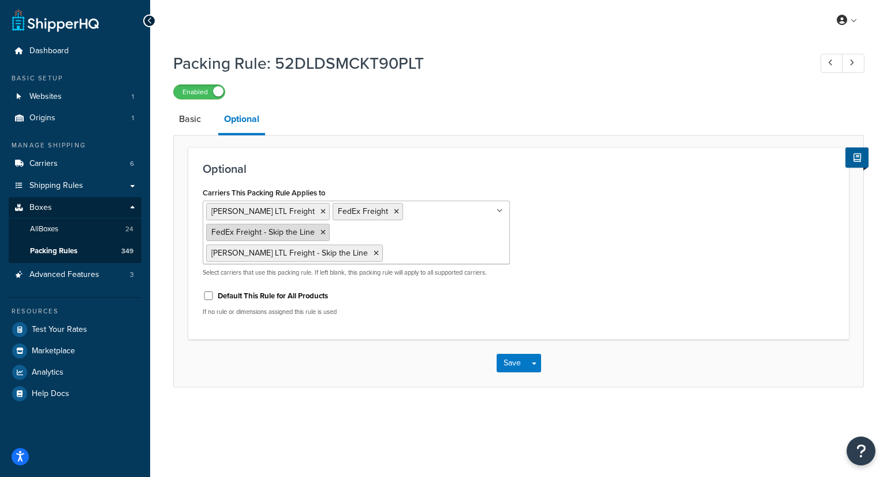
click at [326, 229] on icon at bounding box center [323, 232] width 5 height 7
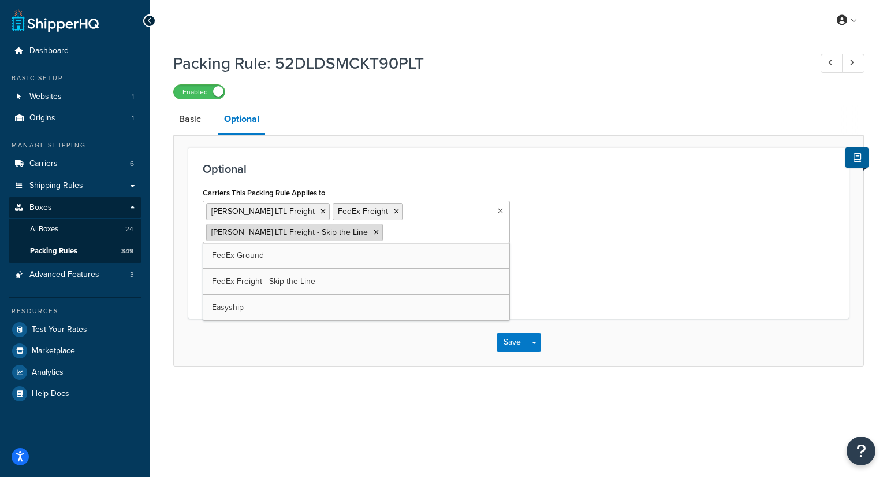
click at [374, 231] on icon at bounding box center [376, 232] width 5 height 7
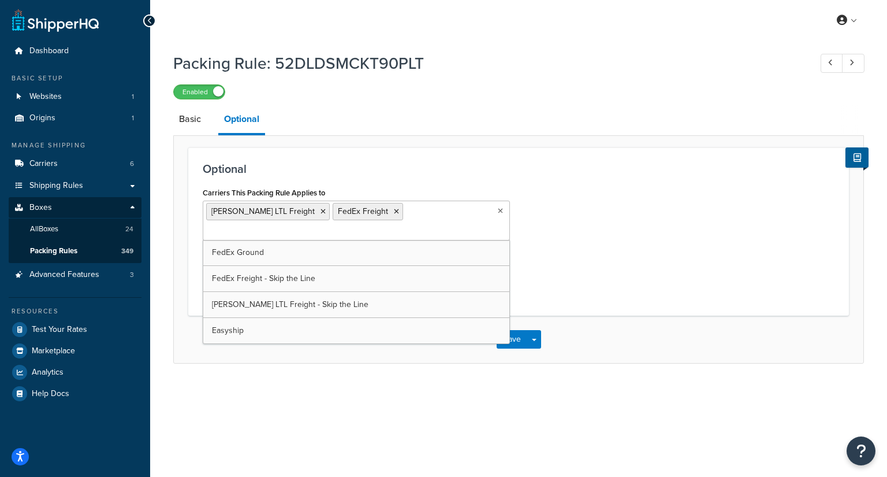
click at [626, 234] on div "Carriers This Packing Rule Applies to SAIA LTL Freight FedEx Freight FedEx Grou…" at bounding box center [518, 242] width 649 height 117
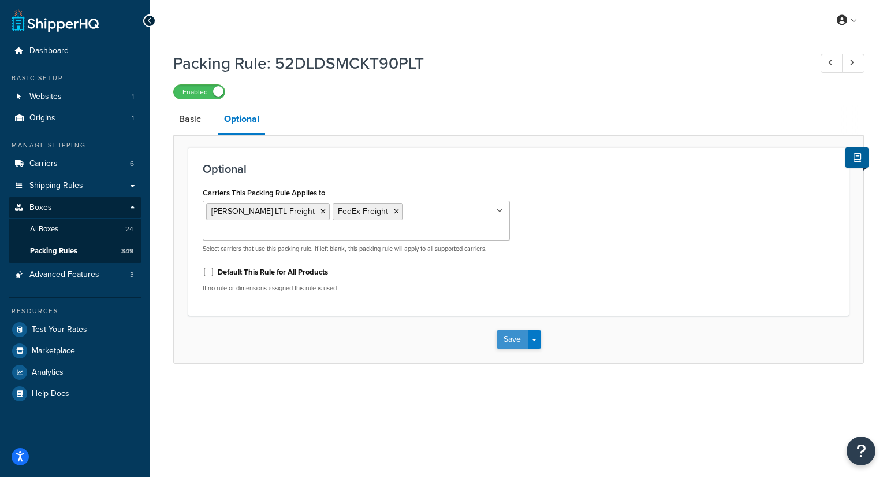
click at [513, 330] on button "Save" at bounding box center [512, 339] width 31 height 18
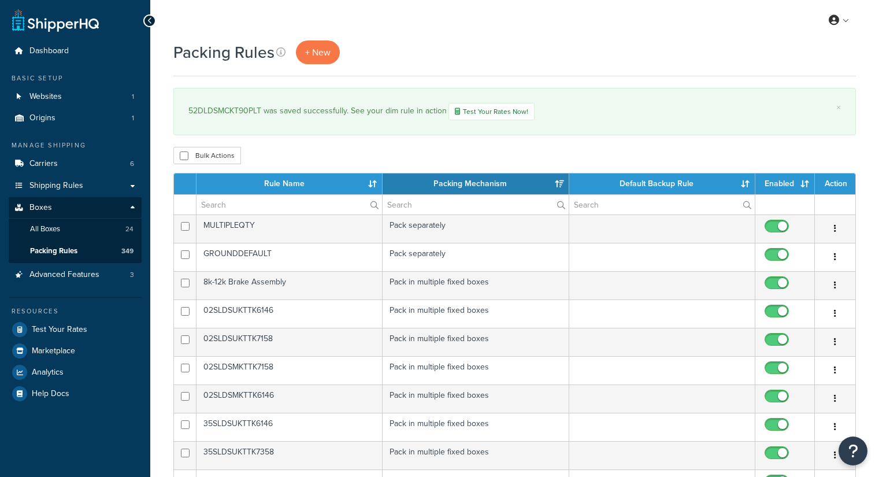
select select "15"
click at [275, 202] on input "text" at bounding box center [288, 205] width 185 height 20
paste input "52DLDSMCKT96PLT"
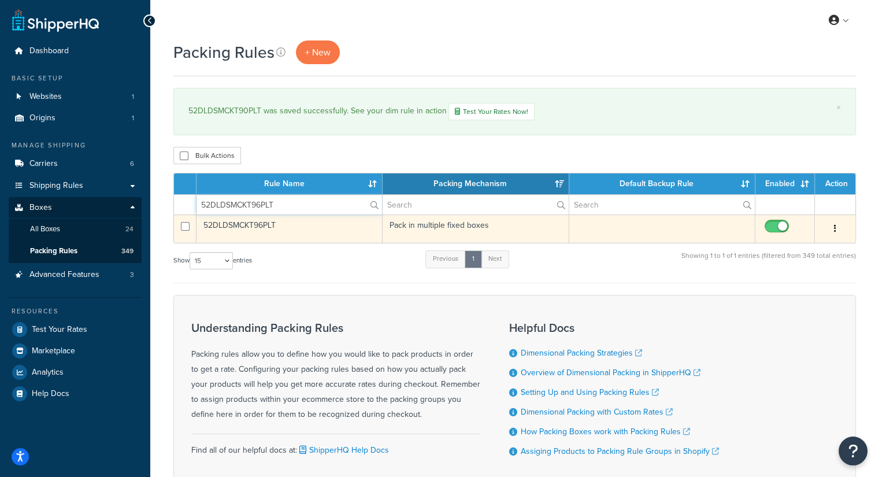
type input "52DLDSMCKT96PLT"
click at [832, 226] on button "button" at bounding box center [835, 229] width 16 height 18
click at [789, 244] on link "Edit" at bounding box center [787, 251] width 91 height 24
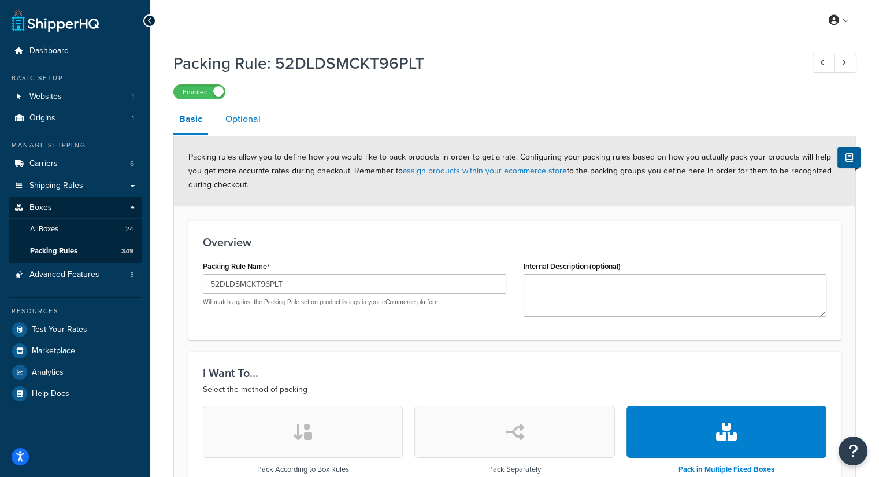
click at [261, 125] on link "Optional" at bounding box center [243, 119] width 47 height 28
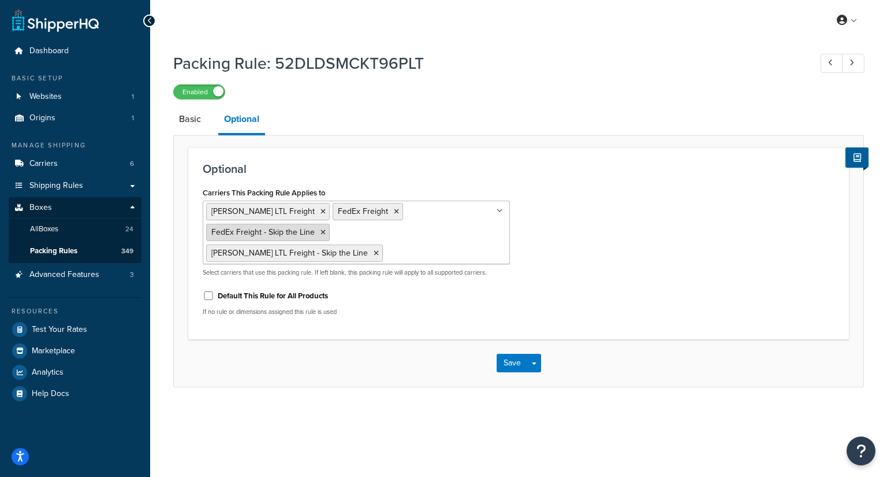
click at [326, 229] on icon at bounding box center [323, 232] width 5 height 7
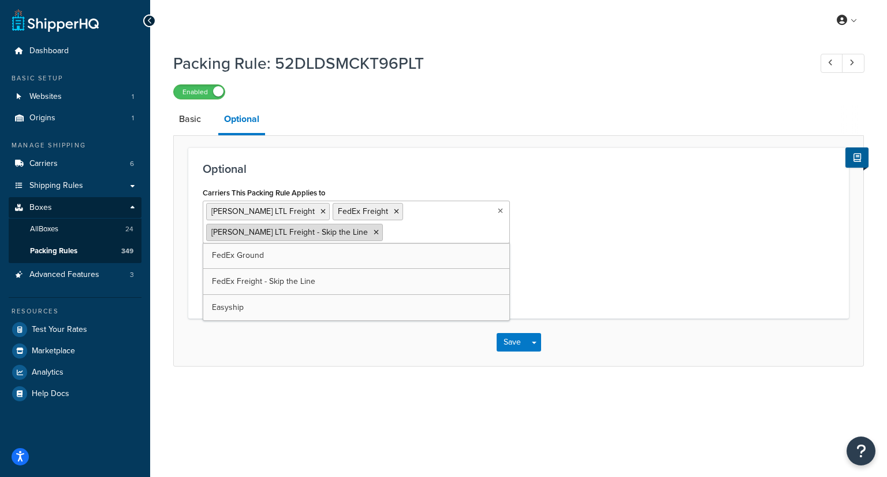
click at [374, 232] on icon at bounding box center [376, 232] width 5 height 7
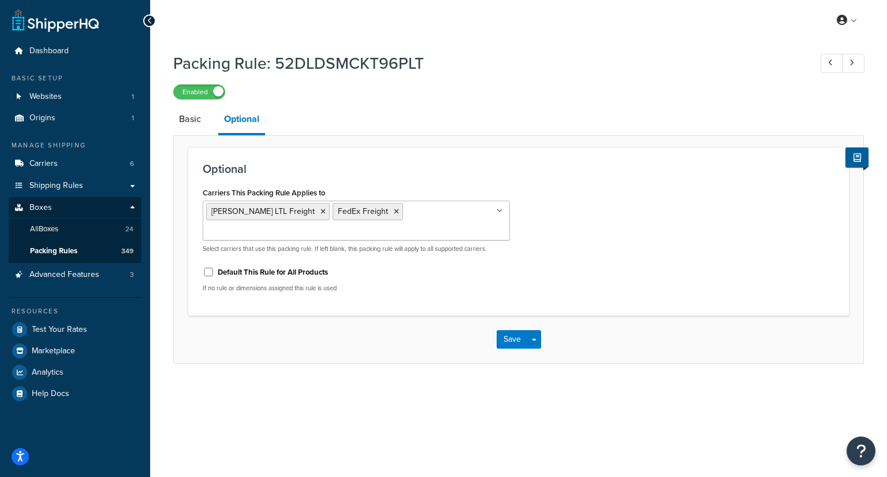
click at [500, 330] on button "Save" at bounding box center [512, 339] width 31 height 18
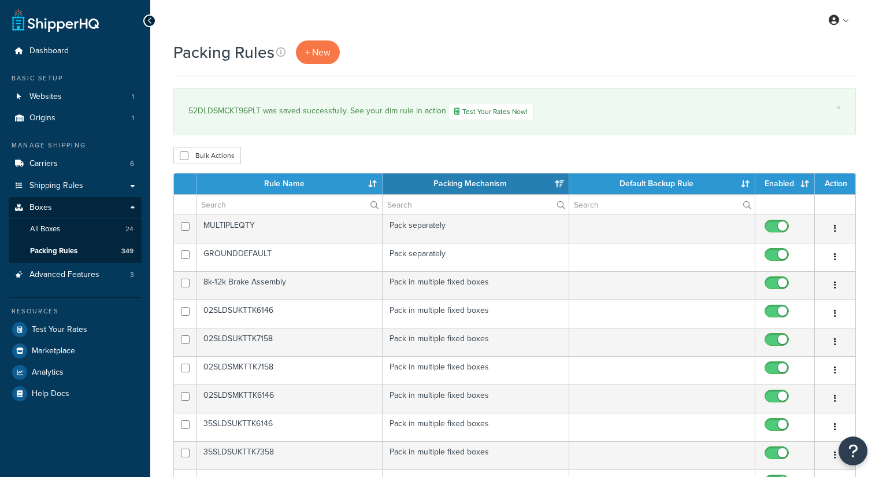
select select "15"
click at [47, 226] on span "All Boxes" at bounding box center [45, 229] width 30 height 10
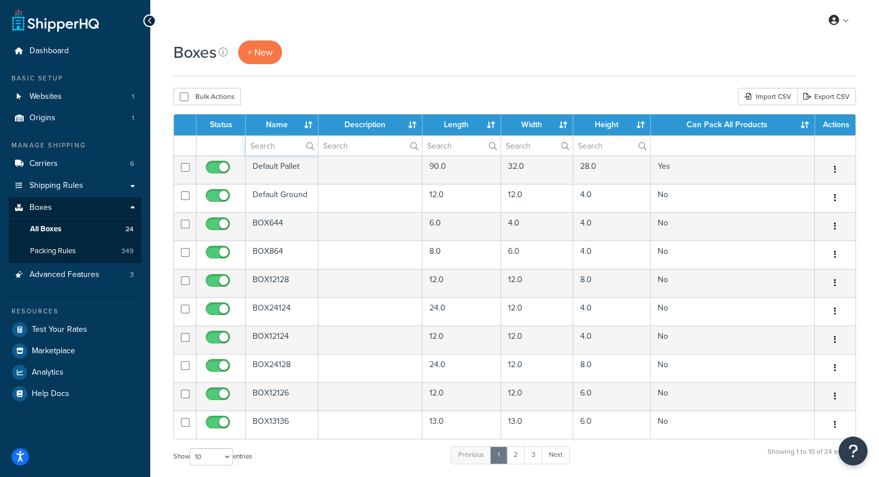
click at [295, 142] on input "text" at bounding box center [282, 146] width 72 height 20
paste input "TWA PALLET"
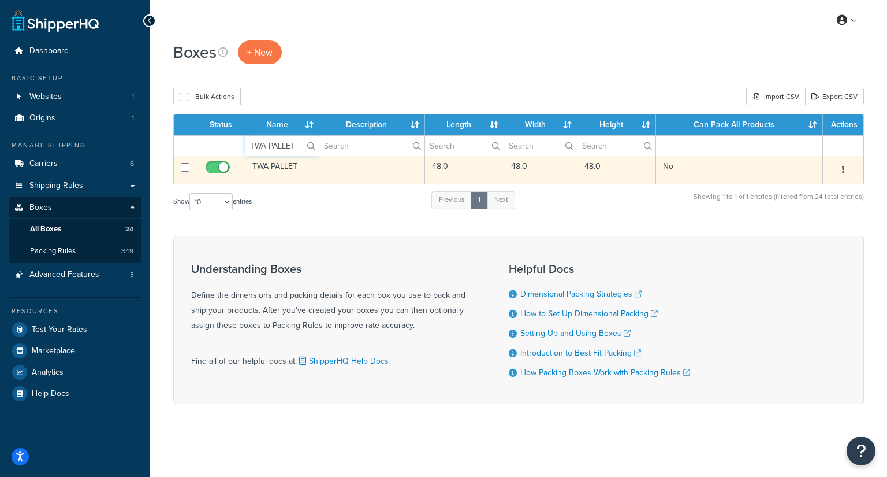
type input "TWA PALLET"
click at [296, 169] on td "TWA PALLET" at bounding box center [283, 169] width 74 height 28
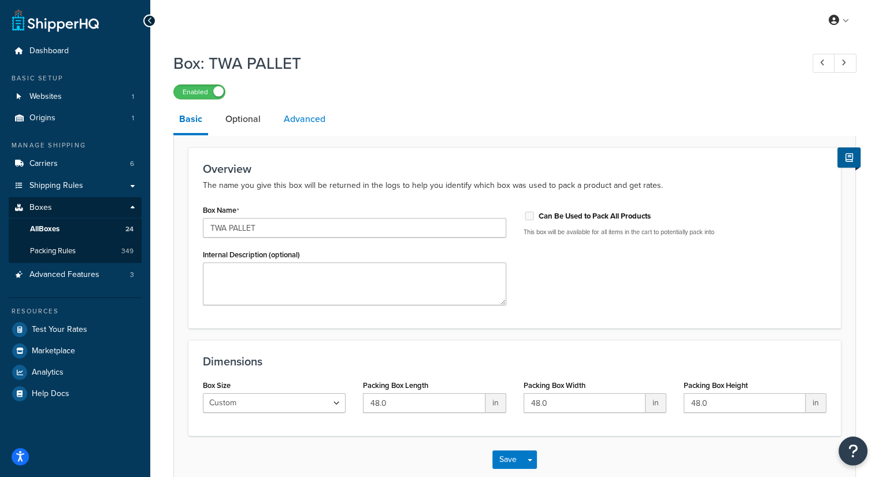
click at [303, 120] on link "Advanced" at bounding box center [304, 119] width 53 height 28
select select "50"
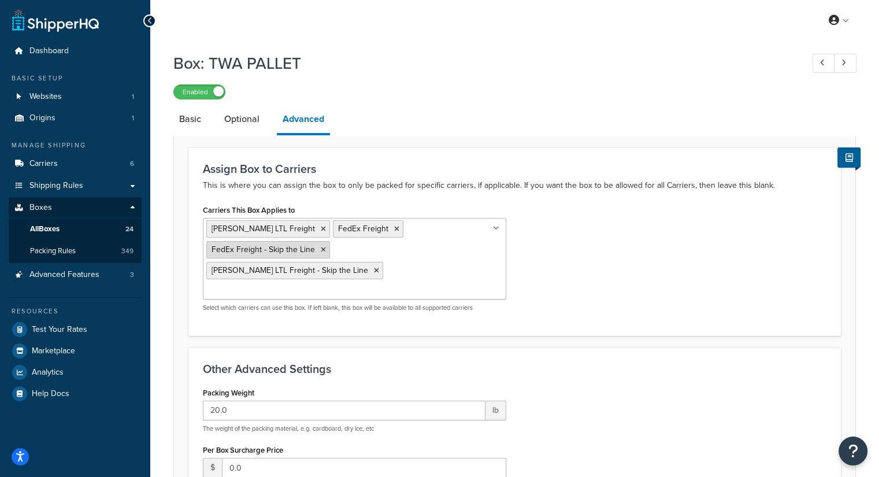
click at [326, 246] on icon at bounding box center [323, 249] width 5 height 7
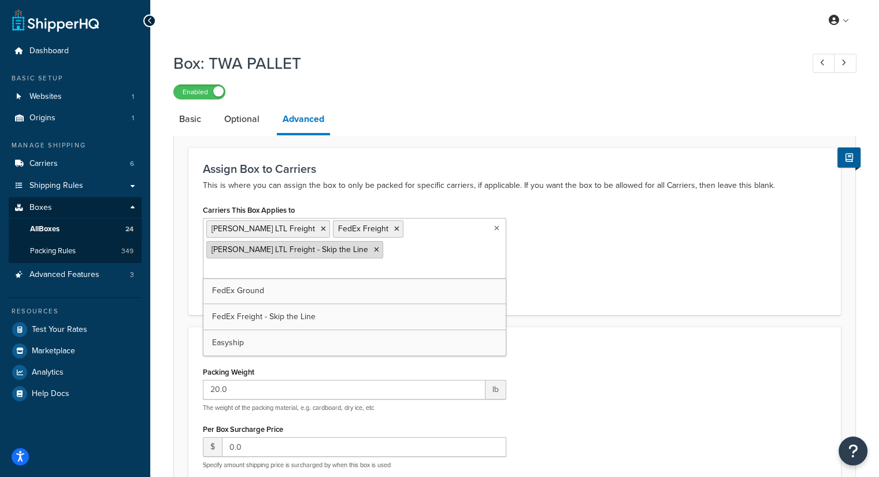
click at [374, 248] on icon at bounding box center [376, 249] width 5 height 7
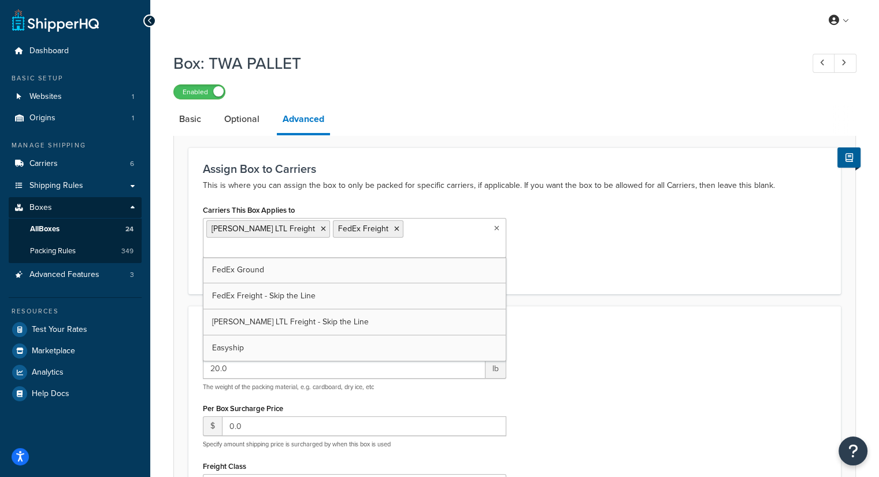
click at [481, 179] on p "This is where you can assign the box to only be packed for specific carriers, i…" at bounding box center [514, 186] width 623 height 14
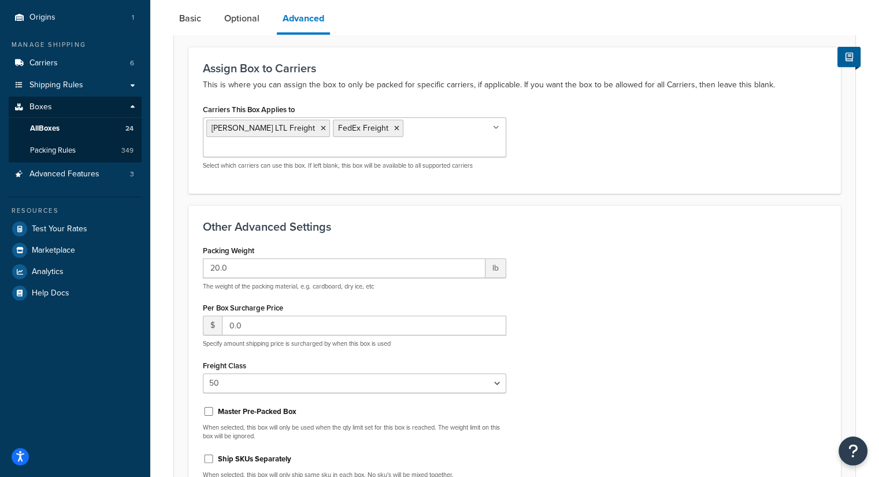
scroll to position [213, 0]
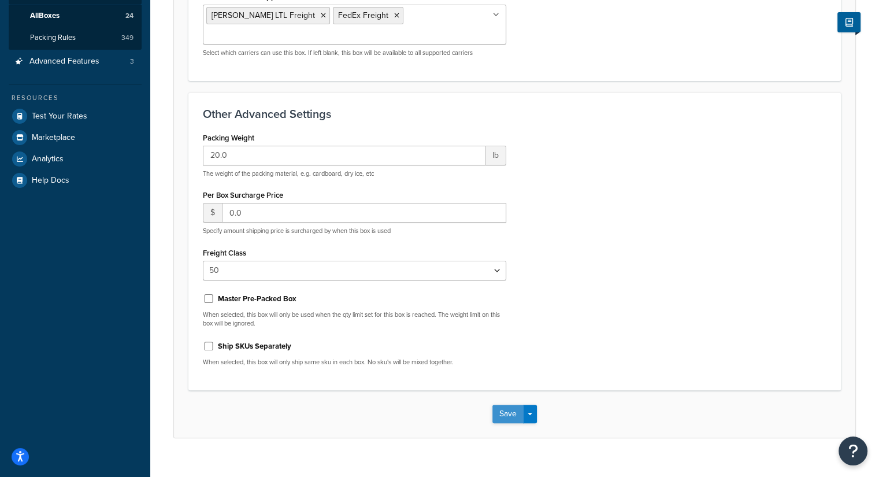
click at [496, 404] on button "Save" at bounding box center [507, 413] width 31 height 18
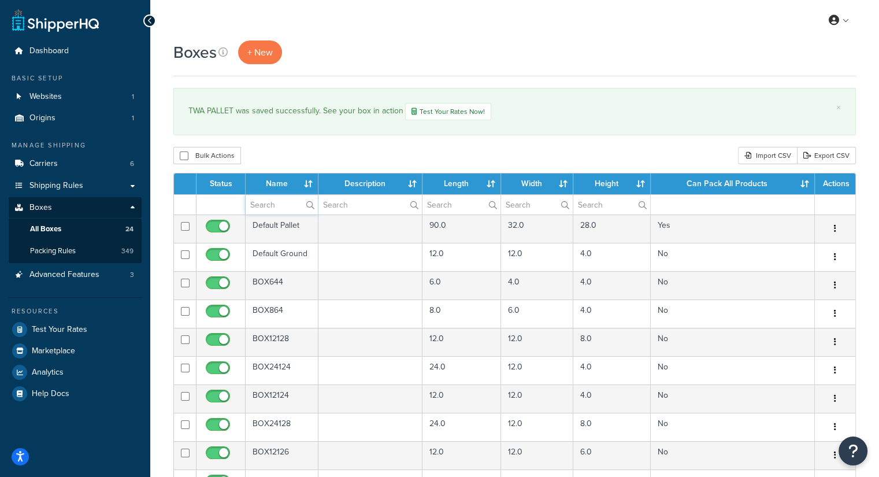
click at [275, 203] on input "text" at bounding box center [282, 205] width 72 height 20
paste input "Default Pallet"
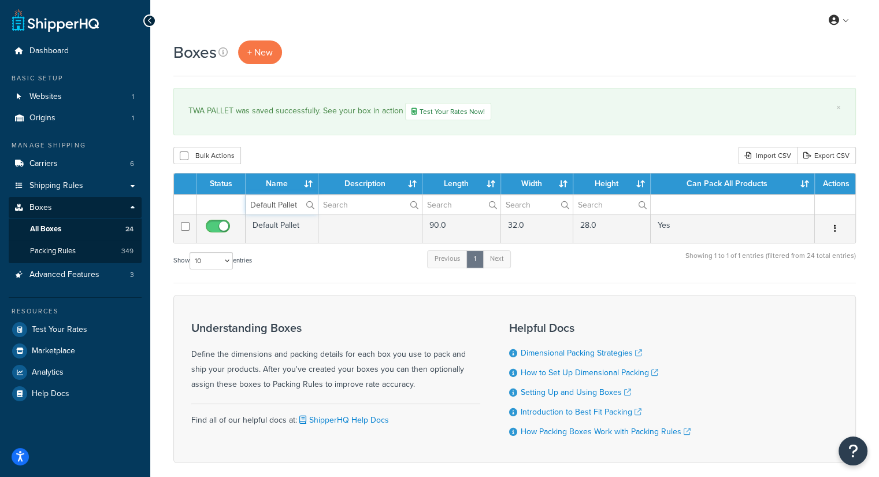
type input "Default Pallet"
click at [287, 228] on td "Default Pallet" at bounding box center [282, 228] width 73 height 28
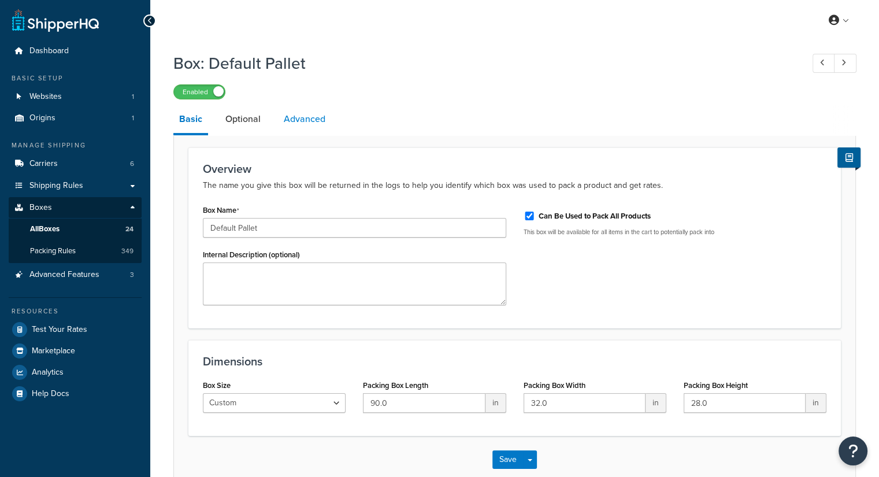
click at [298, 129] on link "Advanced" at bounding box center [304, 119] width 53 height 28
select select "85"
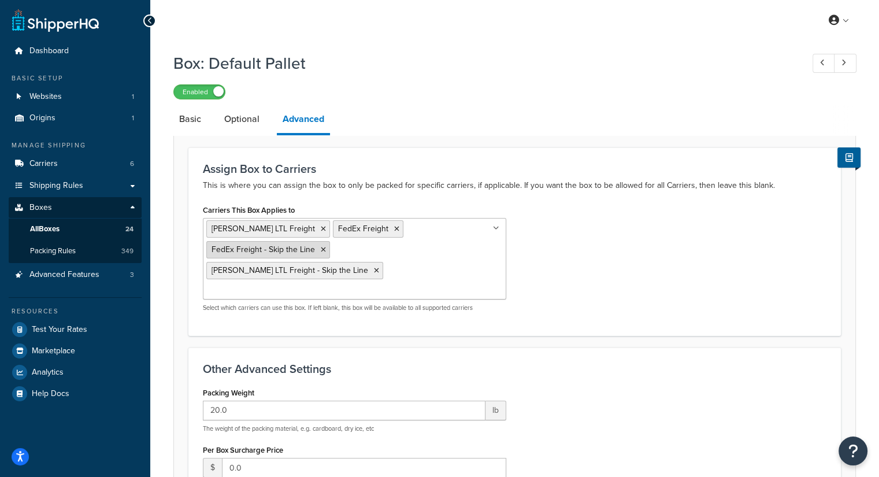
click at [330, 241] on li "FedEx Freight - Skip the Line" at bounding box center [268, 249] width 124 height 17
click at [326, 246] on icon at bounding box center [323, 249] width 5 height 7
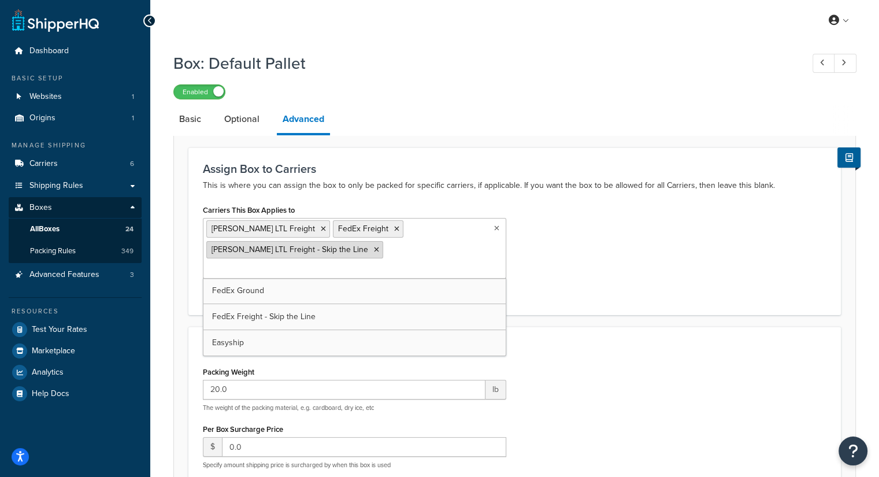
click at [374, 247] on icon at bounding box center [376, 249] width 5 height 7
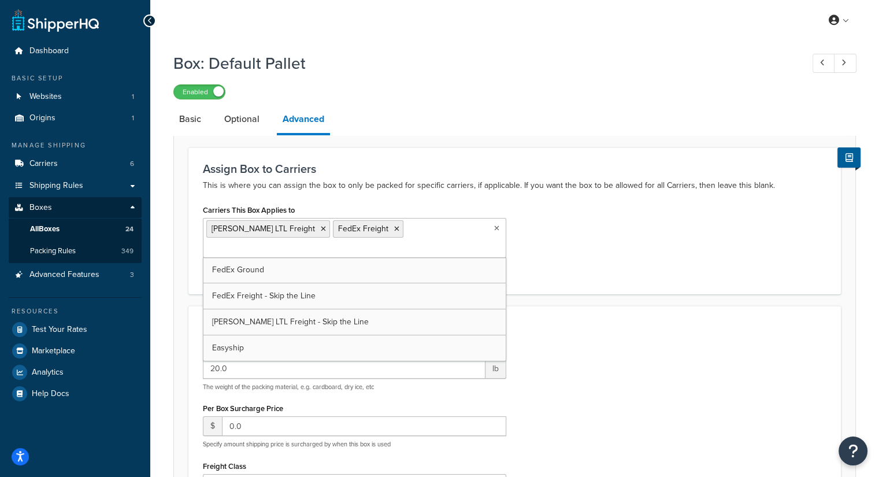
click at [594, 232] on div "Carriers This Box Applies to SAIA LTL Freight FedEx Freight FedEx Ground FedEx …" at bounding box center [514, 240] width 641 height 77
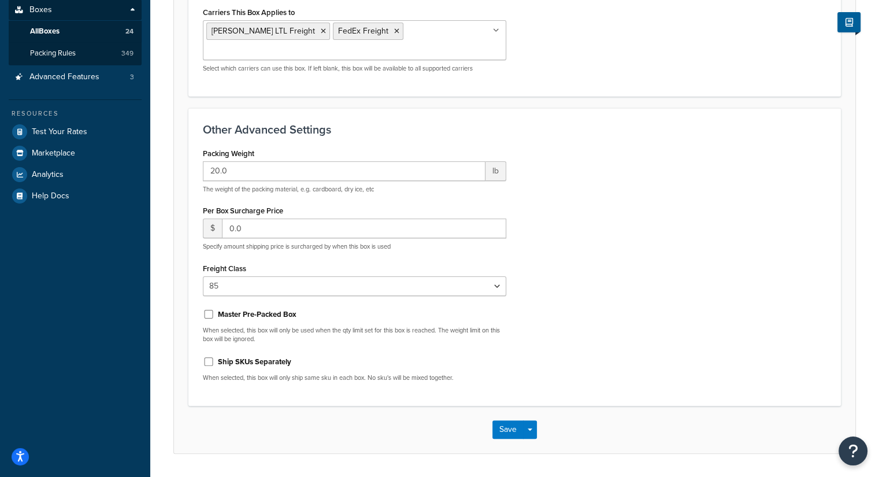
scroll to position [213, 0]
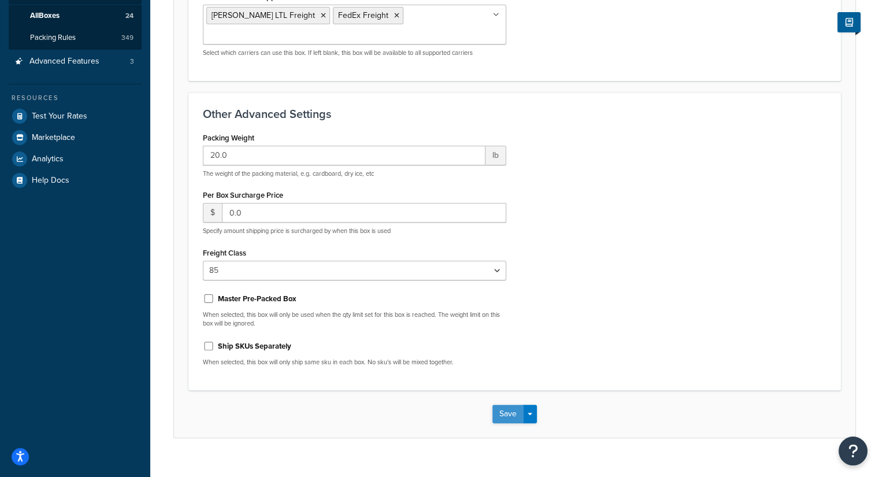
click at [503, 404] on button "Save" at bounding box center [507, 413] width 31 height 18
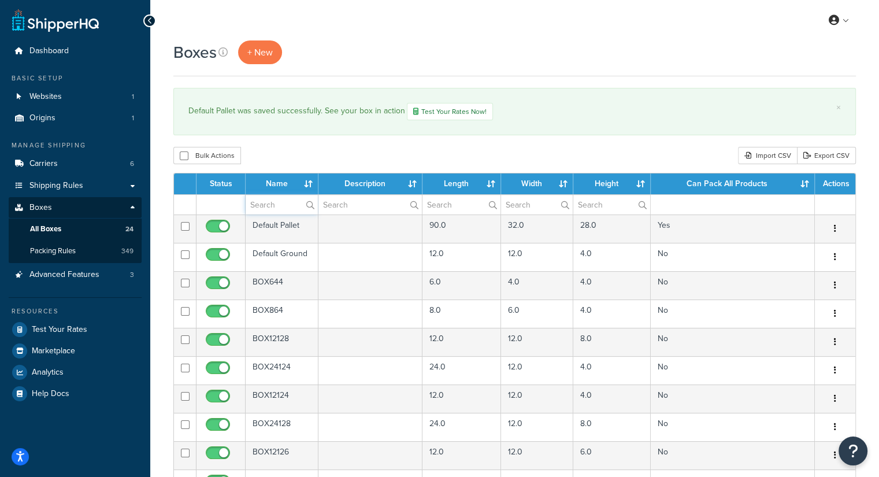
click at [263, 206] on input "text" at bounding box center [282, 205] width 72 height 20
paste input "52DLDSMCKT105PLT"
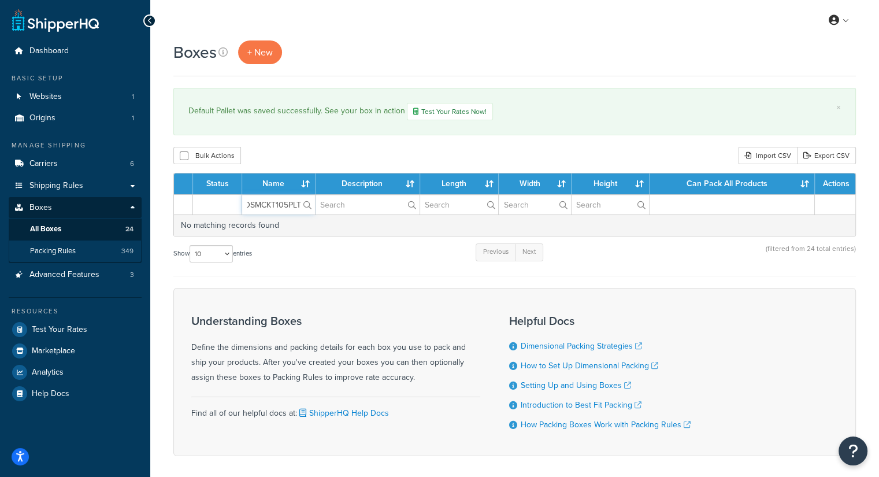
type input "52DLDSMCKT105PLT"
click at [52, 246] on span "Packing Rules" at bounding box center [53, 251] width 46 height 10
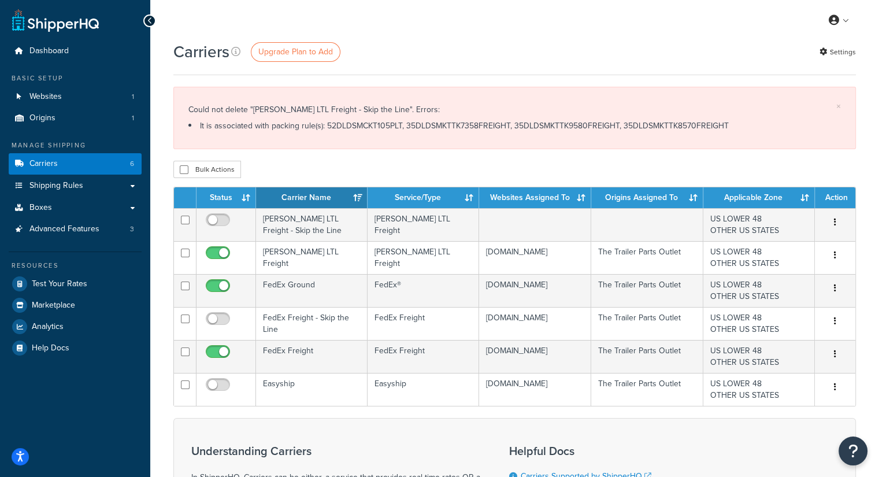
click at [378, 130] on li "It is associated with packing rule(s): 52DLDSMCKT105PLT, 35DLDSMKTTK7358FREIGHT…" at bounding box center [514, 126] width 652 height 16
click at [378, 127] on li "It is associated with packing rule(s): 52DLDSMCKT105PLT, 35DLDSMKTTK7358FREIGHT…" at bounding box center [514, 126] width 652 height 16
copy li "52DLDSMCKT105PLT"
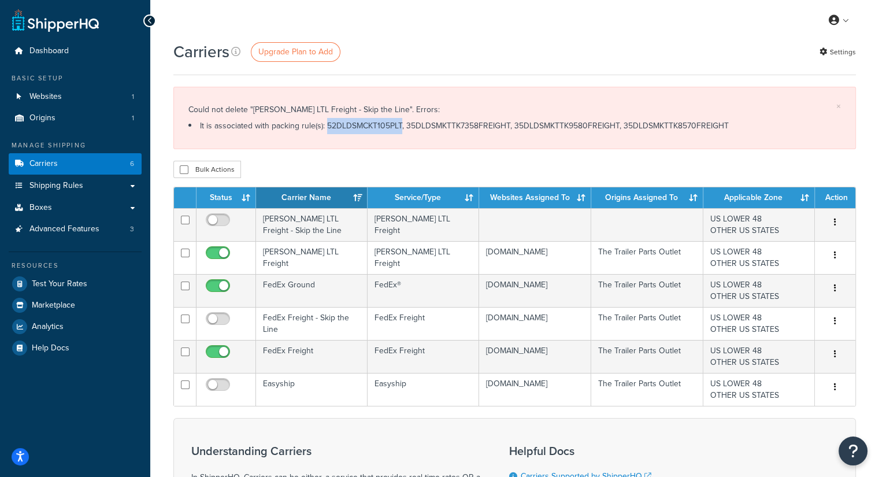
click at [448, 127] on li "It is associated with packing rule(s): 52DLDSMCKT105PLT, 35DLDSMKTTK7358FREIGHT…" at bounding box center [514, 126] width 652 height 16
copy li "35DLDSMKTTK7358FREIGHT"
click at [560, 126] on li "It is associated with packing rule(s): 52DLDSMCKT105PLT, 35DLDSMKTTK7358FREIGHT…" at bounding box center [514, 126] width 652 height 16
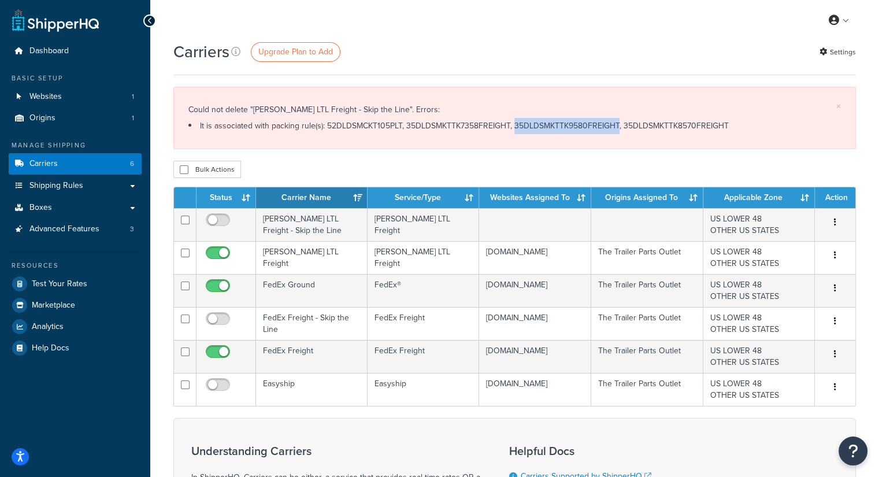
copy li "35DLDSMKTTK9580FREIGHT"
click at [624, 122] on li "It is associated with packing rule(s): 52DLDSMCKT105PLT, 35DLDSMKTTK7358FREIGHT…" at bounding box center [514, 126] width 652 height 16
copy li "35DLDSMKTTK8570FREIGHT"
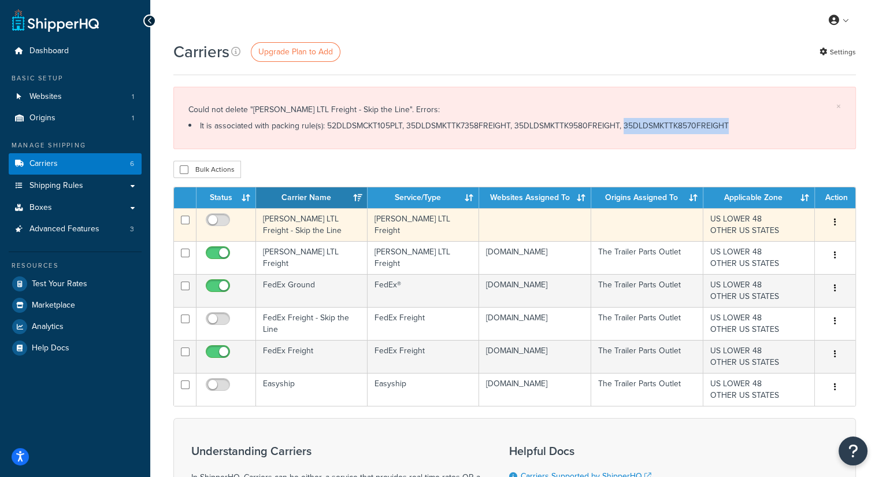
click at [839, 222] on button "button" at bounding box center [835, 222] width 16 height 18
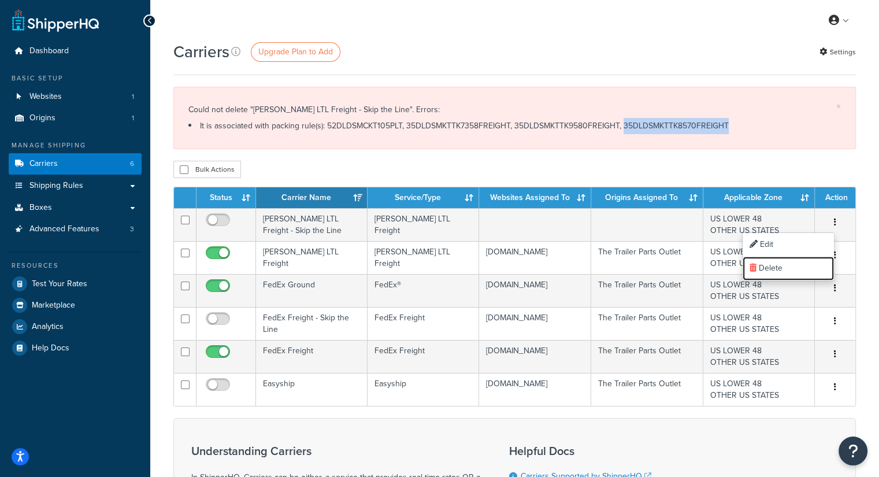
drag, startPoint x: 763, startPoint y: 267, endPoint x: 506, endPoint y: 64, distance: 327.3
click at [763, 267] on link "Delete" at bounding box center [787, 268] width 91 height 24
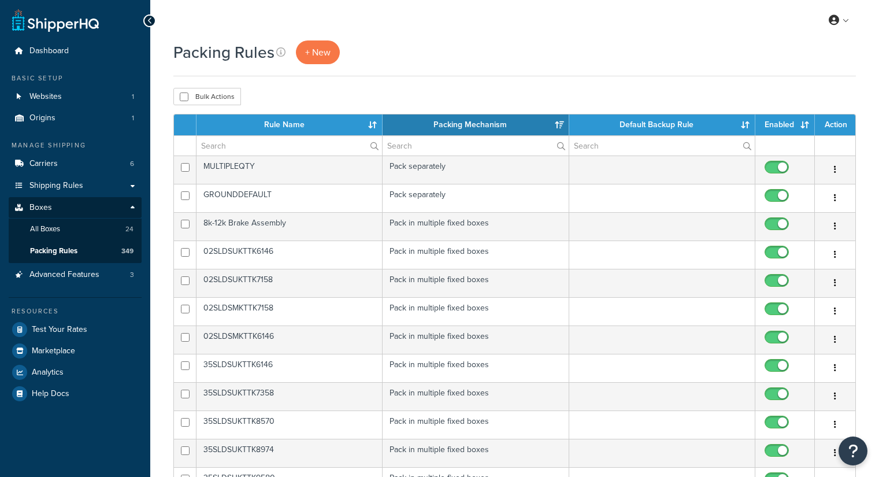
select select "15"
click at [269, 146] on input "text" at bounding box center [288, 146] width 185 height 20
paste input "52DLDSMCKT105PLT"
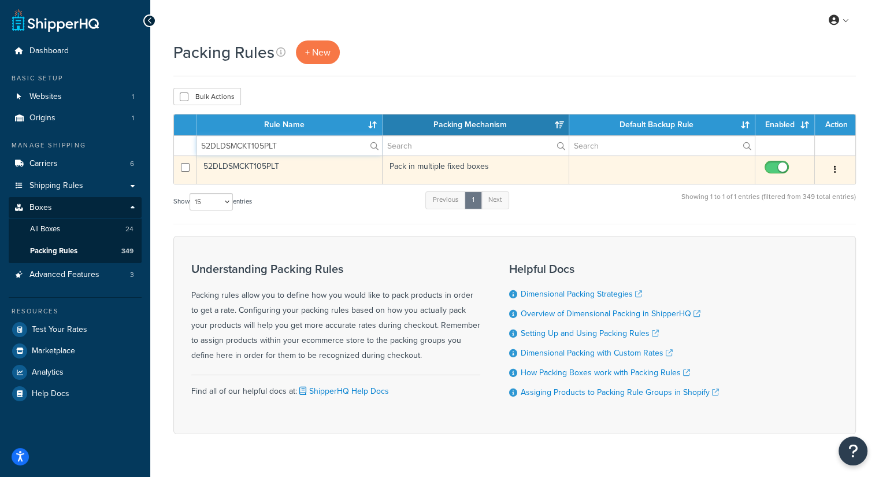
type input "52DLDSMCKT105PLT"
click at [831, 166] on button "button" at bounding box center [835, 170] width 16 height 18
click at [797, 187] on link "Edit" at bounding box center [787, 193] width 91 height 24
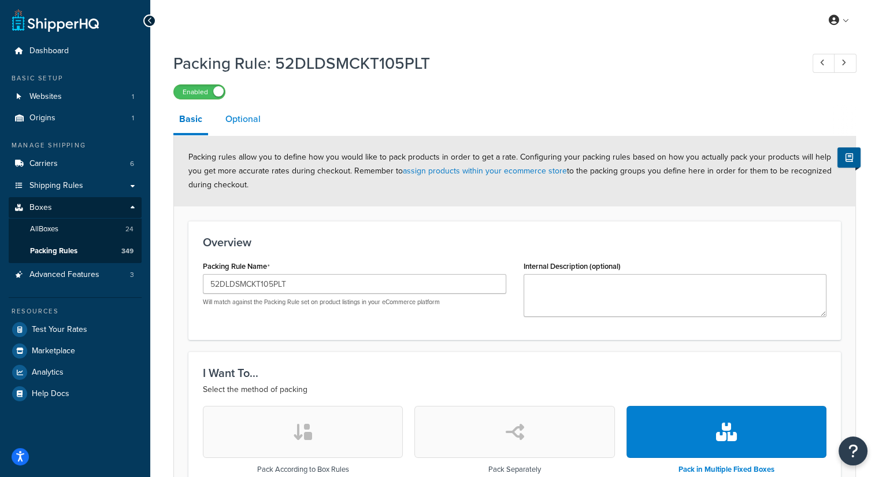
click at [261, 120] on link "Optional" at bounding box center [243, 119] width 47 height 28
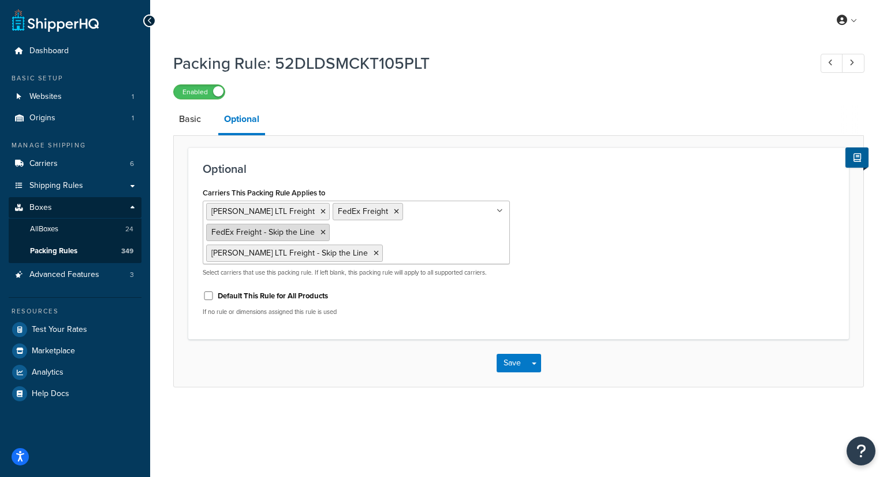
click at [326, 229] on icon at bounding box center [323, 232] width 5 height 7
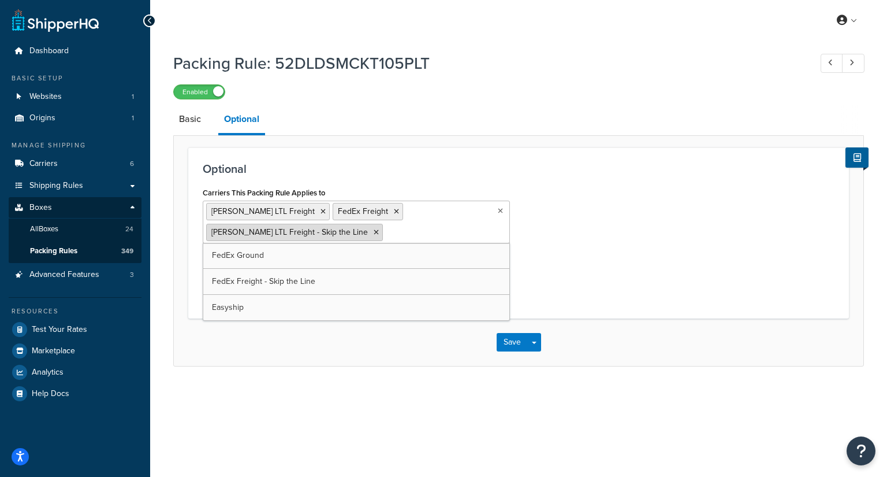
click at [374, 229] on icon at bounding box center [376, 232] width 5 height 7
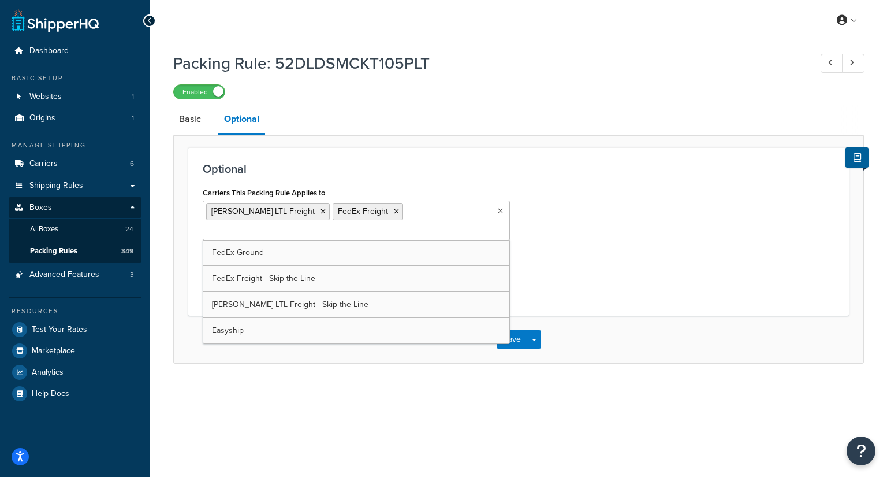
click at [562, 181] on div "Optional Carriers This Packing Rule Applies to [PERSON_NAME] LTL Freight FedEx …" at bounding box center [518, 231] width 661 height 168
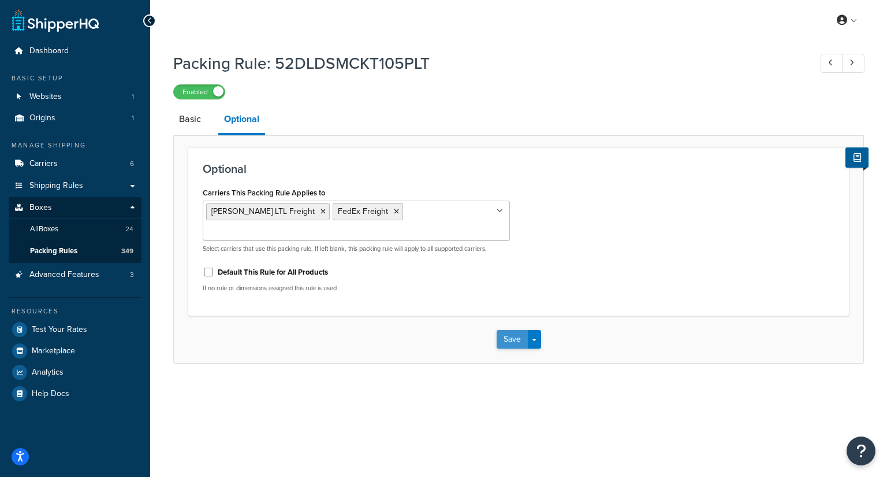
click at [502, 330] on button "Save" at bounding box center [512, 339] width 31 height 18
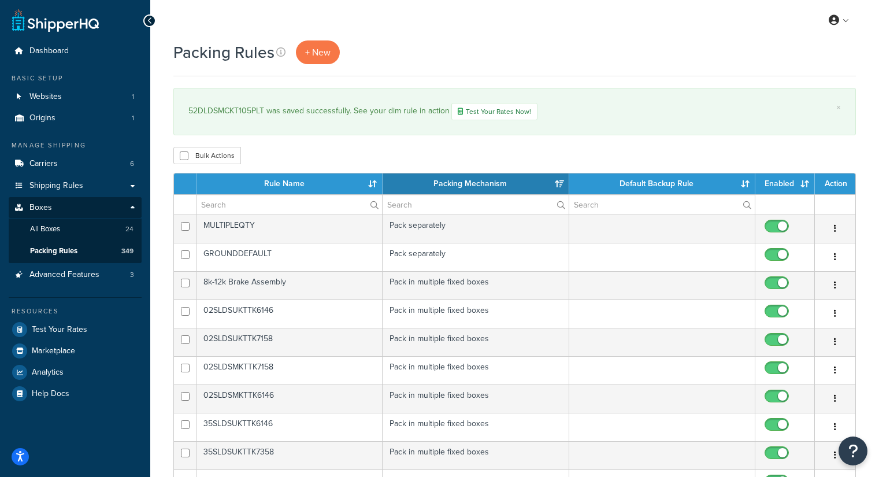
select select "15"
click at [310, 206] on input "text" at bounding box center [288, 205] width 185 height 20
paste input "35DLDSMKTTK7358FREIGHT"
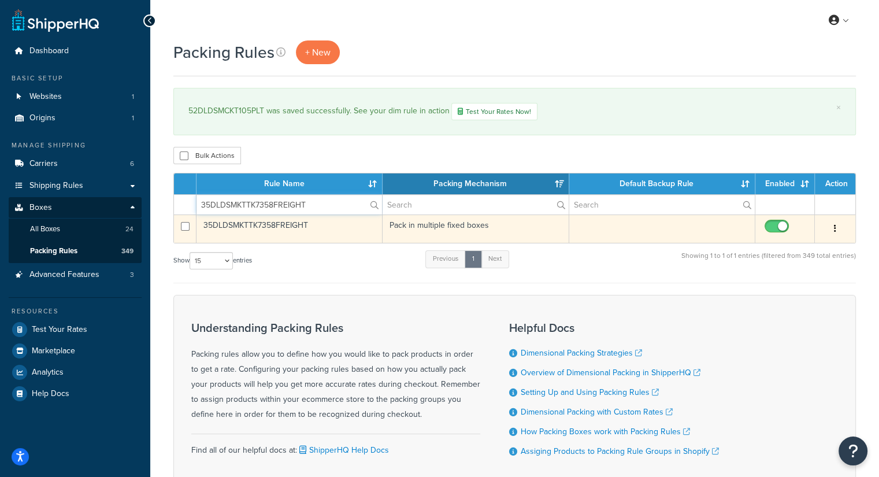
type input "35DLDSMKTTK7358FREIGHT"
click at [518, 226] on td "Pack in multiple fixed boxes" at bounding box center [475, 228] width 186 height 28
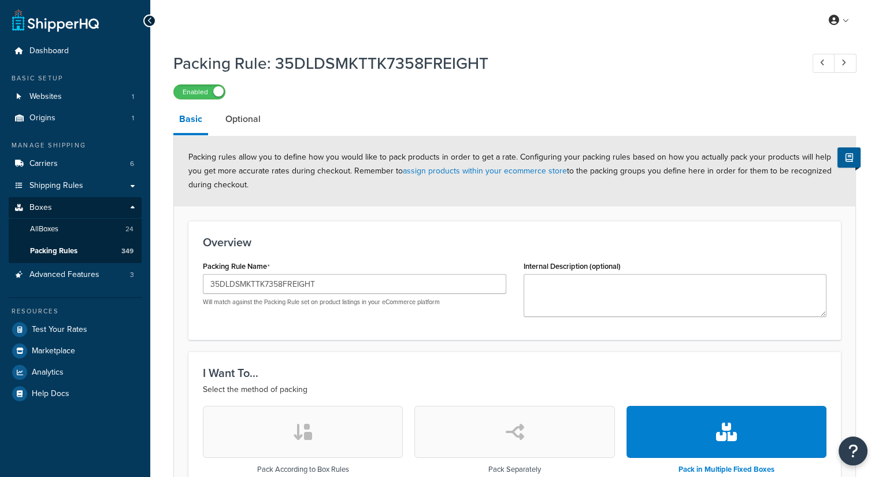
drag, startPoint x: 259, startPoint y: 121, endPoint x: 270, endPoint y: 133, distance: 16.4
click at [259, 121] on link "Optional" at bounding box center [243, 119] width 47 height 28
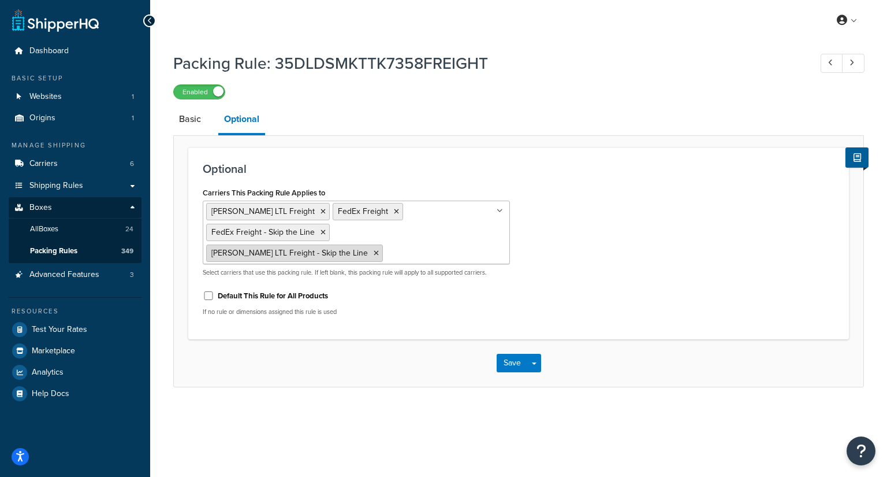
click at [374, 250] on icon at bounding box center [376, 253] width 5 height 7
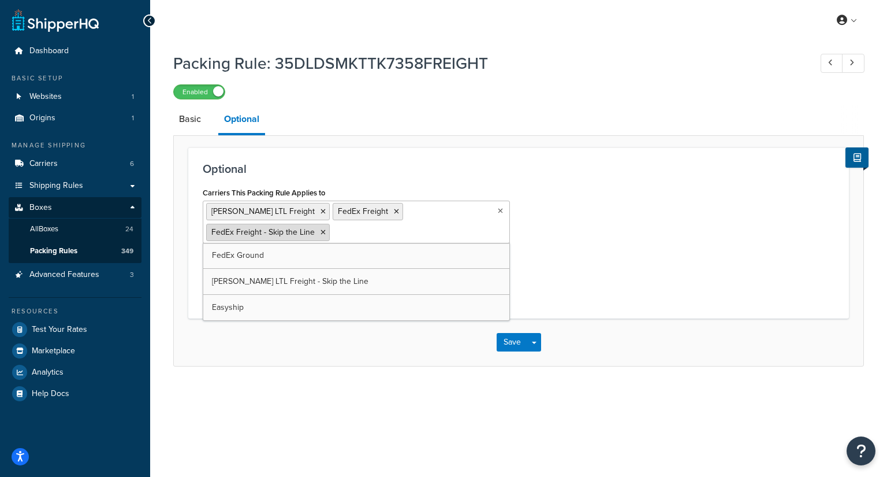
click at [326, 229] on icon at bounding box center [323, 232] width 5 height 7
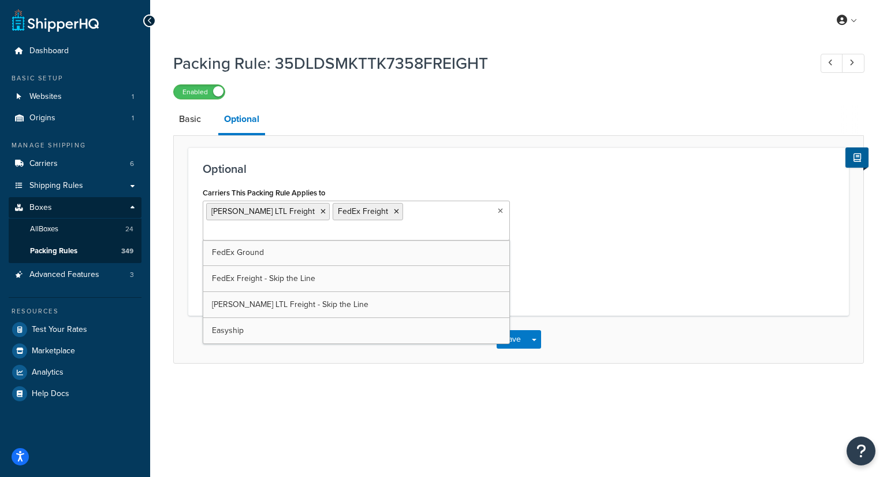
click at [482, 179] on div "Optional Carriers This Packing Rule Applies to SAIA LTL Freight FedEx Freight F…" at bounding box center [518, 231] width 661 height 168
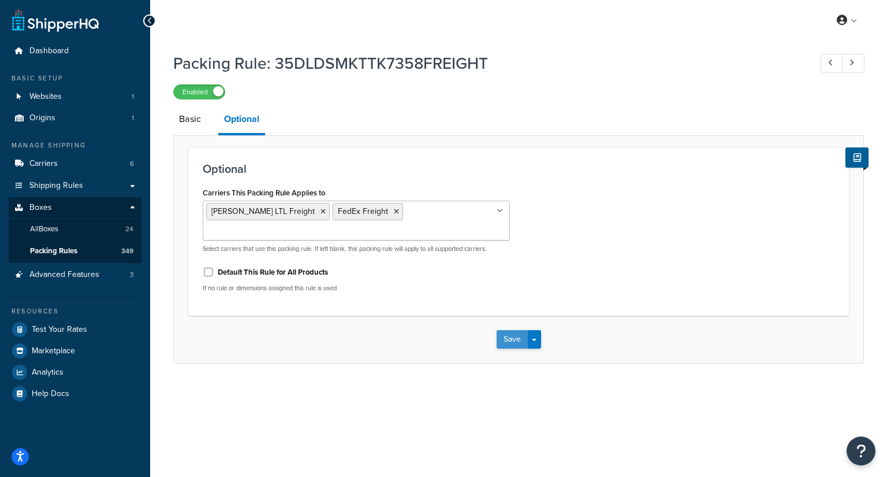
click at [507, 330] on button "Save" at bounding box center [512, 339] width 31 height 18
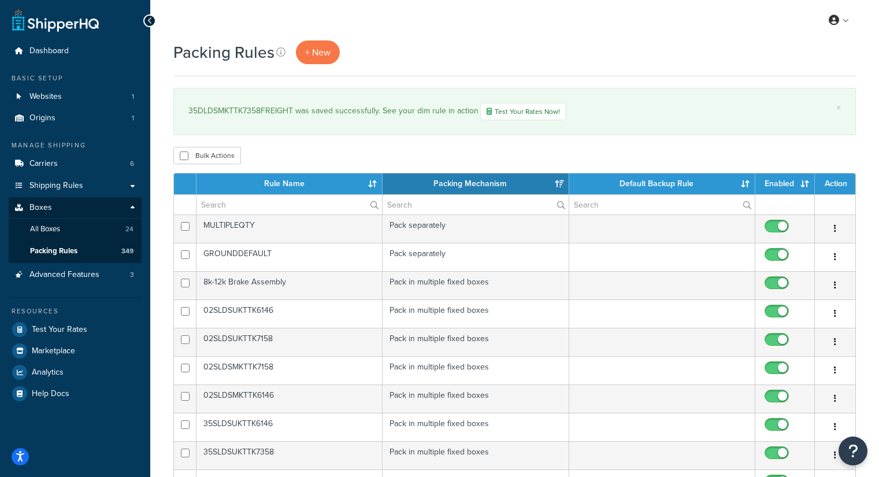
select select "15"
click at [293, 209] on input "text" at bounding box center [288, 205] width 185 height 20
paste input "35DLDSMKTTK9580FREIGHT"
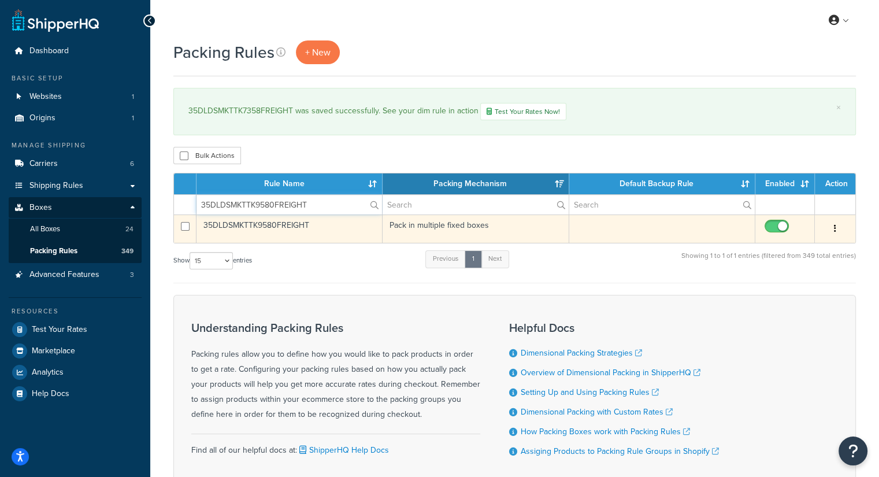
type input "35DLDSMKTTK9580FREIGHT"
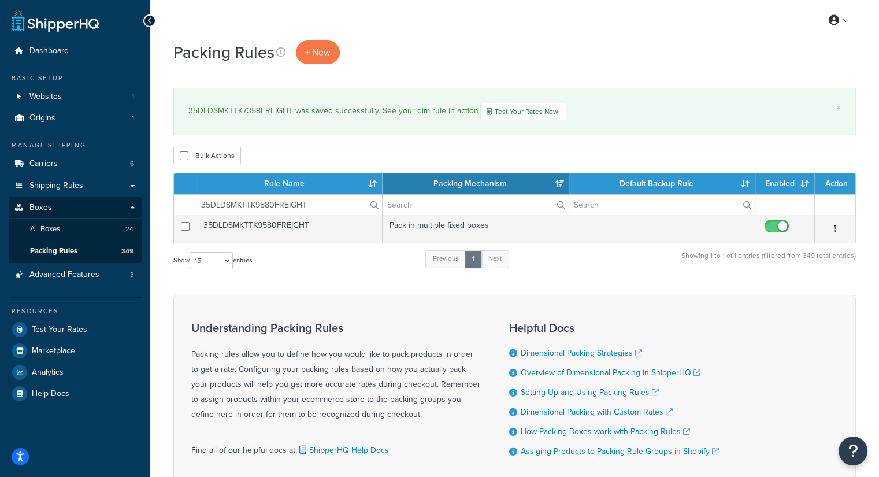
click at [306, 229] on td "35DLDSMKTTK9580FREIGHT" at bounding box center [289, 228] width 186 height 28
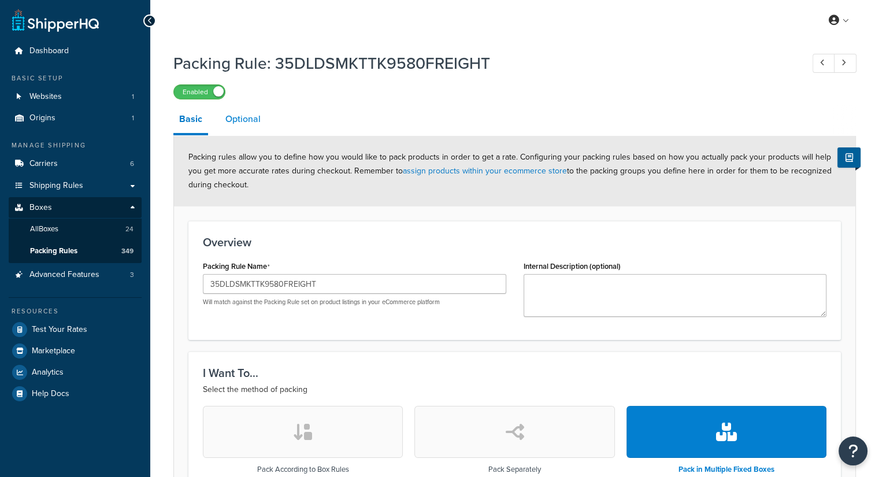
click at [251, 116] on link "Optional" at bounding box center [243, 119] width 47 height 28
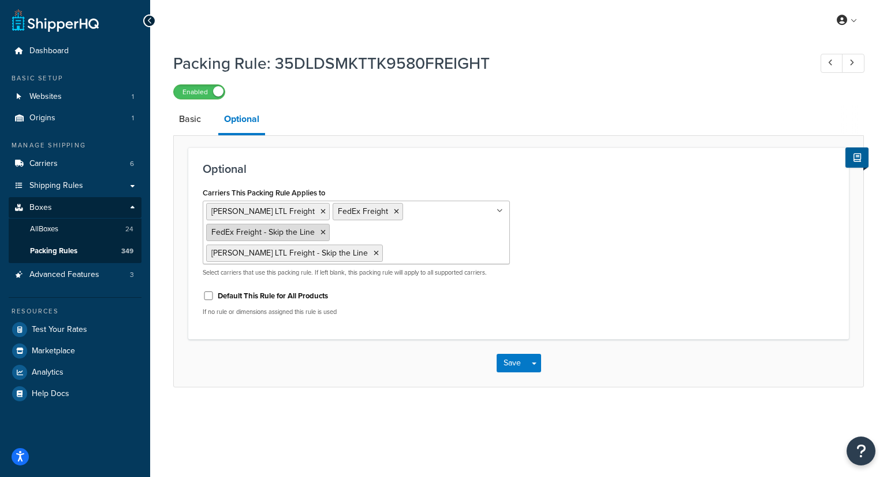
click at [326, 229] on icon at bounding box center [323, 232] width 5 height 7
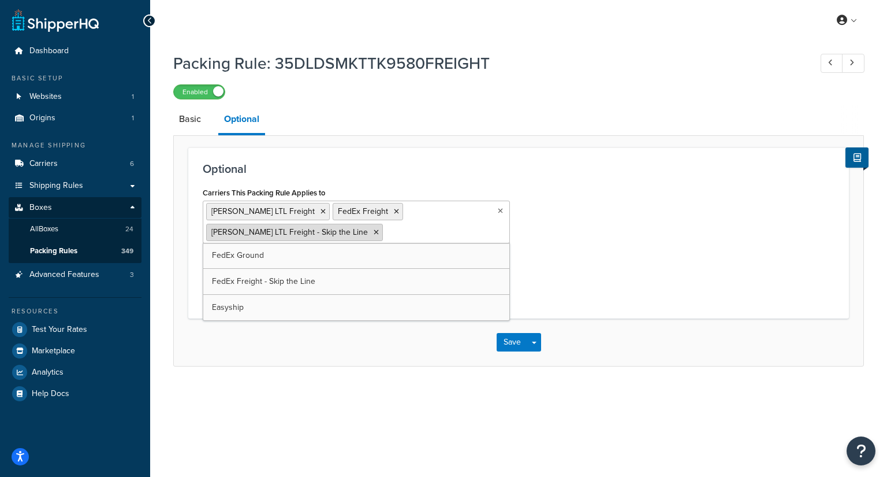
click at [374, 229] on icon at bounding box center [376, 232] width 5 height 7
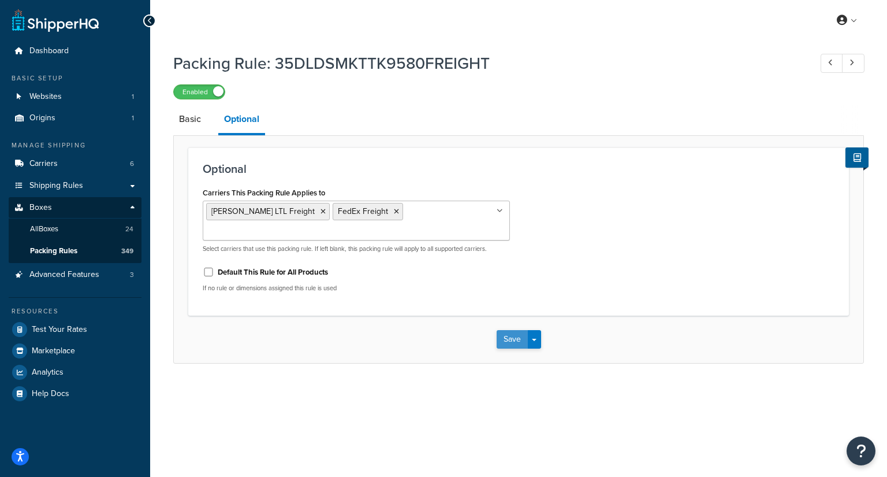
click at [508, 330] on button "Save" at bounding box center [512, 339] width 31 height 18
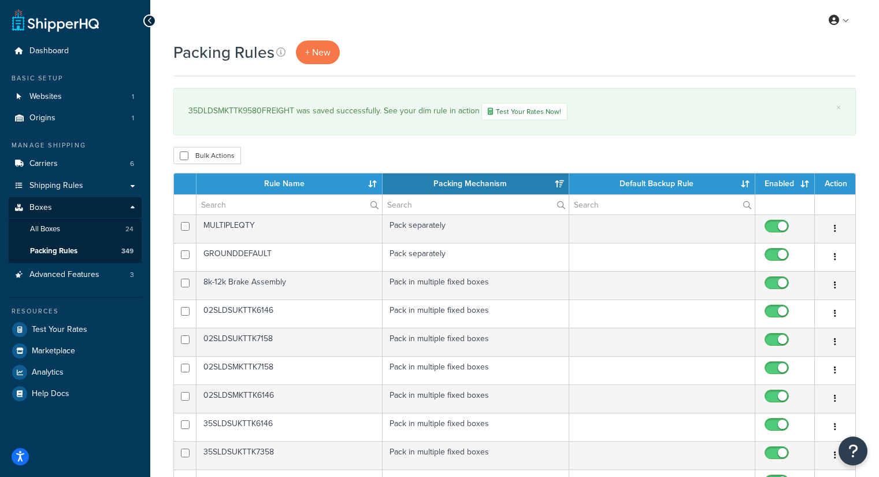
select select "15"
click at [249, 207] on input "text" at bounding box center [288, 205] width 185 height 20
paste input "35DLDSMKTTK8570FREIGHT"
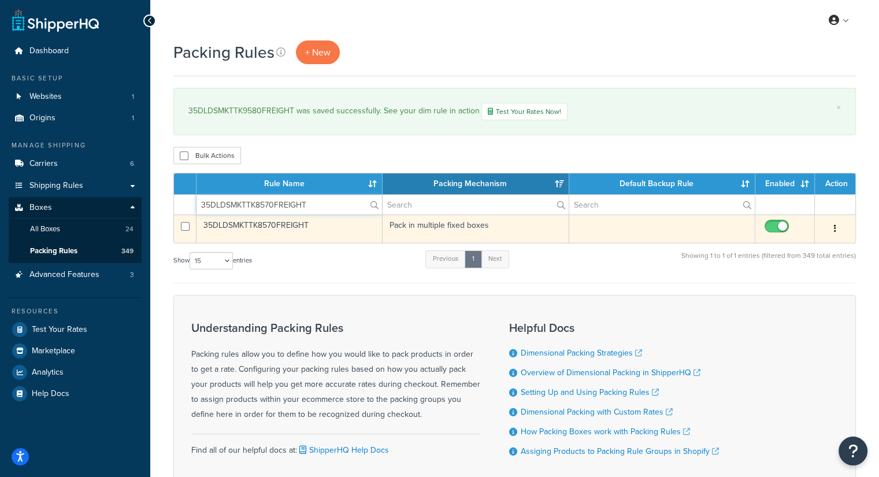
type input "35DLDSMKTTK8570FREIGHT"
click at [300, 230] on td "35DLDSMKTTK8570FREIGHT" at bounding box center [289, 228] width 186 height 28
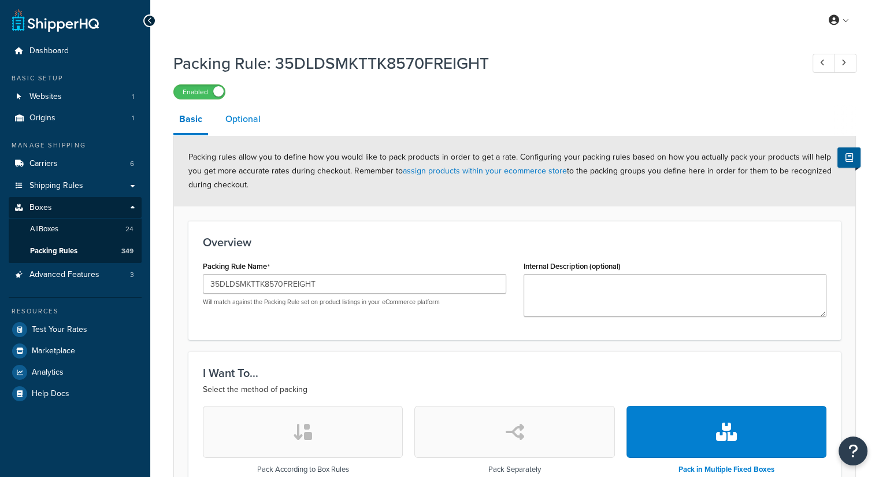
click at [244, 121] on link "Optional" at bounding box center [243, 119] width 47 height 28
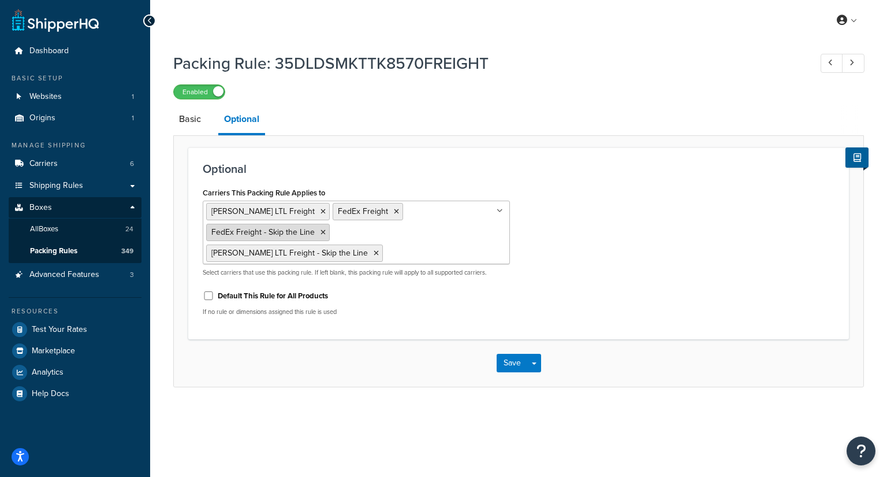
click at [326, 229] on icon at bounding box center [323, 232] width 5 height 7
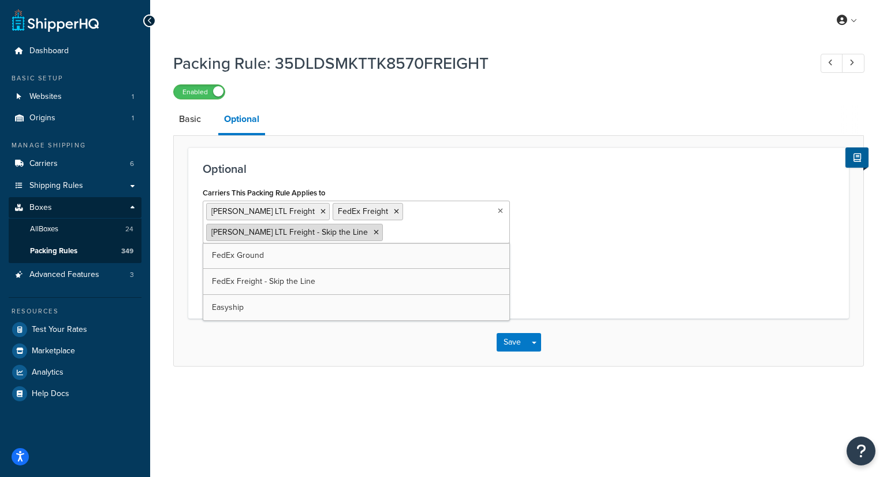
click at [374, 230] on icon at bounding box center [376, 232] width 5 height 7
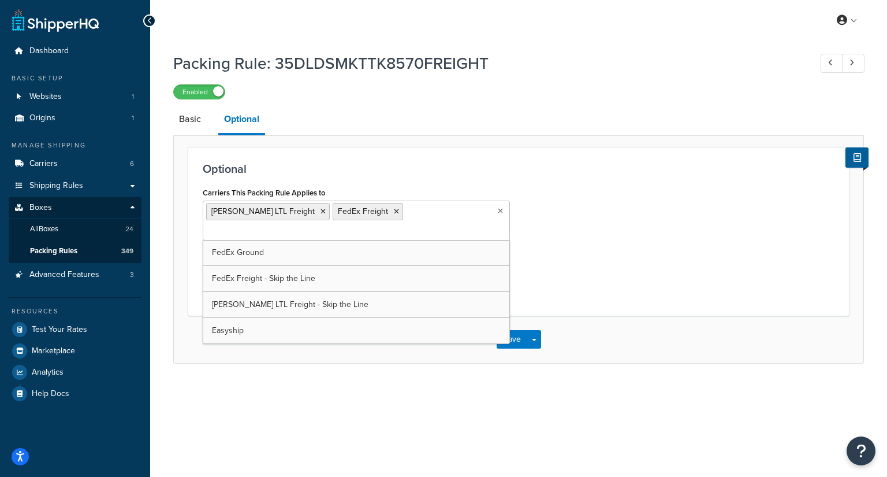
click at [411, 170] on h3 "Optional" at bounding box center [519, 168] width 632 height 13
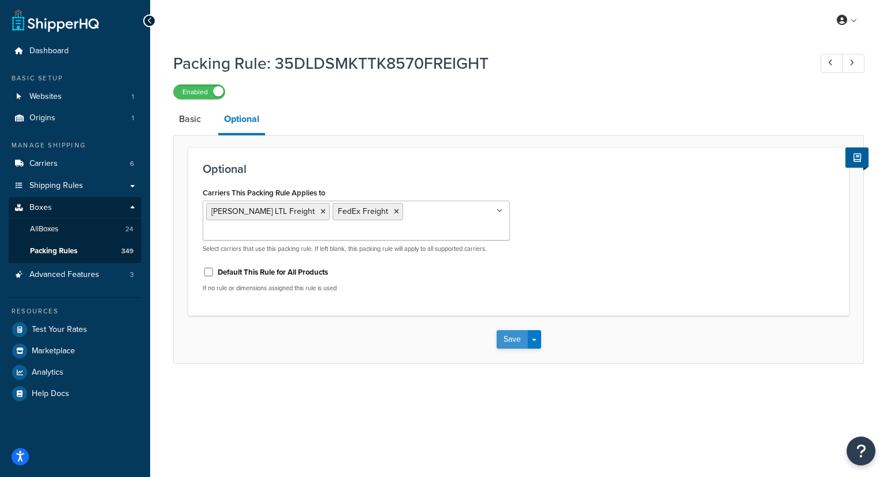
click at [500, 330] on button "Save" at bounding box center [512, 339] width 31 height 18
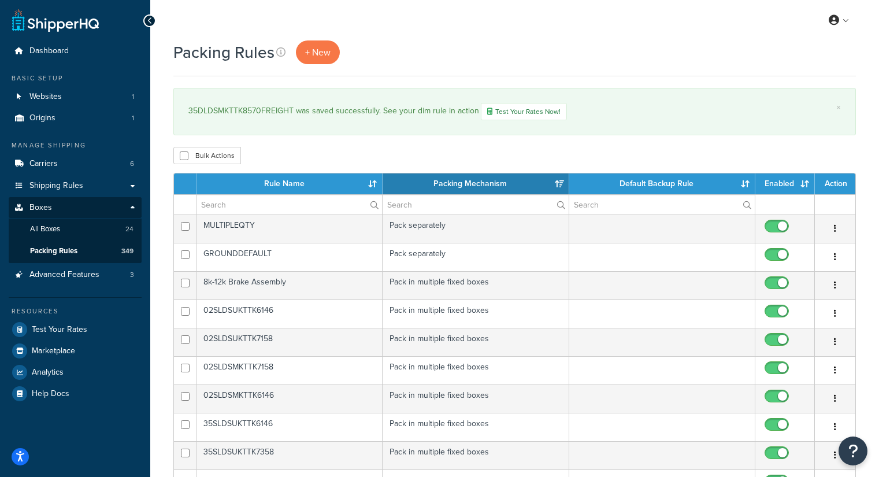
select select "15"
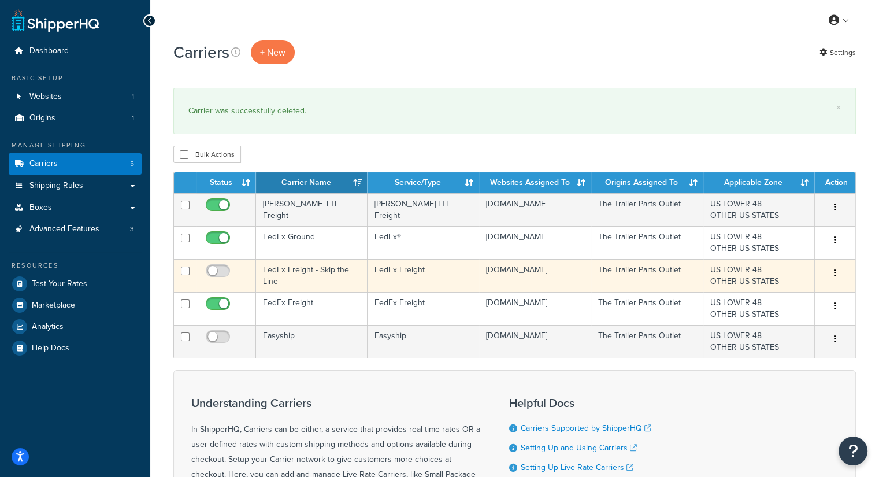
click at [832, 270] on button "button" at bounding box center [835, 273] width 16 height 18
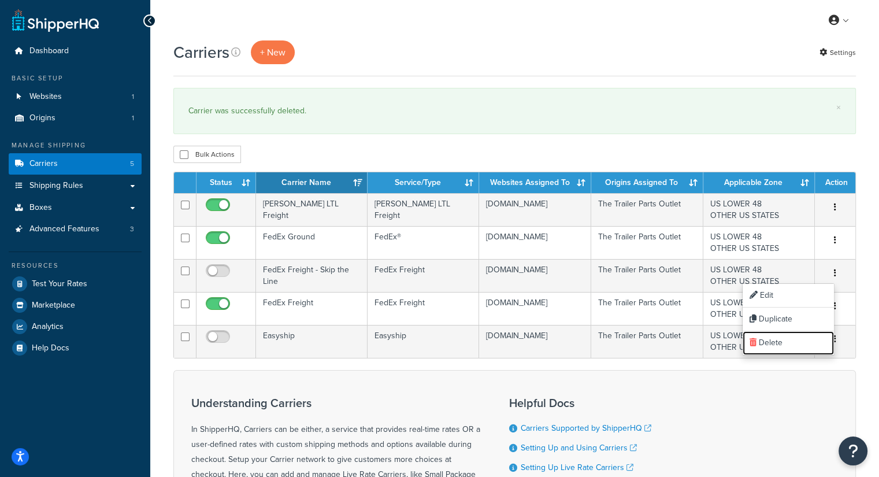
drag, startPoint x: 773, startPoint y: 337, endPoint x: 505, endPoint y: 62, distance: 384.0
click at [773, 337] on link "Delete" at bounding box center [787, 343] width 91 height 24
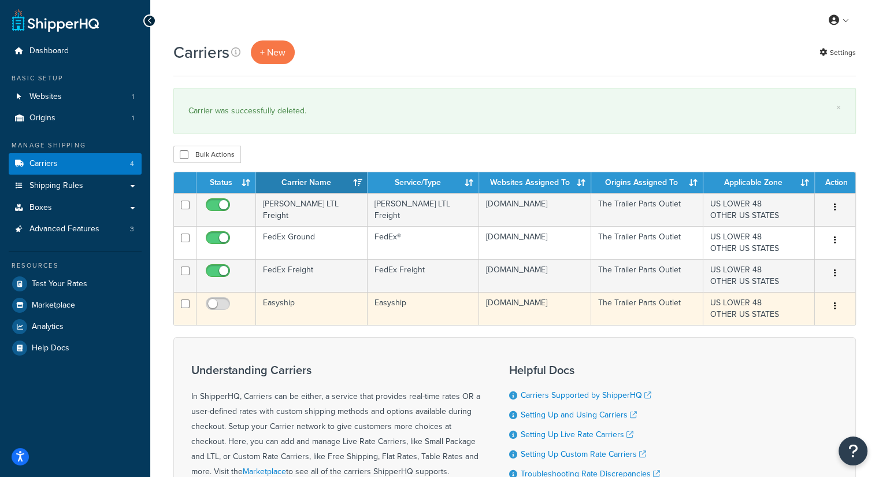
click at [834, 306] on icon "button" at bounding box center [835, 306] width 2 height 8
click at [772, 376] on link "Delete" at bounding box center [787, 376] width 91 height 24
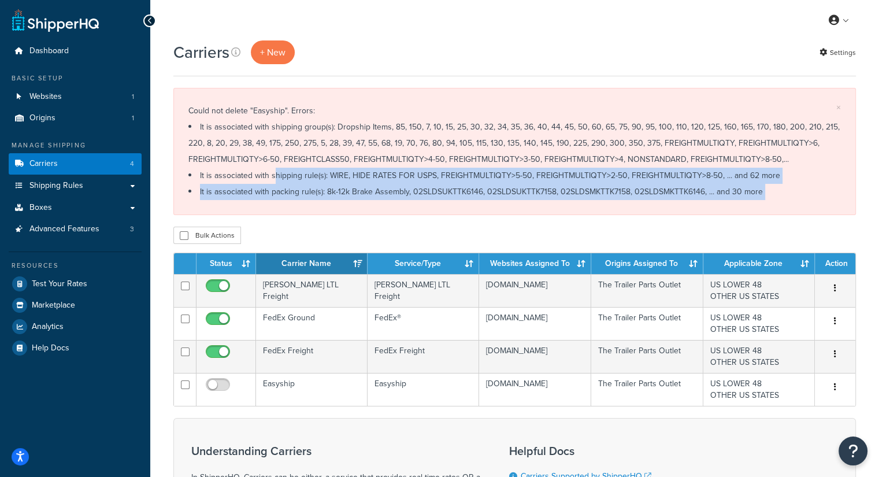
drag, startPoint x: 262, startPoint y: 179, endPoint x: 665, endPoint y: 220, distance: 405.3
click at [665, 220] on div "Carriers + New Settings × Could not delete "Easyship". Errors: It is associated…" at bounding box center [514, 355] width 728 height 631
click at [724, 191] on li "It is associated with packing rule(s): 8k-12k Brake Assembly, 02SLDSUKTTK6146, …" at bounding box center [514, 192] width 652 height 16
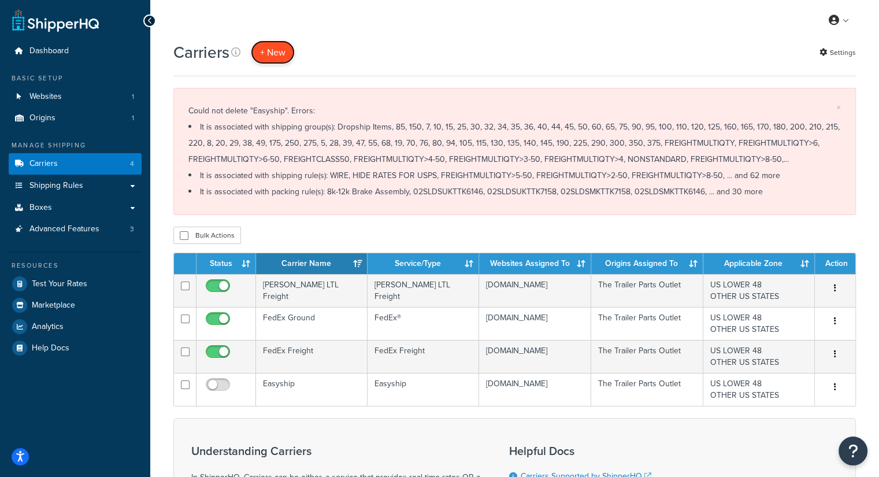
click at [280, 55] on button "+ New" at bounding box center [273, 52] width 44 height 24
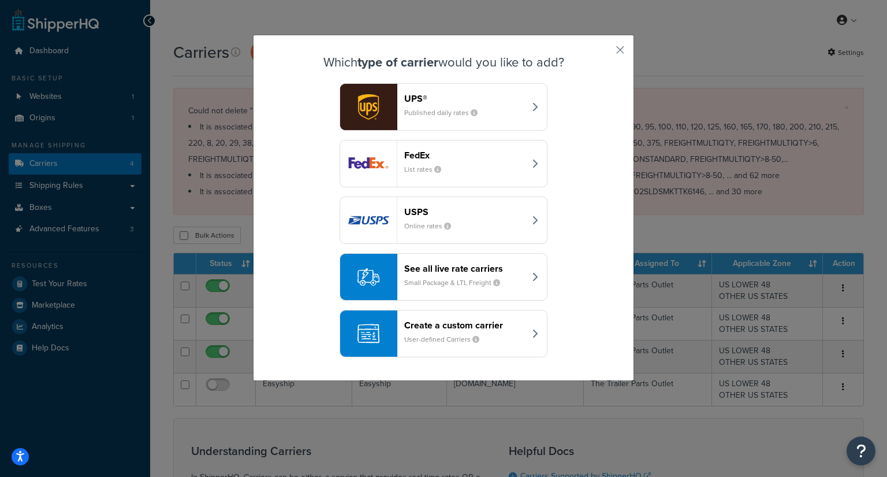
click at [466, 276] on div "See all live rate carriers Small Package & LTL Freight" at bounding box center [464, 277] width 121 height 28
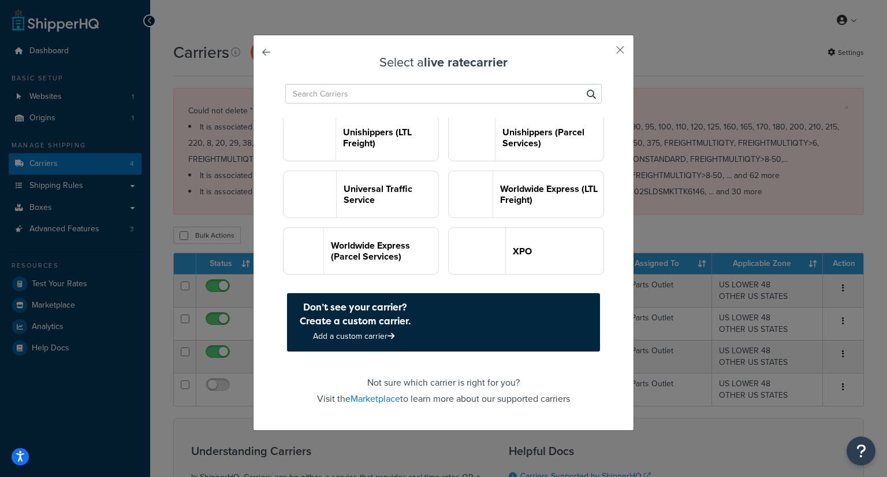
scroll to position [3004, 0]
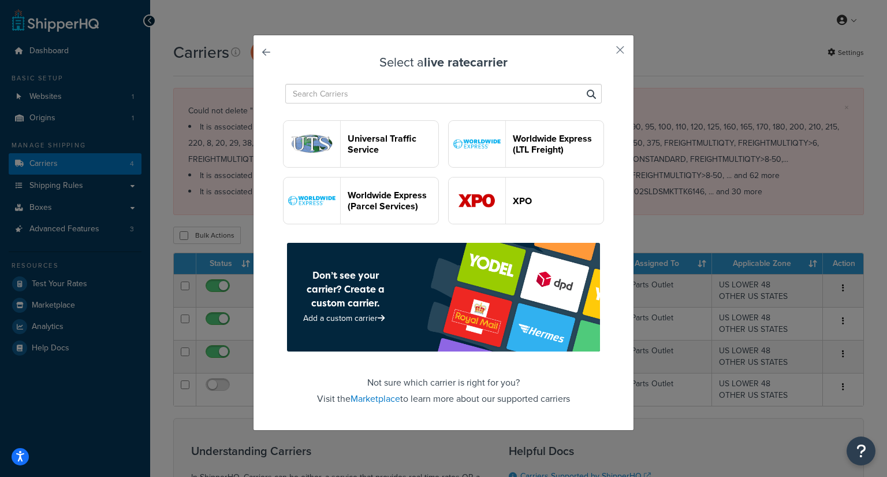
click at [513, 98] on header "Unishippers (Parcel Services)" at bounding box center [558, 87] width 91 height 22
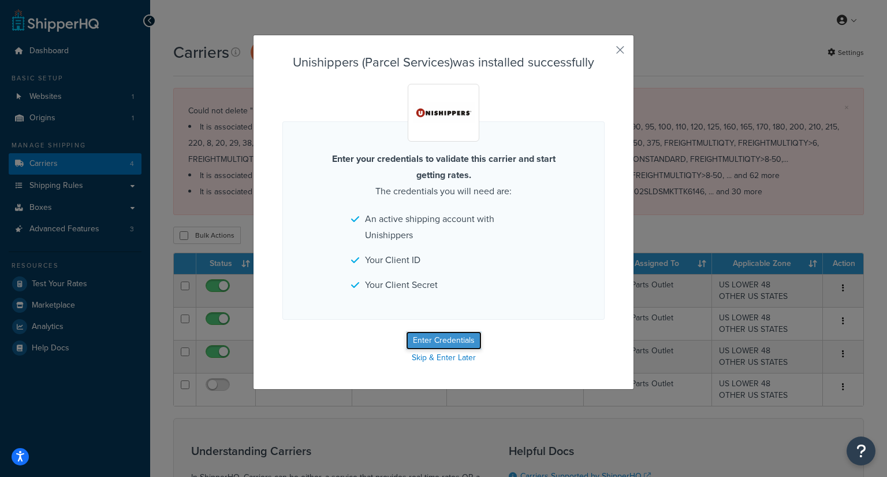
click at [433, 340] on button "Enter Credentials" at bounding box center [444, 340] width 76 height 18
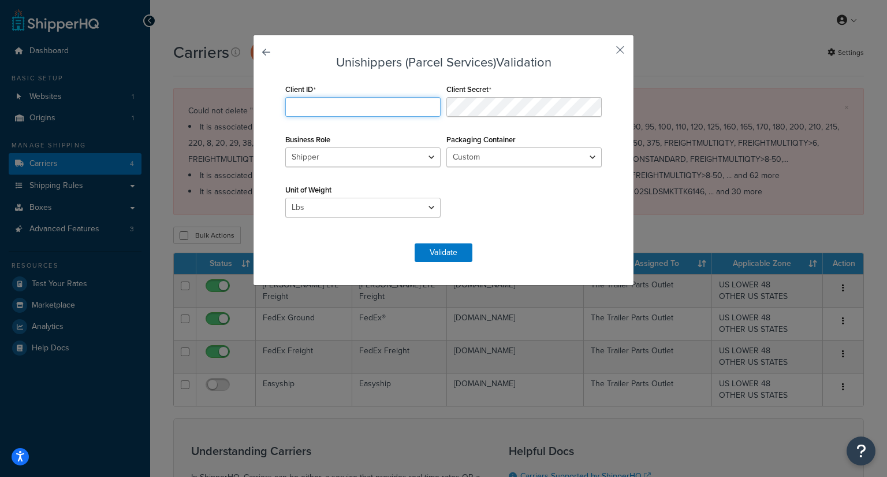
click at [352, 97] on input "Client ID" at bounding box center [362, 107] width 155 height 20
click at [522, 207] on div "Client ID Required Client Secret Business Role Shipper Consignee Third Party Pa…" at bounding box center [443, 156] width 322 height 151
click at [414, 160] on select "Shipper Consignee Third Party" at bounding box center [362, 157] width 155 height 20
select select "THIRD PARTY"
click at [285, 147] on select "Shipper Consignee Third Party" at bounding box center [362, 157] width 155 height 20
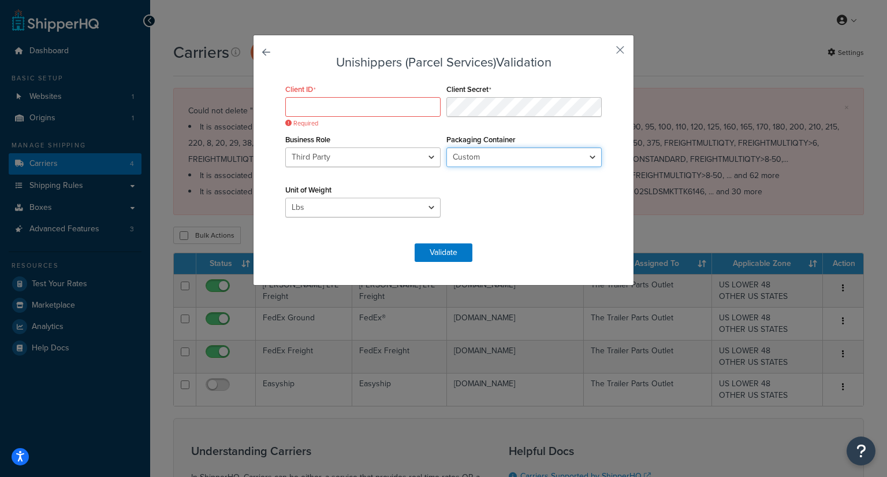
click at [460, 151] on select "Custom UPS Express Envelope UPS Legal Window Envelope UPS Express Reusable Enve…" at bounding box center [524, 157] width 155 height 20
click at [507, 161] on select "Custom UPS Express Envelope UPS Legal Window Envelope UPS Express Reusable Enve…" at bounding box center [524, 157] width 155 height 20
